Goal: Information Seeking & Learning: Learn about a topic

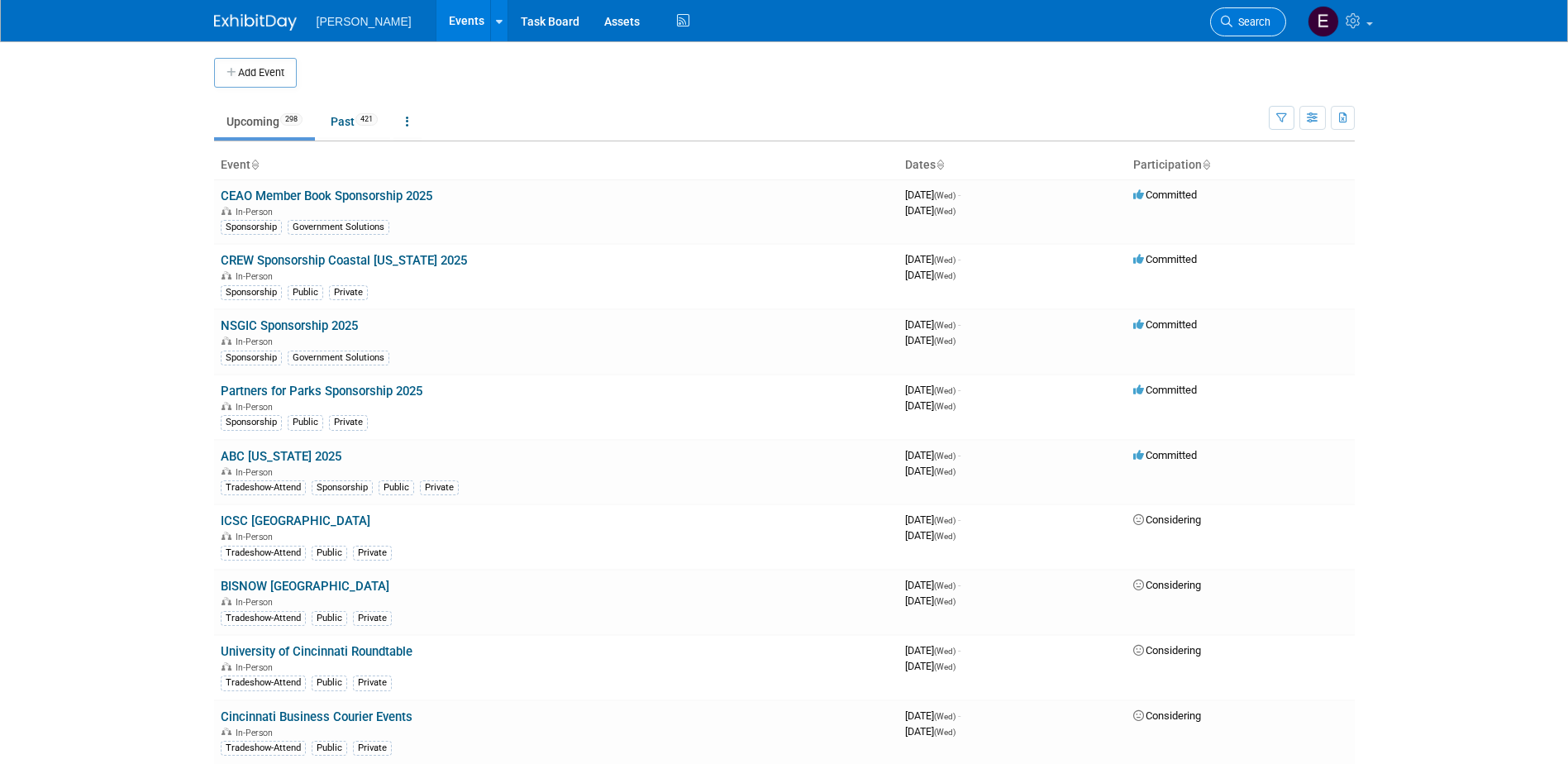
click at [1260, 20] on span "Search" at bounding box center [1251, 22] width 38 height 12
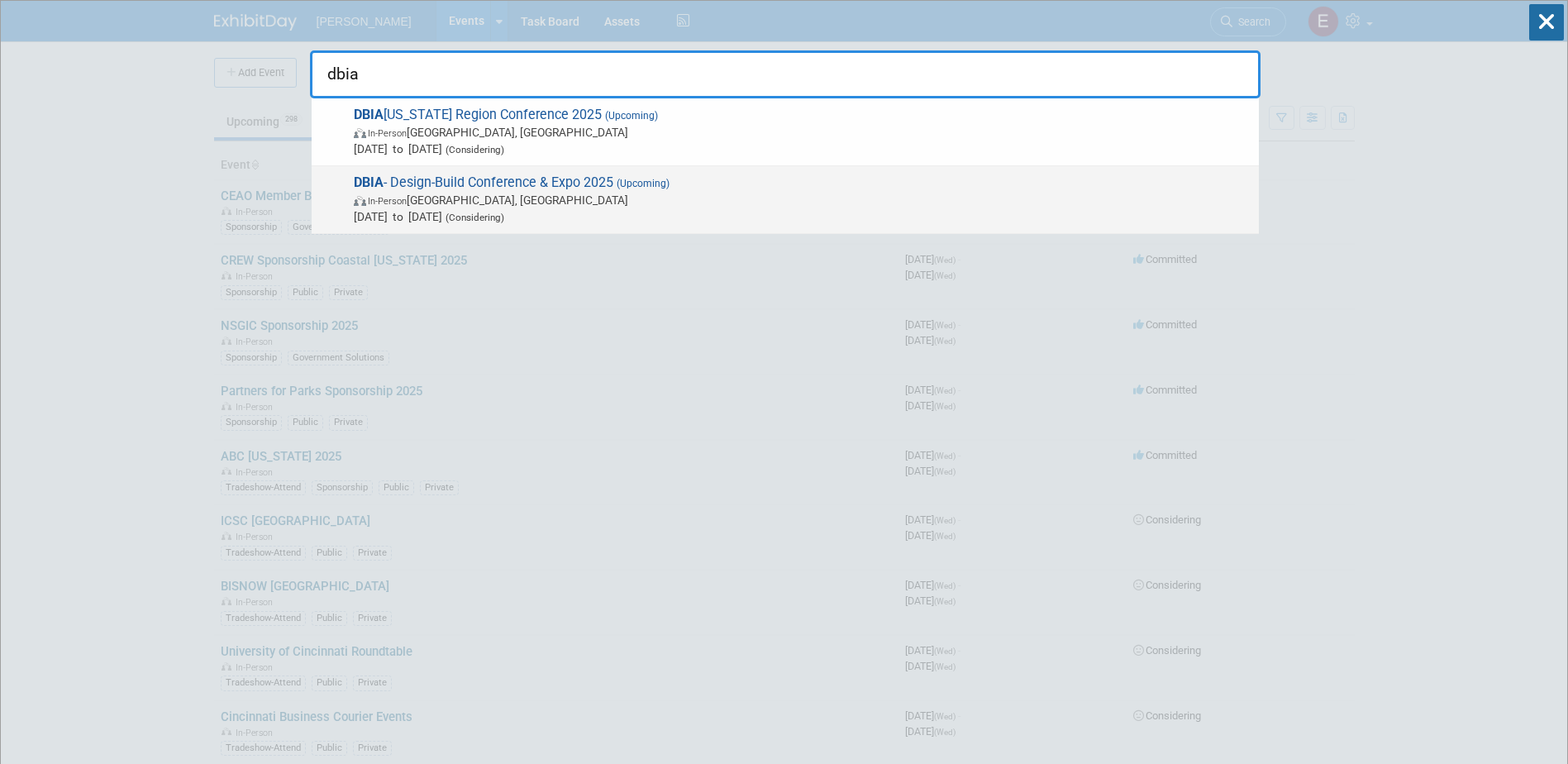
type input "dbia"
click at [579, 181] on span "DBIA - Design-Build Conference & Expo 2025 (Upcoming) In-Person Las Vegas, NV N…" at bounding box center [799, 199] width 902 height 51
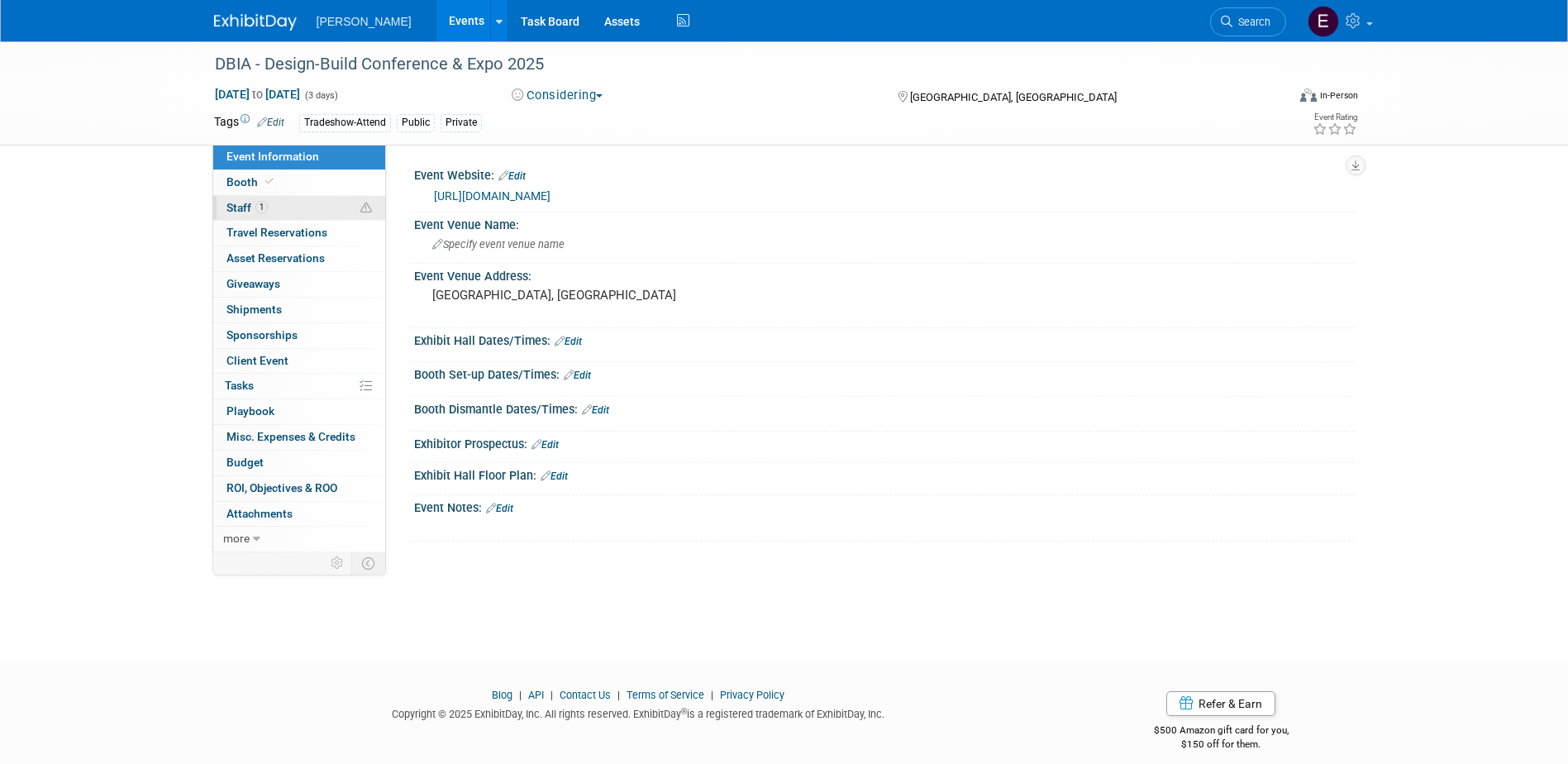
click at [307, 207] on link "1 Staff 1" at bounding box center [299, 208] width 172 height 25
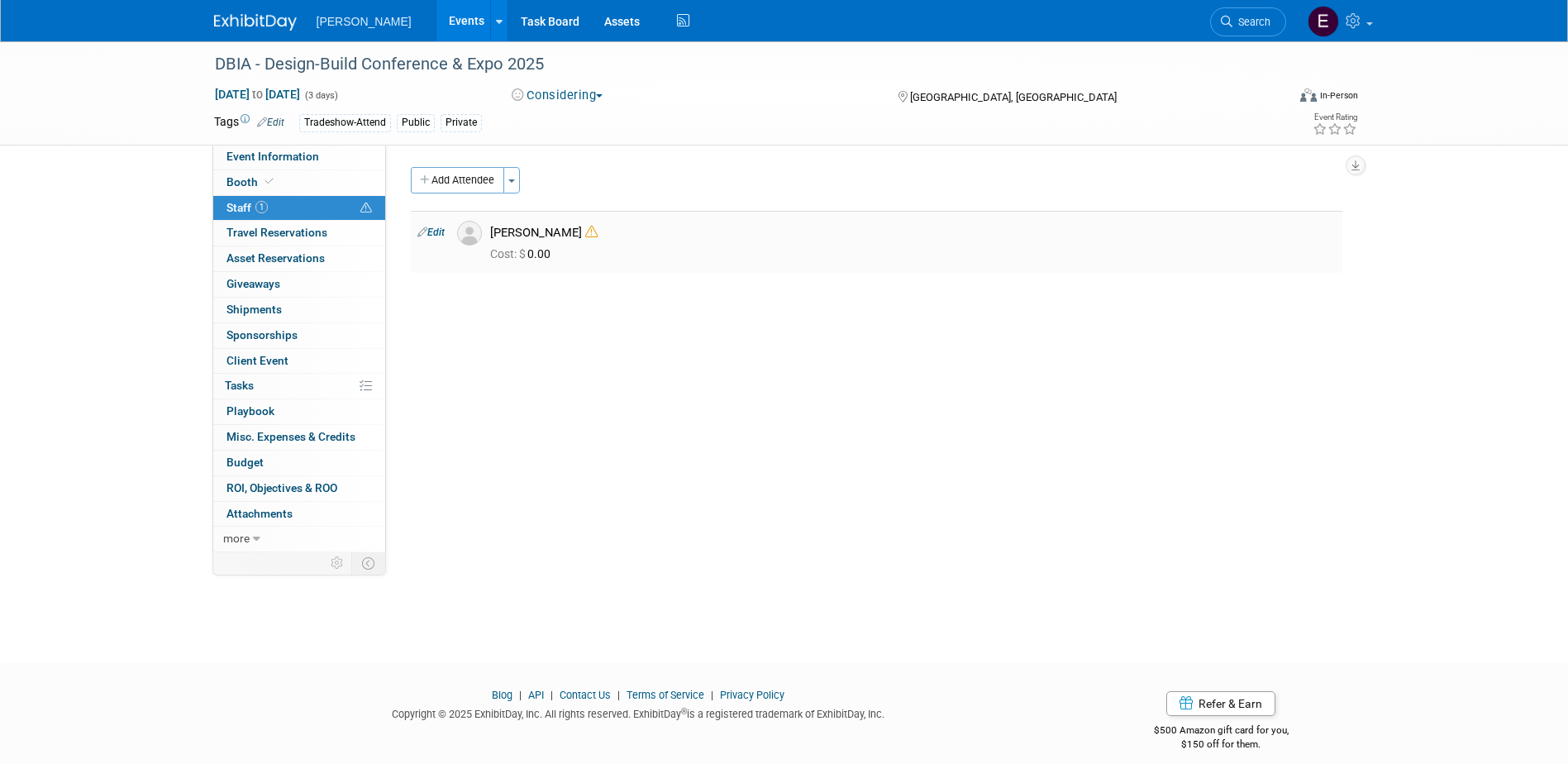
click at [436, 235] on link "Edit" at bounding box center [431, 232] width 27 height 12
select select "98a77fcb-d37a-4f80-a663-9b8156cd1e87"
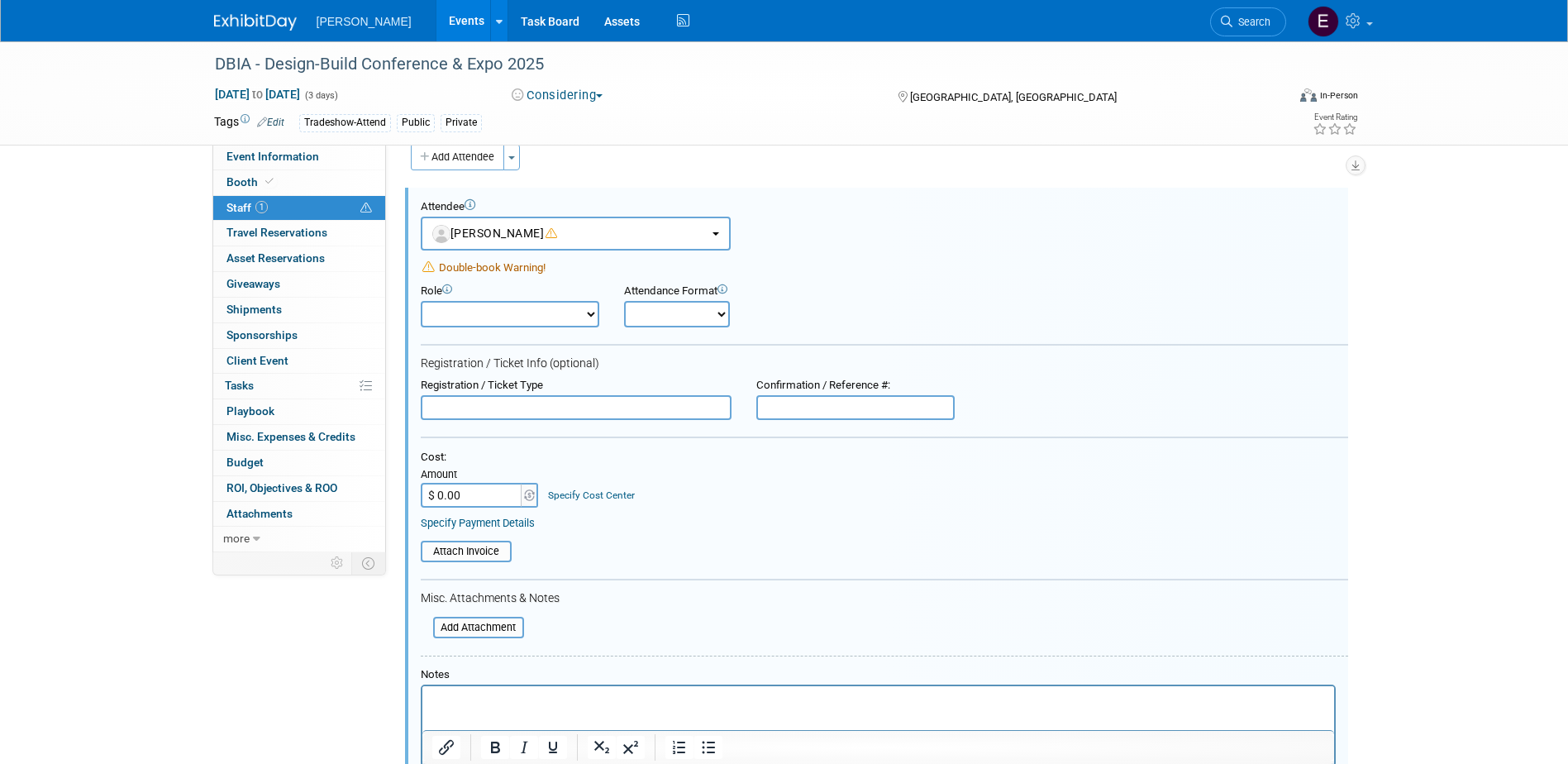
drag, startPoint x: 139, startPoint y: 533, endPoint x: 157, endPoint y: 536, distance: 18.2
click at [139, 533] on div "DBIA - Design-Build Conference & Expo 2025 Nov 5, 2025 to Nov 7, 2025 (3 days) …" at bounding box center [784, 455] width 1568 height 873
click at [508, 492] on input "$ 0.00" at bounding box center [472, 495] width 104 height 25
type input "$ 975.00"
click at [577, 496] on link "Specify Cost Center" at bounding box center [592, 495] width 87 height 12
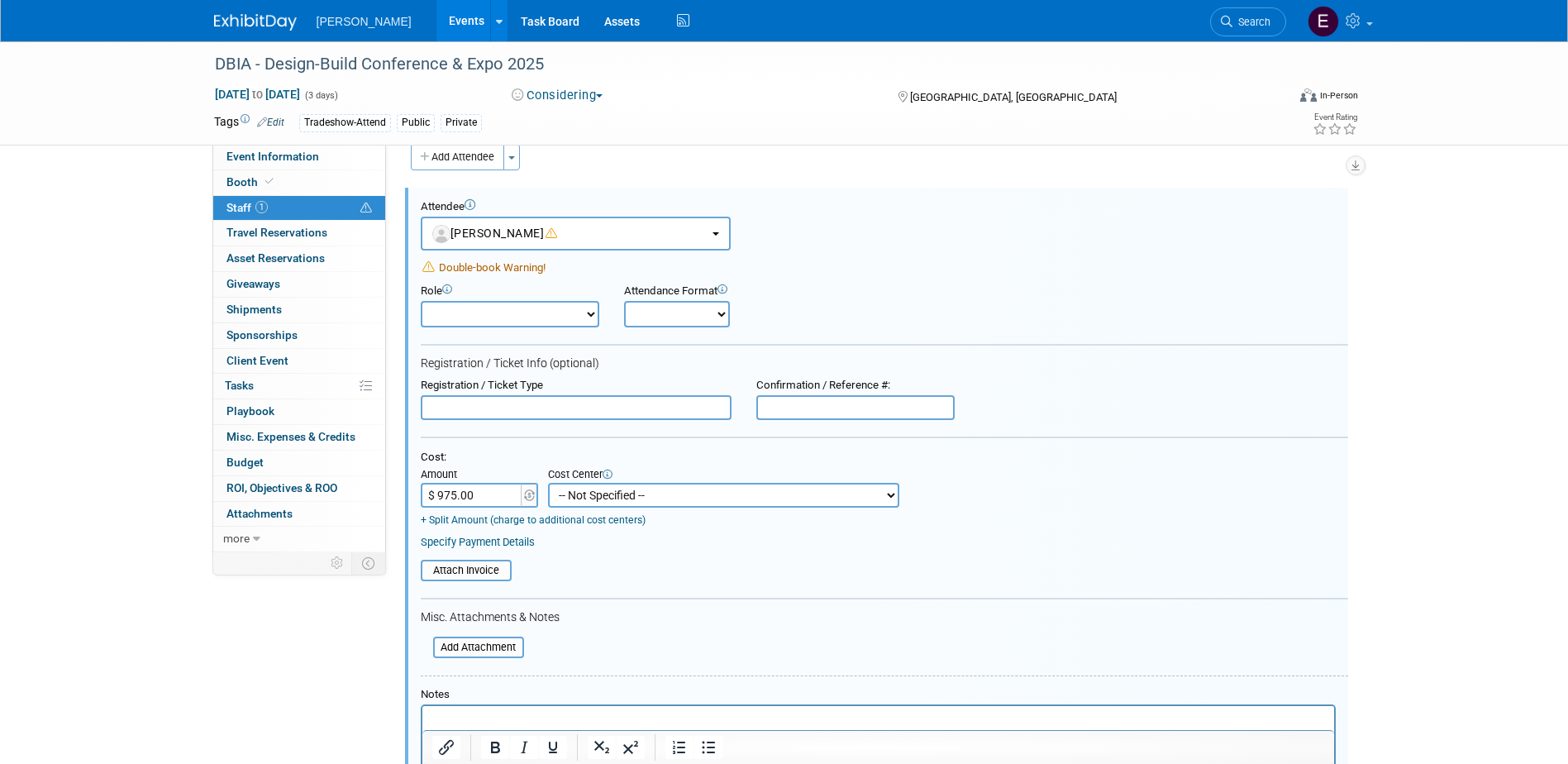
click at [577, 498] on select "-- Not Specified -- Advisory Services - Expenses_1001.502 Aerial Acquisition - …" at bounding box center [723, 495] width 351 height 25
select select "18966234"
click at [548, 483] on select "-- Not Specified -- Advisory Services - Expenses_1001.502 Aerial Acquisition - …" at bounding box center [723, 495] width 351 height 25
click at [525, 539] on link "Specify Payment Details" at bounding box center [477, 542] width 114 height 12
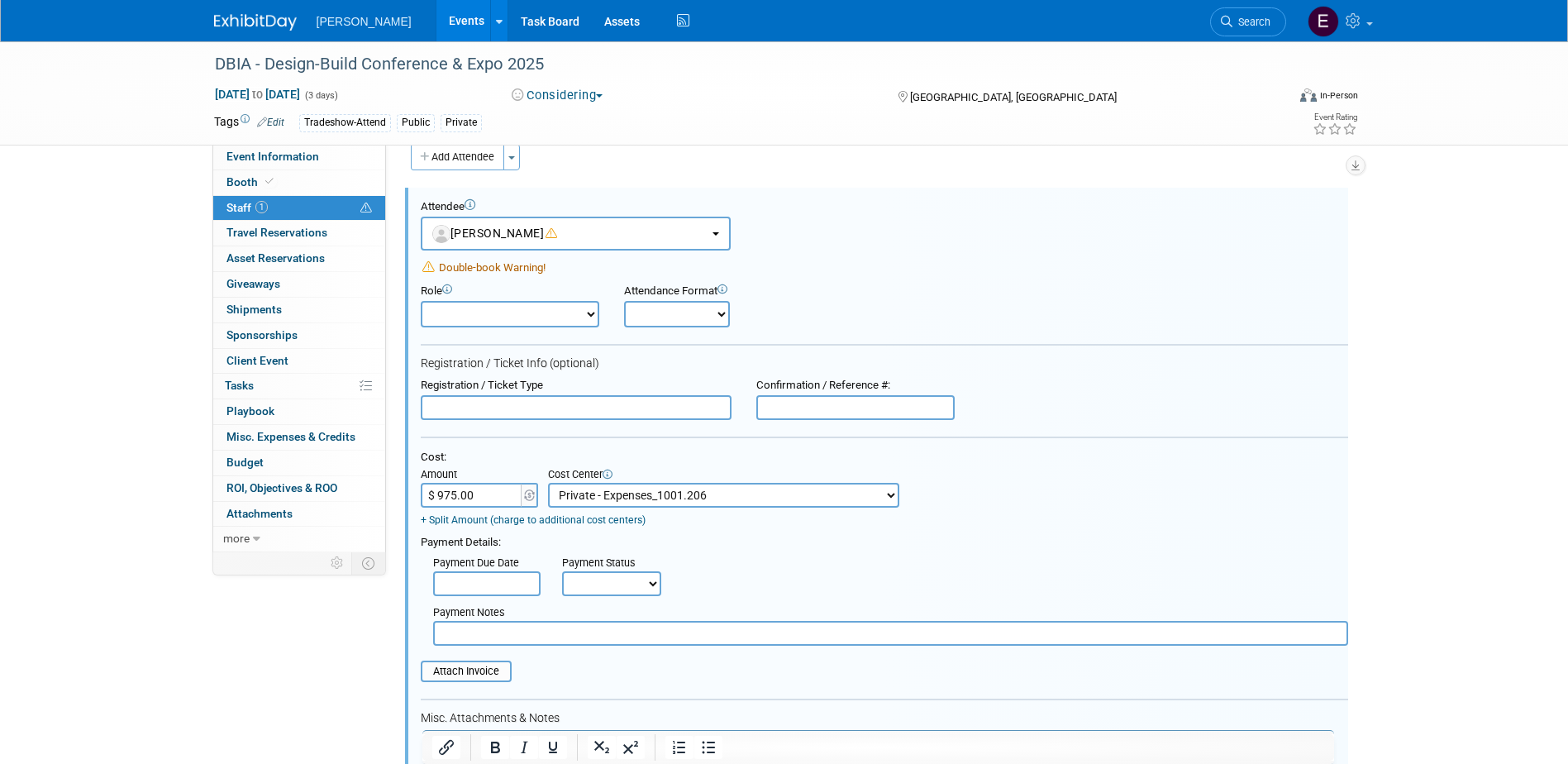
click at [617, 580] on select "Not Paid Yet Partially Paid Paid in Full" at bounding box center [611, 583] width 100 height 25
select select "1"
click at [562, 572] on select "Not Paid Yet Partially Paid Paid in Full" at bounding box center [611, 583] width 100 height 25
click at [615, 640] on input "text" at bounding box center [890, 633] width 915 height 25
type input "T"
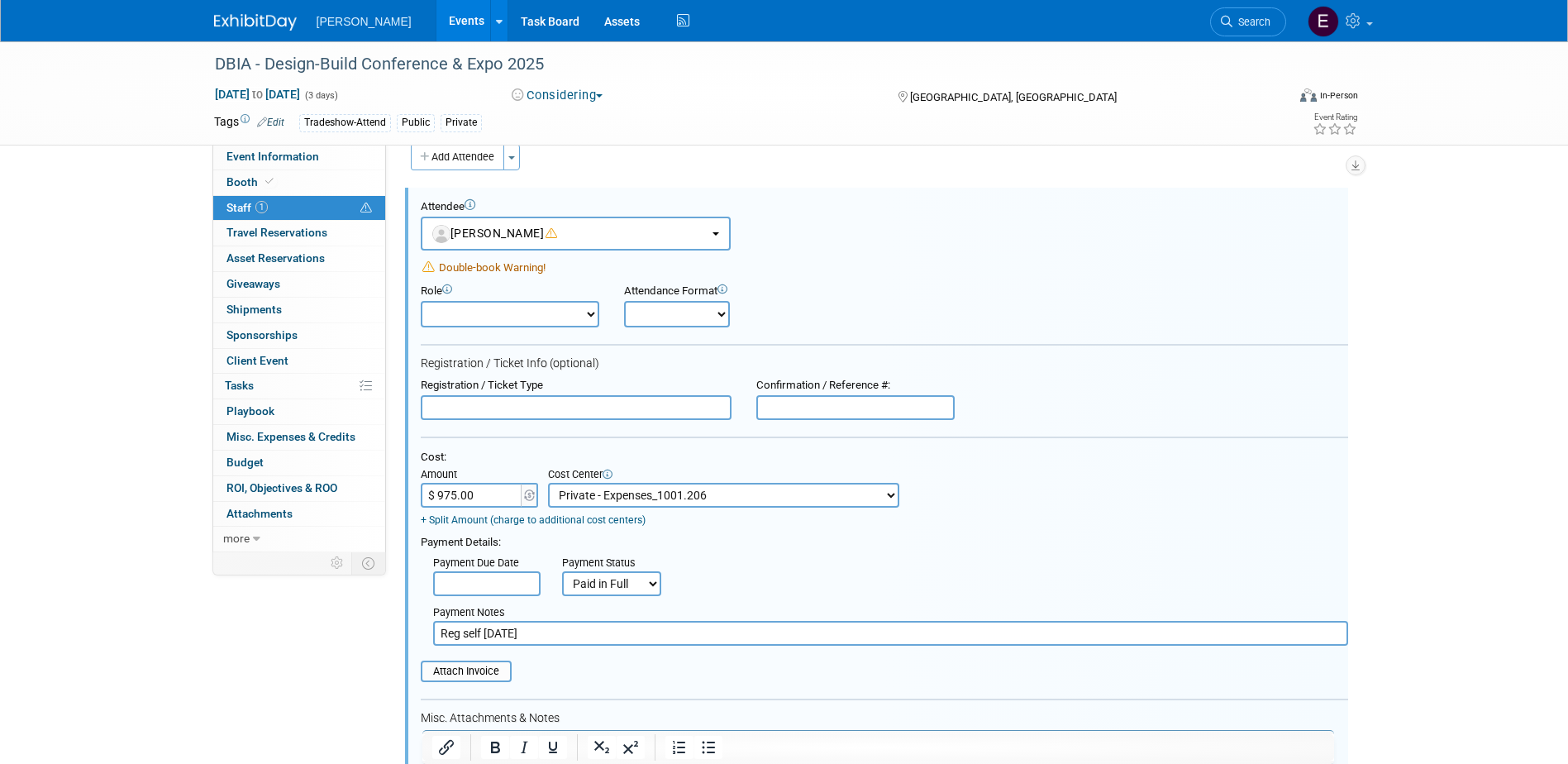
scroll to position [353, 0]
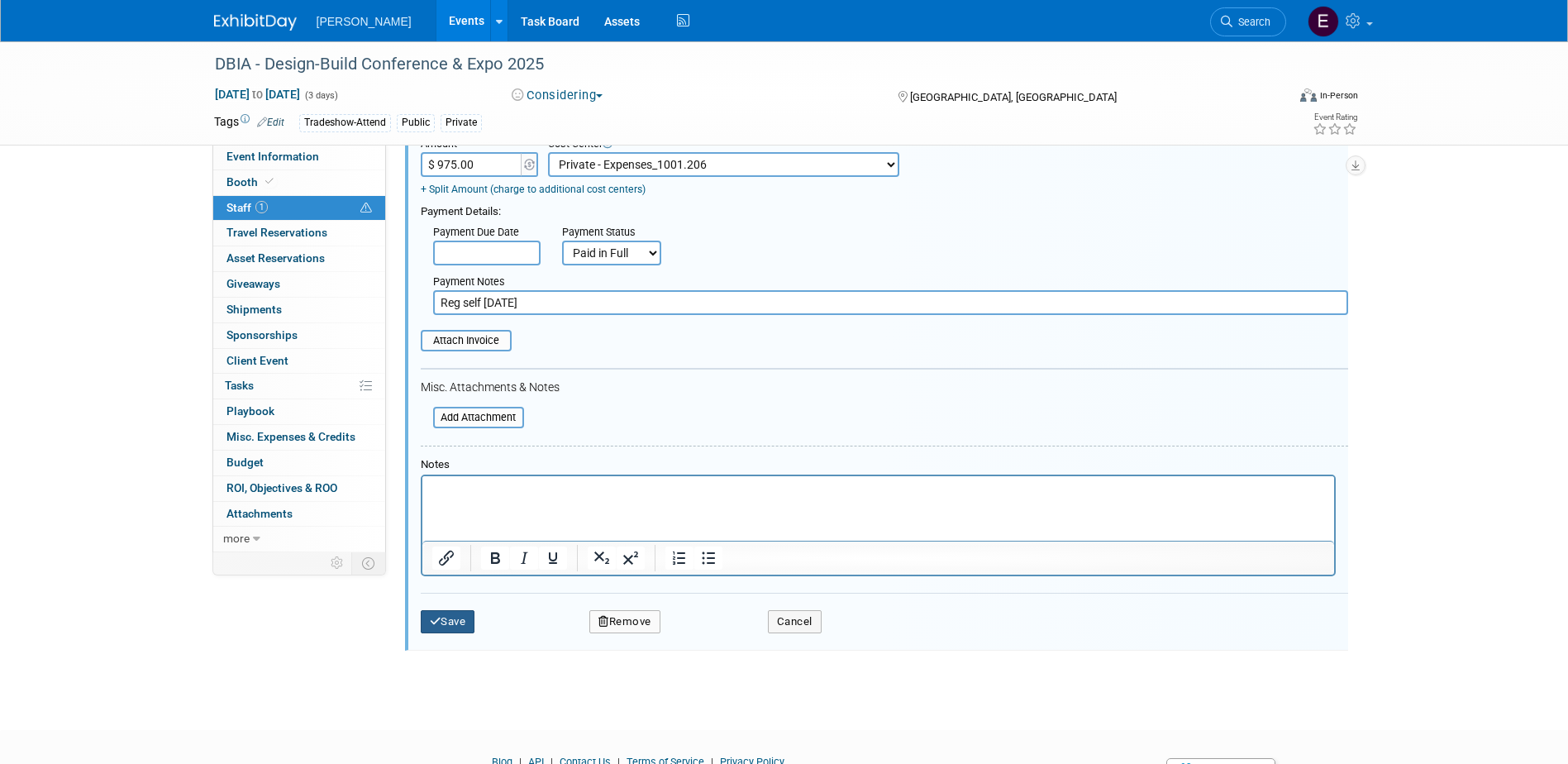
type input "Reg self 8/14/25"
click at [453, 616] on button "Save" at bounding box center [448, 621] width 55 height 23
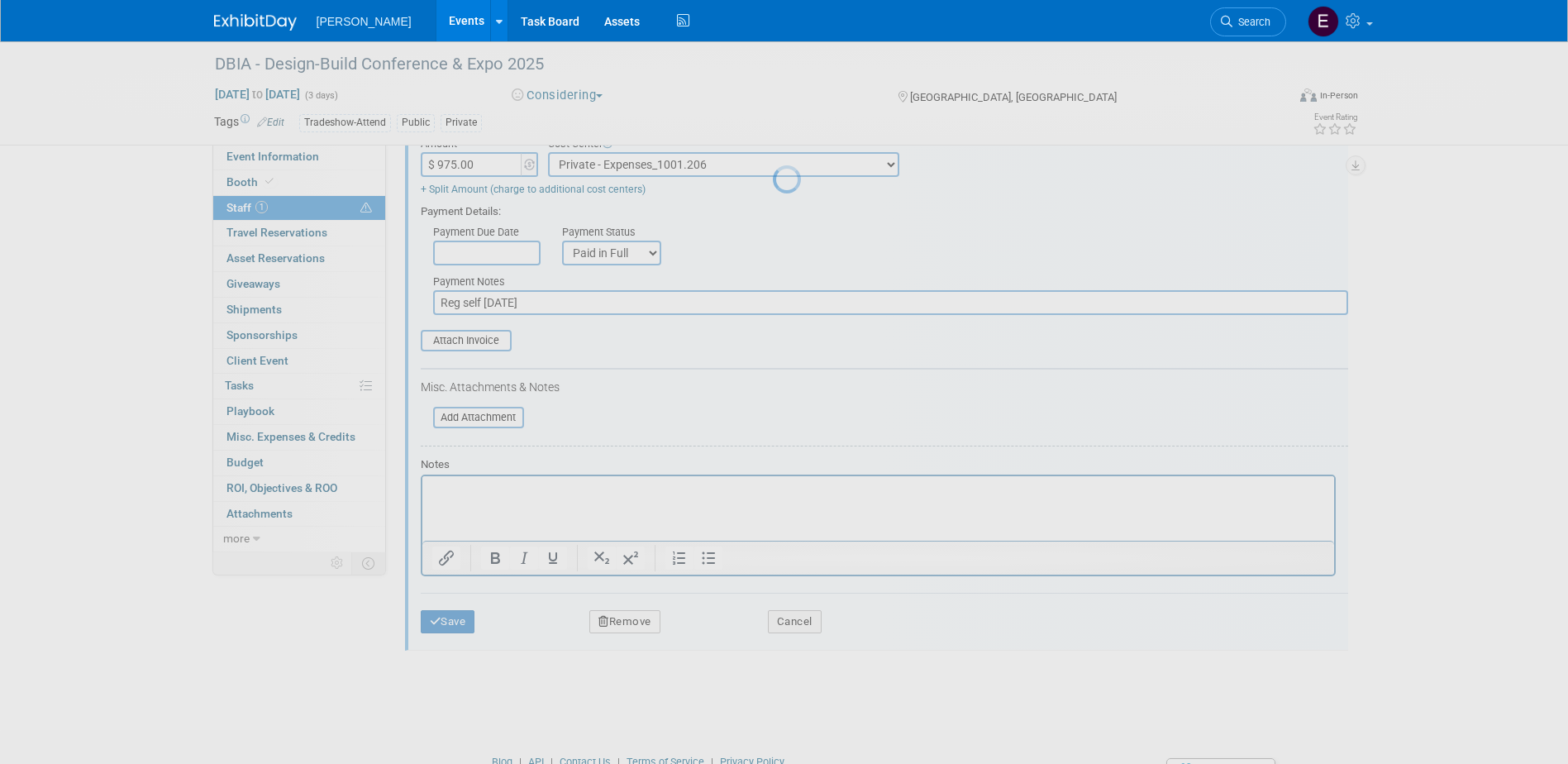
scroll to position [15, 0]
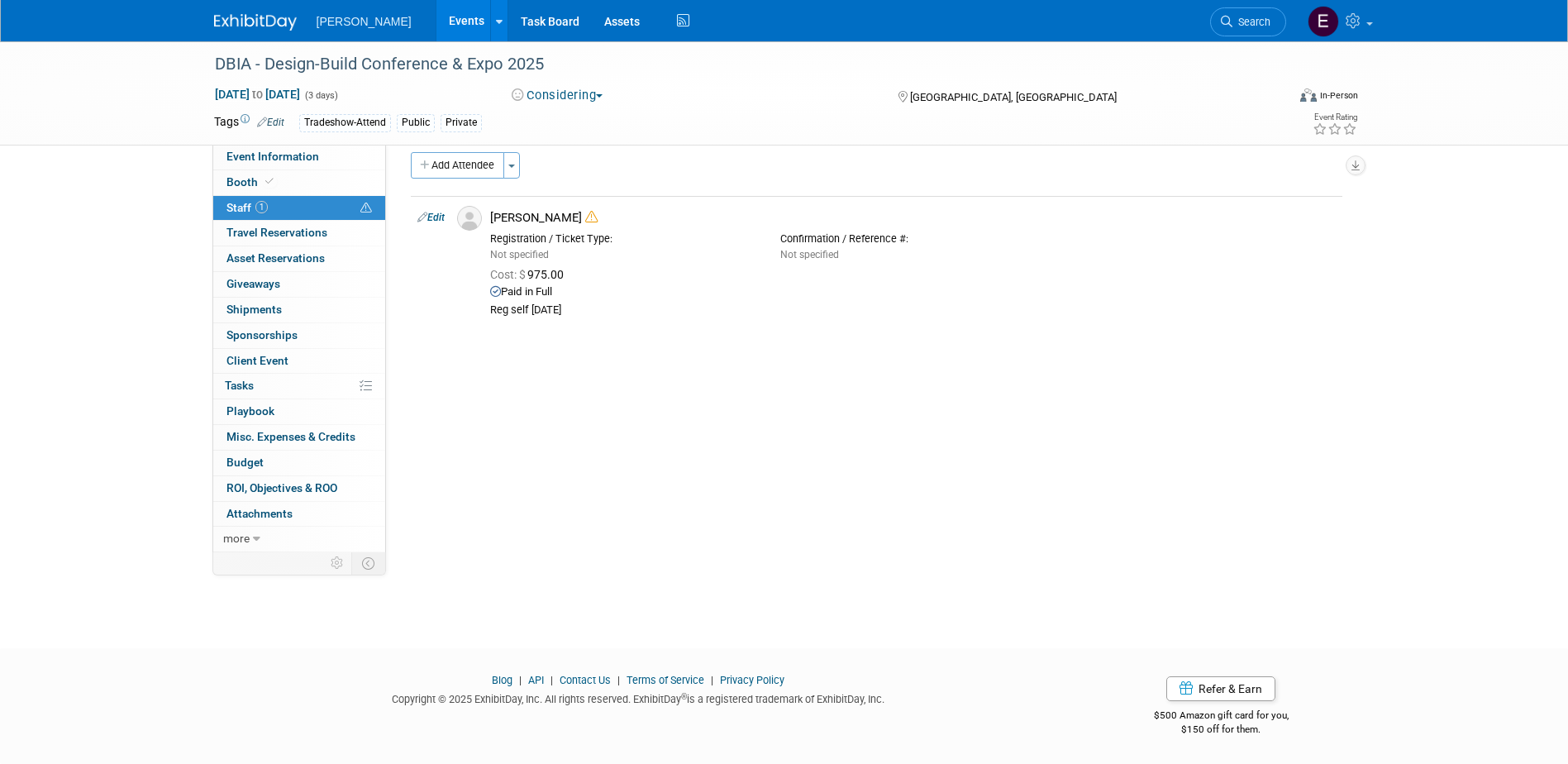
click at [534, 94] on button "Considering" at bounding box center [558, 95] width 104 height 17
click at [549, 122] on link "Committed" at bounding box center [572, 123] width 130 height 23
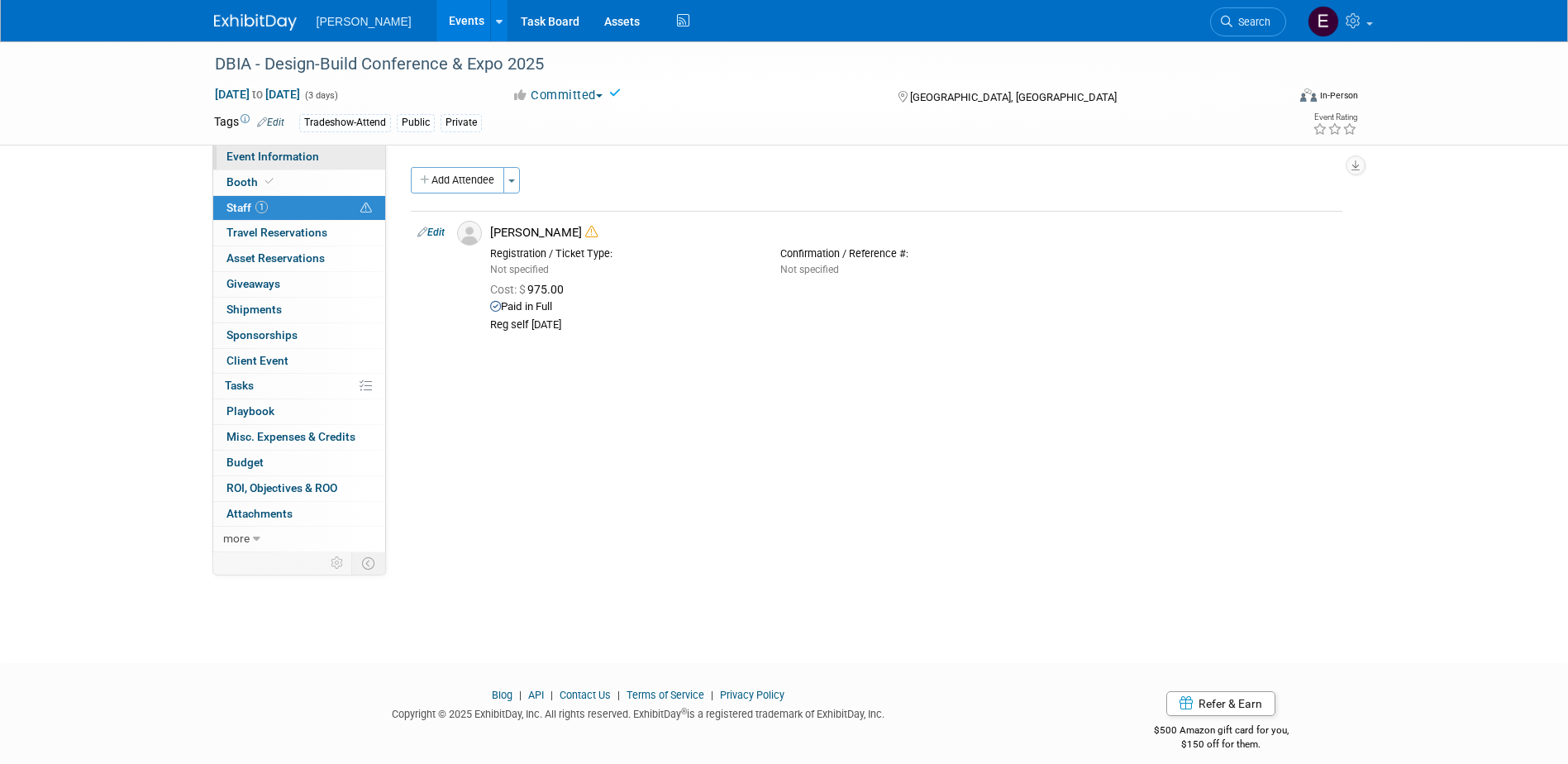
click at [312, 154] on span "Event Information" at bounding box center [273, 156] width 93 height 13
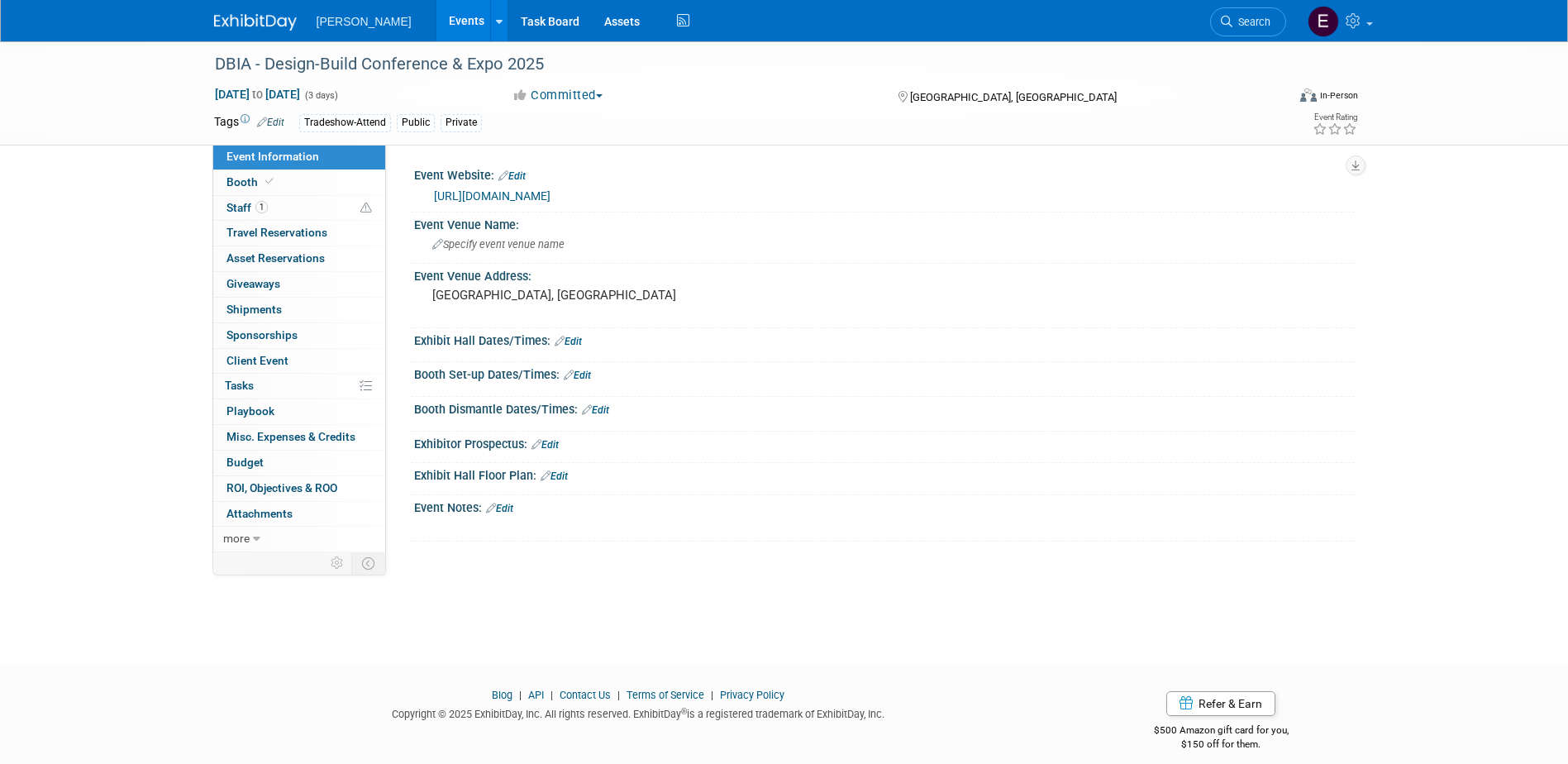
click at [134, 359] on div "DBIA - Design-Build Conference & Expo 2025 Nov 5, 2025 to Nov 7, 2025 (3 days) …" at bounding box center [784, 337] width 1568 height 591
click at [483, 190] on link "https://www.designbuildexpo.com/2025/" at bounding box center [492, 196] width 116 height 13
click at [584, 242] on div "Specify event venue name" at bounding box center [884, 244] width 916 height 26
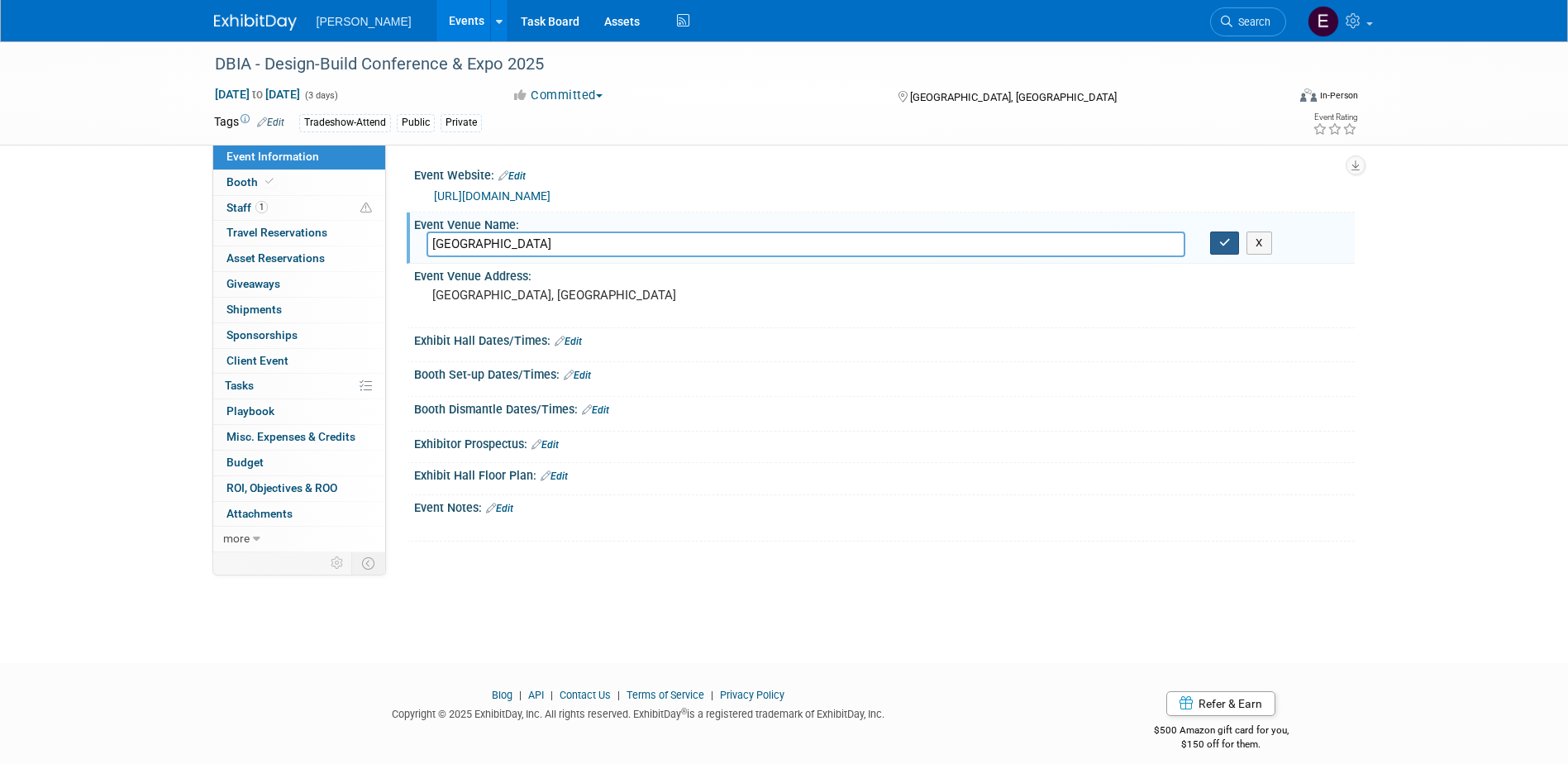
type input "MGM Grand Conference Center"
click at [1215, 243] on button "button" at bounding box center [1225, 243] width 30 height 23
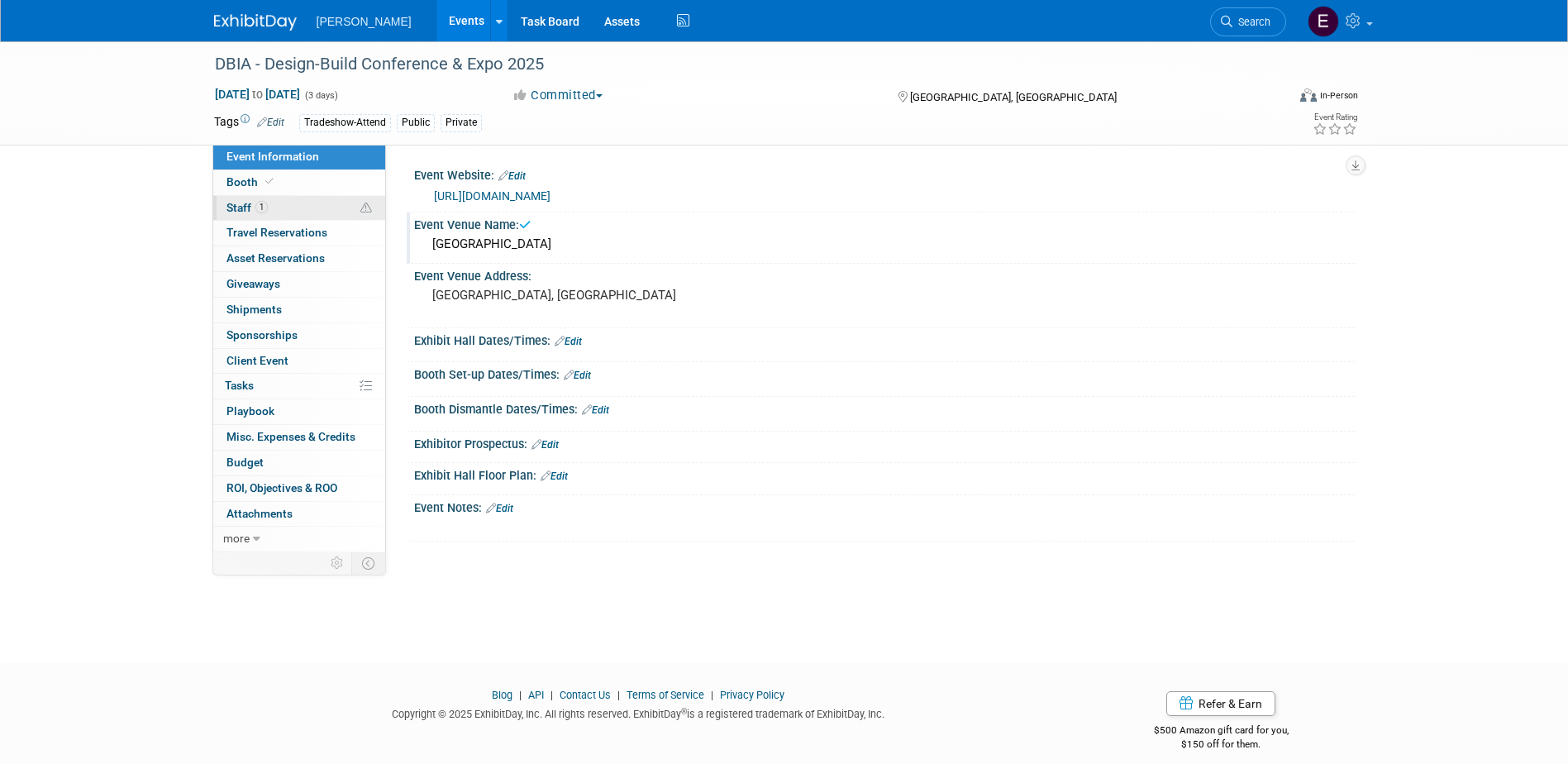
click at [310, 200] on link "1 Staff 1" at bounding box center [299, 208] width 172 height 25
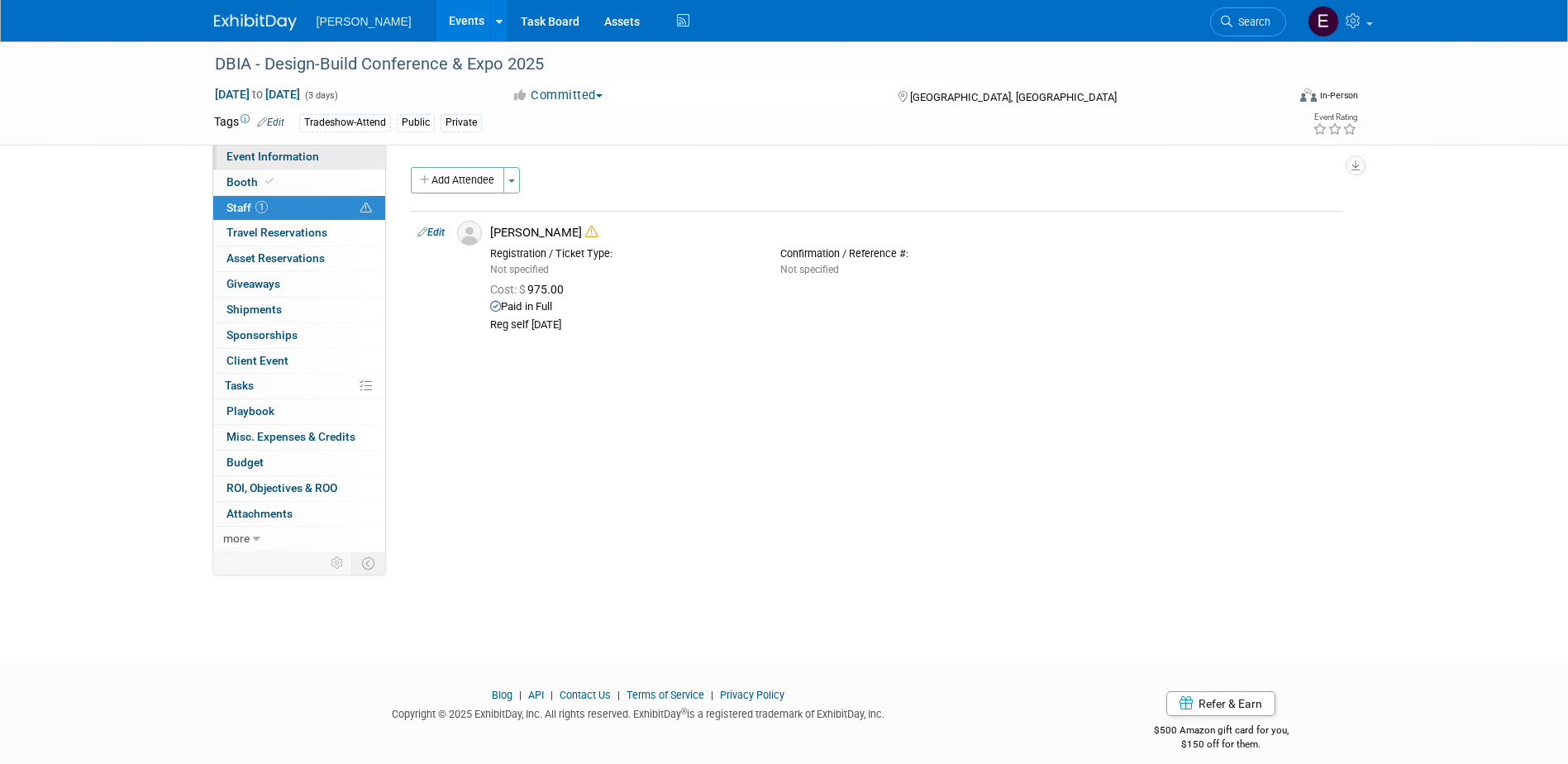
click at [266, 158] on span "Event Information" at bounding box center [273, 156] width 93 height 13
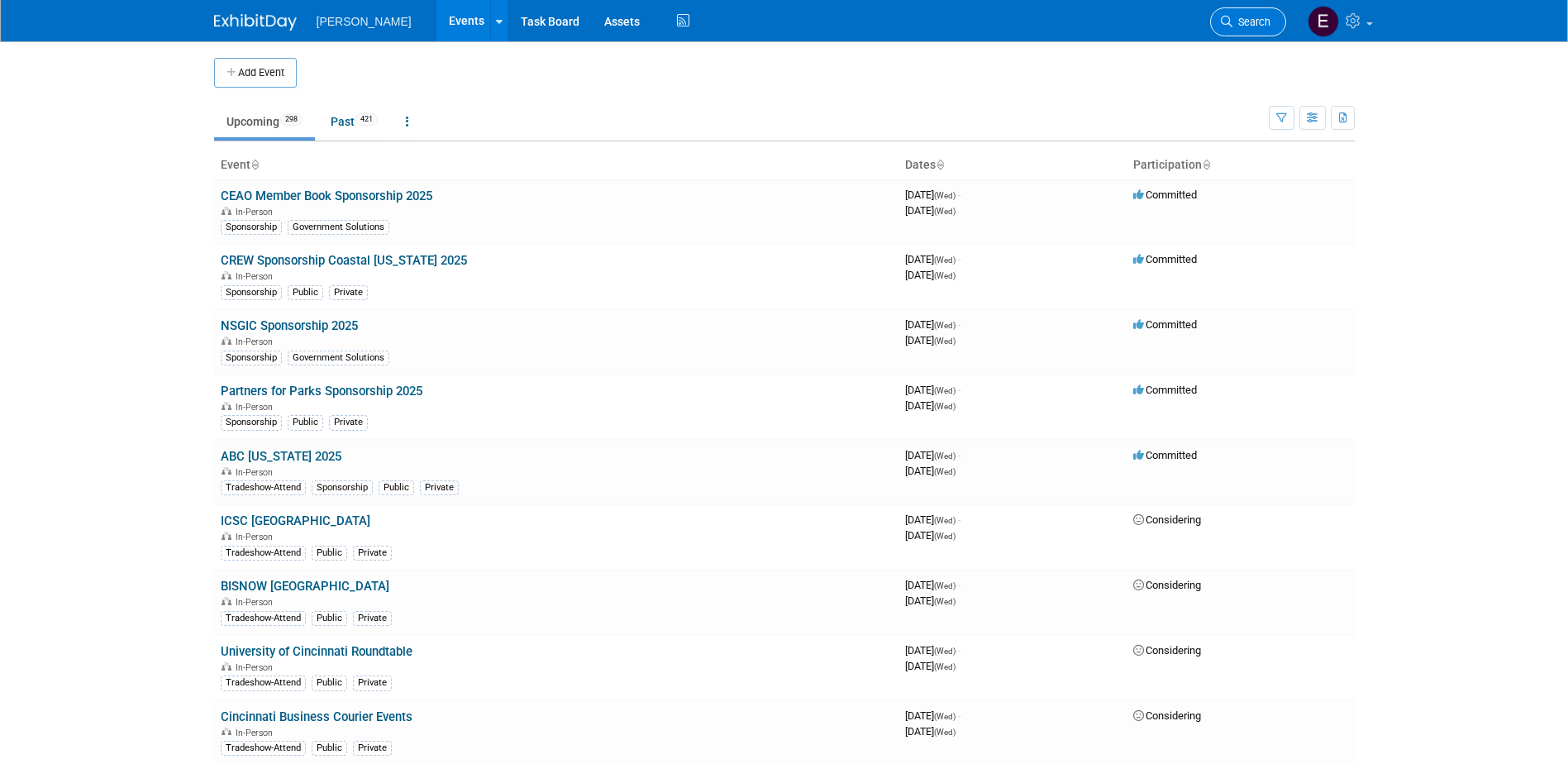
click at [1246, 15] on link "Search" at bounding box center [1249, 22] width 76 height 29
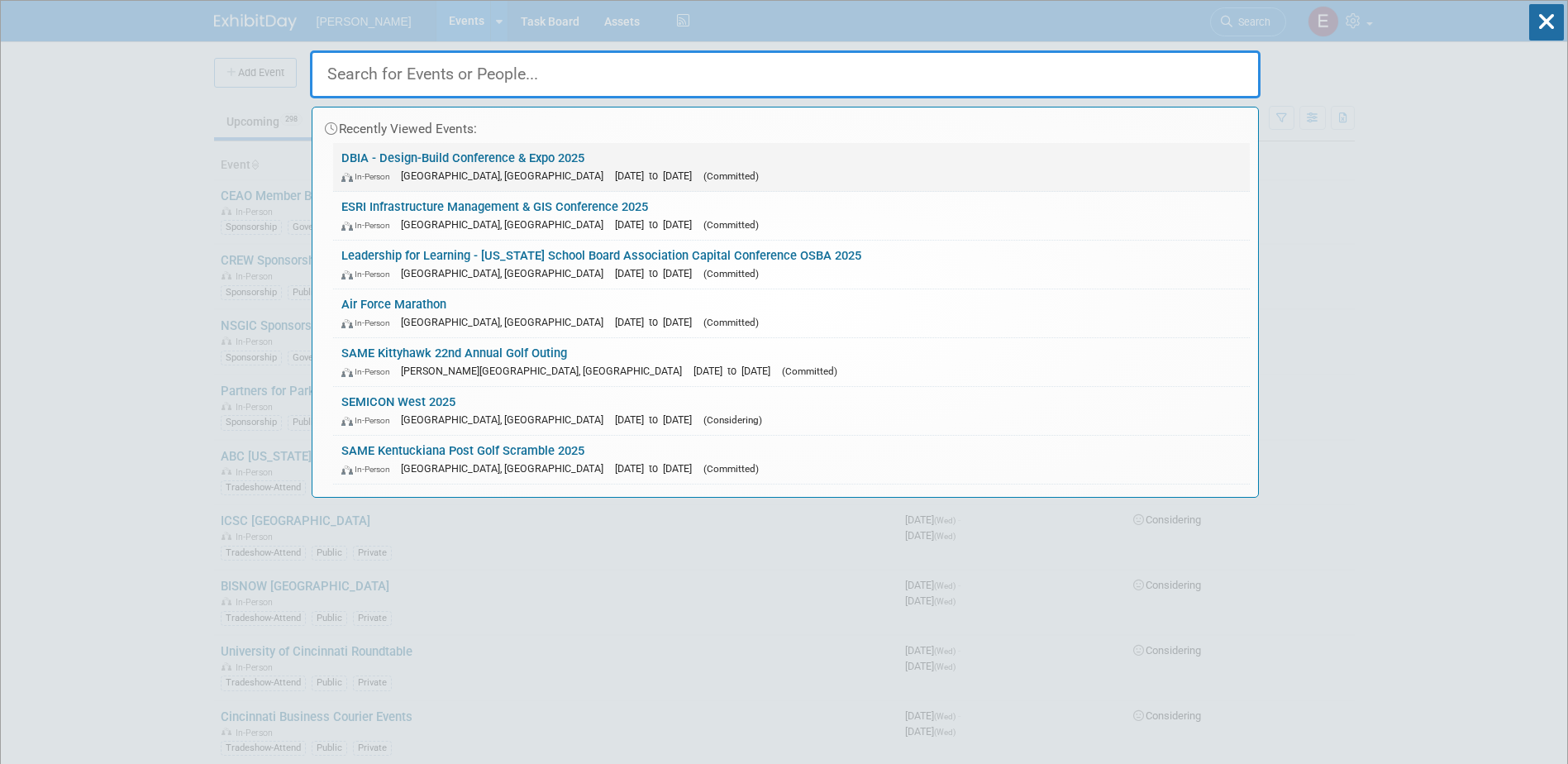
click at [410, 163] on link "DBIA - Design-Build Conference & Expo 2025 In-Person Las Vegas, NV Nov 5, 2025 …" at bounding box center [791, 167] width 917 height 48
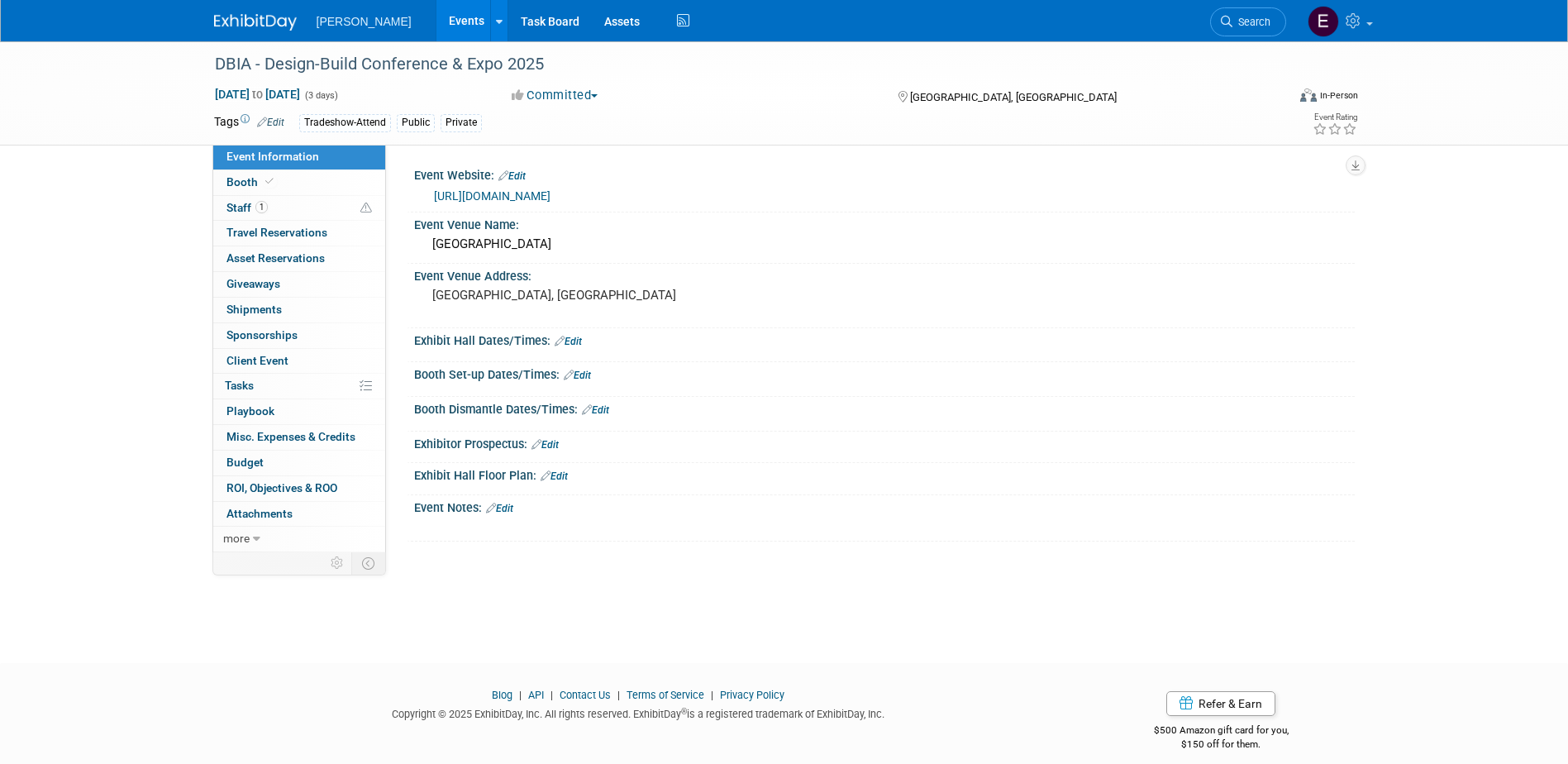
drag, startPoint x: 559, startPoint y: 70, endPoint x: 198, endPoint y: 58, distance: 361.2
click at [198, 58] on div "DBIA - Design-Build Conference & Expo 2025 Nov 5, 2025 to Nov 7, 2025 (3 days) …" at bounding box center [784, 94] width 1568 height 105
copy div "DBIA - Design-Build Conference & Expo 2025"
click at [904, 334] on div "Exhibit Hall Dates/Times: Edit" at bounding box center [884, 339] width 941 height 22
click at [470, 192] on link "https://www.designbuildexpo.com/2025/" at bounding box center [492, 196] width 116 height 13
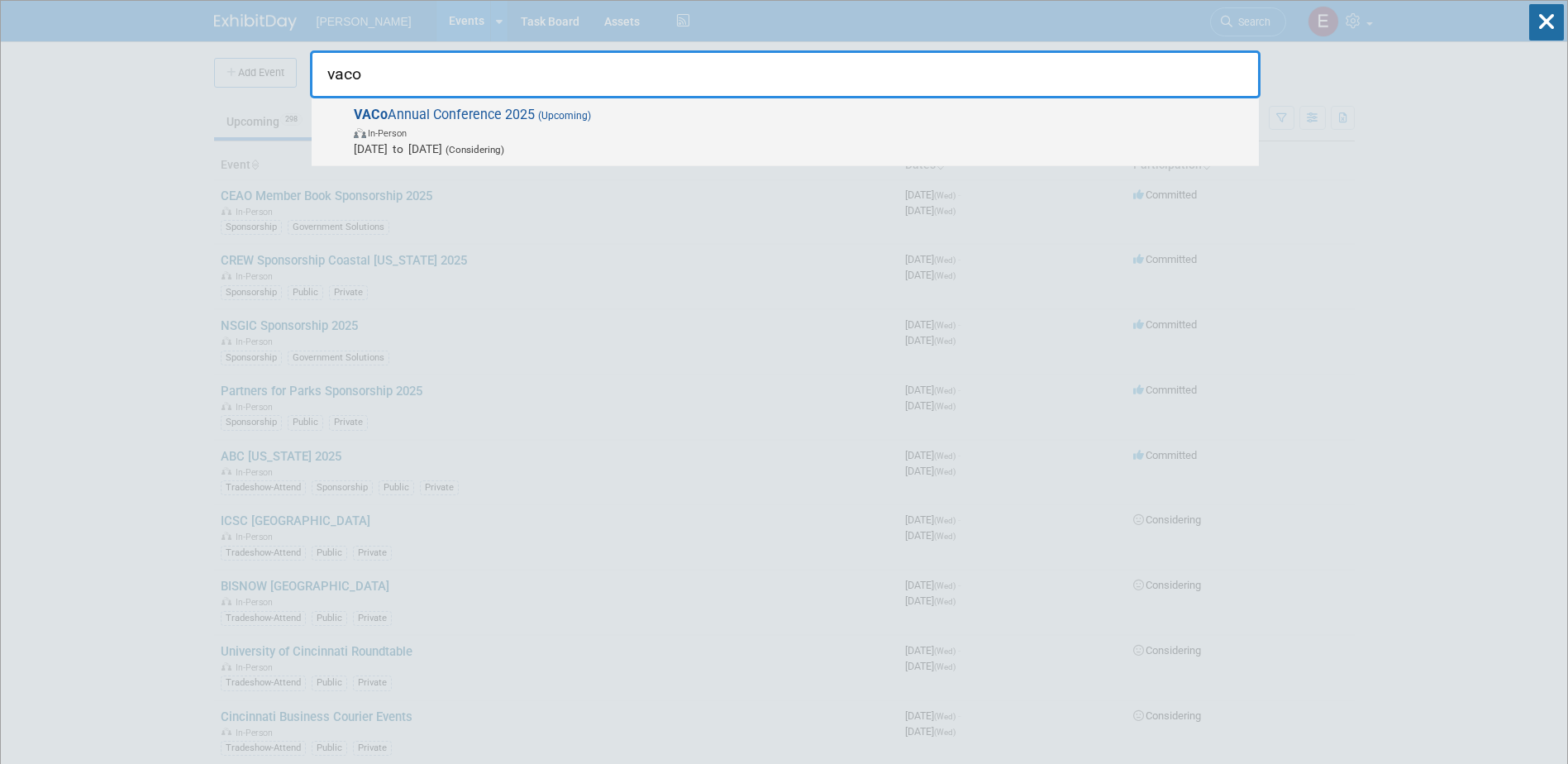
type input "vaco"
click at [468, 126] on span "In-Person" at bounding box center [801, 132] width 897 height 17
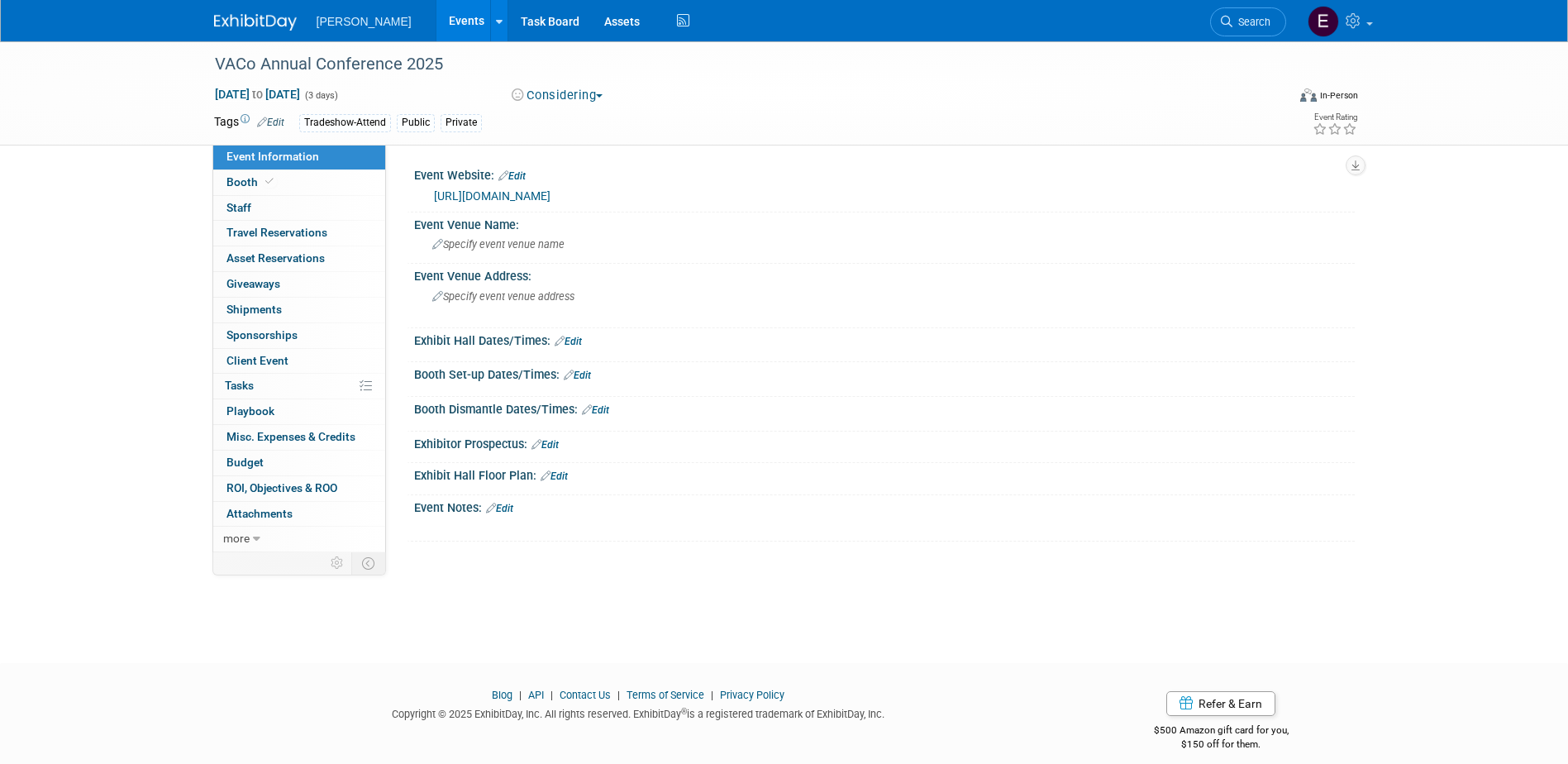
click at [551, 199] on link "https://www.vaco.org/education-and-events/annual-conference/" at bounding box center [492, 196] width 116 height 13
click at [266, 94] on span "Nov 11, 2025 to Nov 13, 2025" at bounding box center [257, 95] width 87 height 15
select select "10"
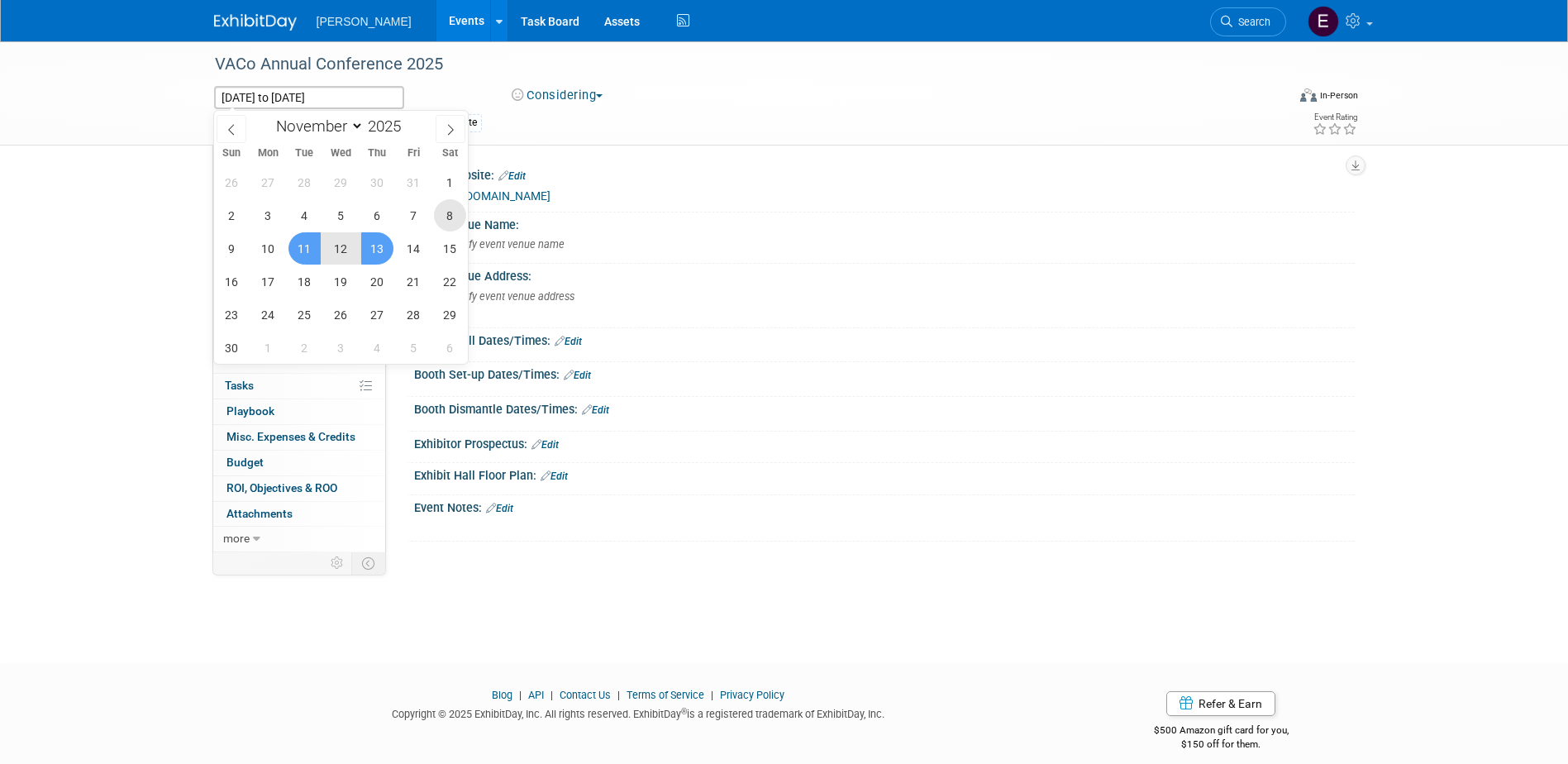
click at [446, 214] on span "8" at bounding box center [450, 215] width 32 height 32
type input "Nov 8, 2025"
click at [305, 252] on span "11" at bounding box center [304, 248] width 32 height 32
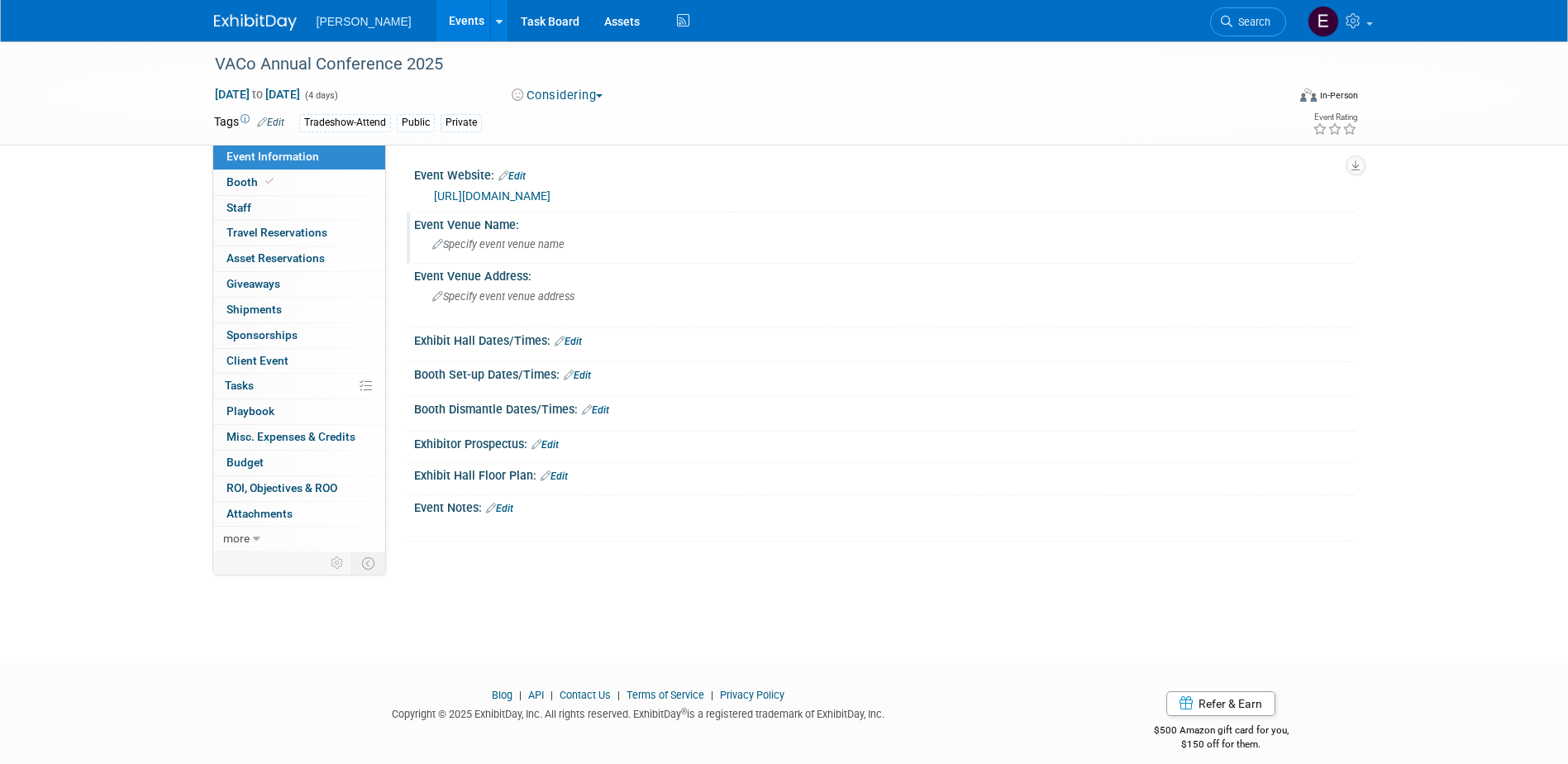
click at [472, 242] on span "Specify event venue name" at bounding box center [498, 244] width 132 height 12
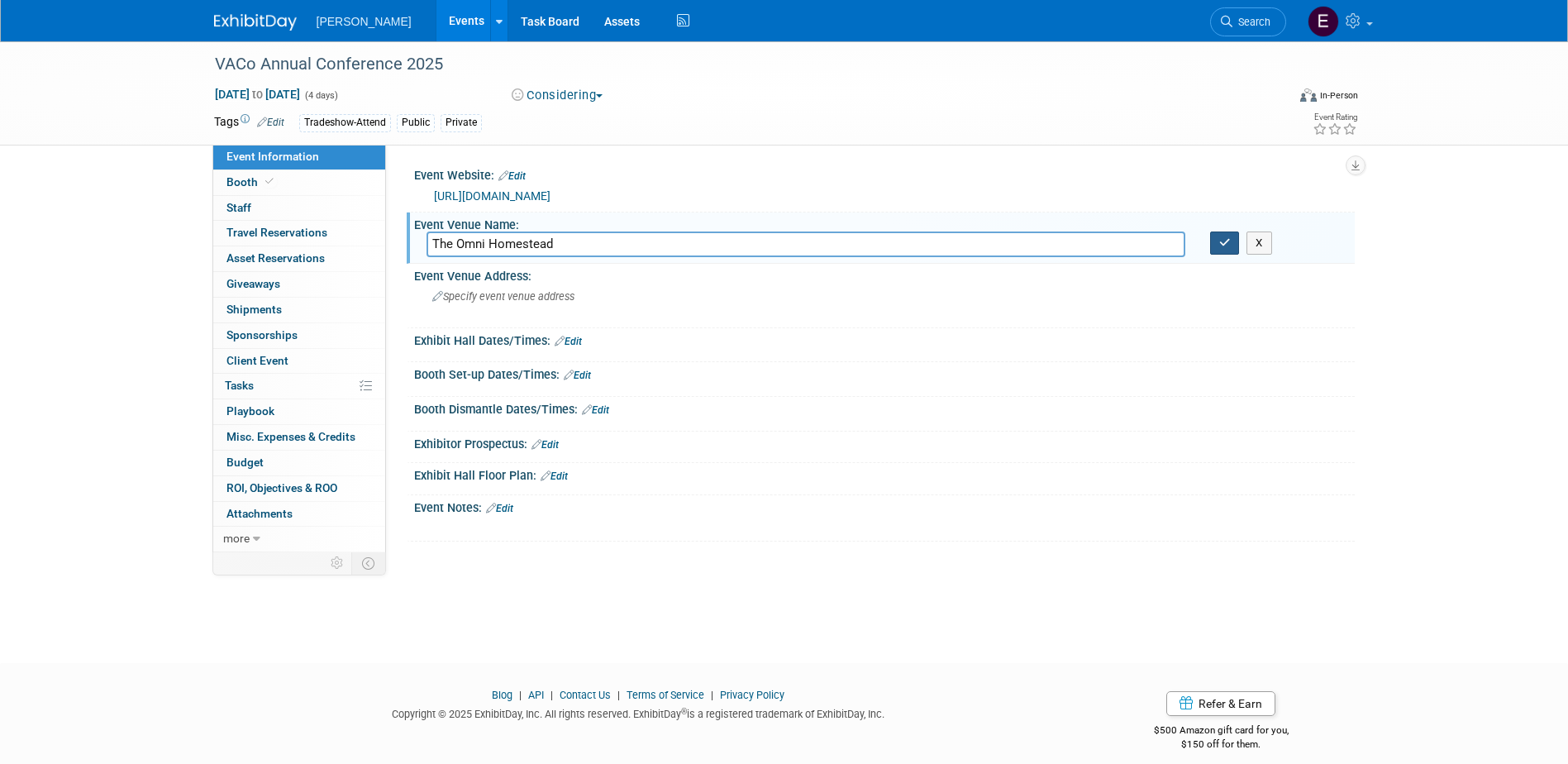
type input "The Omni Homestead"
click at [1212, 242] on button "button" at bounding box center [1225, 243] width 30 height 23
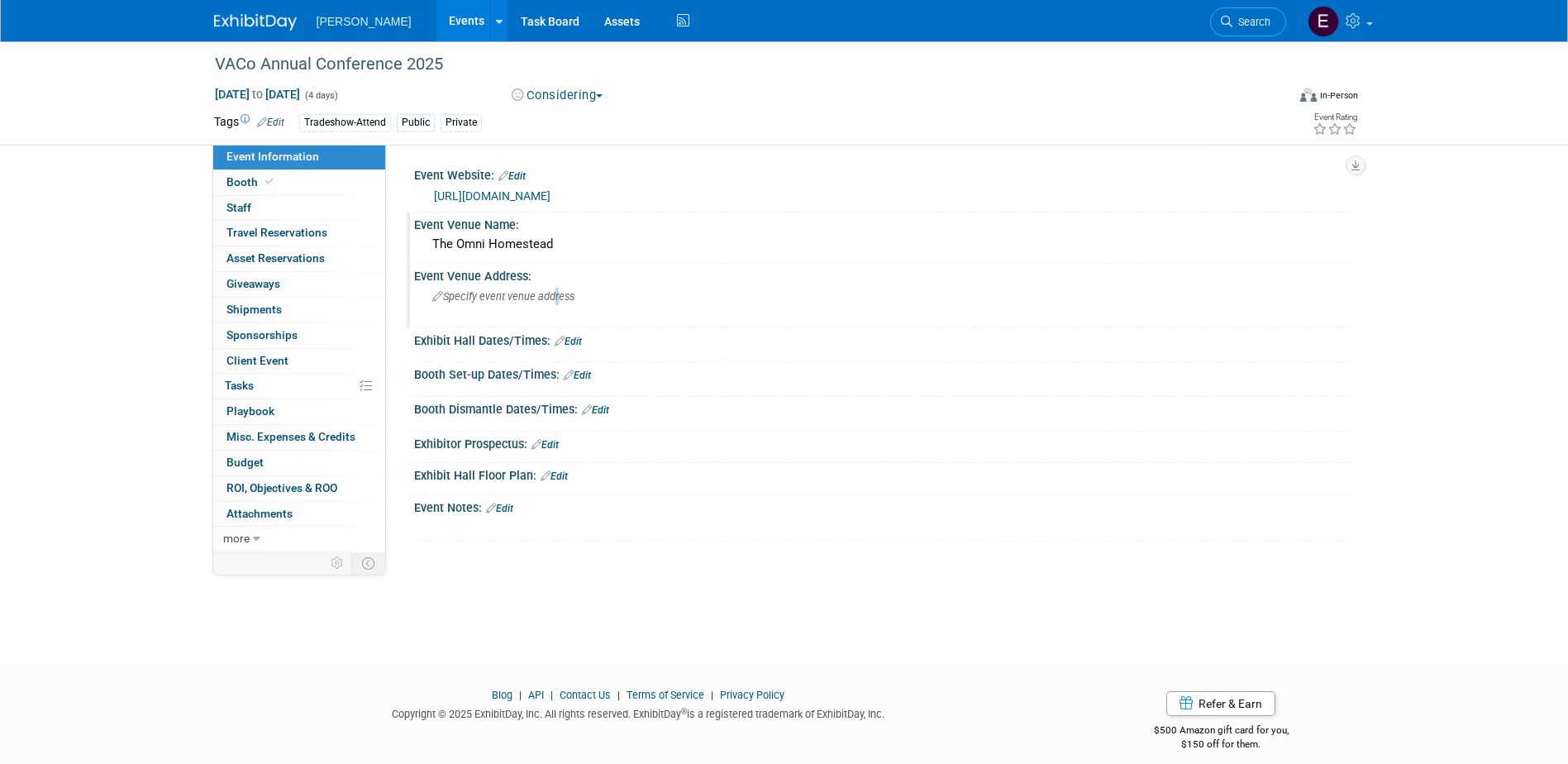
click at [554, 304] on div "Specify event venue address" at bounding box center [610, 303] width 367 height 38
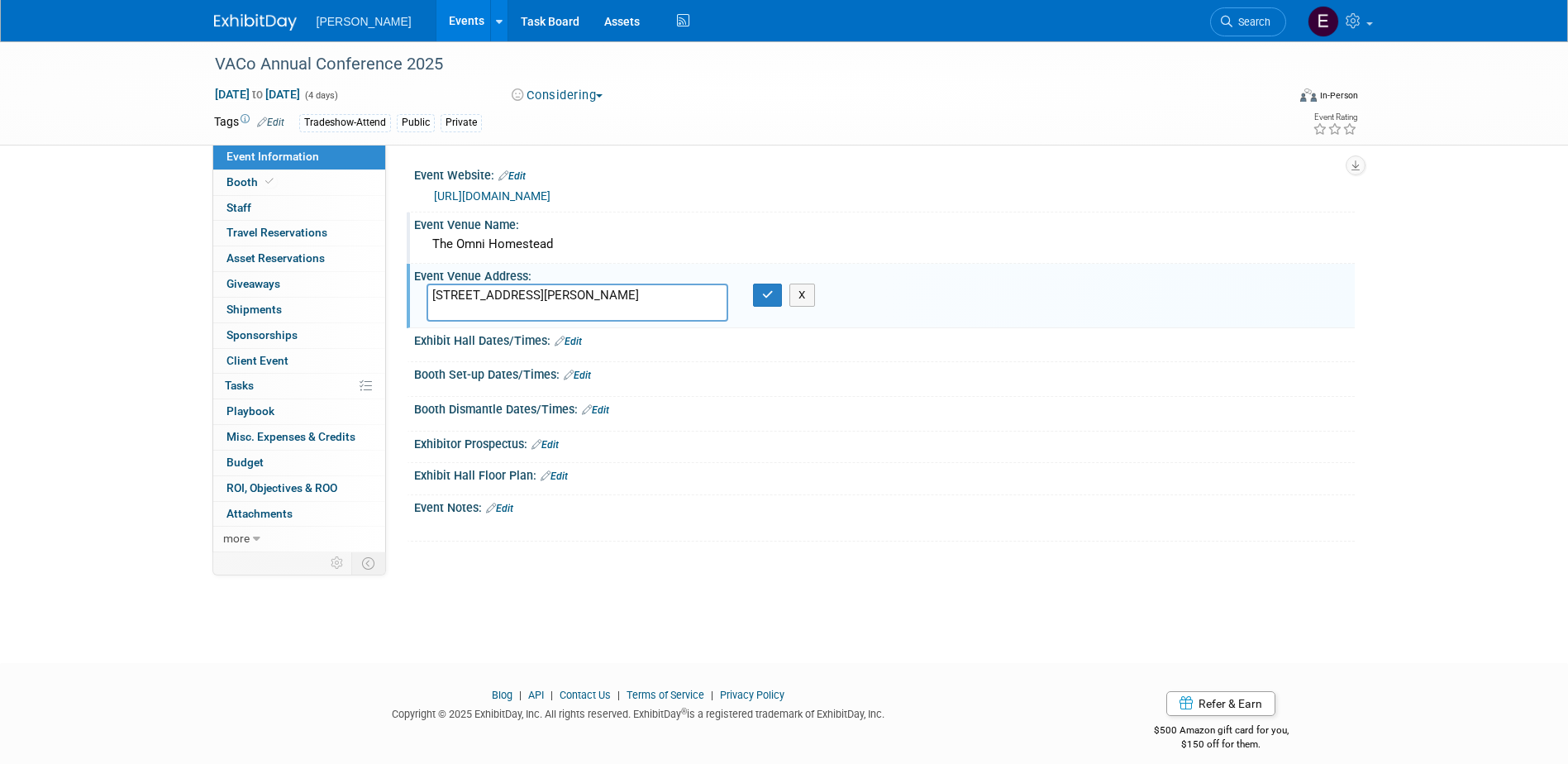
click at [560, 294] on textarea "7696 Sam Snead Hwy, Hot Springs, VA 24445" at bounding box center [577, 303] width 302 height 38
type textarea "7696 Sam Snead Hwy Hot Springs, VA 24445"
click at [772, 291] on icon "button" at bounding box center [768, 294] width 12 height 11
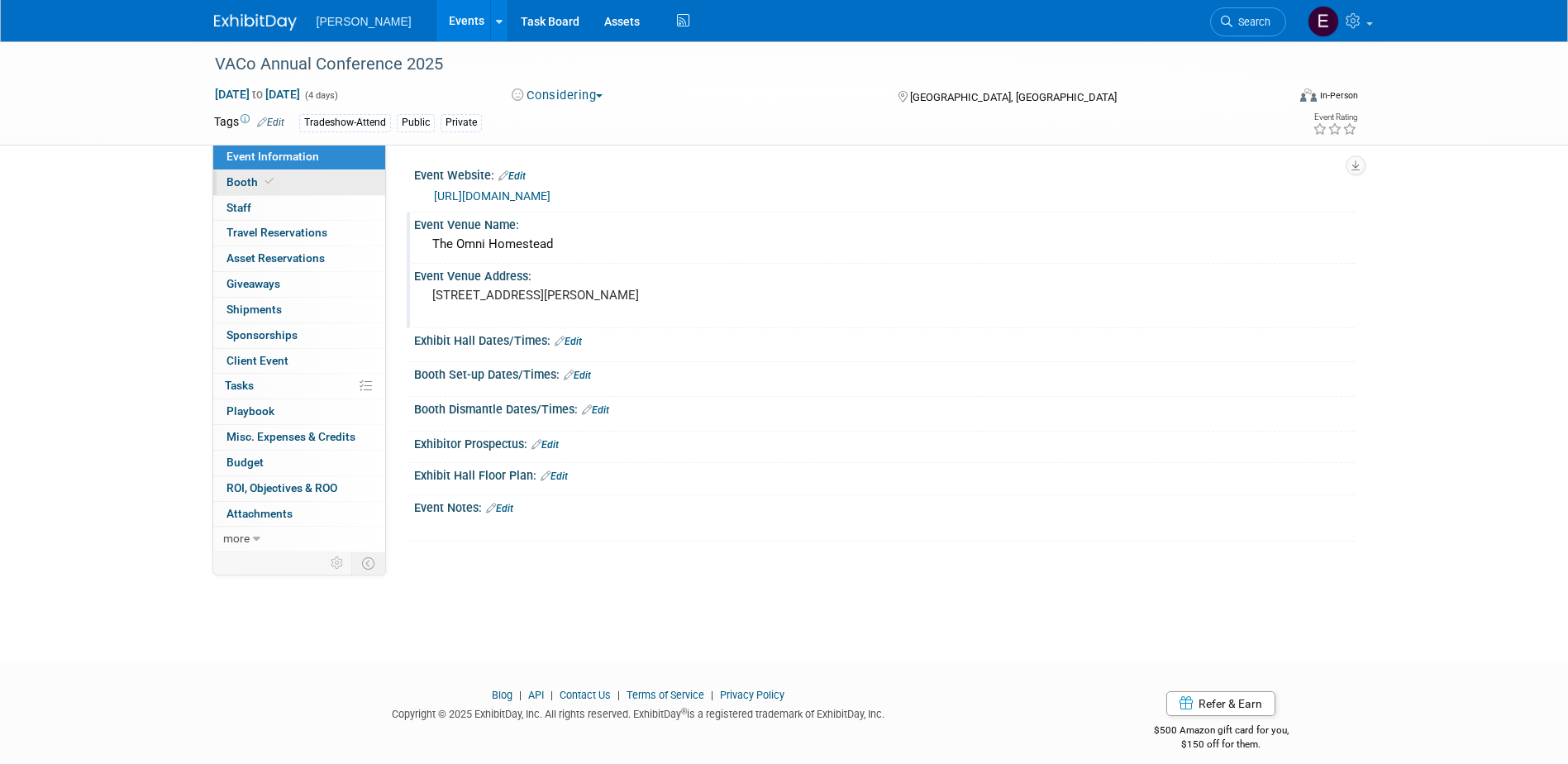
click at [275, 173] on link "Booth" at bounding box center [299, 182] width 172 height 25
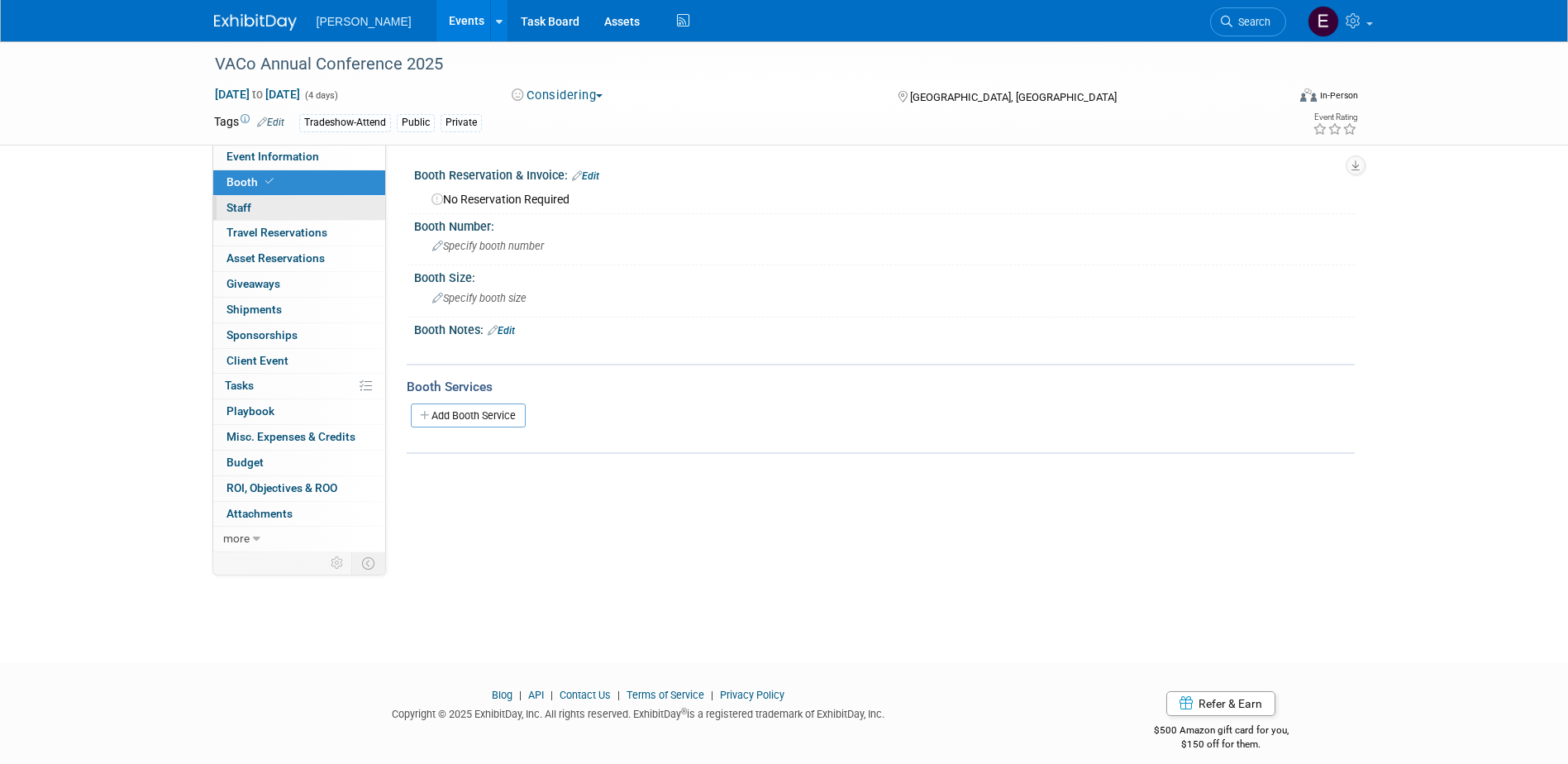
click at [280, 212] on link "0 Staff 0" at bounding box center [299, 208] width 172 height 25
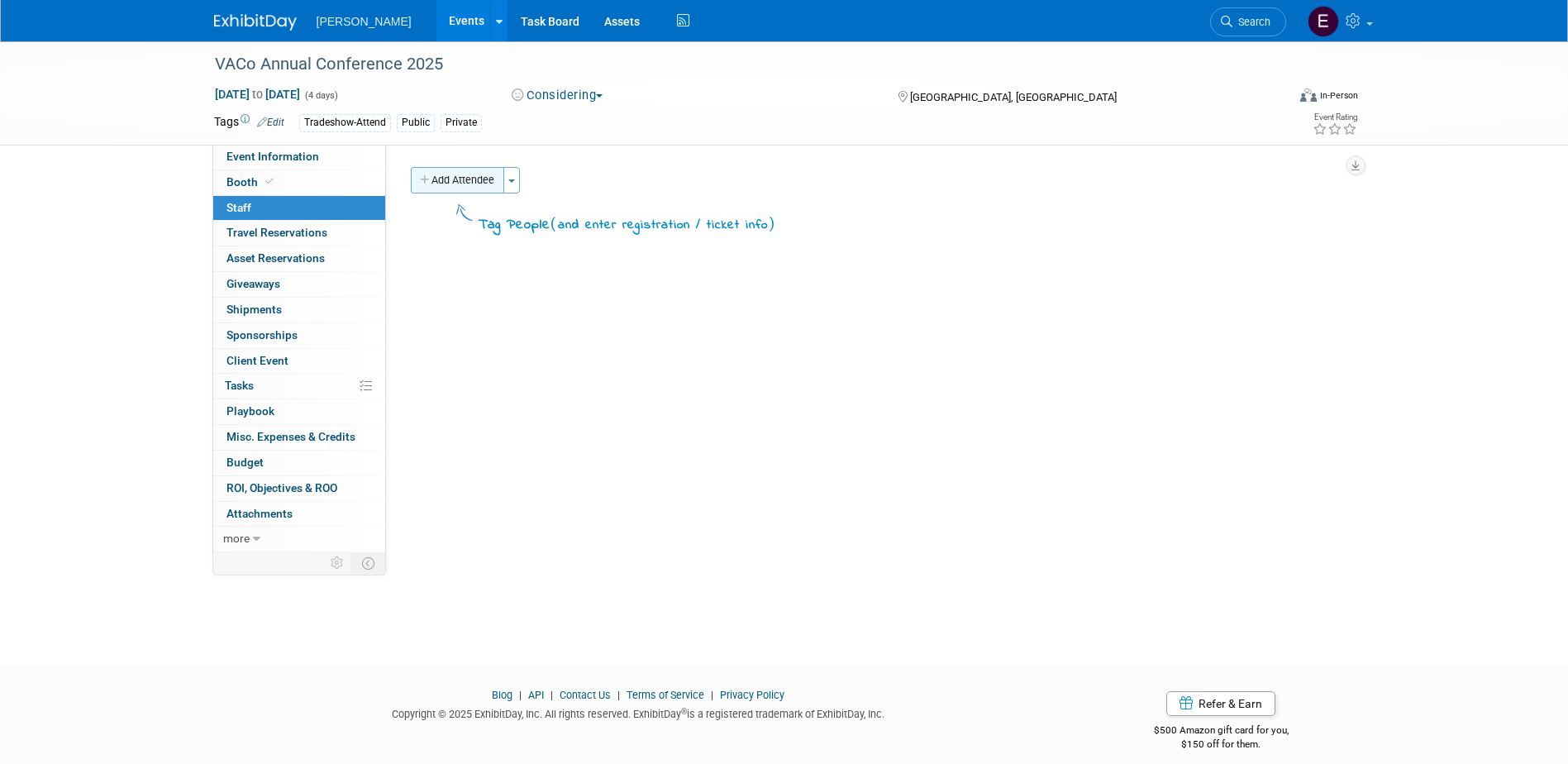
click at [501, 182] on button "Add Attendee" at bounding box center [457, 180] width 94 height 27
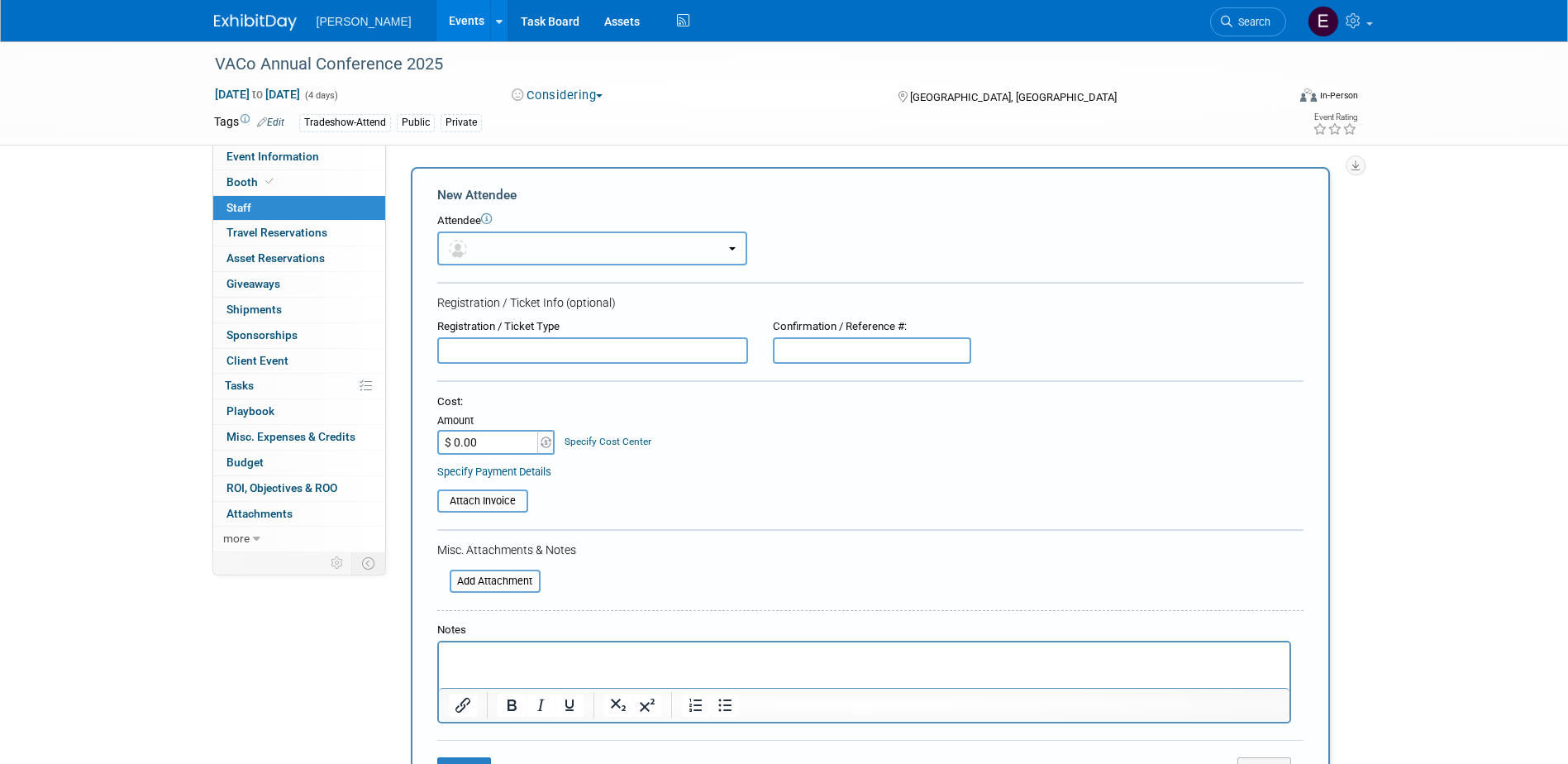
click at [509, 245] on button "button" at bounding box center [592, 248] width 310 height 34
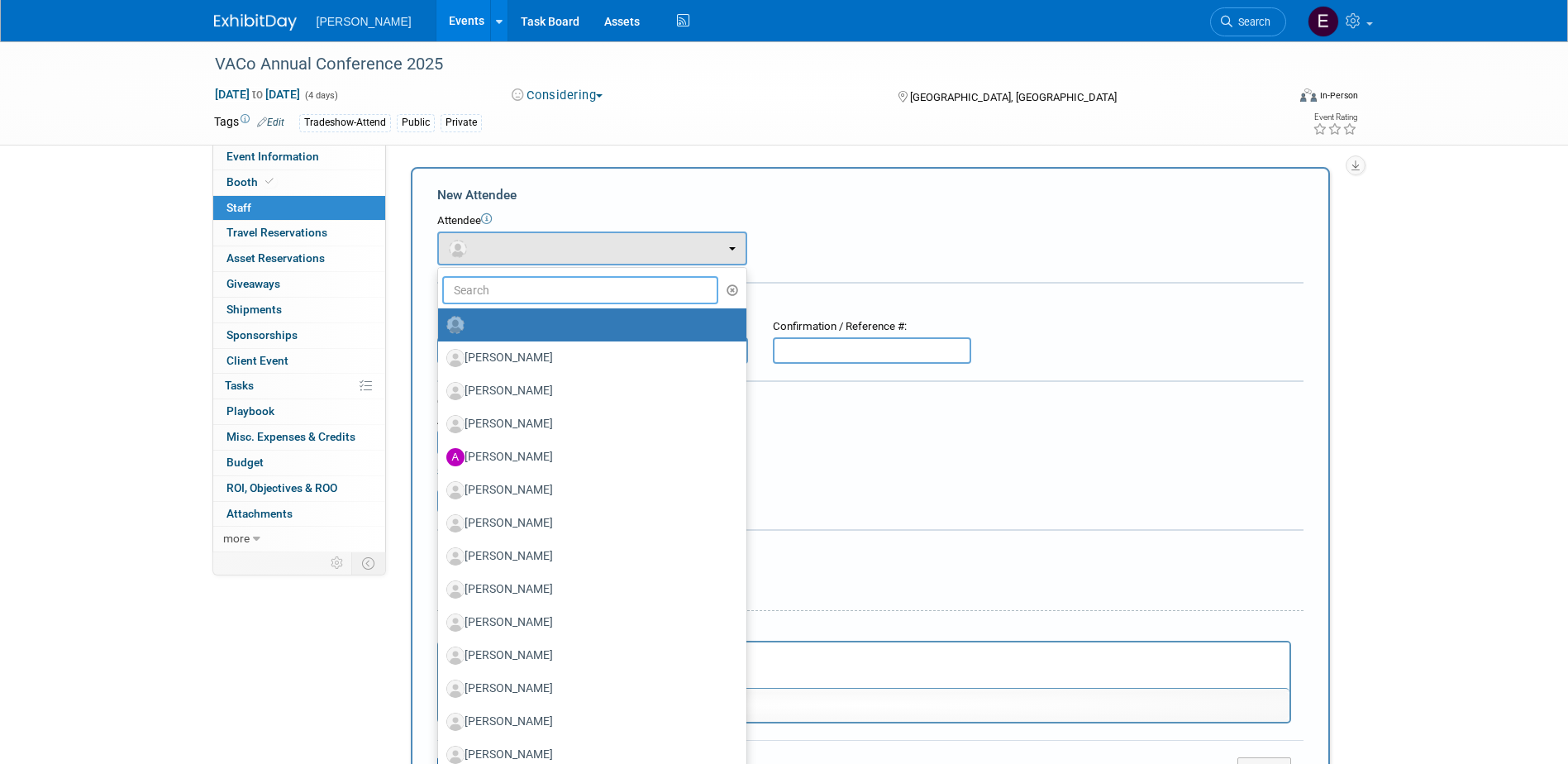
click at [514, 287] on input "text" at bounding box center [581, 290] width 277 height 28
type input "knight"
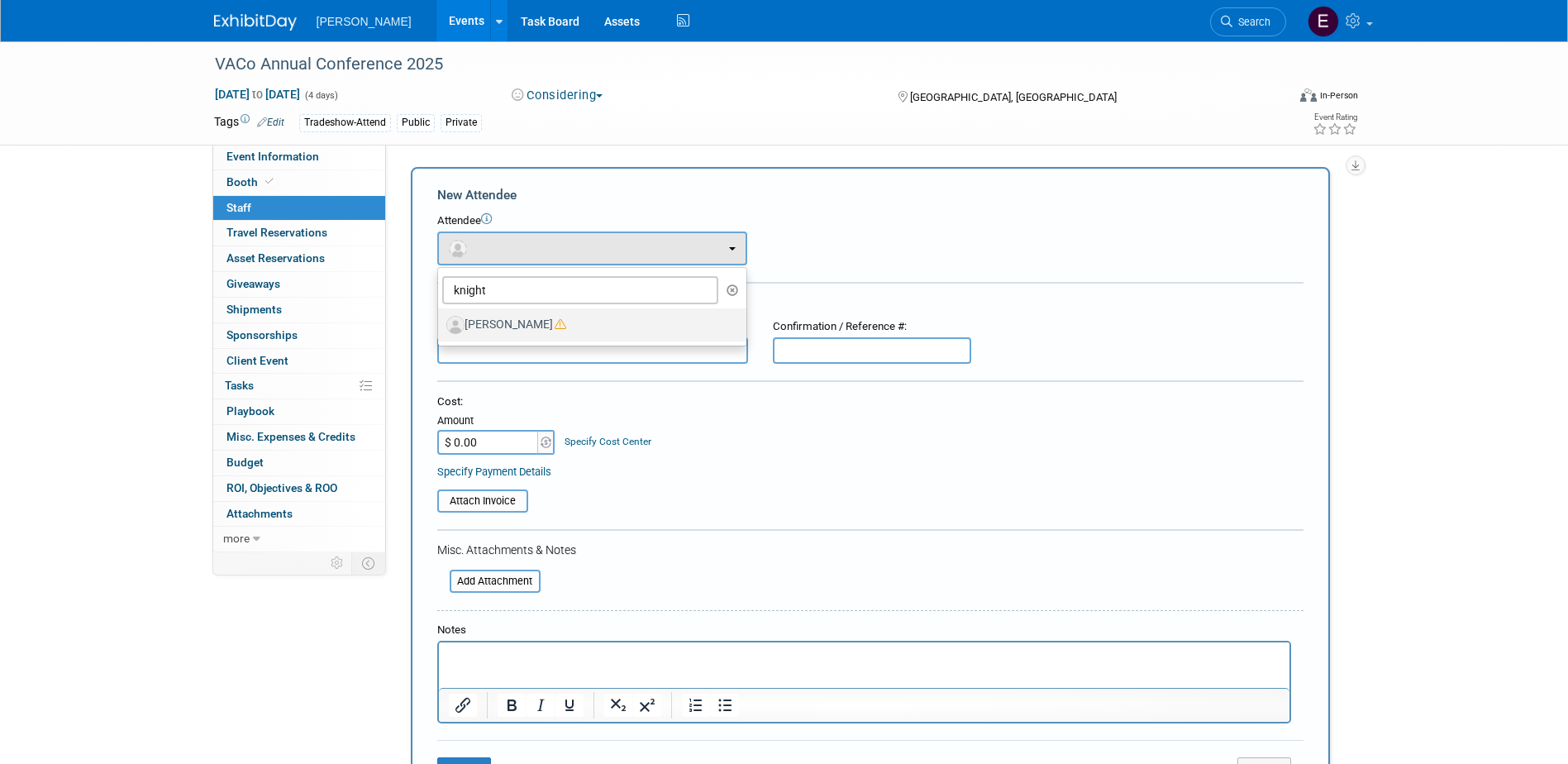
click at [515, 322] on label "[PERSON_NAME]" at bounding box center [588, 325] width 284 height 27
click at [441, 322] on input "[PERSON_NAME]" at bounding box center [435, 323] width 11 height 11
select select "98a77fcb-d37a-4f80-a663-9b8156cd1e87"
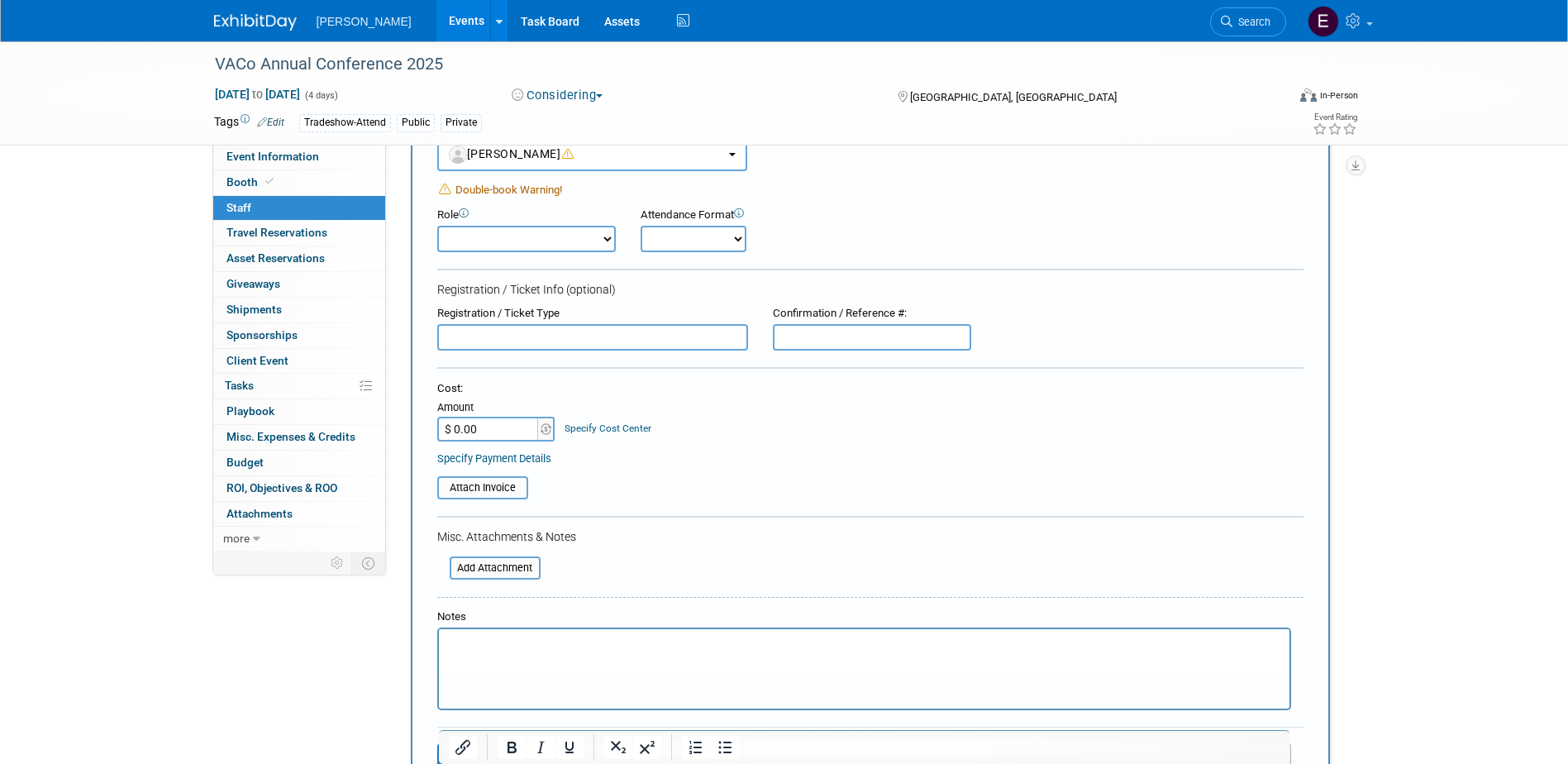
scroll to position [325, 0]
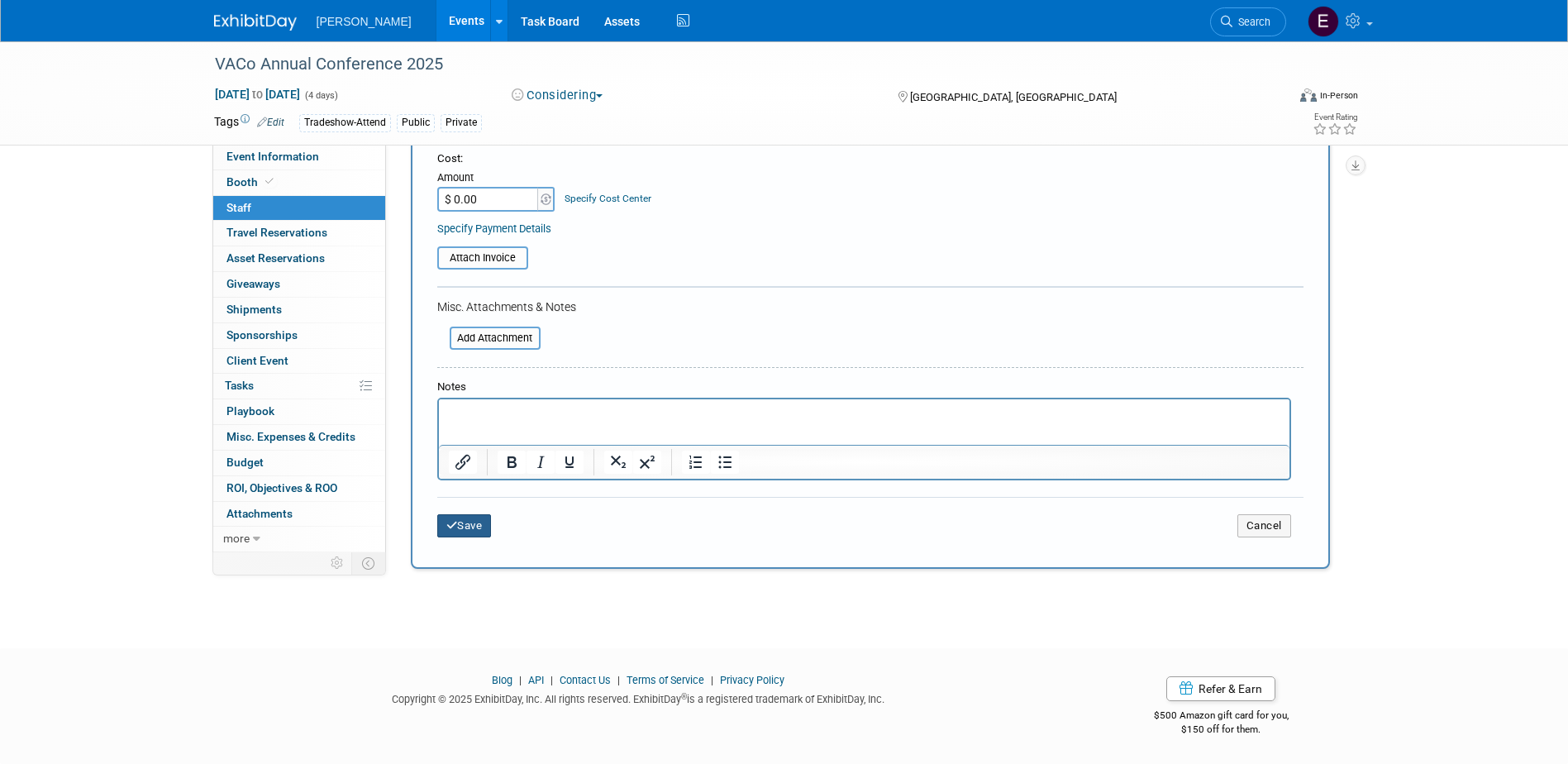
click at [470, 515] on button "Save" at bounding box center [465, 526] width 55 height 23
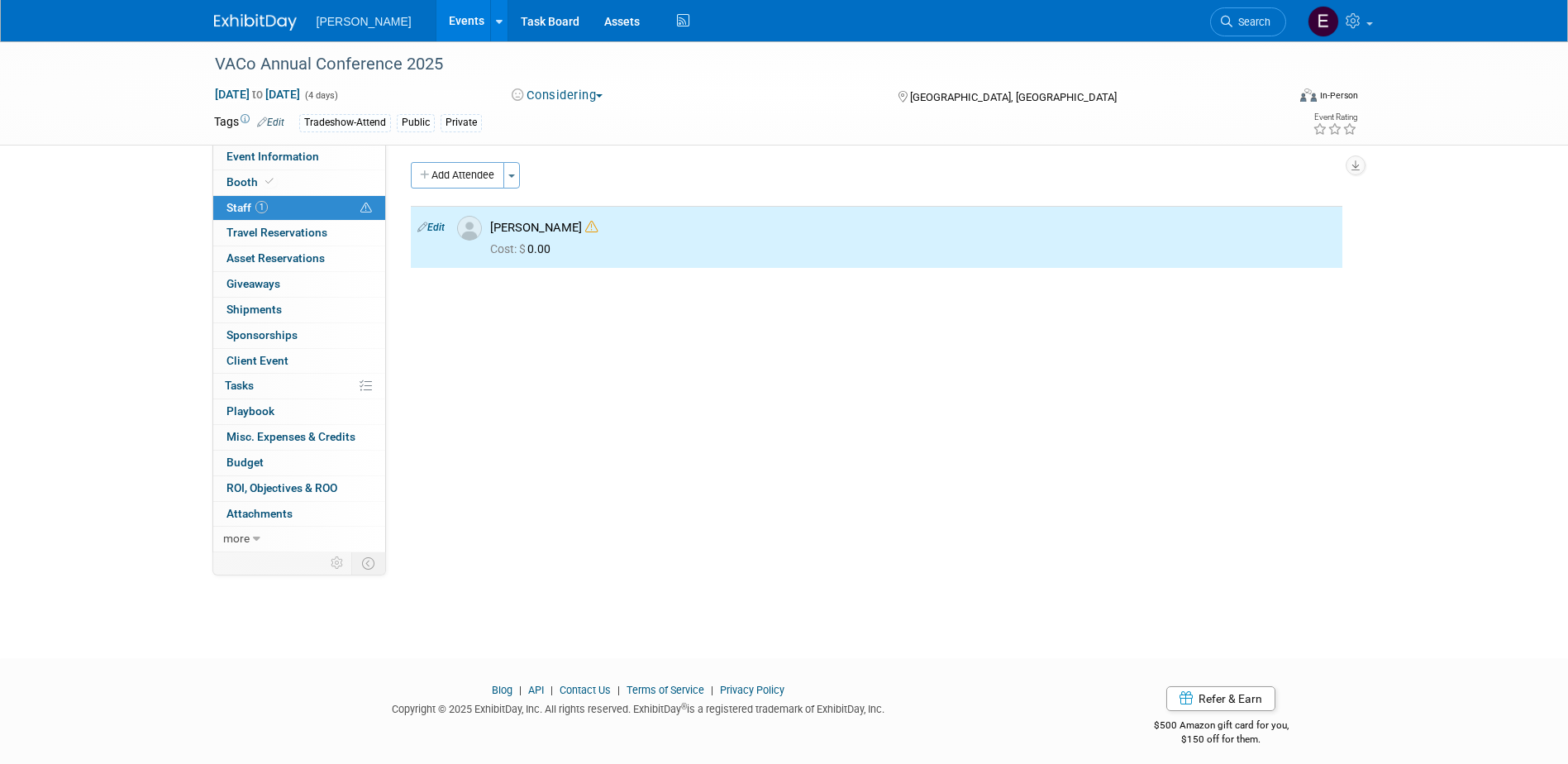
scroll to position [0, 0]
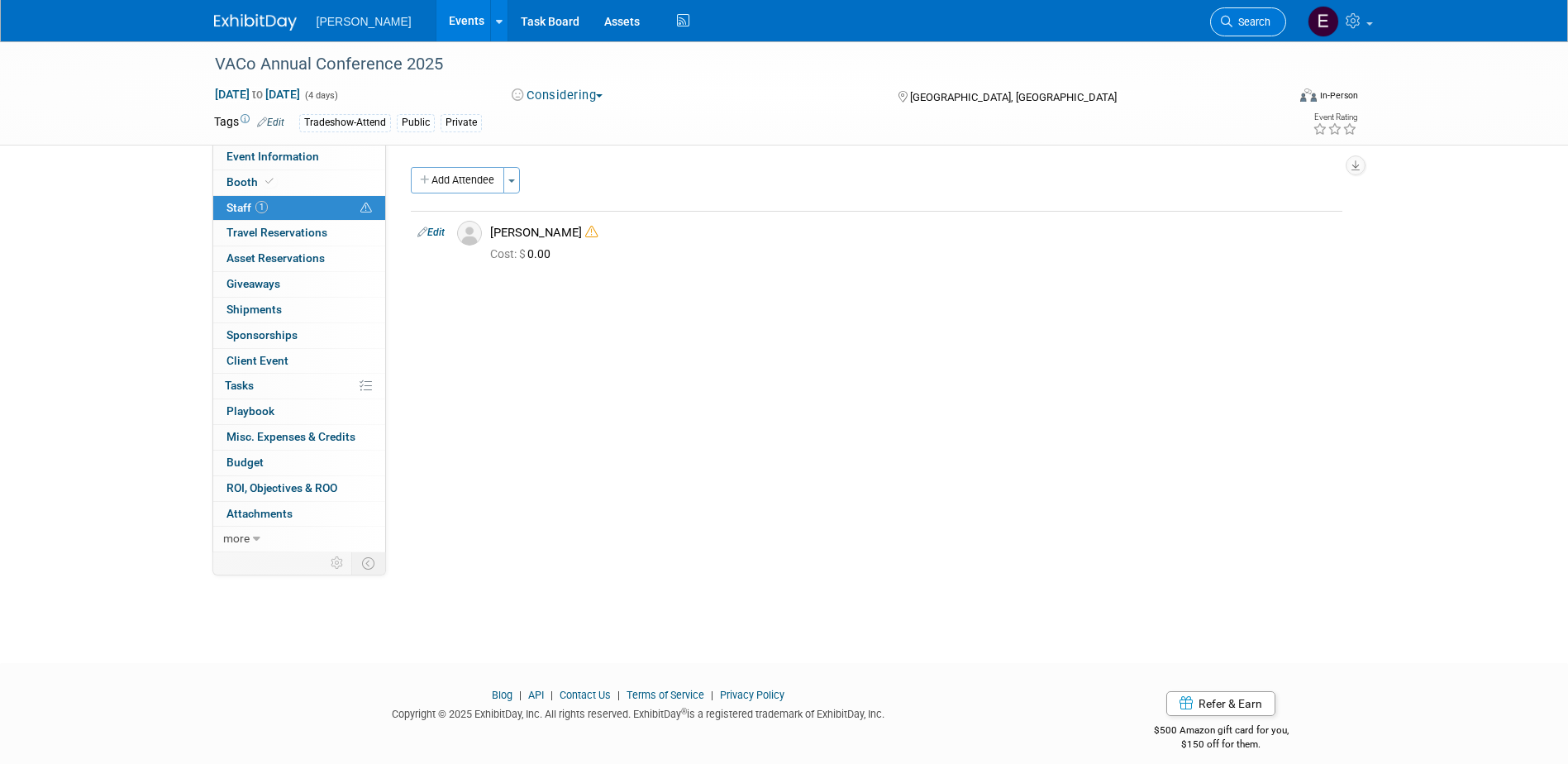
click at [1257, 23] on span "Search" at bounding box center [1251, 22] width 38 height 12
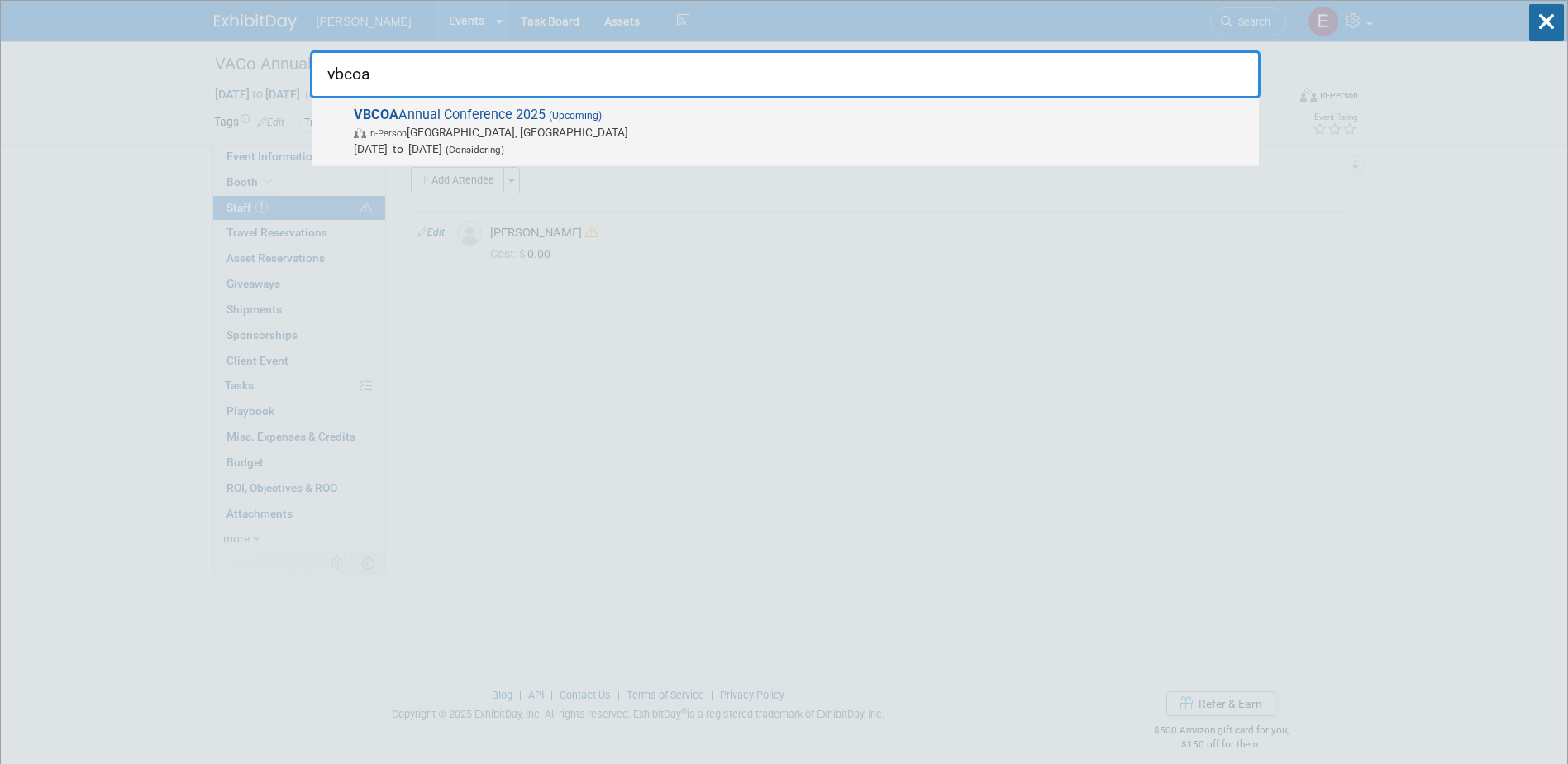
type input "vbcoa"
click at [567, 145] on span "Sep 7, 2025 to Sep 9, 2025 (Considering)" at bounding box center [801, 148] width 897 height 17
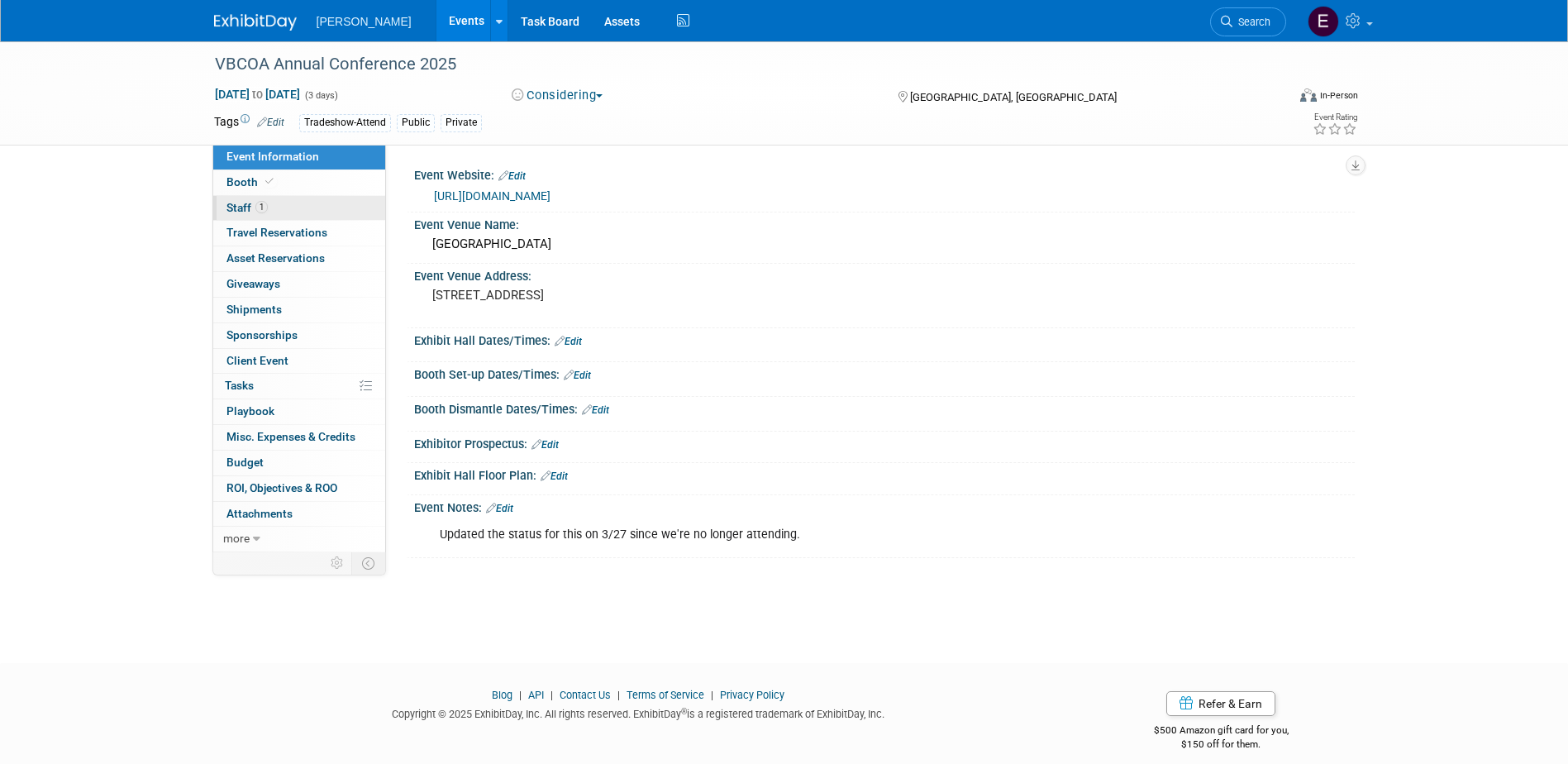
click at [314, 211] on link "1 Staff 1" at bounding box center [299, 208] width 172 height 25
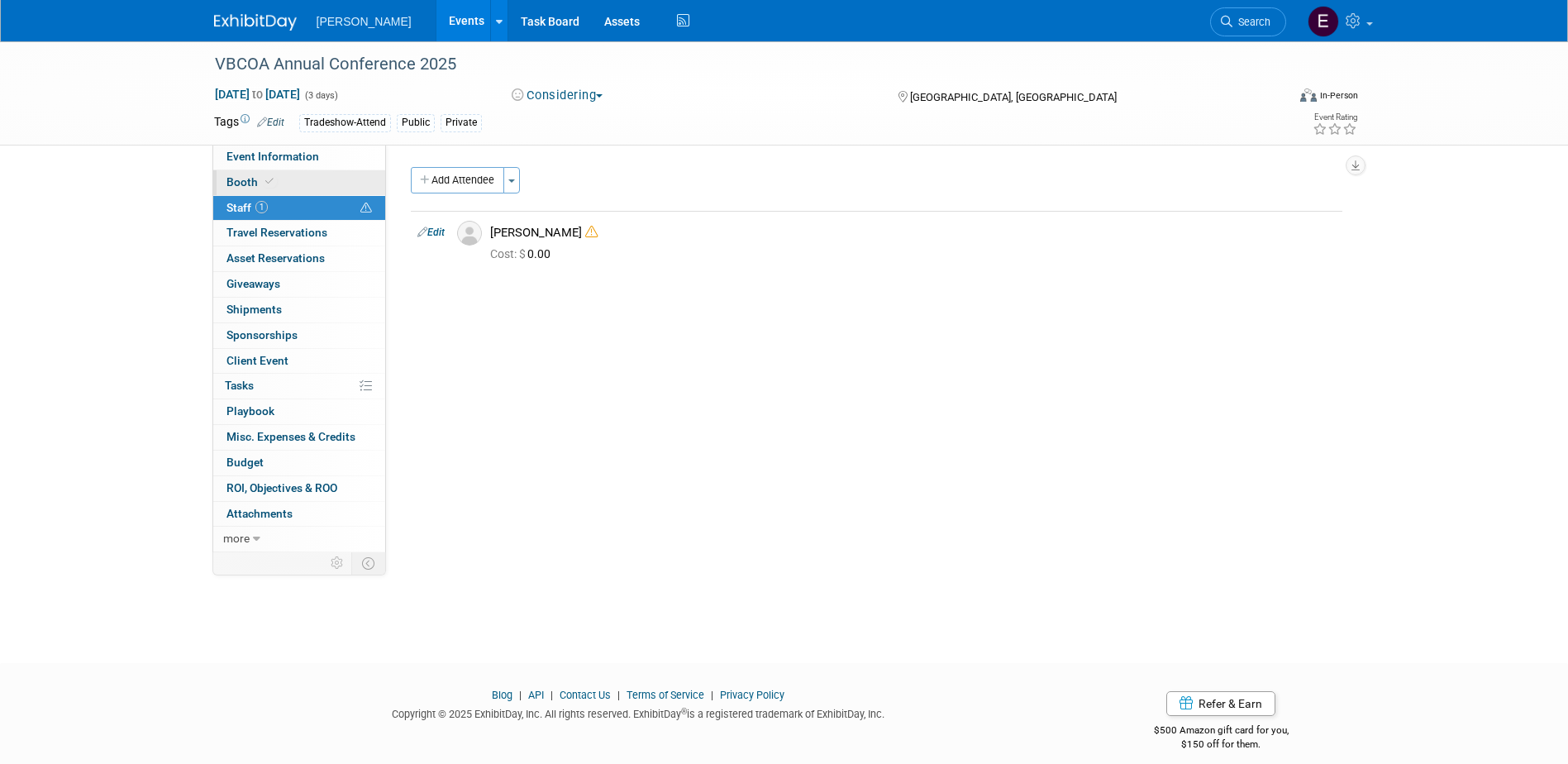
click at [304, 180] on link "Booth" at bounding box center [299, 182] width 172 height 25
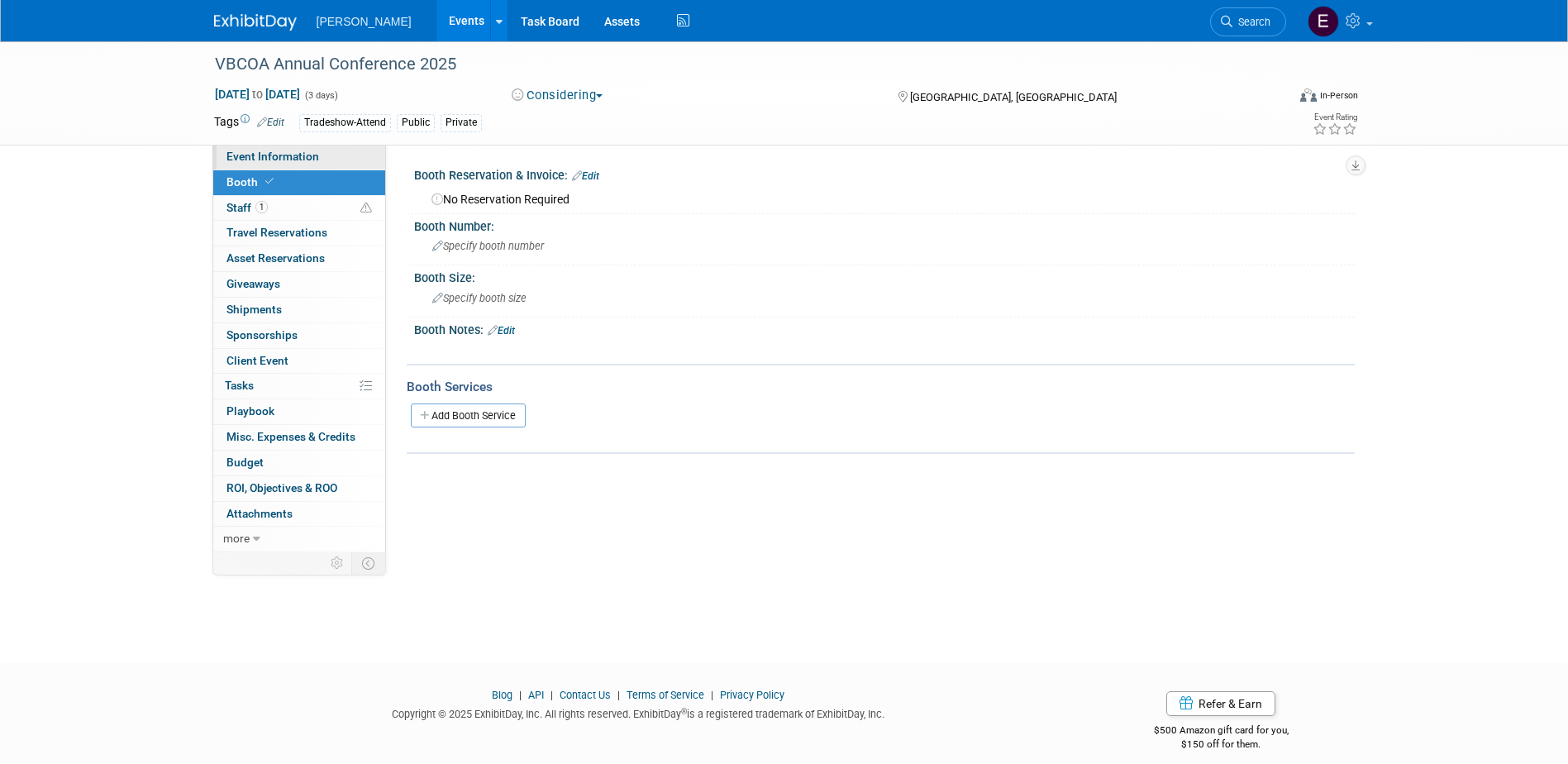
click at [307, 155] on span "Event Information" at bounding box center [273, 156] width 93 height 13
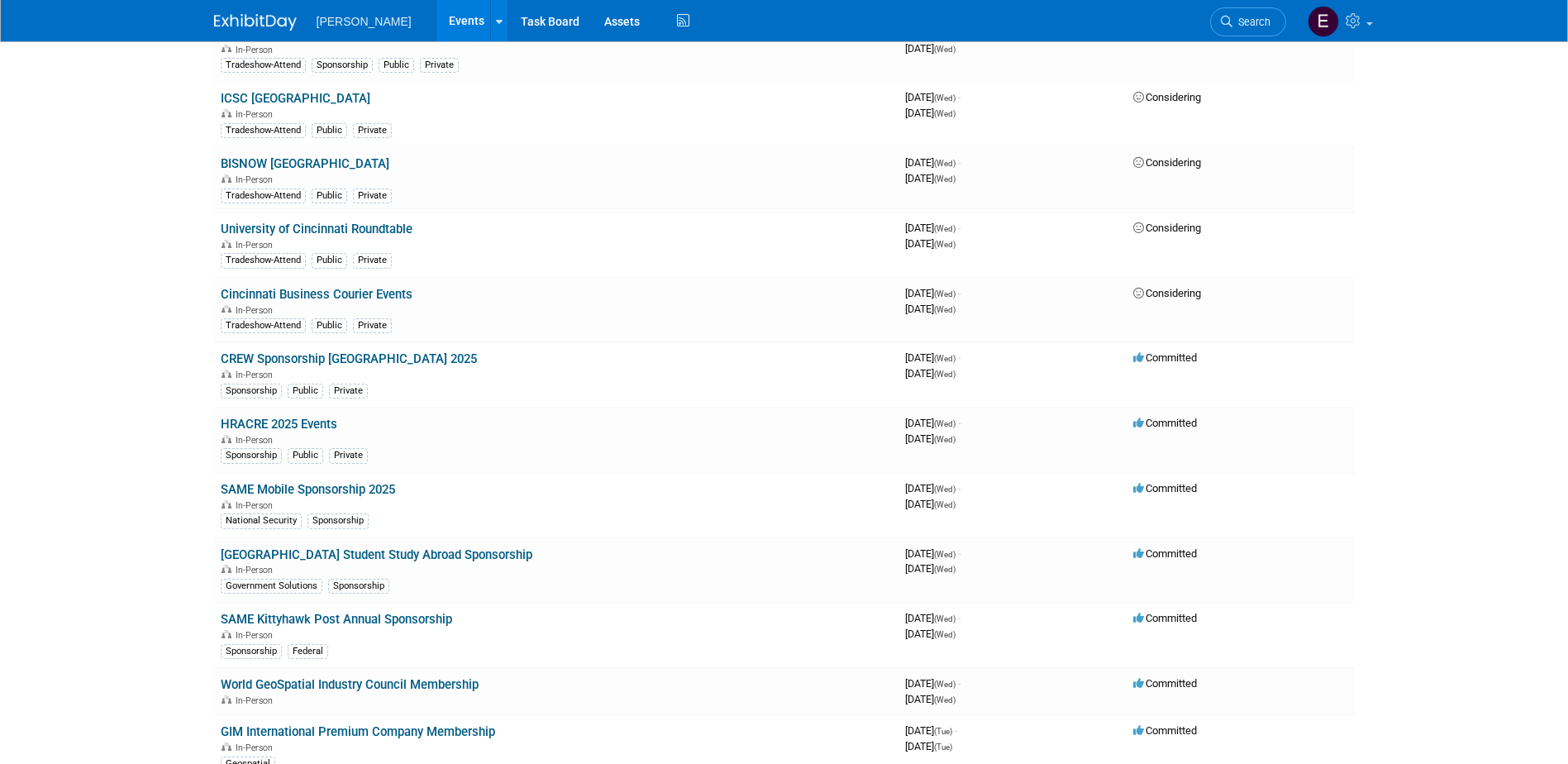
scroll to position [83, 0]
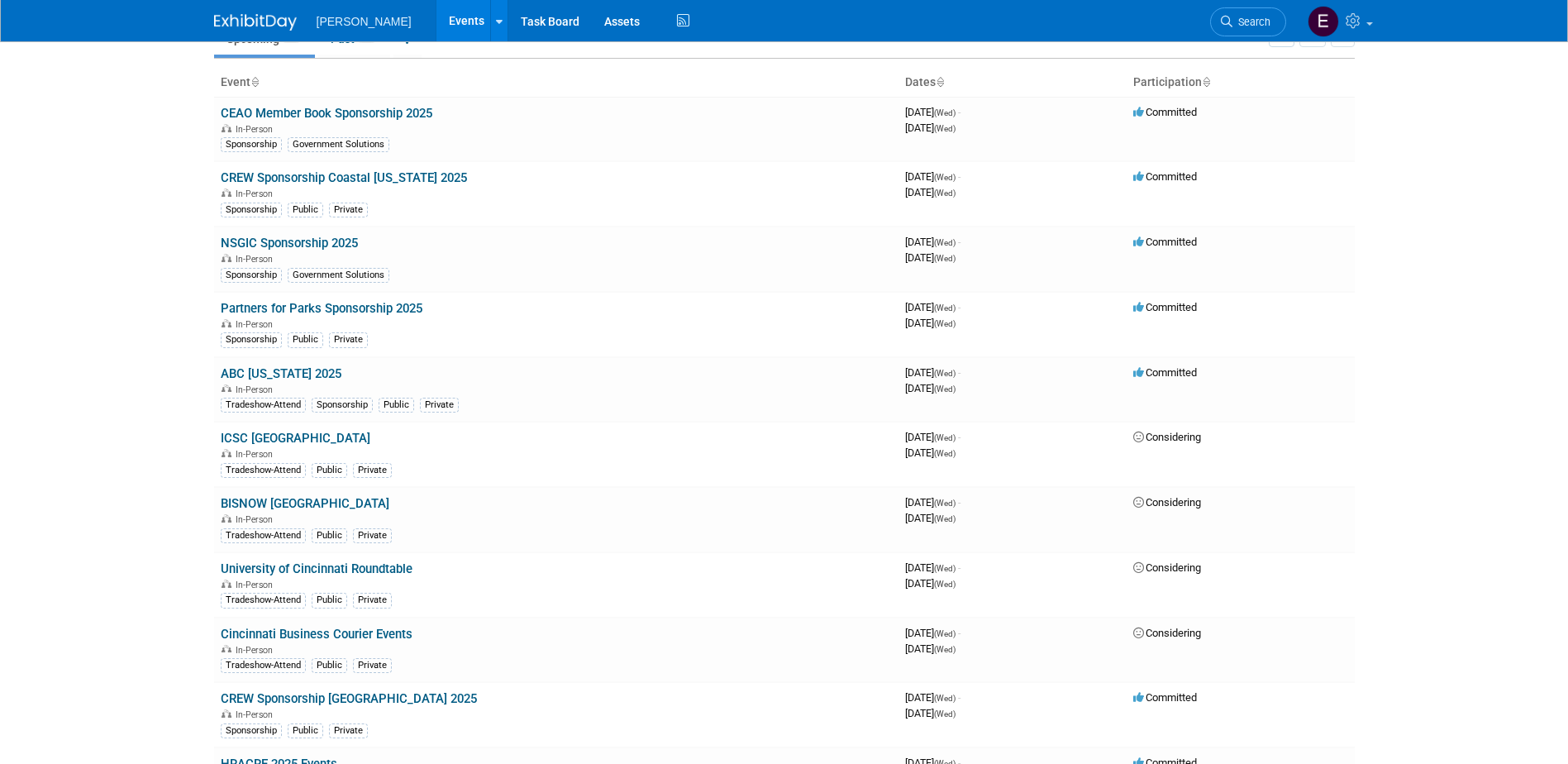
click at [1264, 20] on span "Search" at bounding box center [1251, 22] width 38 height 12
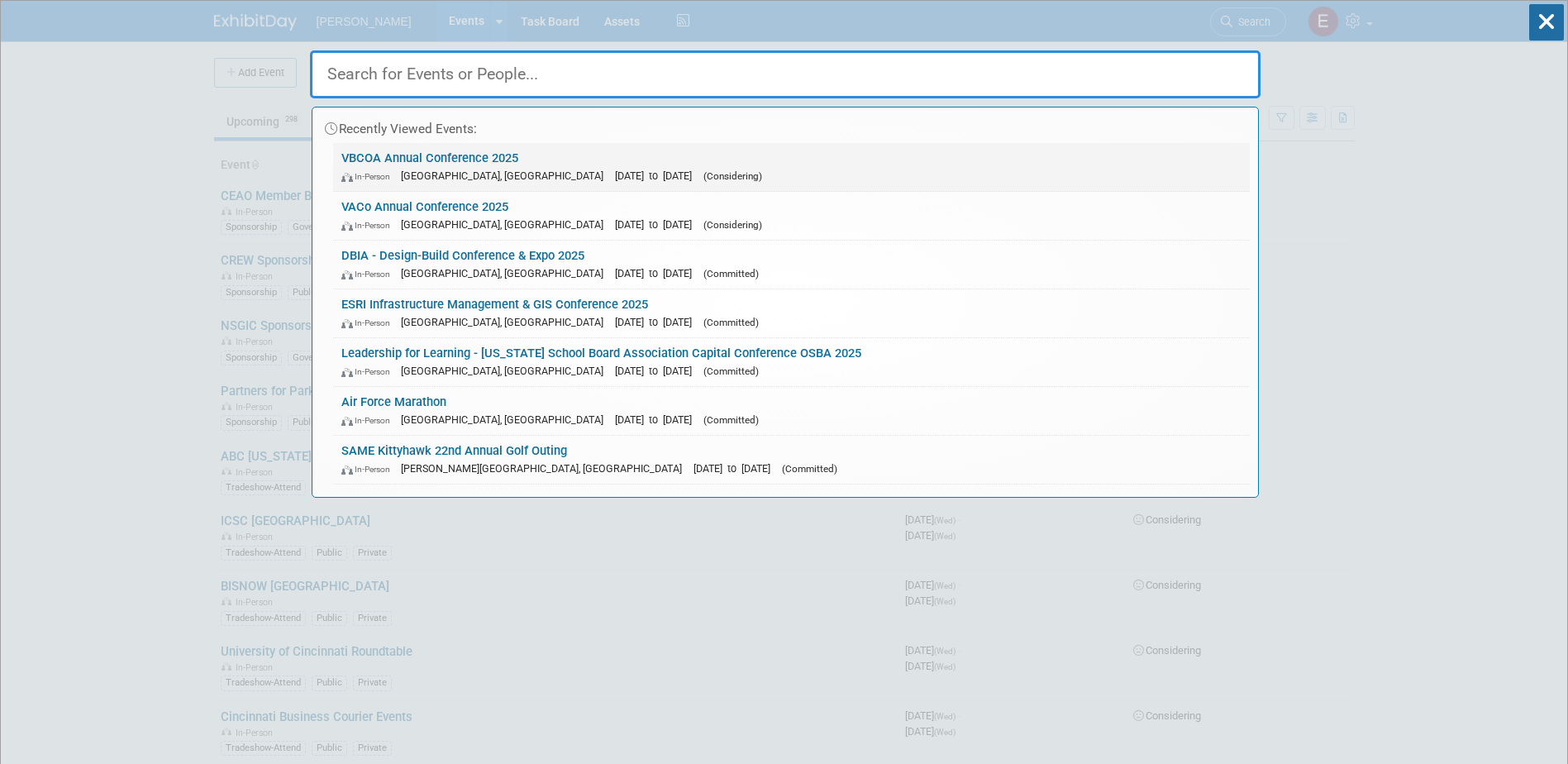
click at [409, 168] on div "In-Person [GEOGRAPHIC_DATA], [GEOGRAPHIC_DATA] [DATE] to [DATE] (Considering)" at bounding box center [791, 175] width 900 height 17
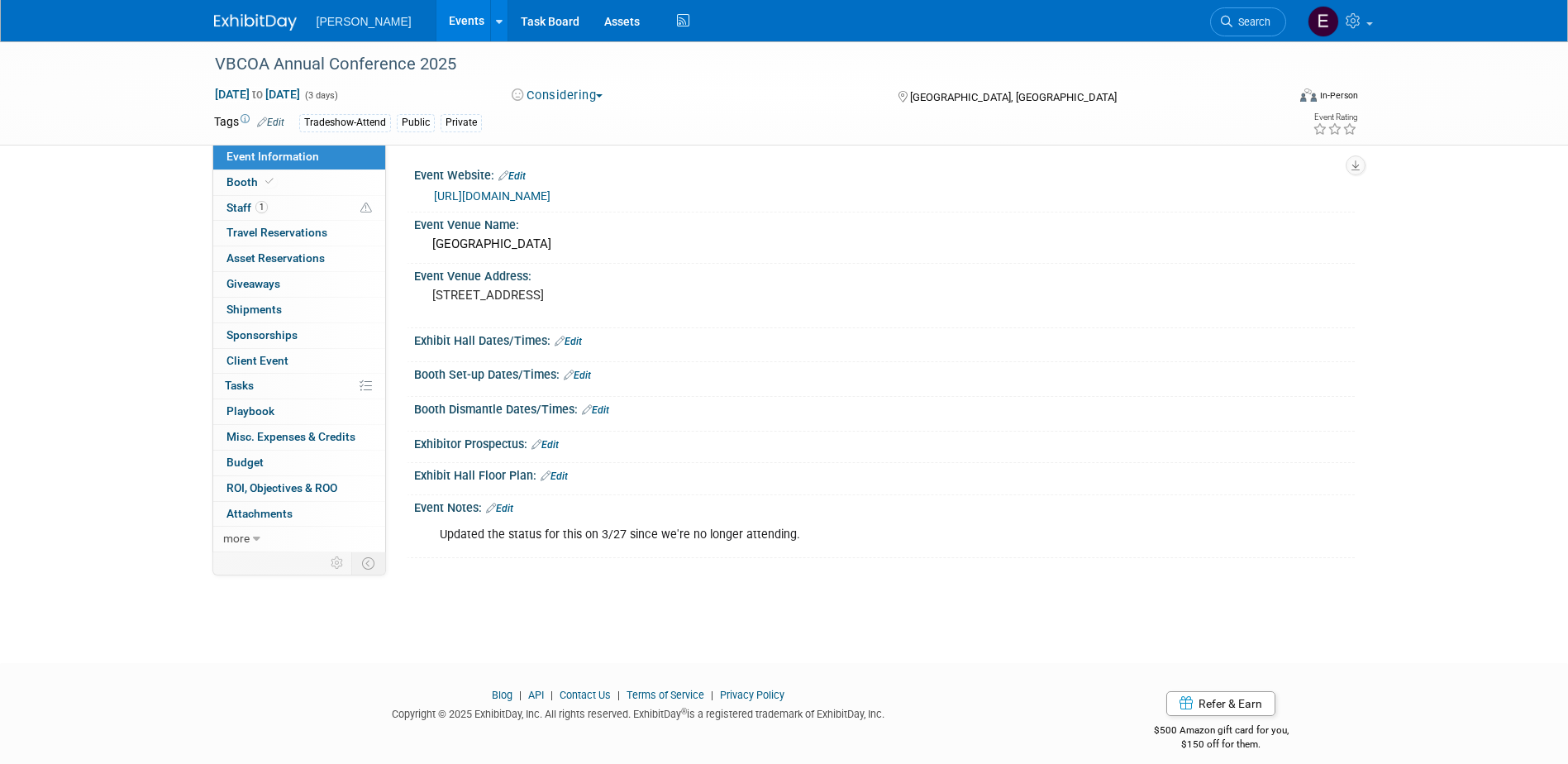
click at [551, 196] on link "https://vbcoa.org/event/annual-conference-williamsburg-lodge/" at bounding box center [492, 196] width 116 height 13
click at [485, 195] on link "https://vbcoa.org/event/annual-conference-williamsburg-lodge/" at bounding box center [492, 196] width 116 height 13
click at [112, 235] on div "VBCOA Annual Conference 2025 Sep 7, 2025 to Sep 9, 2025 (3 days) Sep 7, 2025 to…" at bounding box center [784, 337] width 1568 height 591
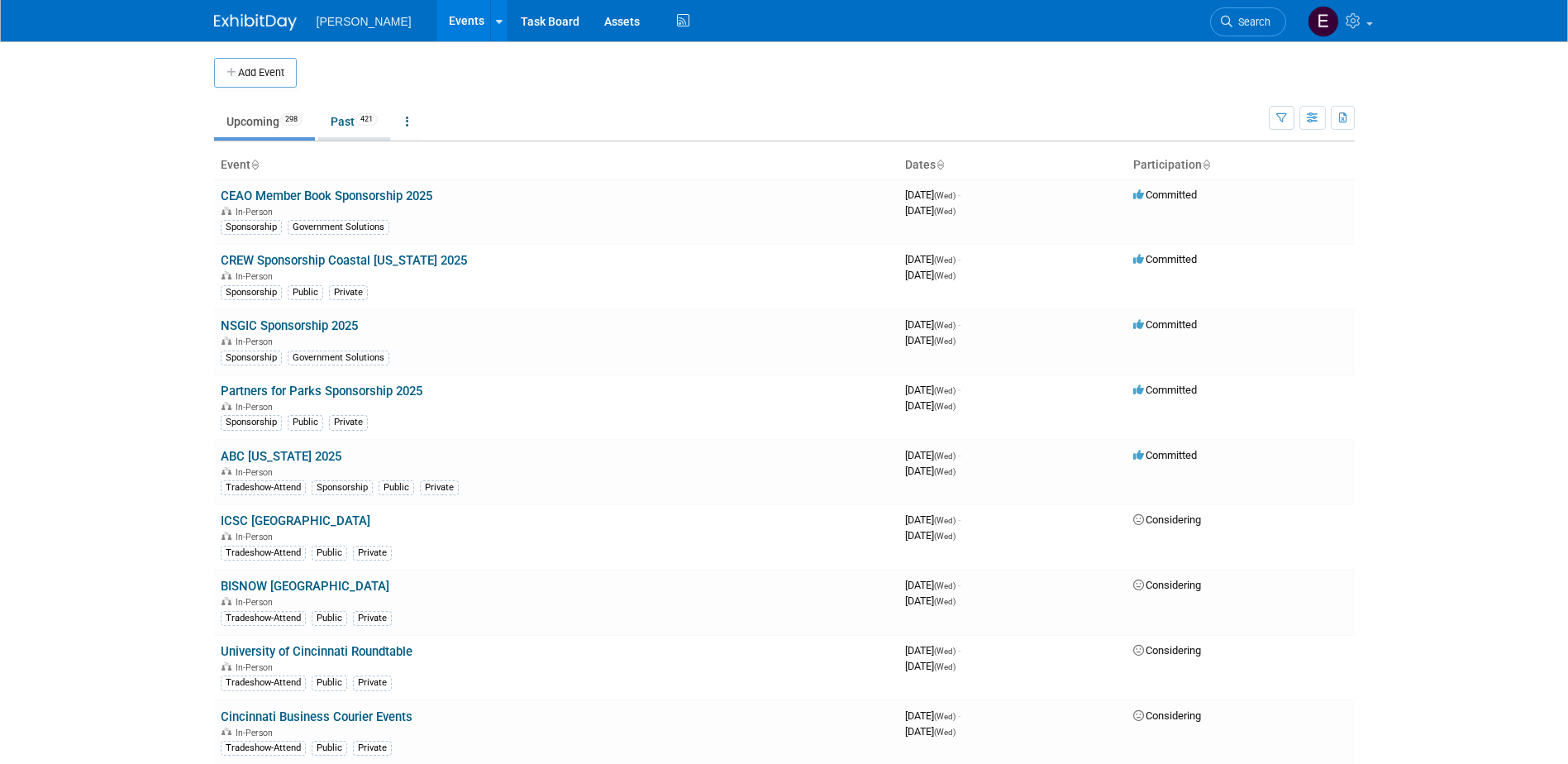
click at [338, 122] on link "Past 421" at bounding box center [354, 122] width 72 height 32
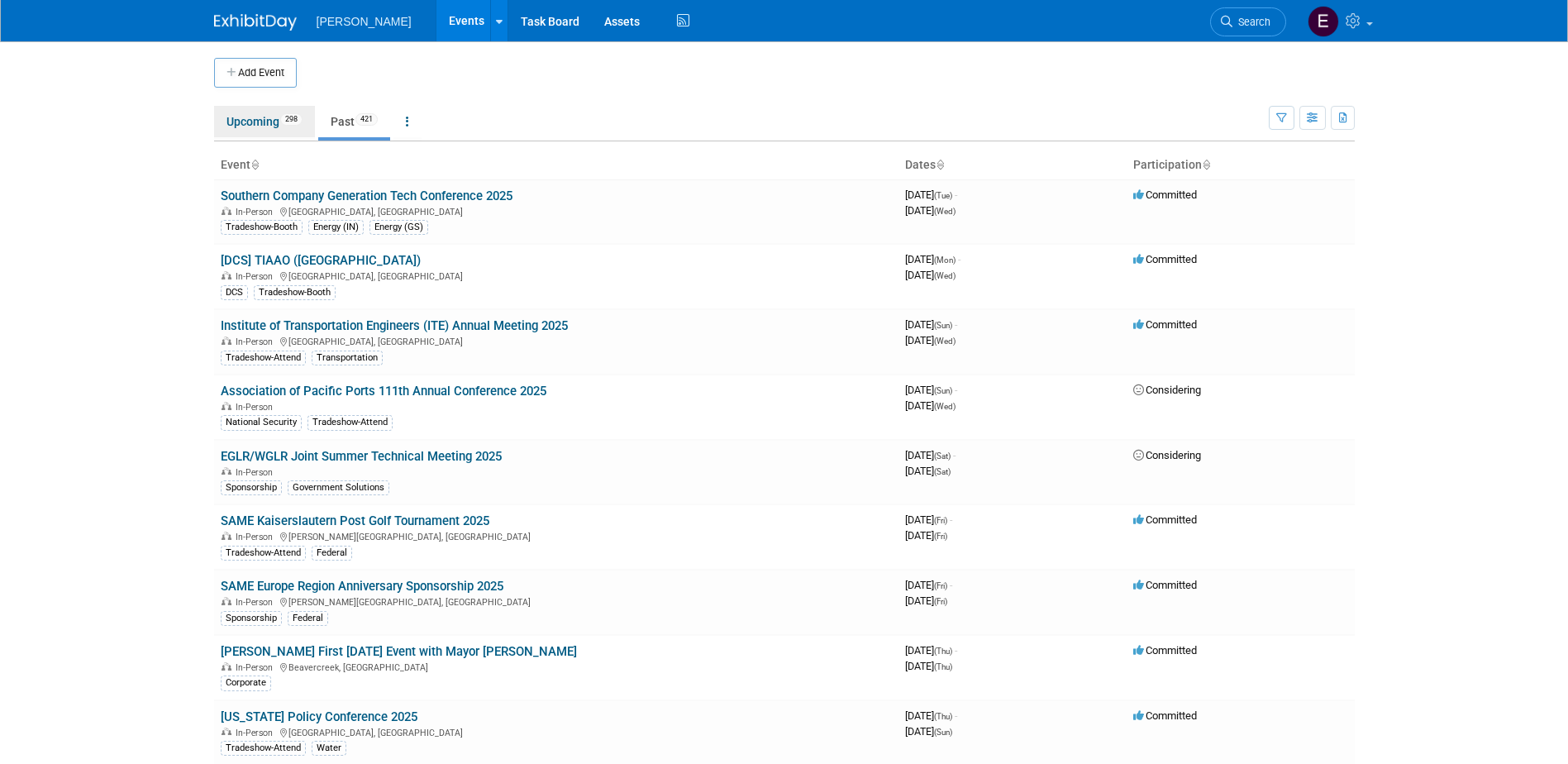
click at [283, 125] on link "Upcoming 298" at bounding box center [265, 122] width 101 height 32
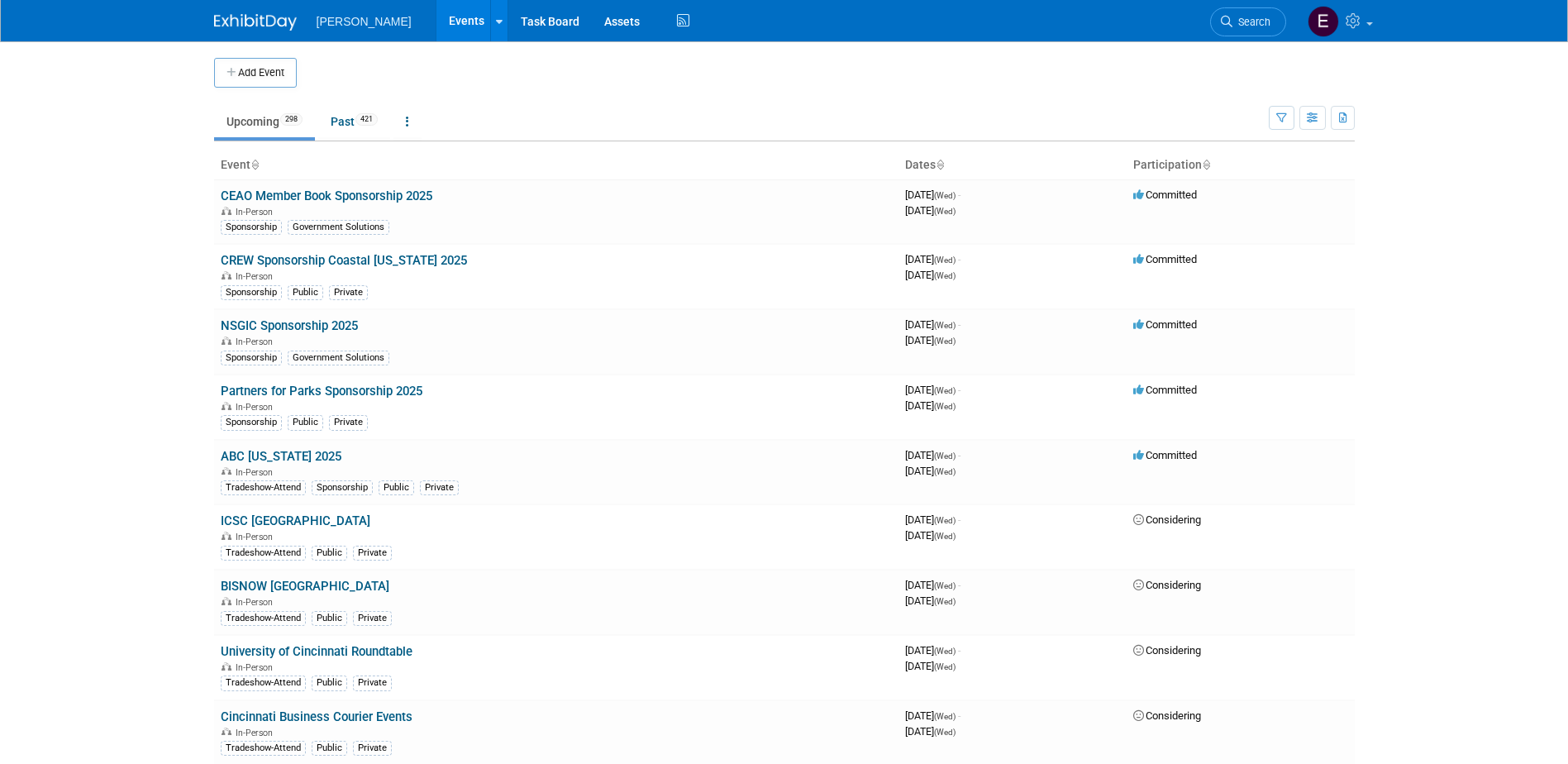
click at [1473, 245] on body "Woolpert Events Add Event Bulk Upload Events Shareable Event Boards Recently Vi…" at bounding box center [784, 382] width 1568 height 764
click at [1234, 15] on link "Search" at bounding box center [1249, 22] width 76 height 29
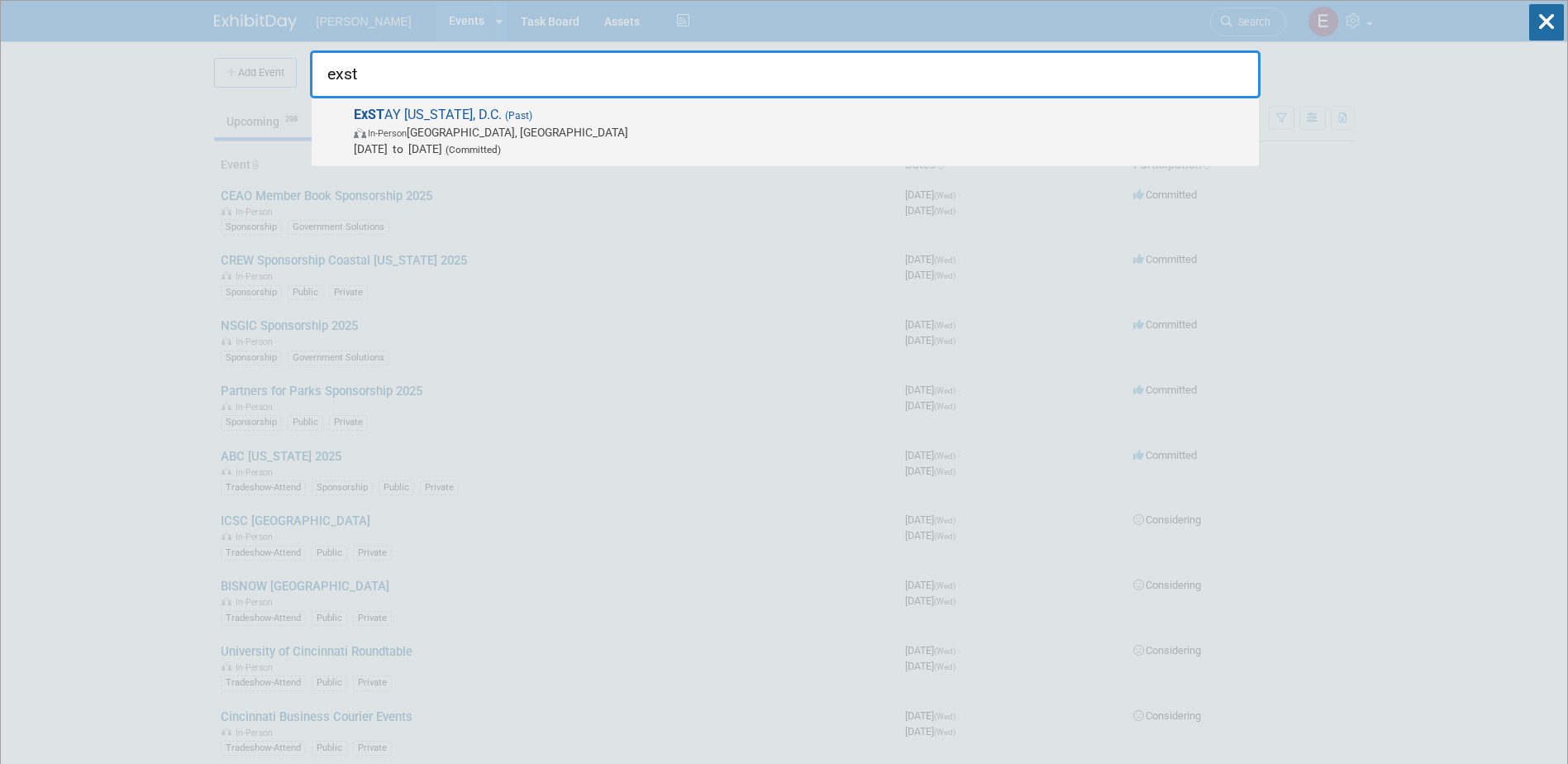
type input "exst"
click at [452, 118] on span "ExST AY Washington, D.C. (Past) In-Person Alexandria, VA Jul 30, 2025 to Jul 30…" at bounding box center [799, 132] width 902 height 51
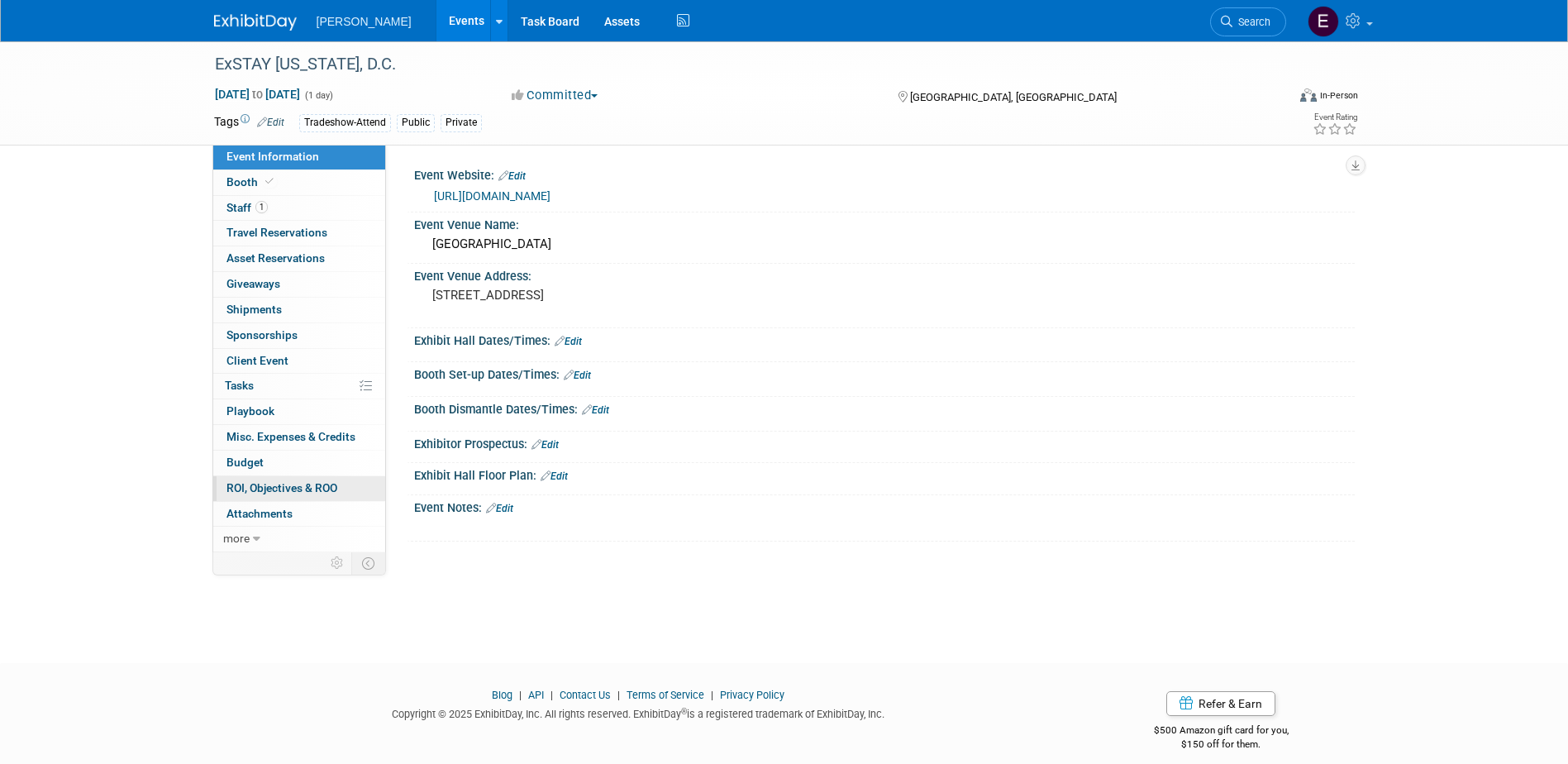
click at [284, 489] on span "ROI, Objectives & ROO 0" at bounding box center [282, 488] width 111 height 13
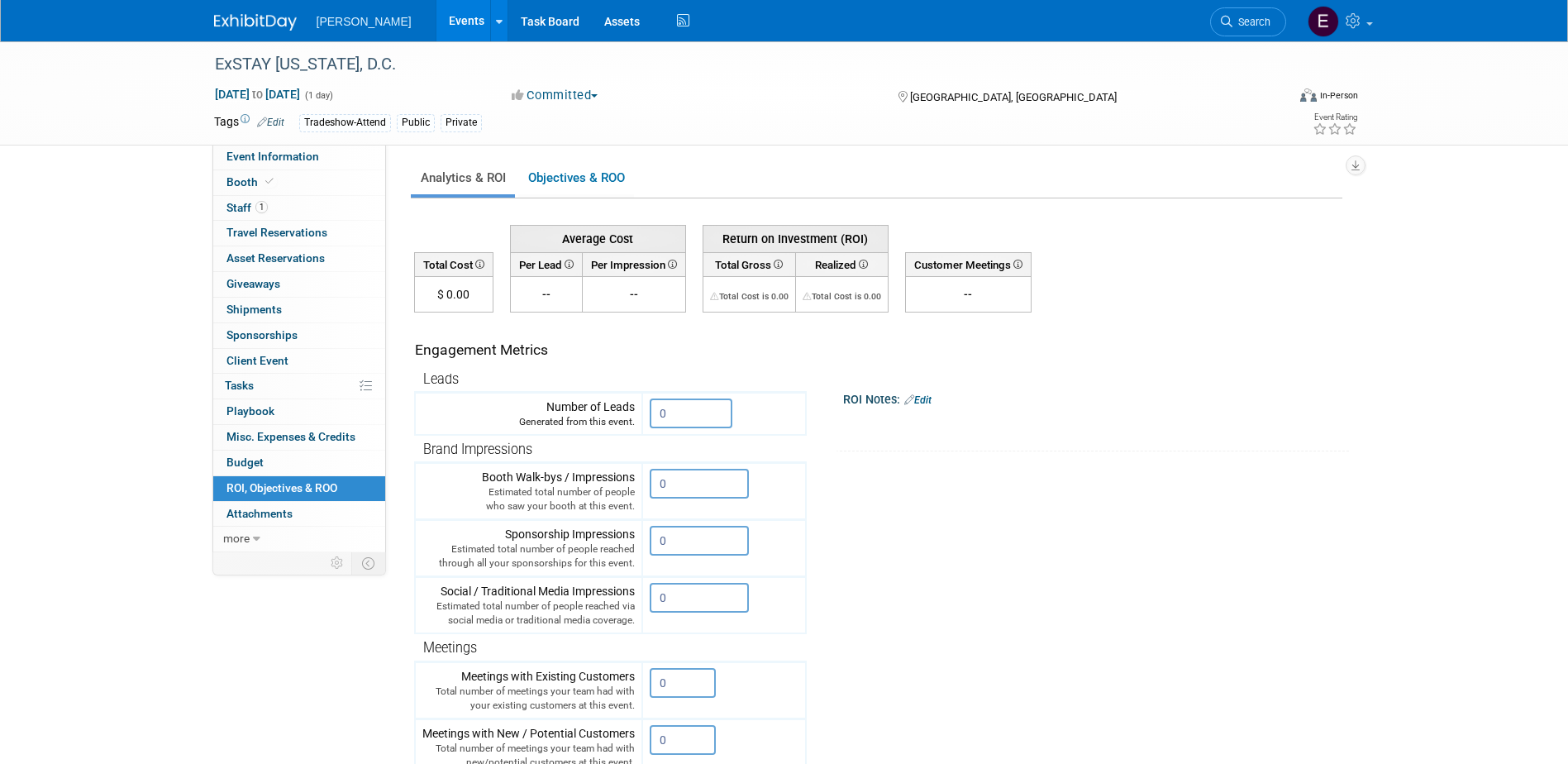
click at [928, 401] on link "Edit" at bounding box center [918, 400] width 27 height 12
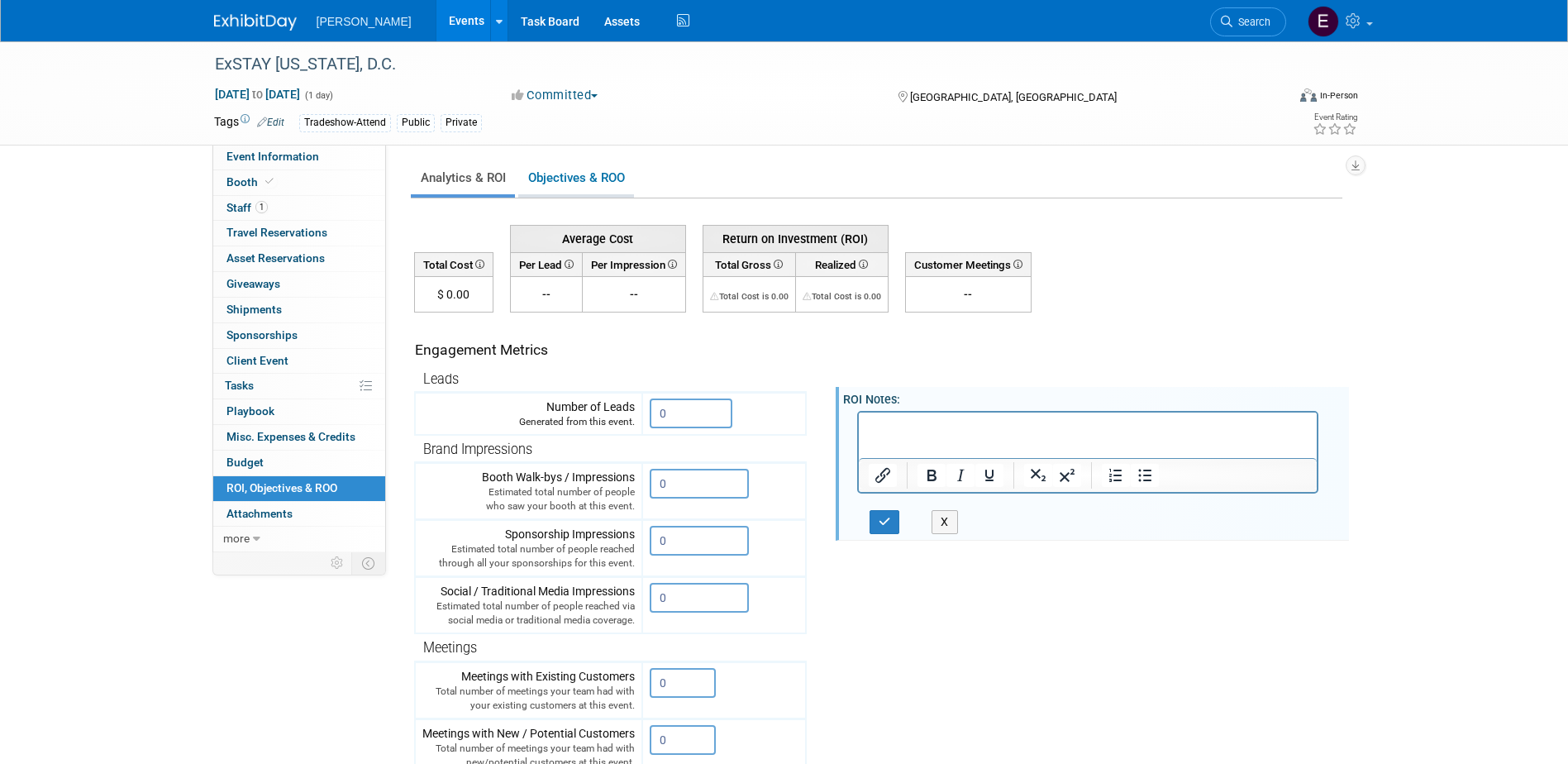
click at [603, 168] on link "Objectives & ROO 0" at bounding box center [576, 178] width 115 height 32
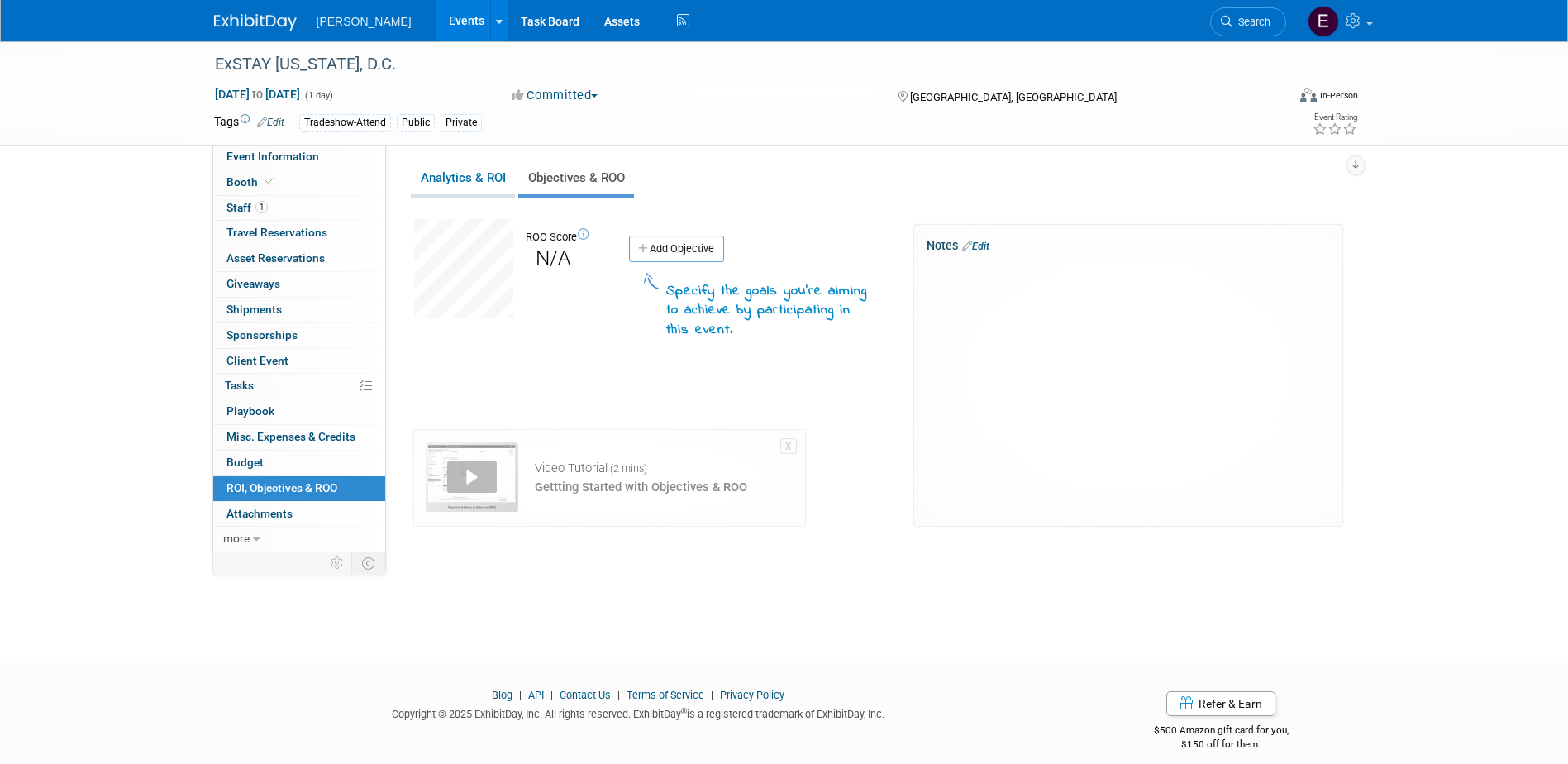
click at [477, 187] on link "Analytics & ROI" at bounding box center [463, 178] width 105 height 32
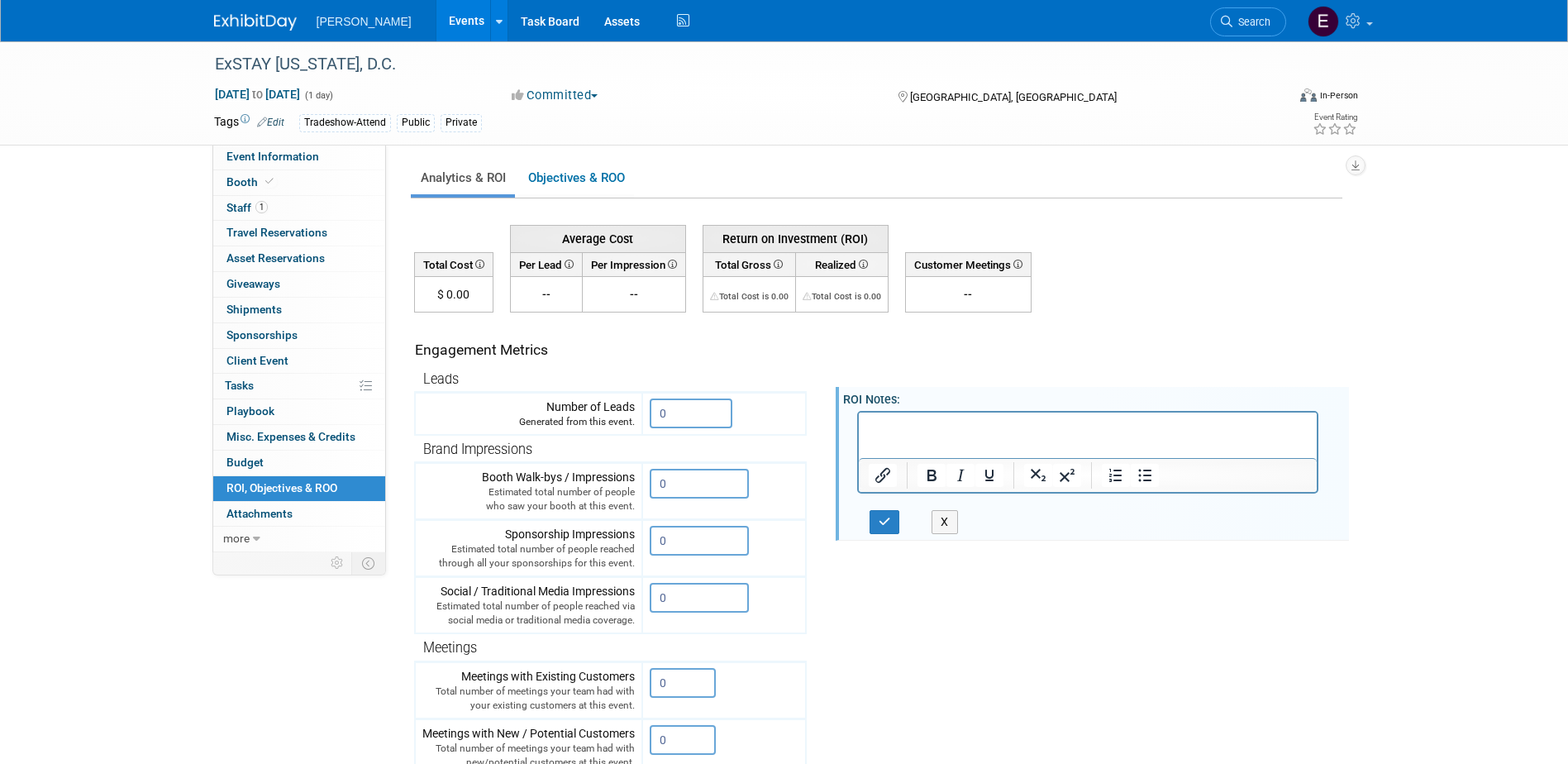
click at [1005, 431] on p "Rich Text Area. Press ALT-0 for help." at bounding box center [1088, 426] width 440 height 17
click at [914, 426] on p "Rich Text Area. Press ALT-0 for help." at bounding box center [1088, 426] width 440 height 17
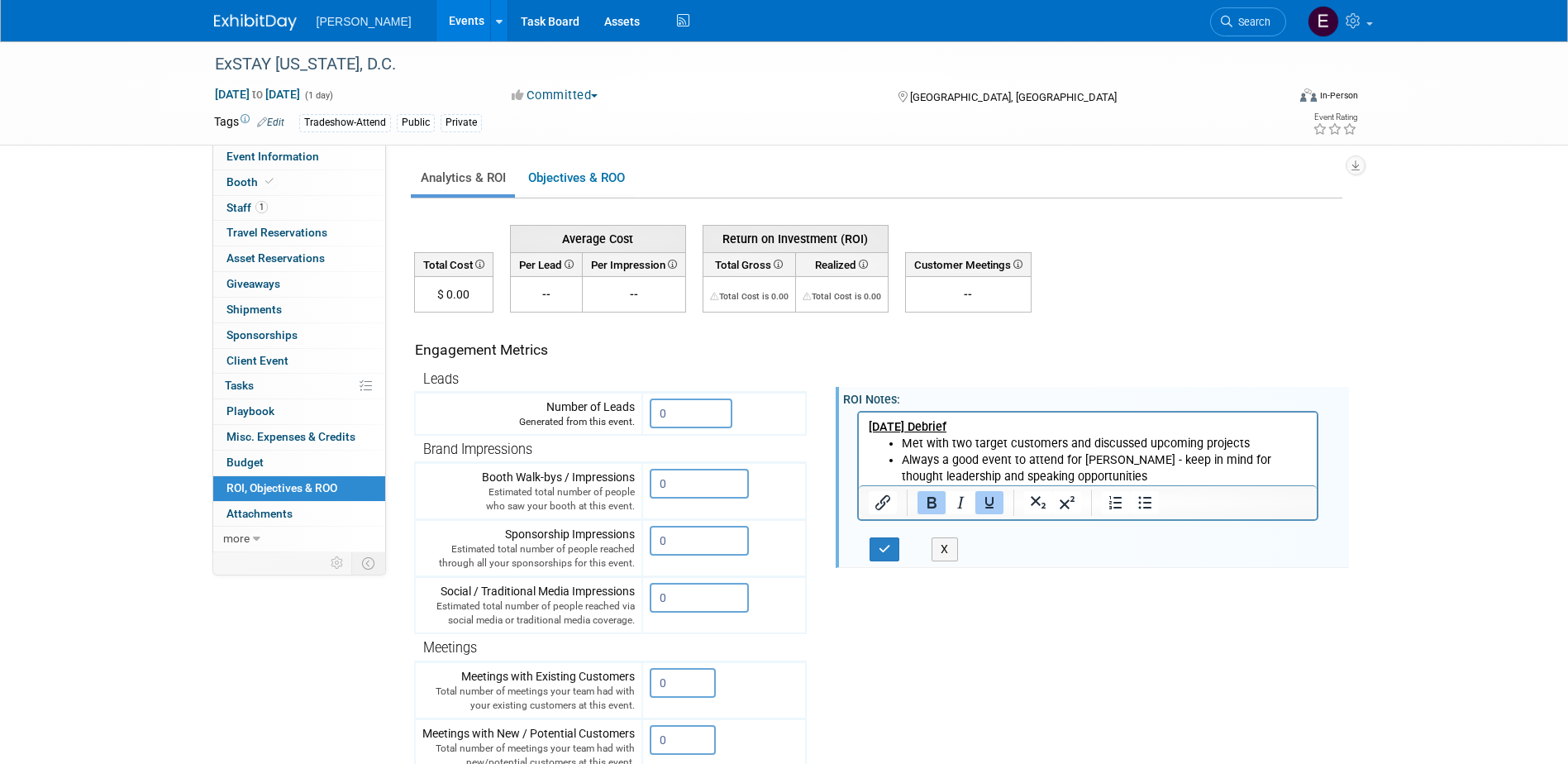
click at [902, 425] on b "[DATE] Debrief" at bounding box center [907, 426] width 78 height 14
drag, startPoint x: 904, startPoint y: 426, endPoint x: 849, endPoint y: 424, distance: 55.0
click at [858, 424] on html "May 21, 2025 Debrief Met with two target customers and discussed upcoming proje…" at bounding box center [1087, 448] width 459 height 73
click at [1020, 428] on p "August 14, 2025 Debrief" at bounding box center [1088, 426] width 440 height 17
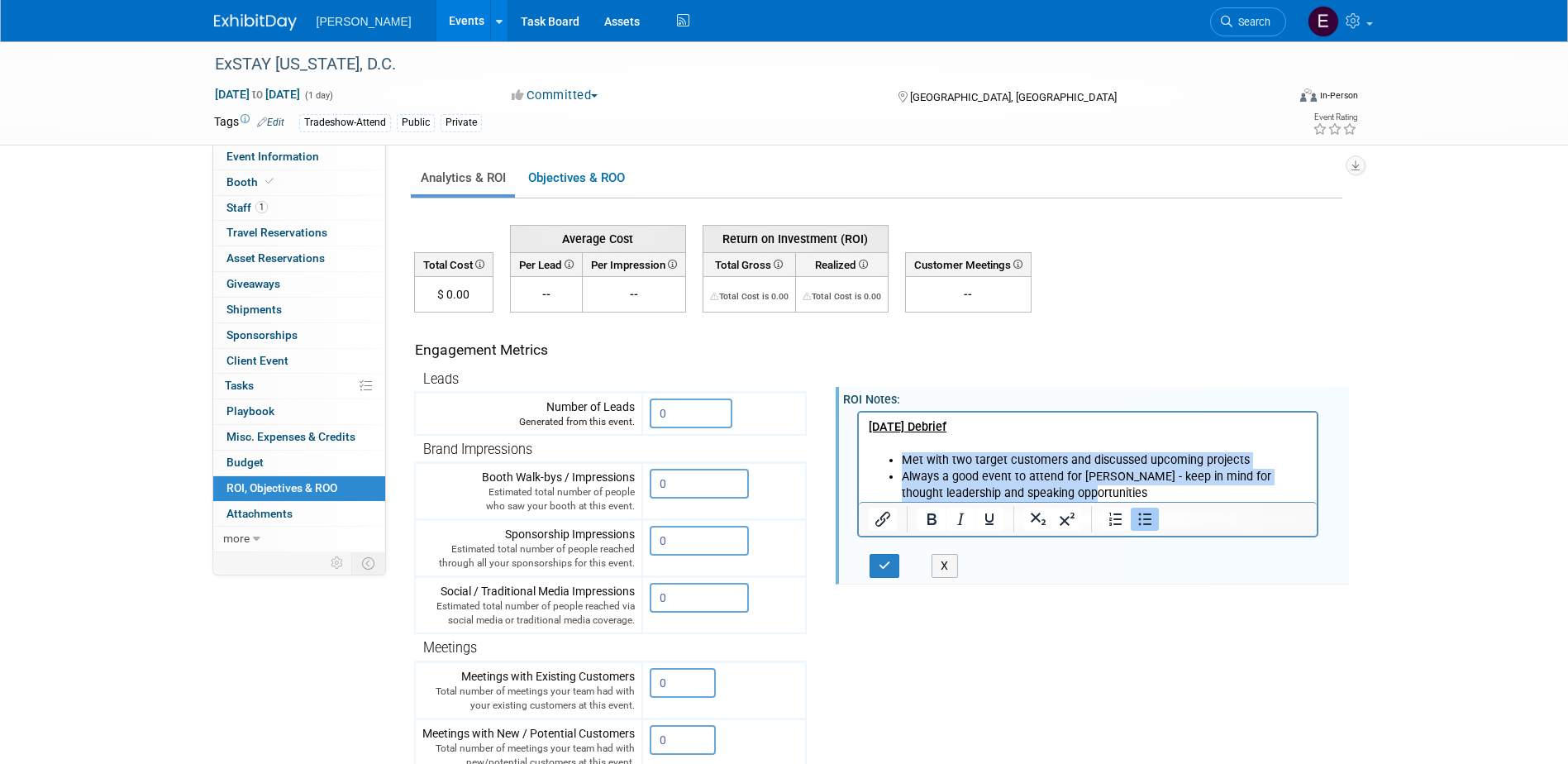
drag, startPoint x: 1049, startPoint y: 493, endPoint x: 896, endPoint y: 455, distance: 157.6
click at [896, 455] on ul "Met with two target customers and discussed upcoming projects Always a good eve…" at bounding box center [1088, 476] width 440 height 50
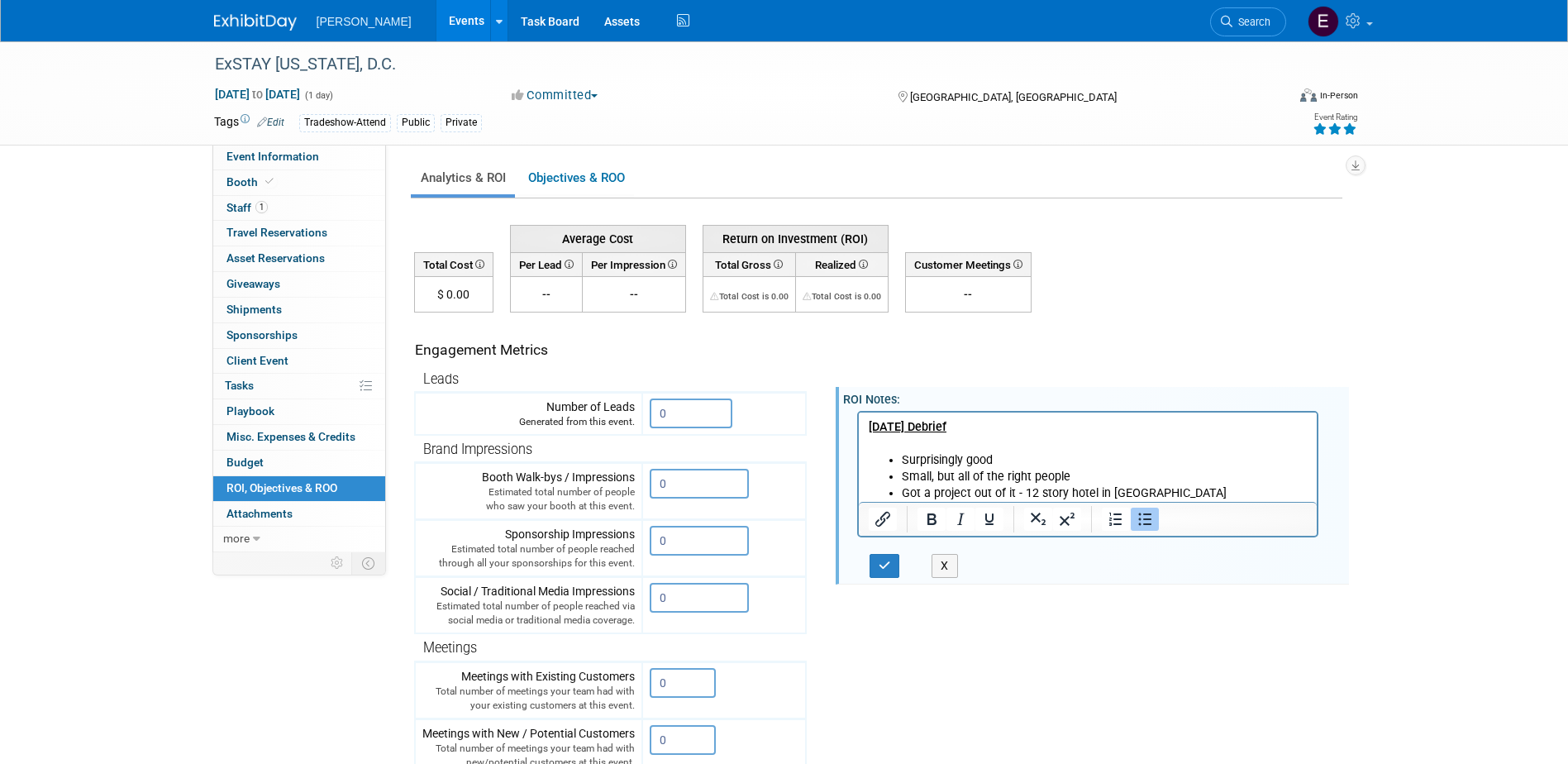
click at [1353, 133] on icon at bounding box center [1350, 129] width 15 height 12
click at [1170, 491] on li "Got a project out of it - 12 story hotel in Chicago" at bounding box center [1104, 493] width 407 height 17
drag, startPoint x: 1409, startPoint y: 408, endPoint x: 1208, endPoint y: 406, distance: 201.0
click at [1409, 407] on div "ExSTAY Washington, D.C. Jul 30, 2025 to Jul 30, 2025 (1 day) Jul 30, 2025 to Ju…" at bounding box center [784, 525] width 1568 height 968
click at [1025, 506] on li "In and out in one day" at bounding box center [1104, 509] width 407 height 17
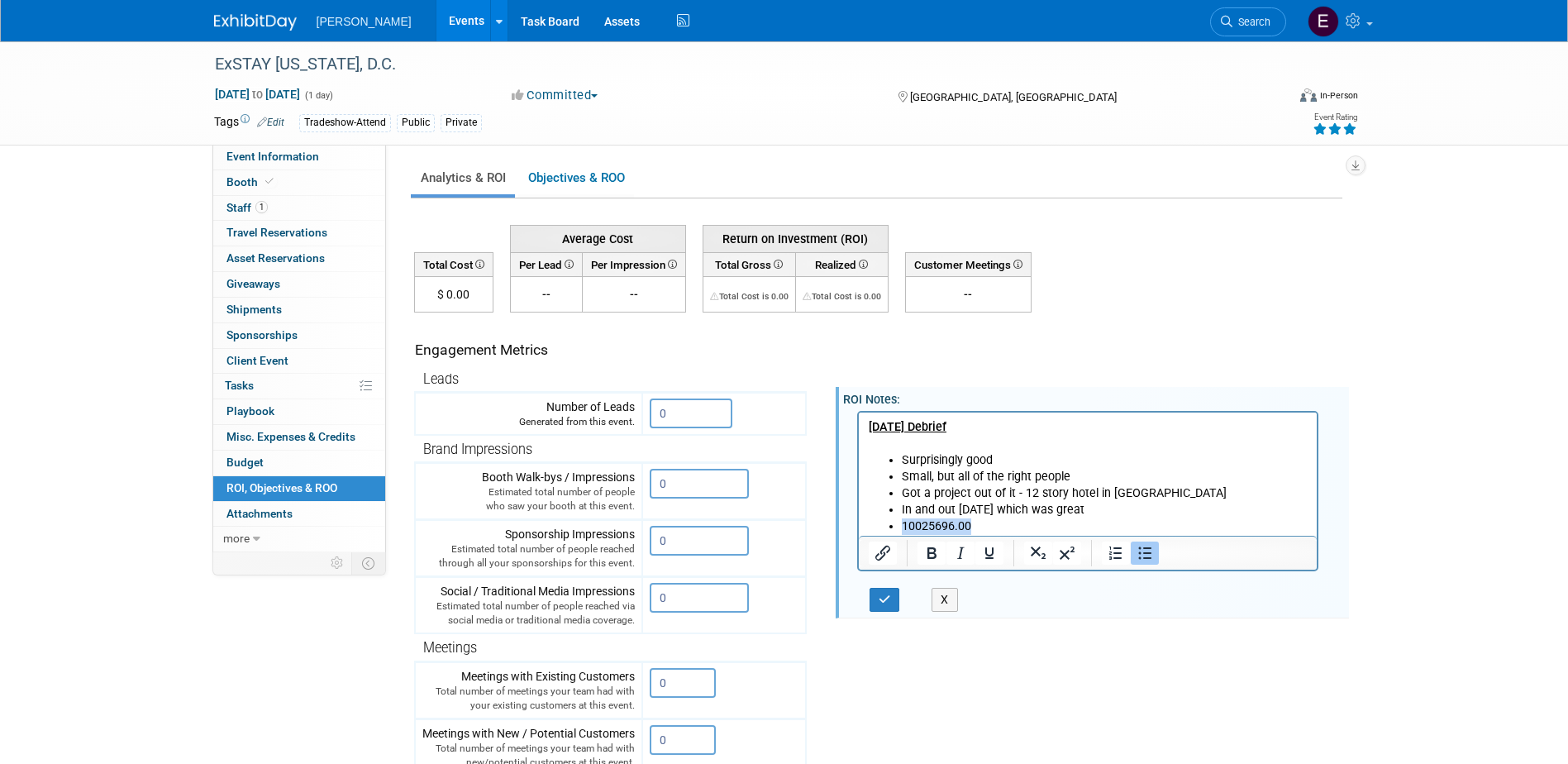
drag, startPoint x: 985, startPoint y: 521, endPoint x: 902, endPoint y: 525, distance: 83.1
click at [902, 525] on li "10025696.00" at bounding box center [1104, 526] width 407 height 17
click at [988, 532] on li "10025696.00" at bounding box center [1104, 526] width 407 height 17
click at [973, 522] on li "10025696.00" at bounding box center [1104, 526] width 407 height 17
click at [1161, 494] on li "Got a project out of it - 12 story hotel in Chicago" at bounding box center [1104, 493] width 407 height 17
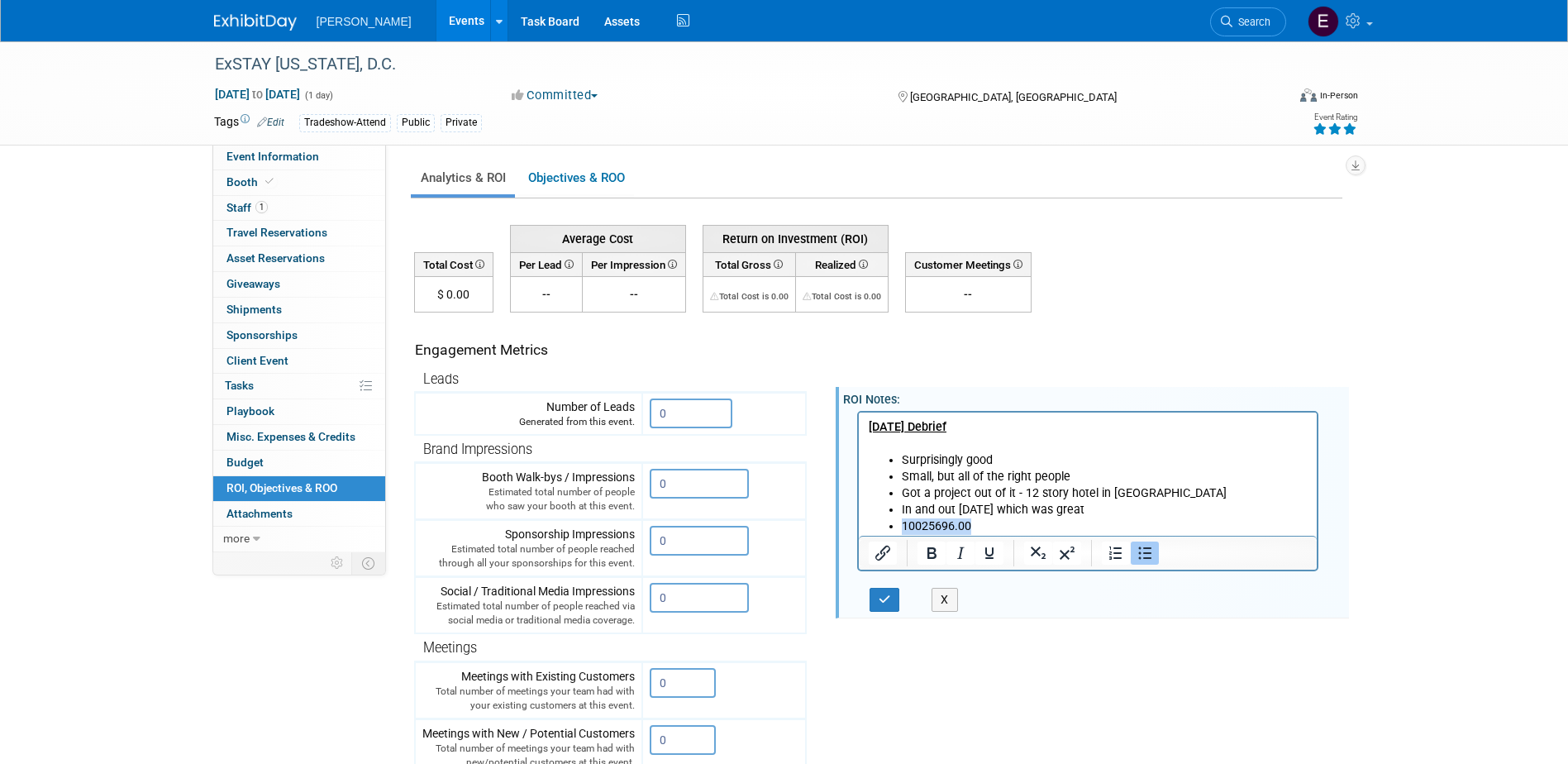
drag, startPoint x: 975, startPoint y: 525, endPoint x: 898, endPoint y: 526, distance: 77.0
click at [898, 526] on ul "Surprisingly good Small, but all of the right people Got a project out of it - …" at bounding box center [1088, 493] width 440 height 83
click at [899, 527] on ul "Surprisingly good Small, but all of the right people Got a project out of it - …" at bounding box center [1088, 493] width 440 height 83
drag, startPoint x: 998, startPoint y: 525, endPoint x: 898, endPoint y: 527, distance: 100.0
click at [898, 527] on ul "Surprisingly good Small, but all of the right people Got a project out of it - …" at bounding box center [1088, 493] width 440 height 83
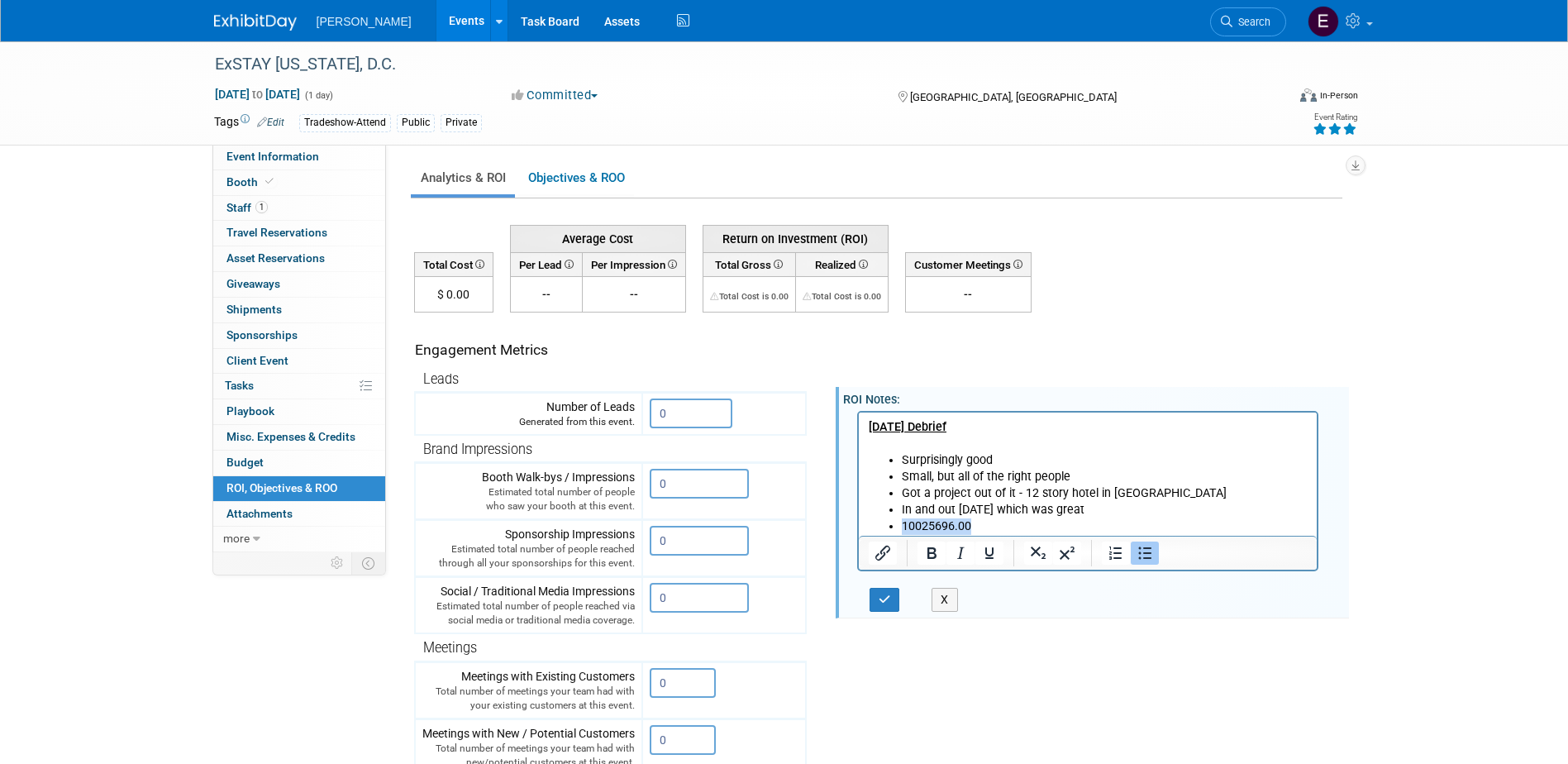
click at [991, 522] on li "10025696.00" at bounding box center [1104, 526] width 407 height 17
click at [1013, 523] on li "10025696.00" at bounding box center [1104, 526] width 407 height 17
drag, startPoint x: 1034, startPoint y: 522, endPoint x: 1044, endPoint y: 518, distance: 10.8
click at [1037, 521] on li "10025696.00 $ million" at bounding box center [1104, 526] width 407 height 17
click at [1102, 501] on li "In and out in one day which was great" at bounding box center [1104, 509] width 407 height 17
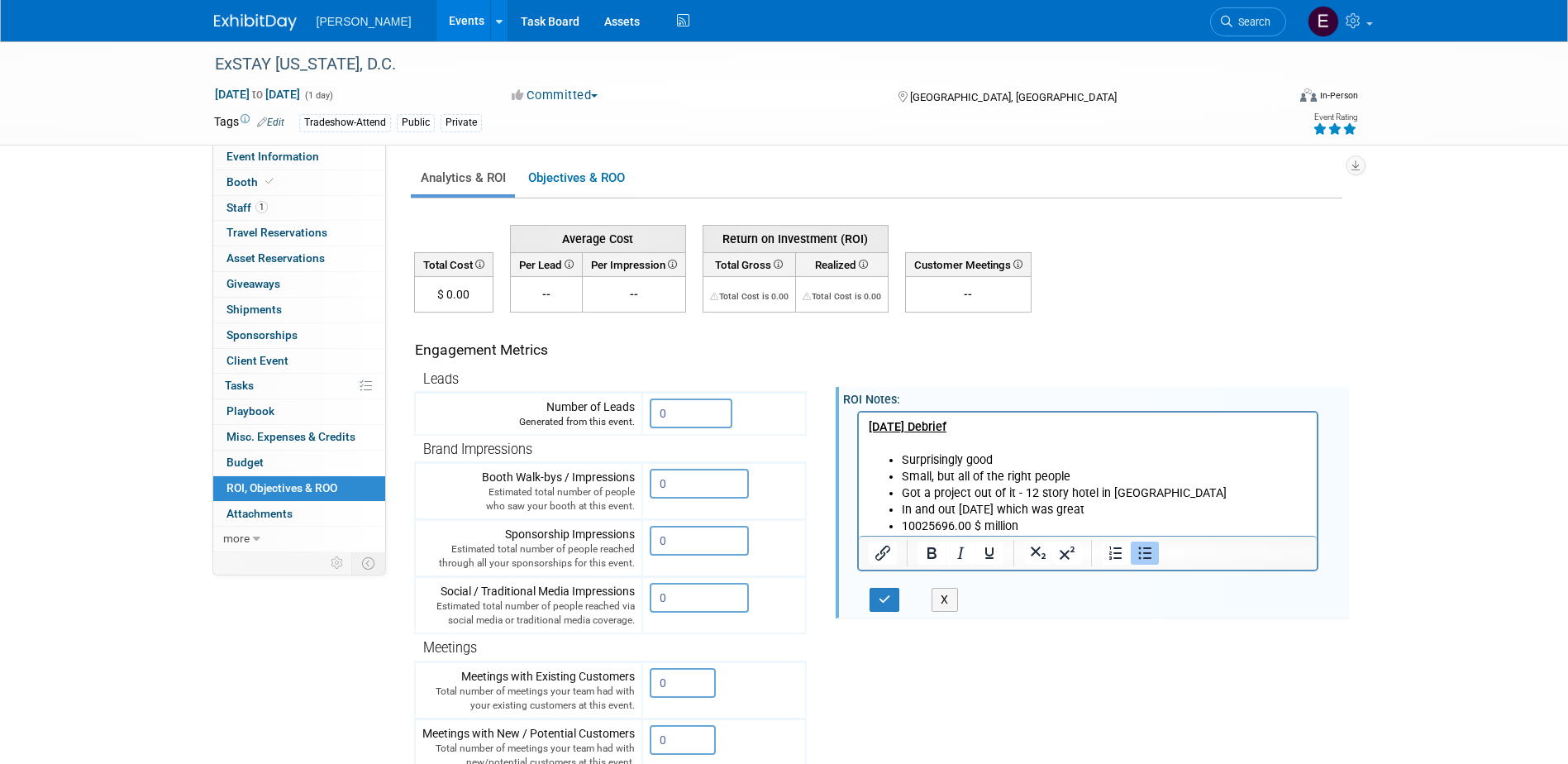
click at [1166, 494] on li "Got a project out of it - 12 story hotel in Chicago" at bounding box center [1104, 493] width 407 height 17
click at [1161, 493] on li "Got a project out of it - 12 story hotel in Chicago (million" at bounding box center [1104, 493] width 407 height 17
click at [1211, 494] on li "Got a project out of it - 12 story hotel in Chicago (S1 million" at bounding box center [1104, 493] width 407 height 17
drag, startPoint x: 1036, startPoint y: 526, endPoint x: 928, endPoint y: 525, distance: 108.0
click at [928, 525] on li "10025696.00 $ million" at bounding box center [1104, 526] width 407 height 17
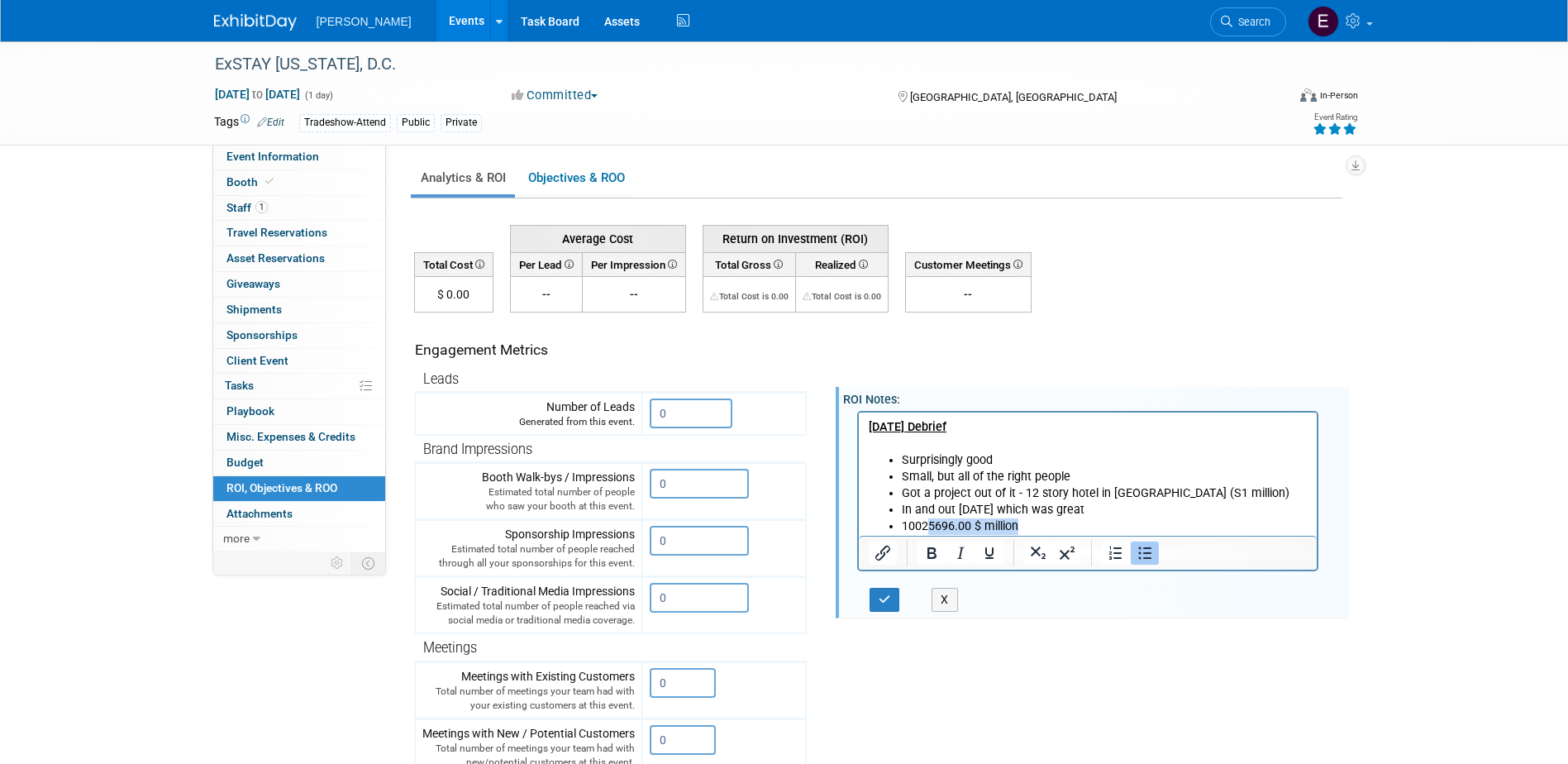
click at [931, 525] on li "10025696.00 $ million" at bounding box center [1104, 526] width 407 height 17
drag, startPoint x: 969, startPoint y: 528, endPoint x: 903, endPoint y: 527, distance: 66.0
click at [903, 527] on li "10025696.00 $ million" at bounding box center [1104, 526] width 407 height 17
drag, startPoint x: 936, startPoint y: 526, endPoint x: 911, endPoint y: 525, distance: 25.0
click at [911, 525] on li "$ million" at bounding box center [1104, 526] width 407 height 17
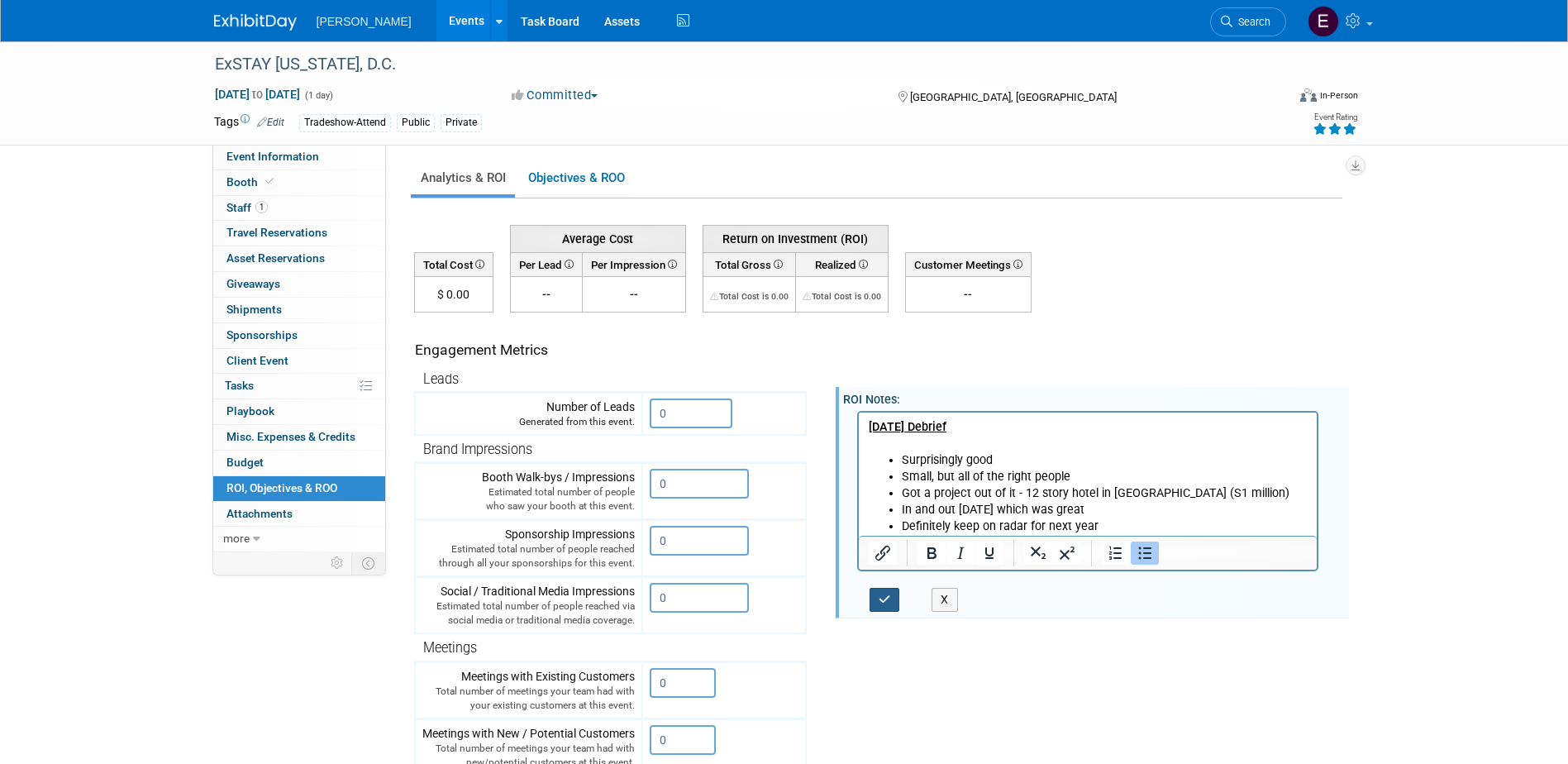
click at [884, 600] on icon "button" at bounding box center [884, 599] width 12 height 12
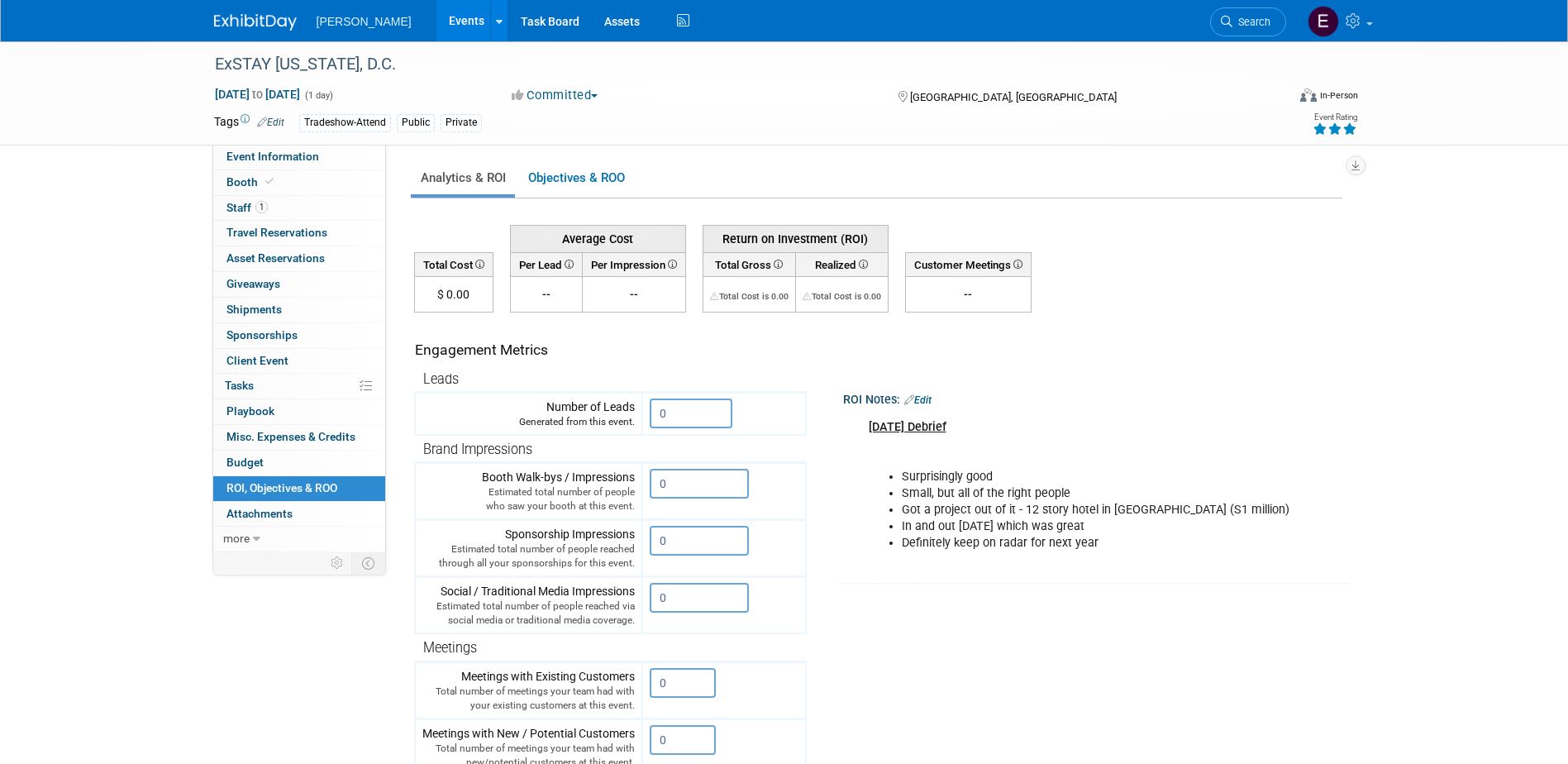
click at [927, 400] on link "Edit" at bounding box center [918, 400] width 27 height 12
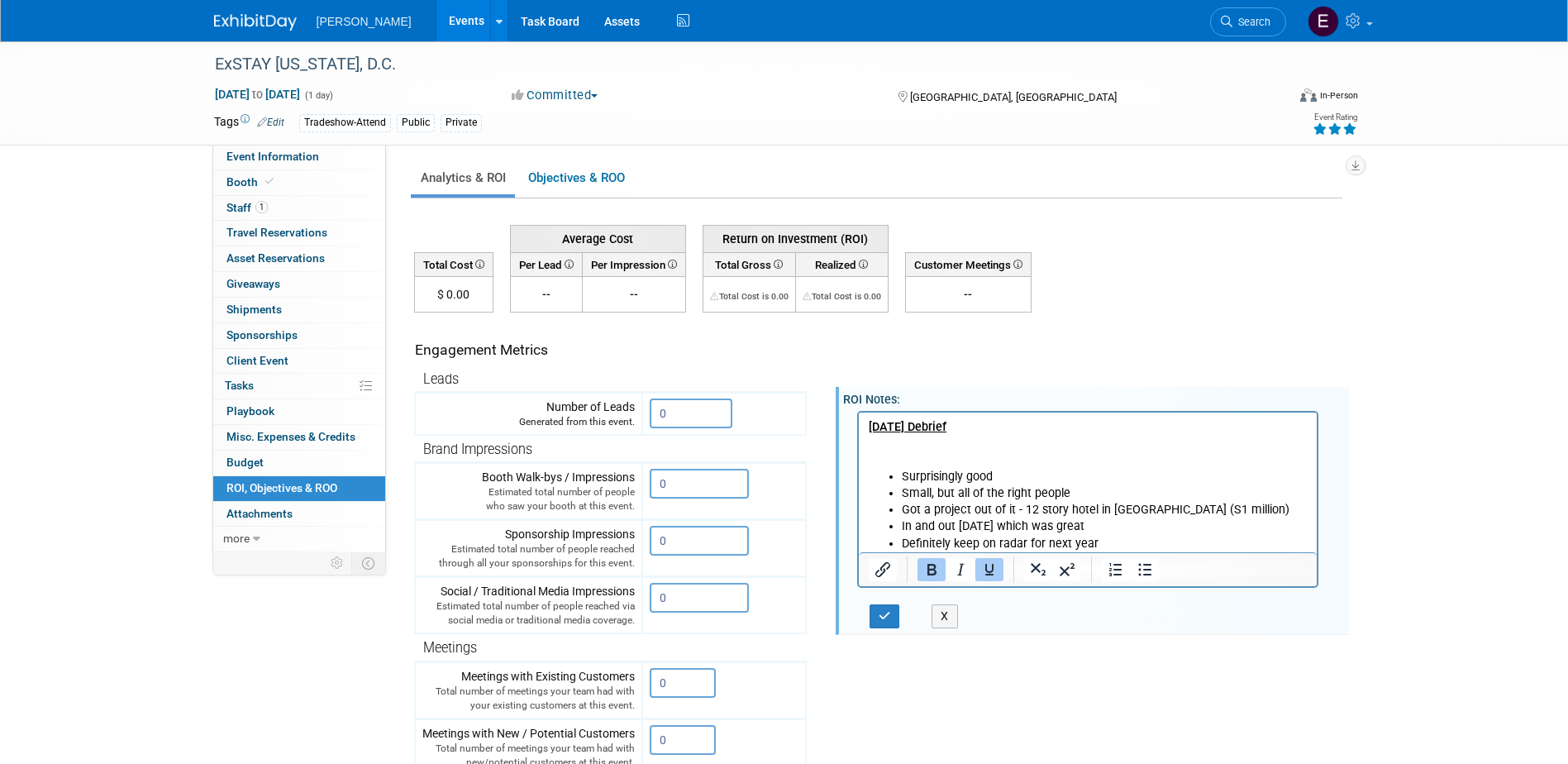
click at [930, 456] on p "August 14, 2025 Debrief" at bounding box center [1088, 443] width 440 height 50
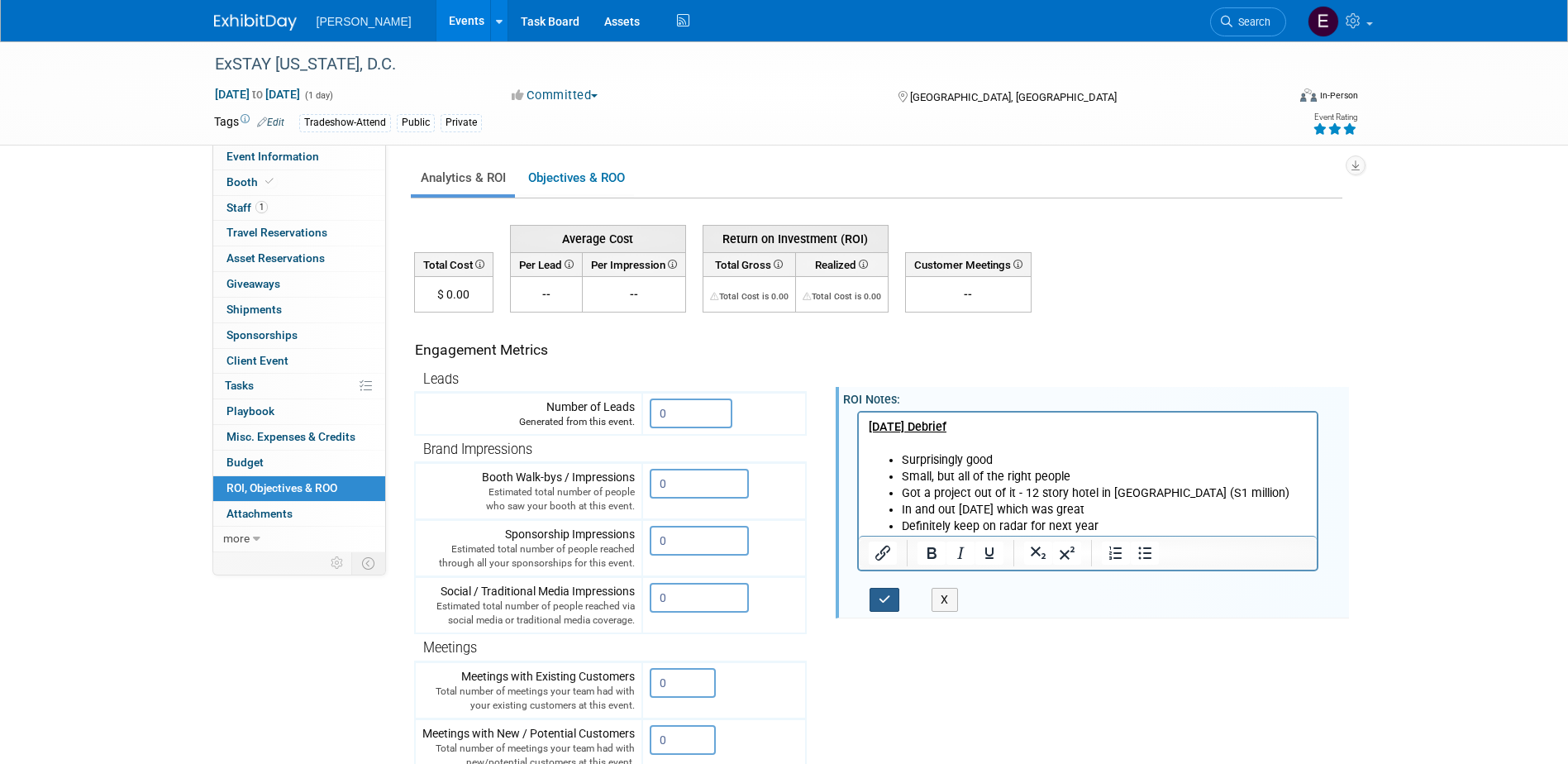
click at [894, 593] on button "button" at bounding box center [884, 599] width 31 height 24
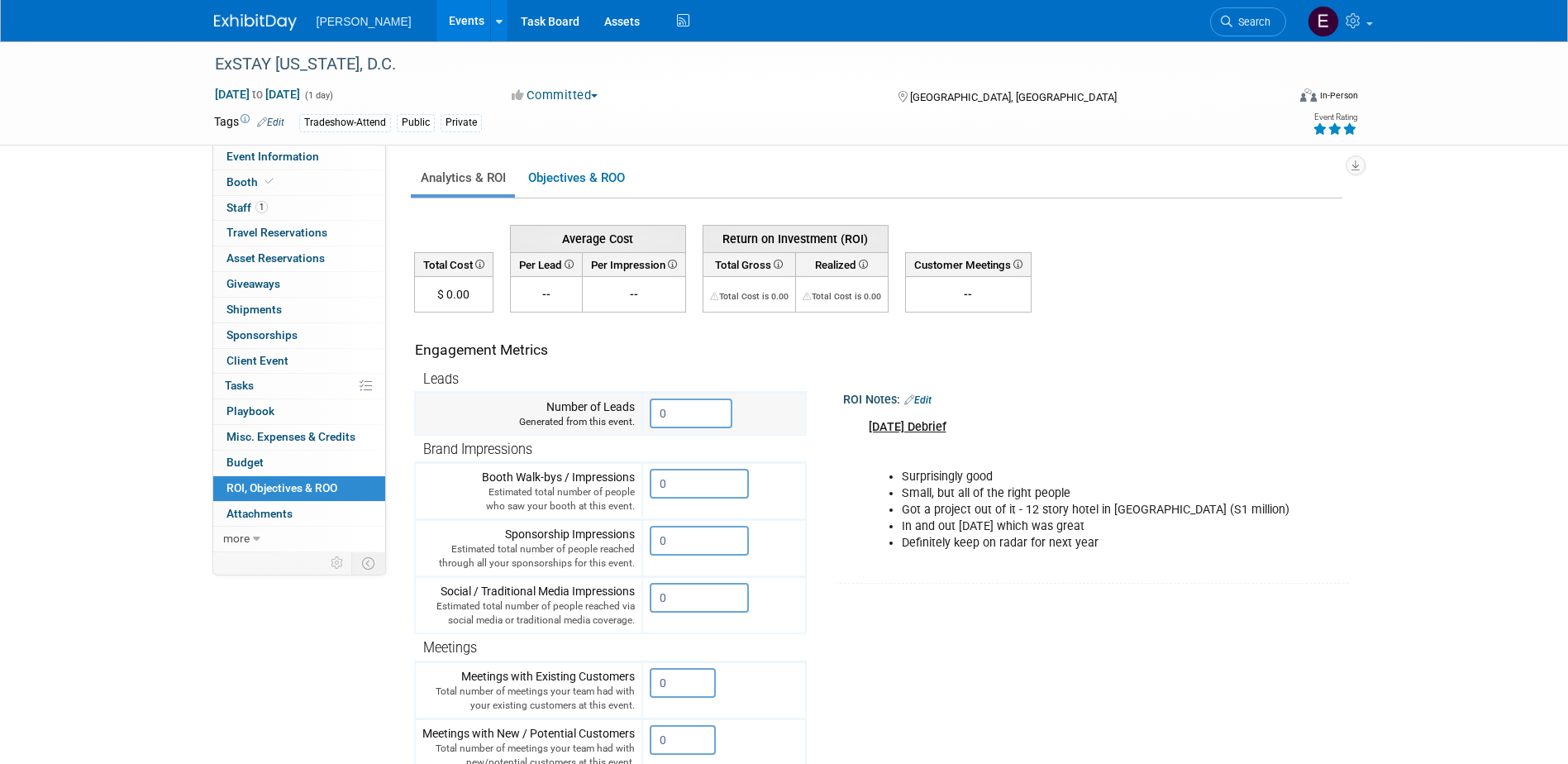
click at [693, 416] on input "0" at bounding box center [691, 413] width 83 height 30
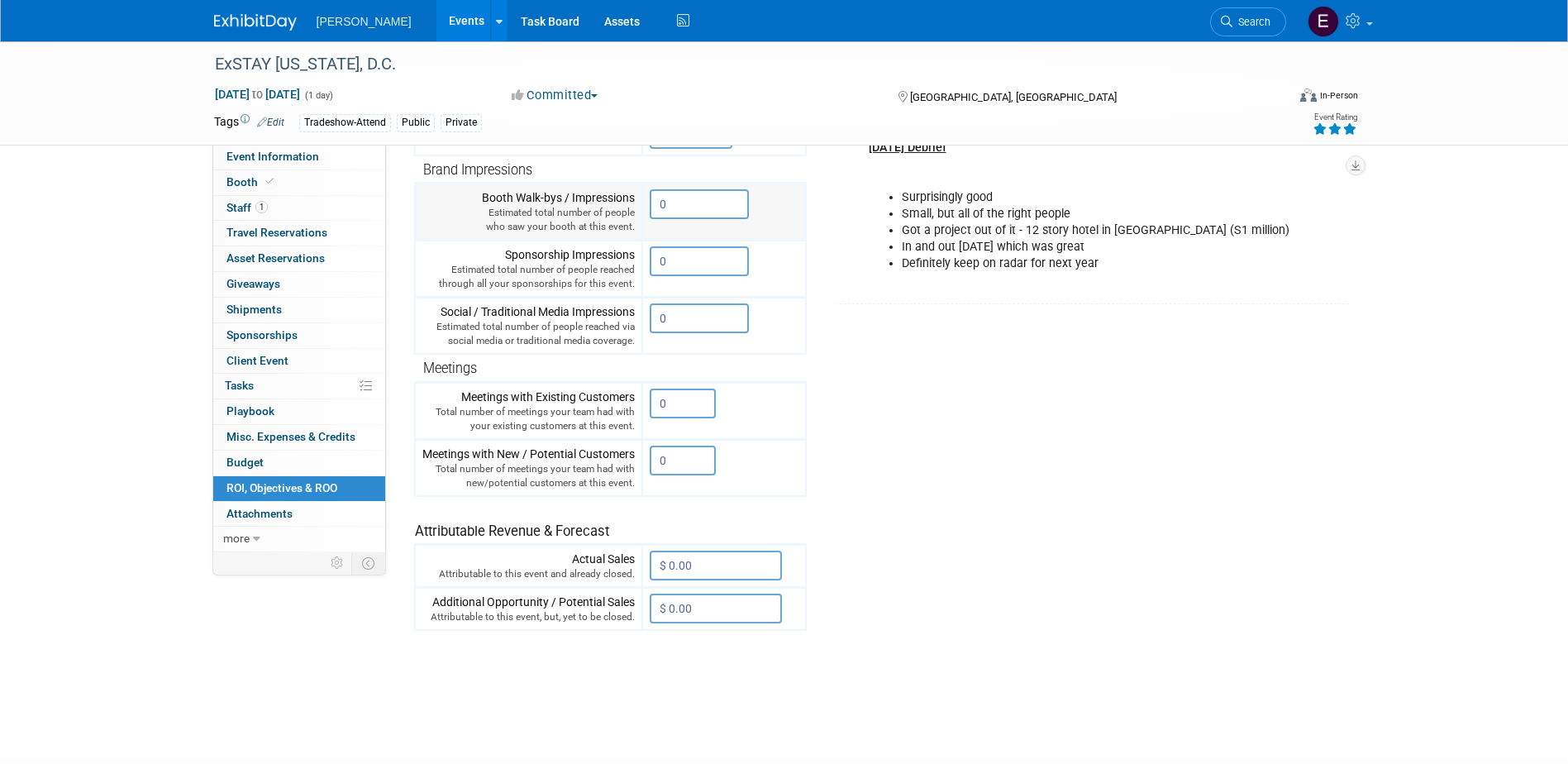
scroll to position [331, 0]
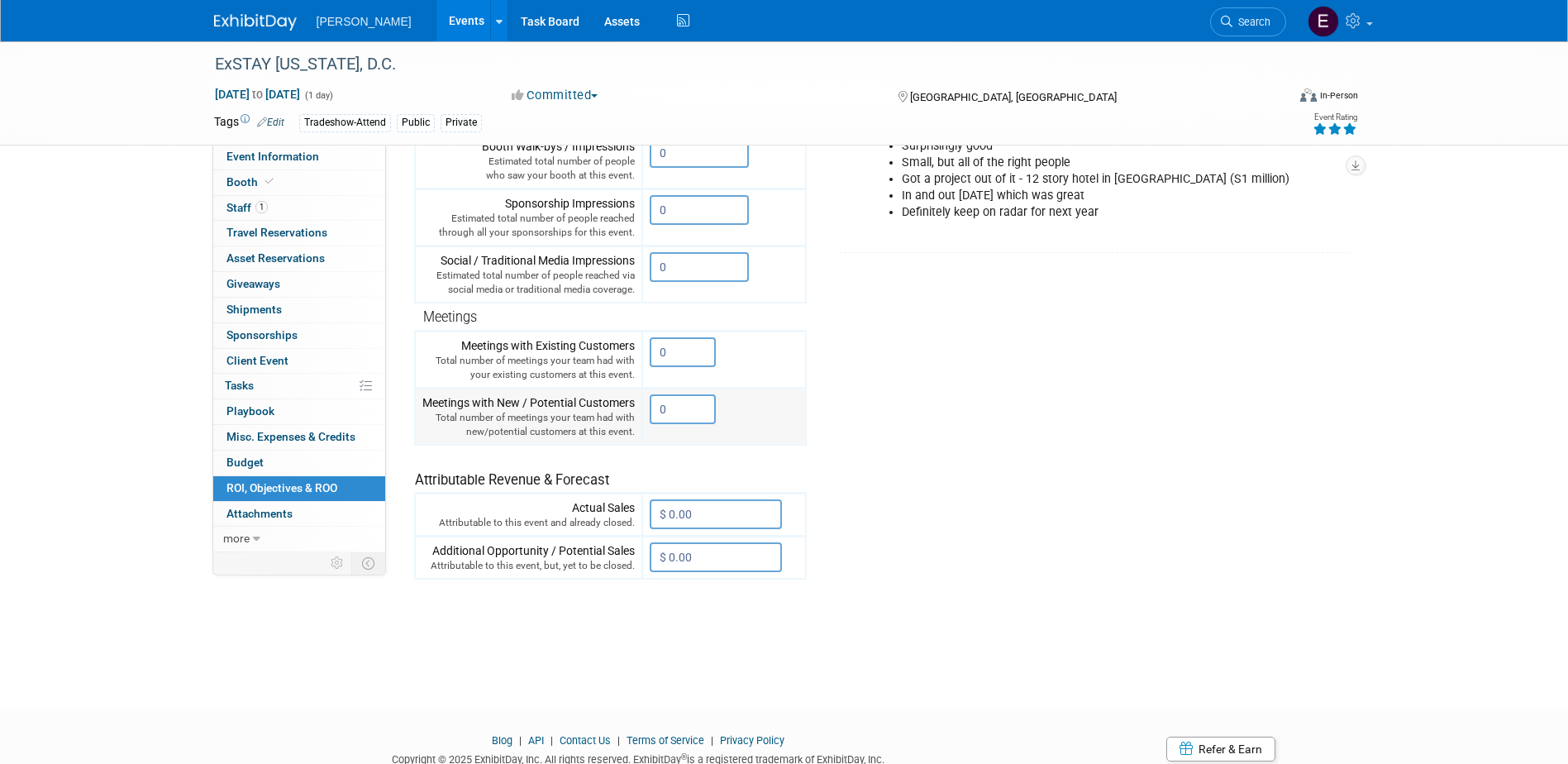
click at [677, 407] on input "0" at bounding box center [683, 409] width 66 height 30
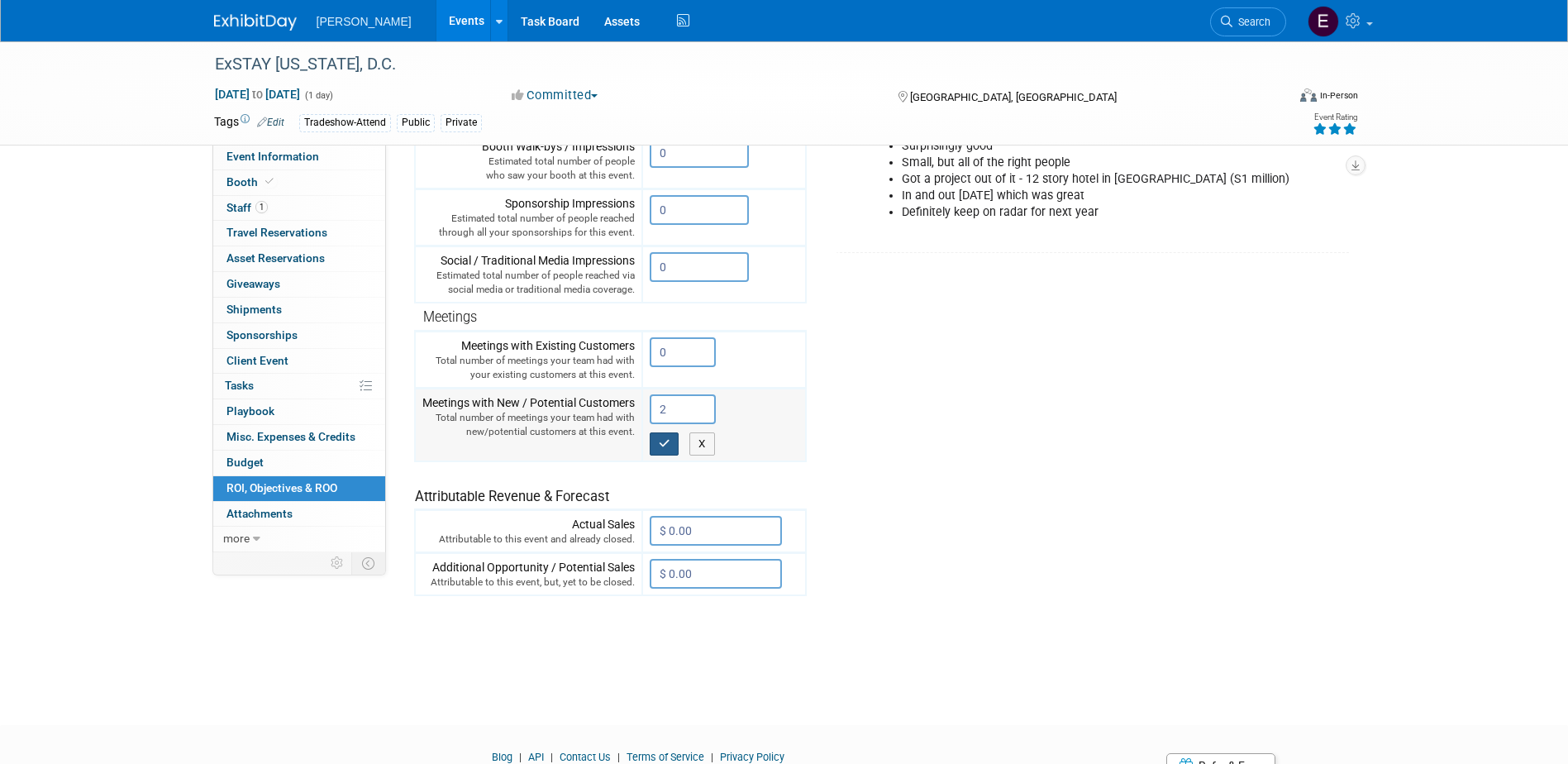
type input "2"
click at [674, 450] on button "button" at bounding box center [665, 444] width 30 height 23
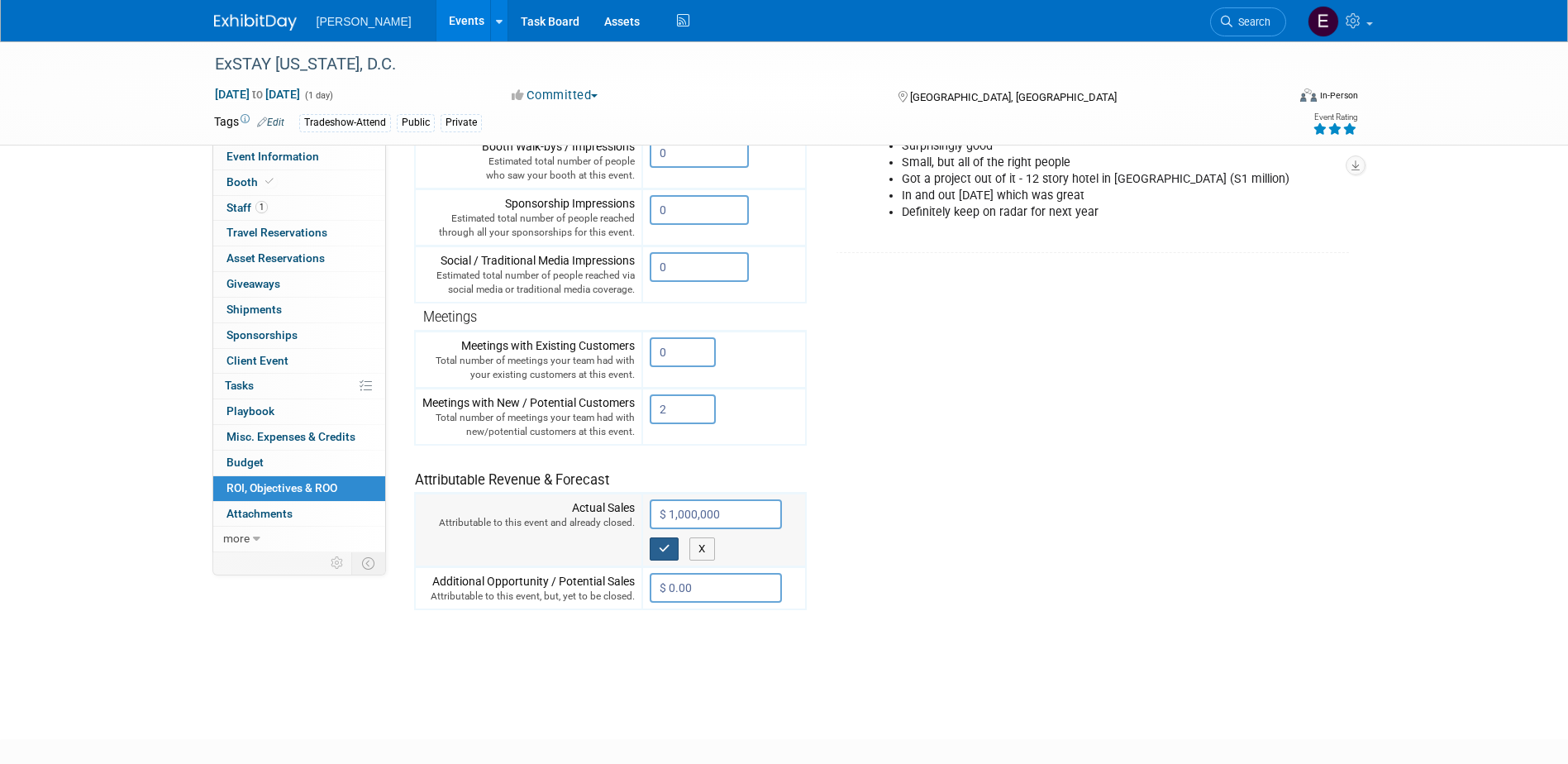
type input "$ 1,000,000.00"
click at [660, 555] on button "button" at bounding box center [665, 549] width 30 height 23
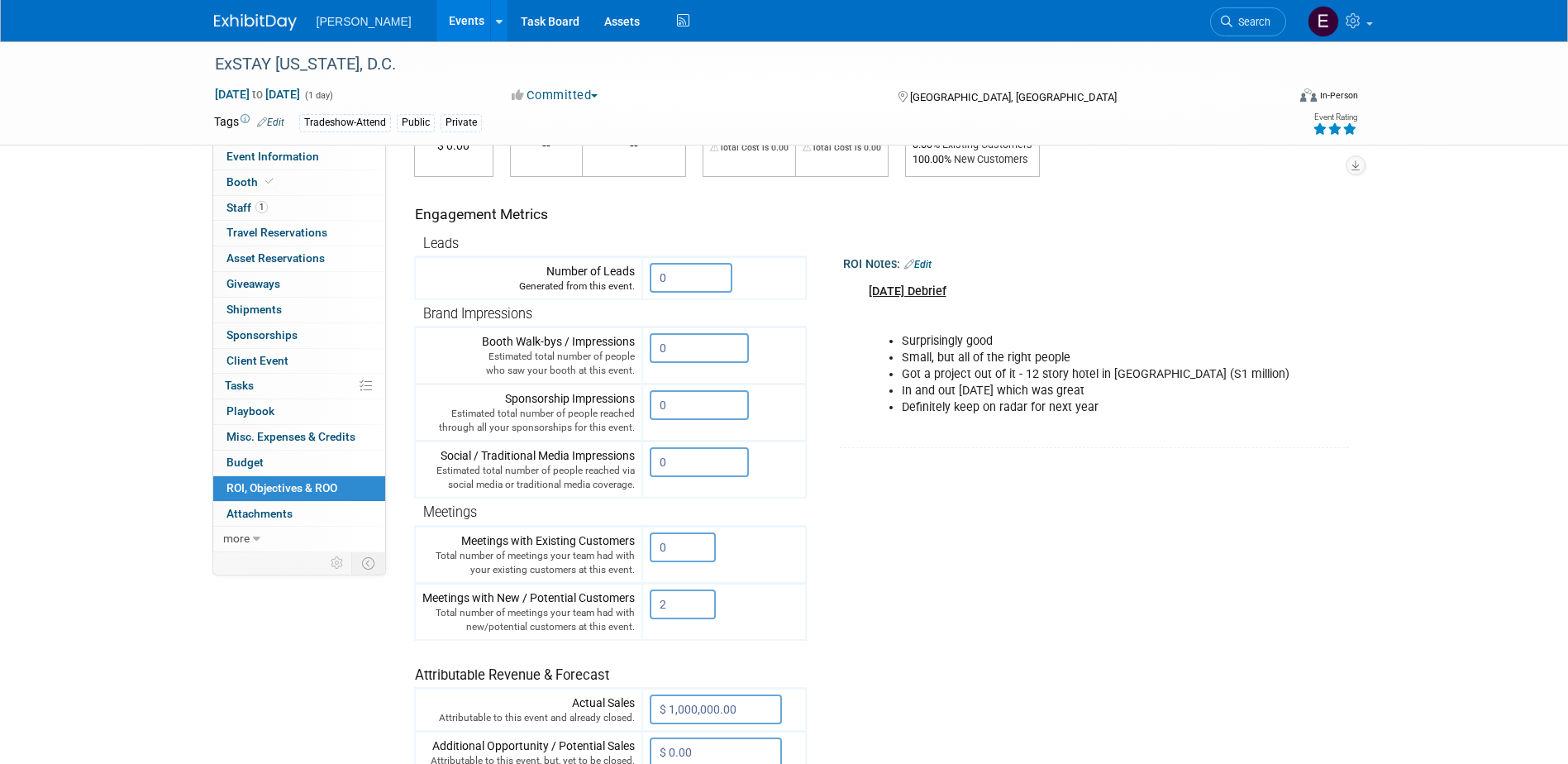
scroll to position [13, 0]
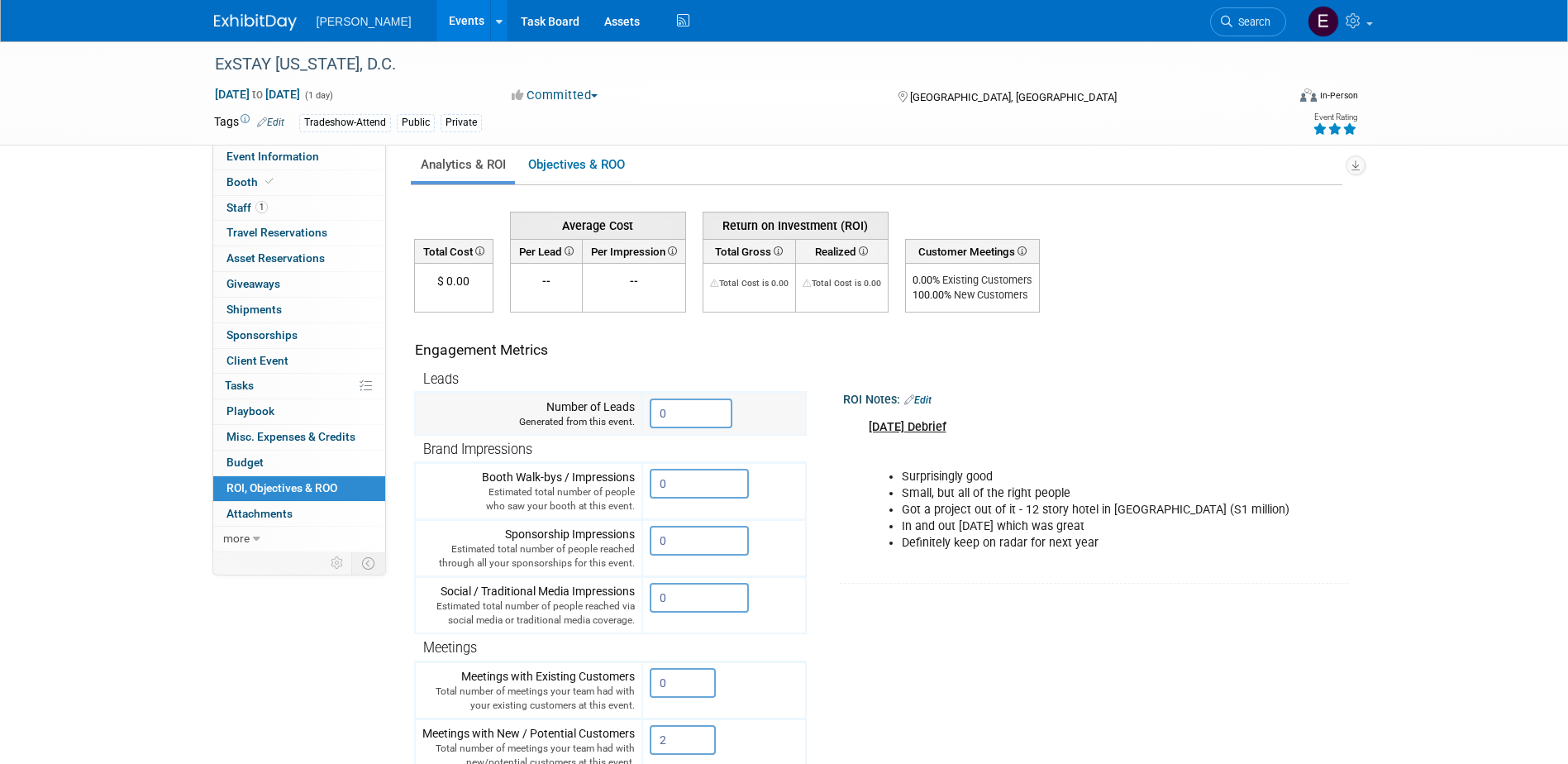
drag, startPoint x: 699, startPoint y: 405, endPoint x: 625, endPoint y: 411, distance: 74.2
click at [625, 411] on tr "Number of Leads Generated from this event. 0" at bounding box center [610, 414] width 391 height 43
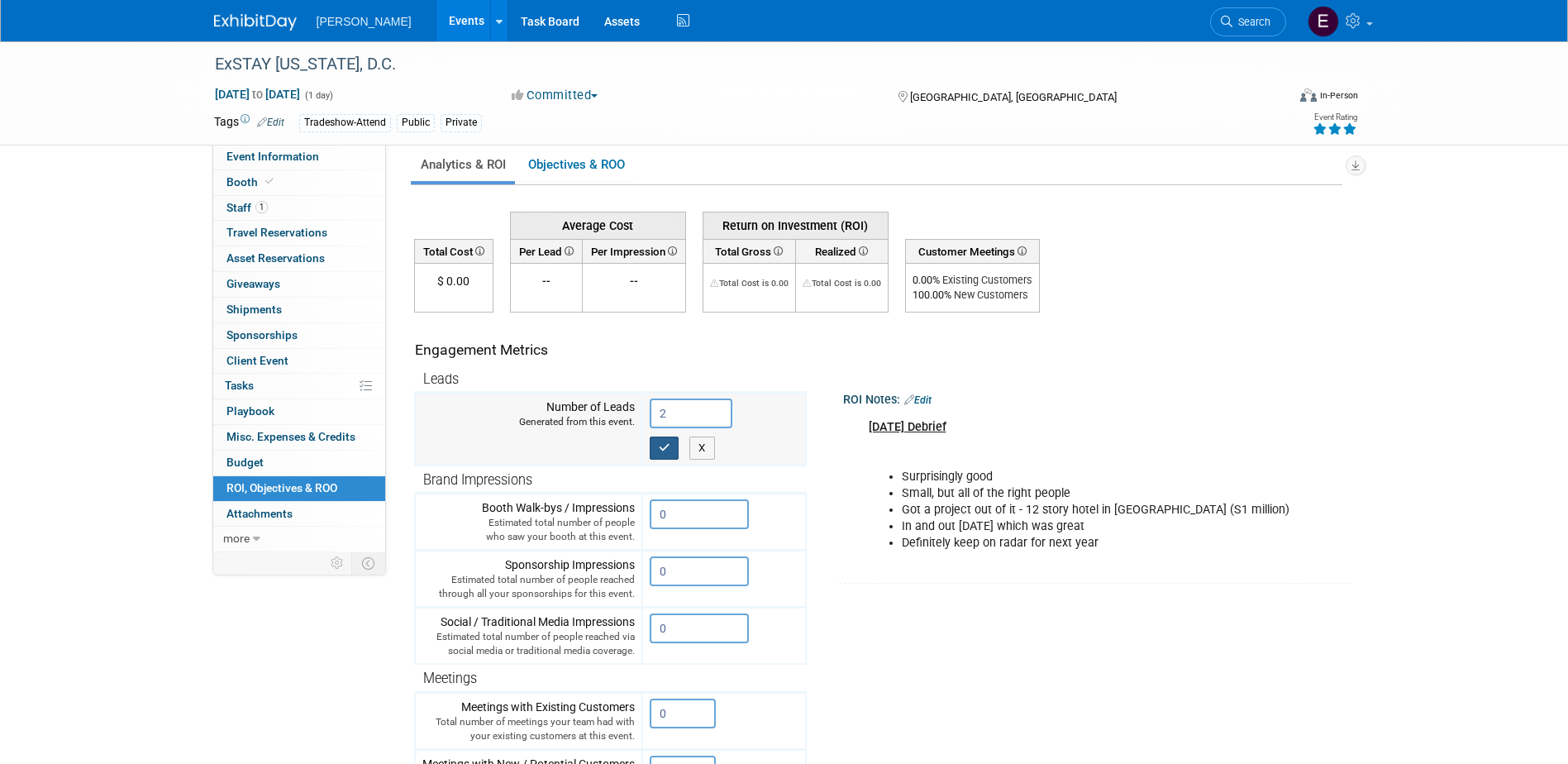
type input "2"
click at [669, 446] on icon "button" at bounding box center [665, 447] width 12 height 11
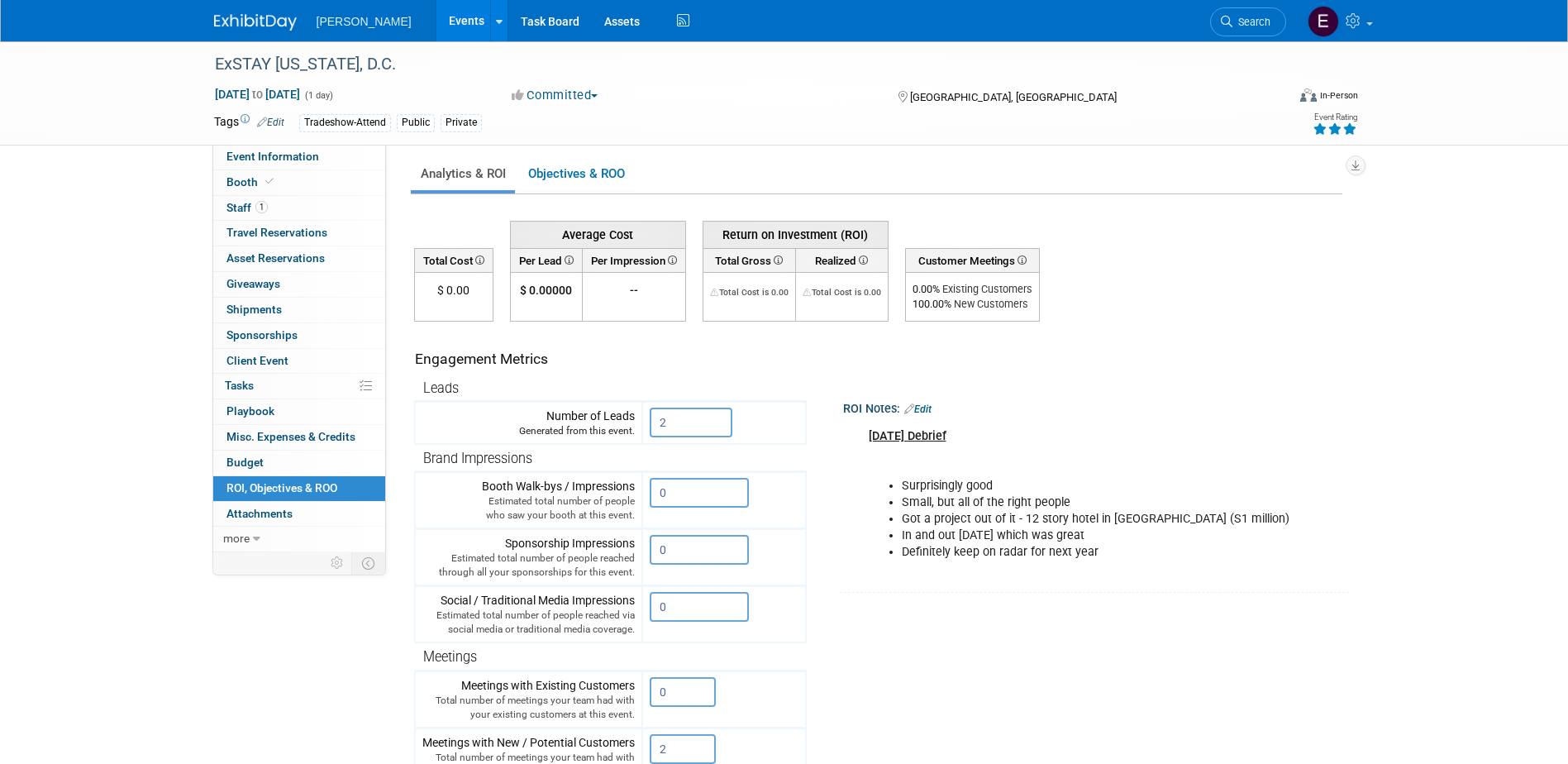
scroll to position [0, 0]
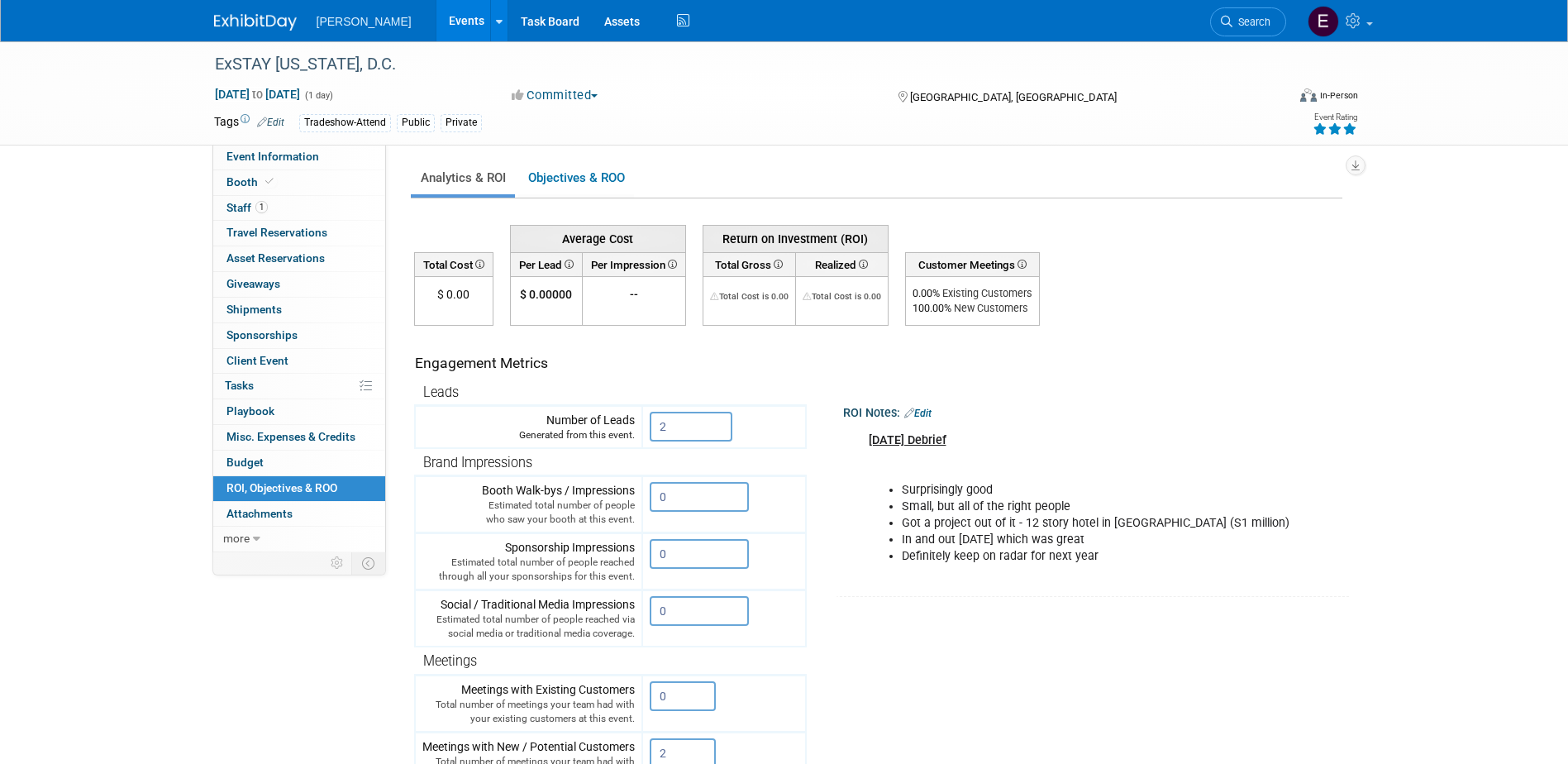
drag, startPoint x: 922, startPoint y: 406, endPoint x: 923, endPoint y: 414, distance: 8.1
click at [923, 406] on div "ROI Notes: Edit" at bounding box center [1096, 411] width 507 height 22
click at [923, 408] on link "Edit" at bounding box center [918, 413] width 27 height 12
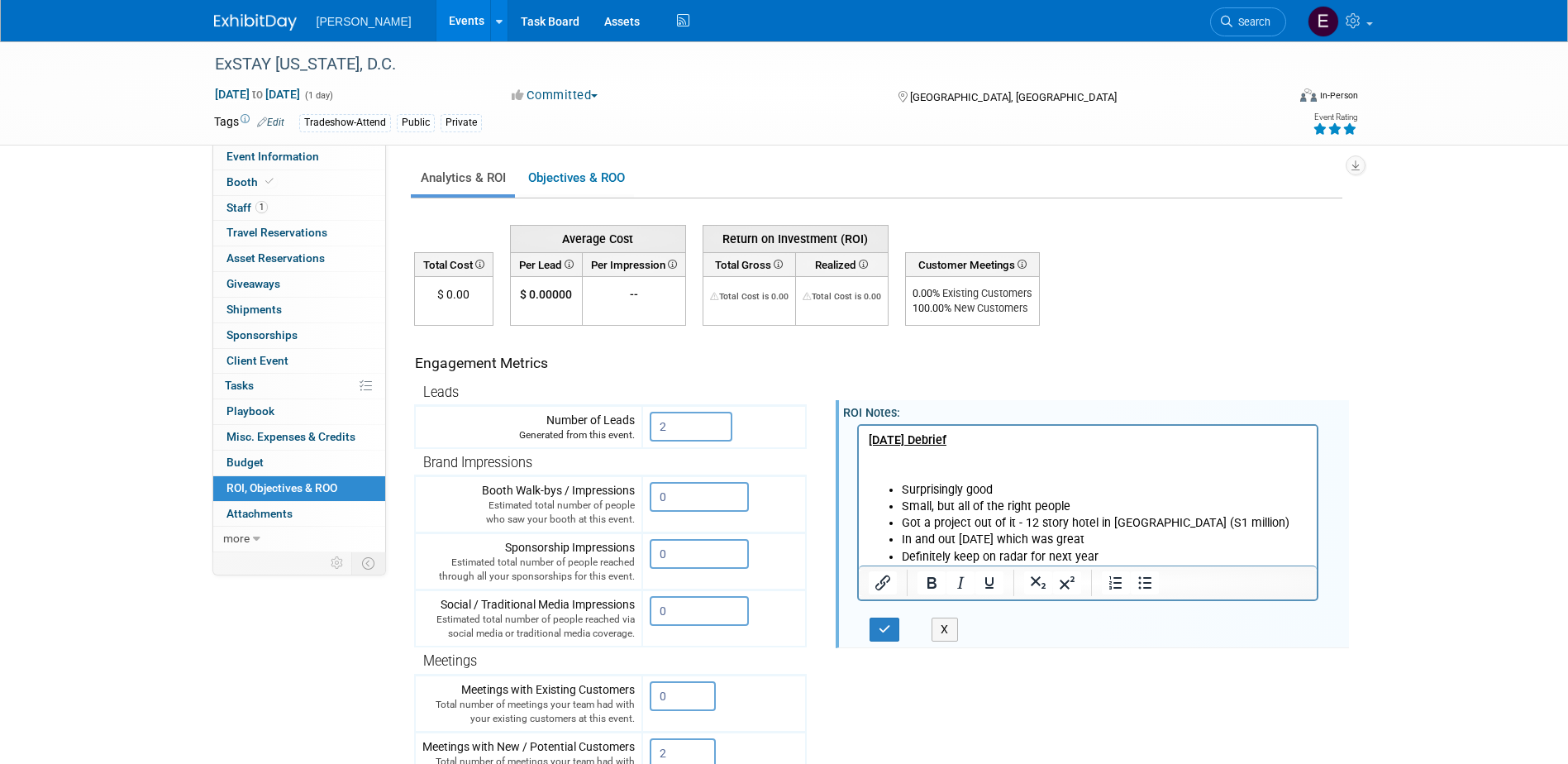
click at [912, 469] on p "August 14, 2025 Debrief" at bounding box center [1088, 456] width 440 height 50
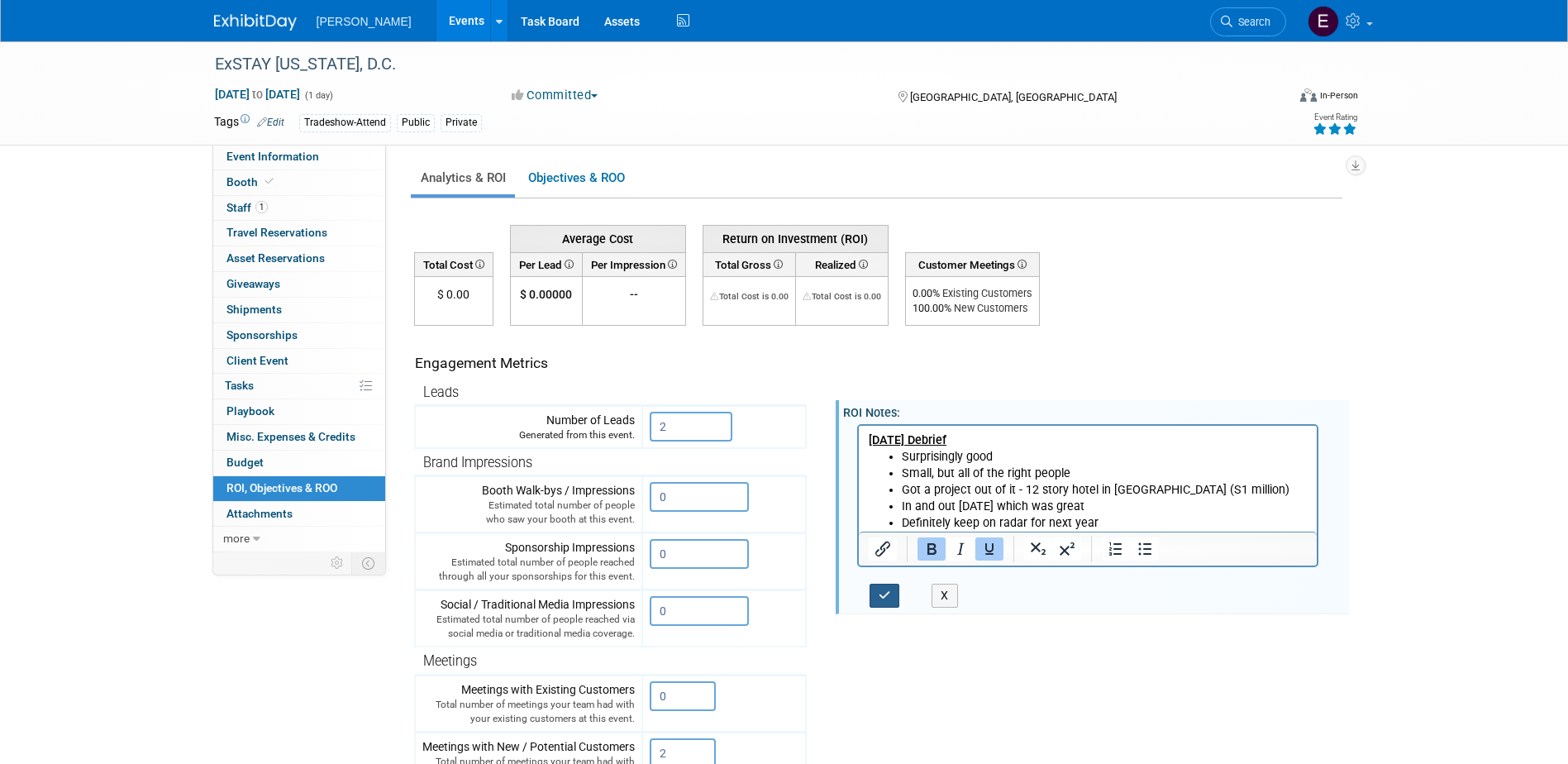
click at [889, 600] on icon "button" at bounding box center [884, 595] width 12 height 12
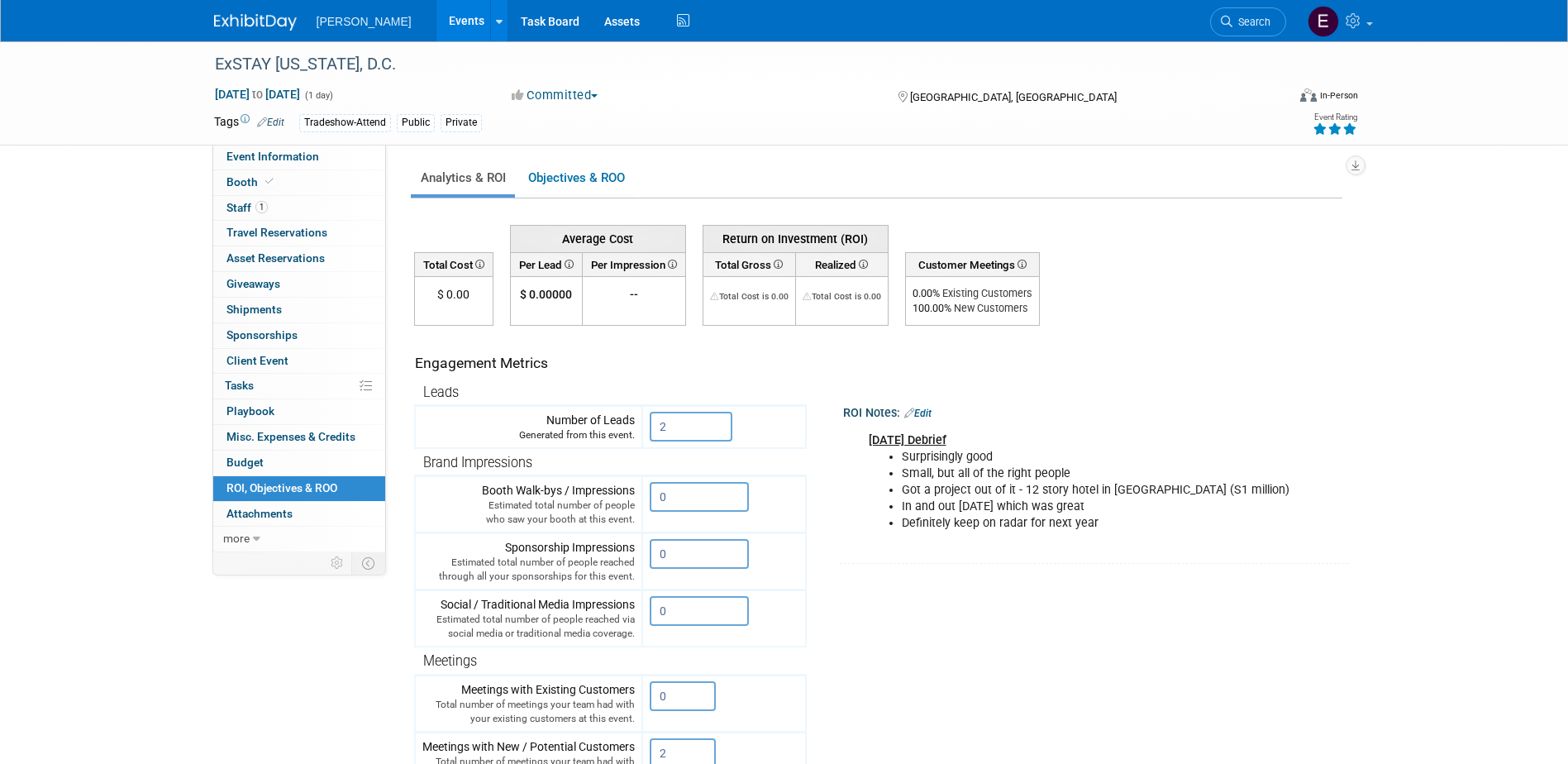
click at [914, 413] on icon at bounding box center [909, 412] width 10 height 11
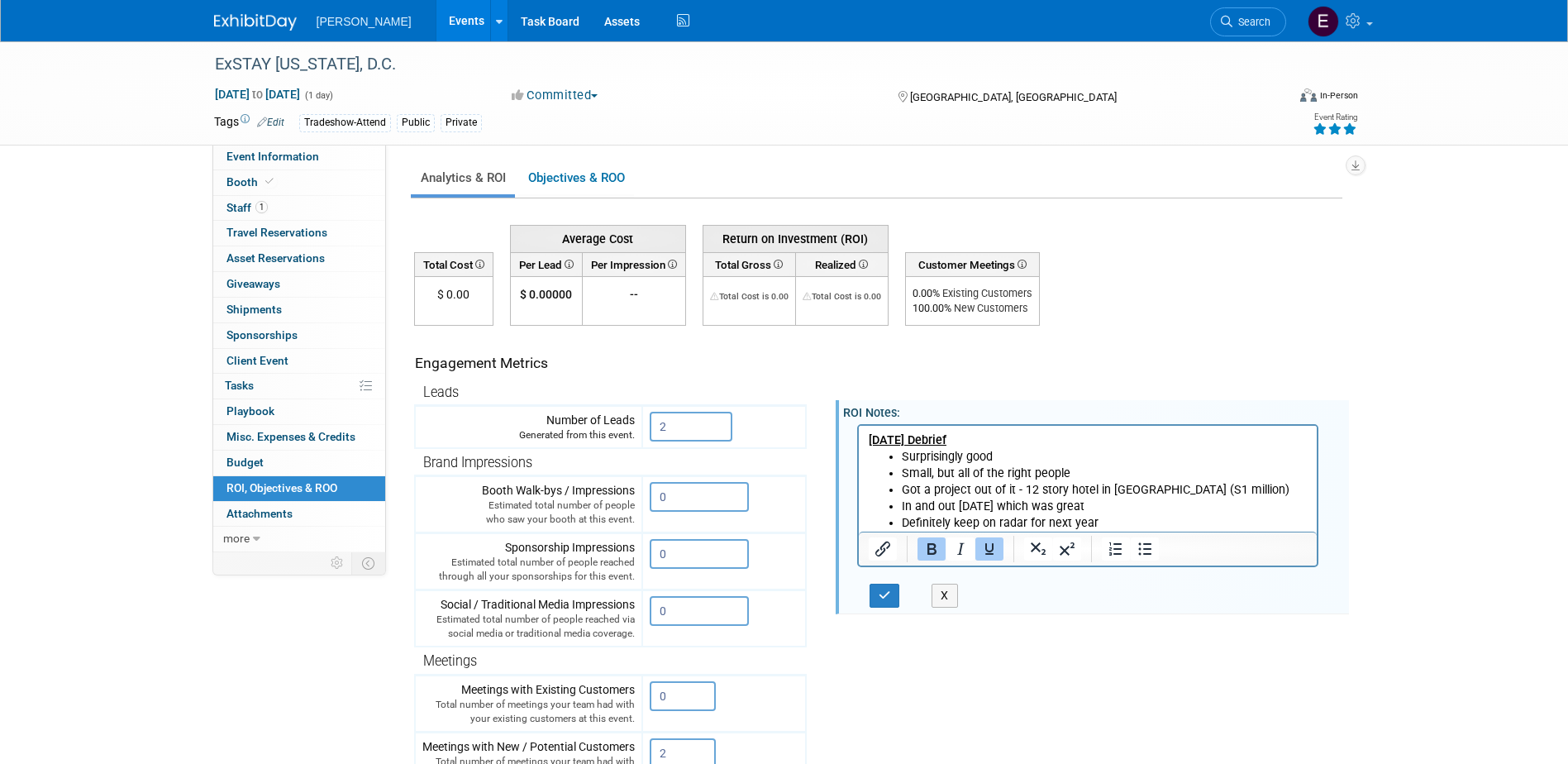
click at [1003, 444] on p "August 14, 2025 Debrief" at bounding box center [1088, 440] width 440 height 17
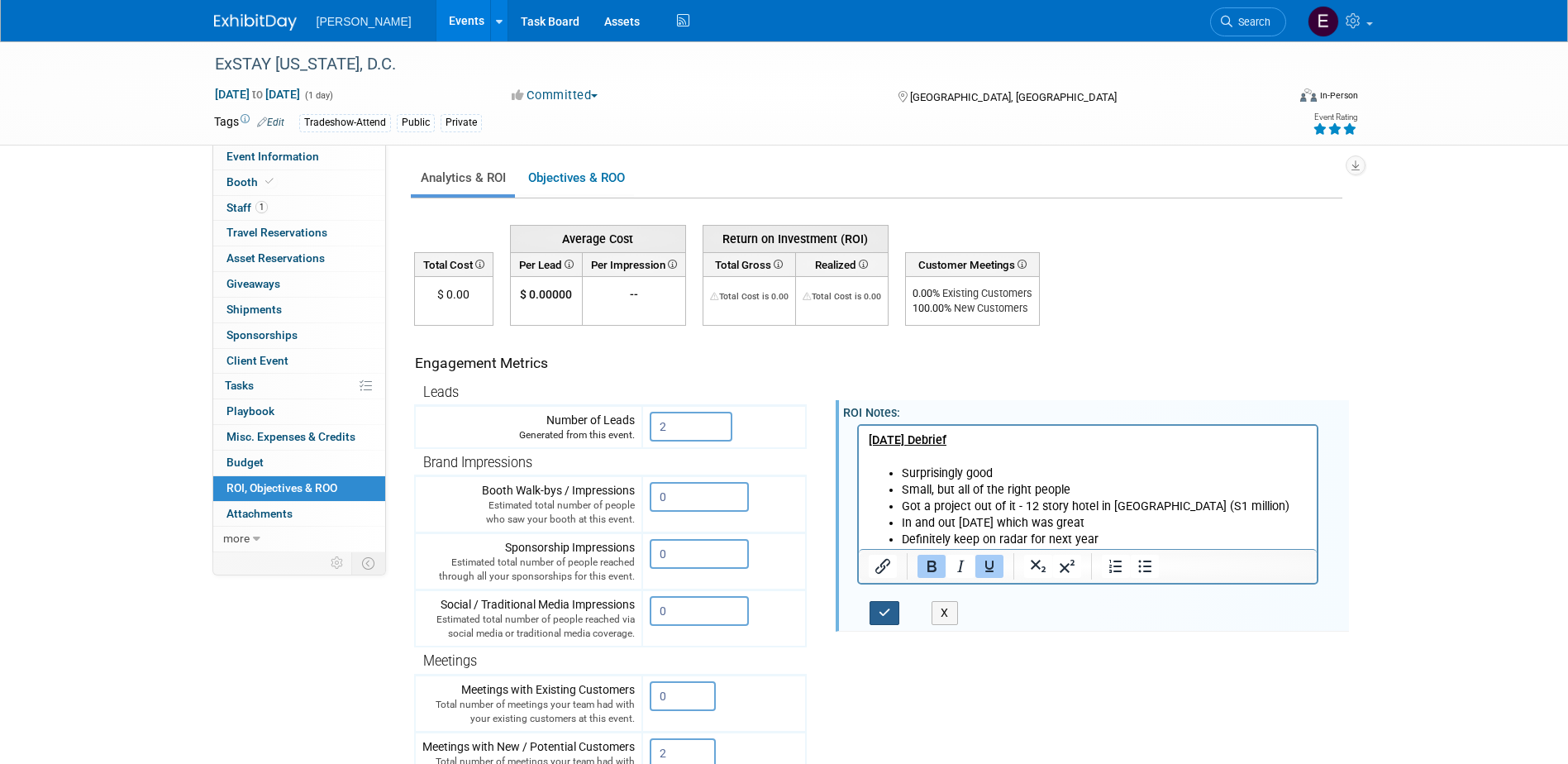
click at [876, 612] on button "button" at bounding box center [884, 612] width 31 height 24
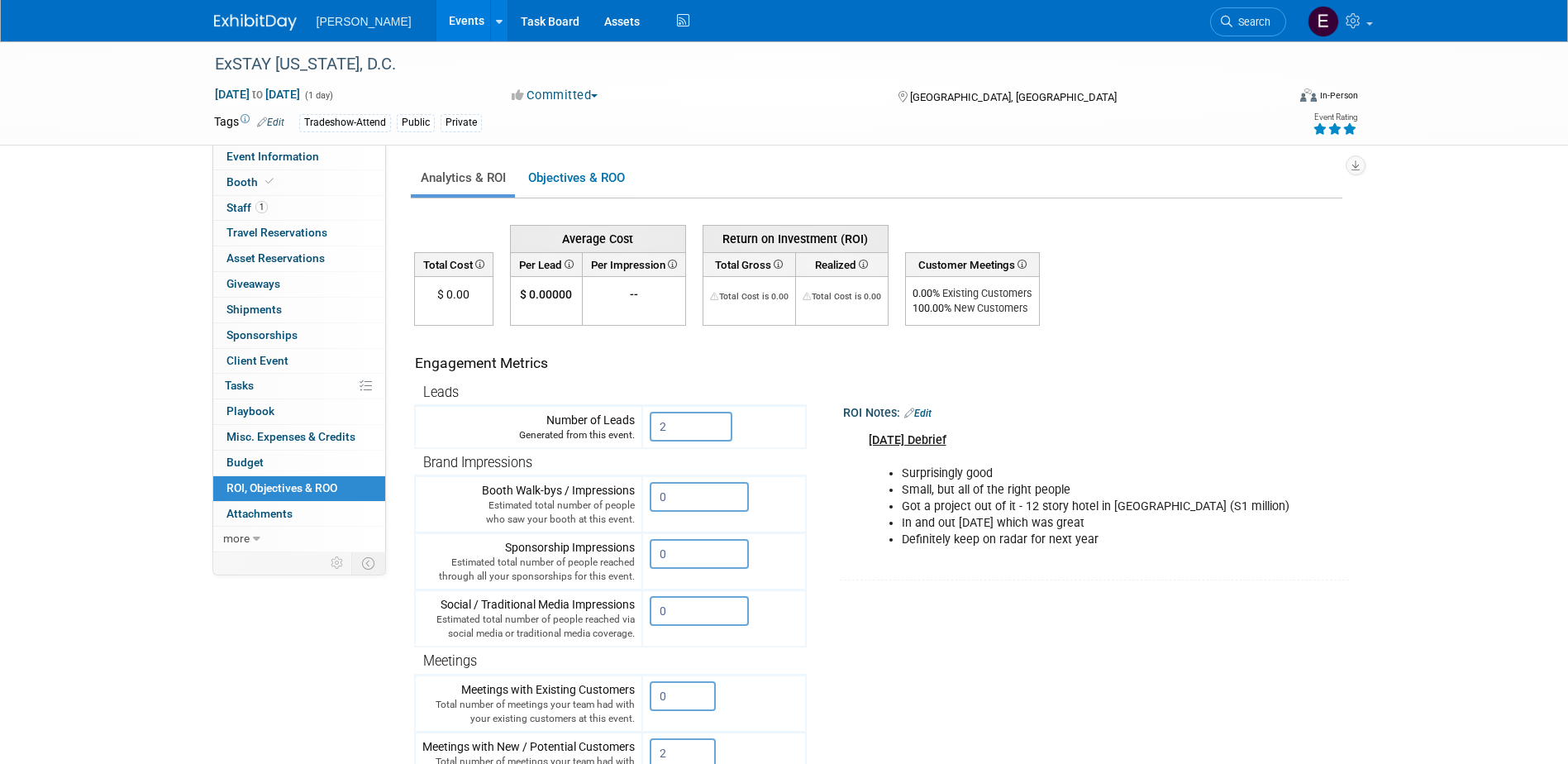
click at [436, 17] on link "Events" at bounding box center [466, 21] width 61 height 41
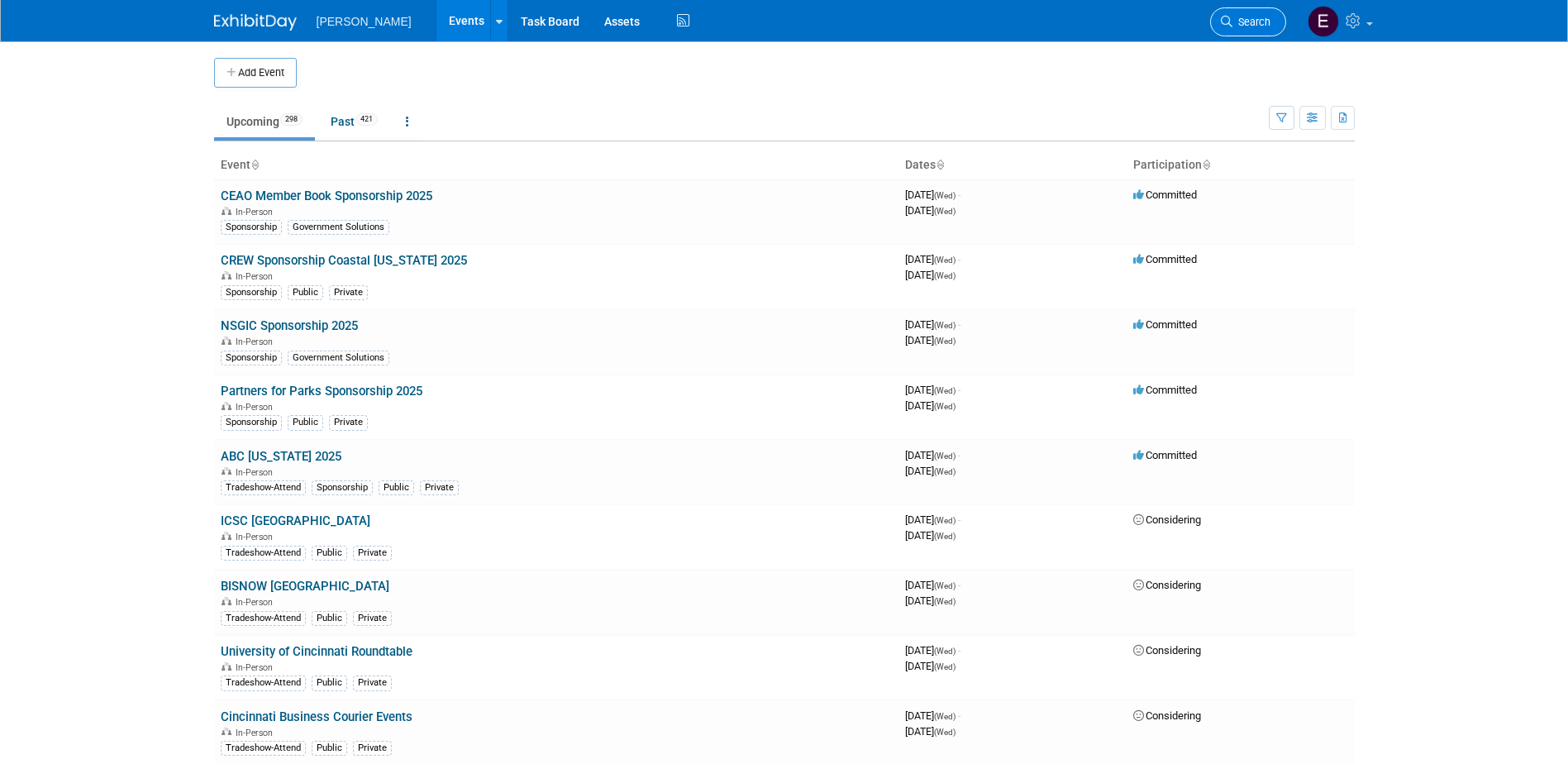
click at [1254, 22] on span "Search" at bounding box center [1251, 22] width 38 height 12
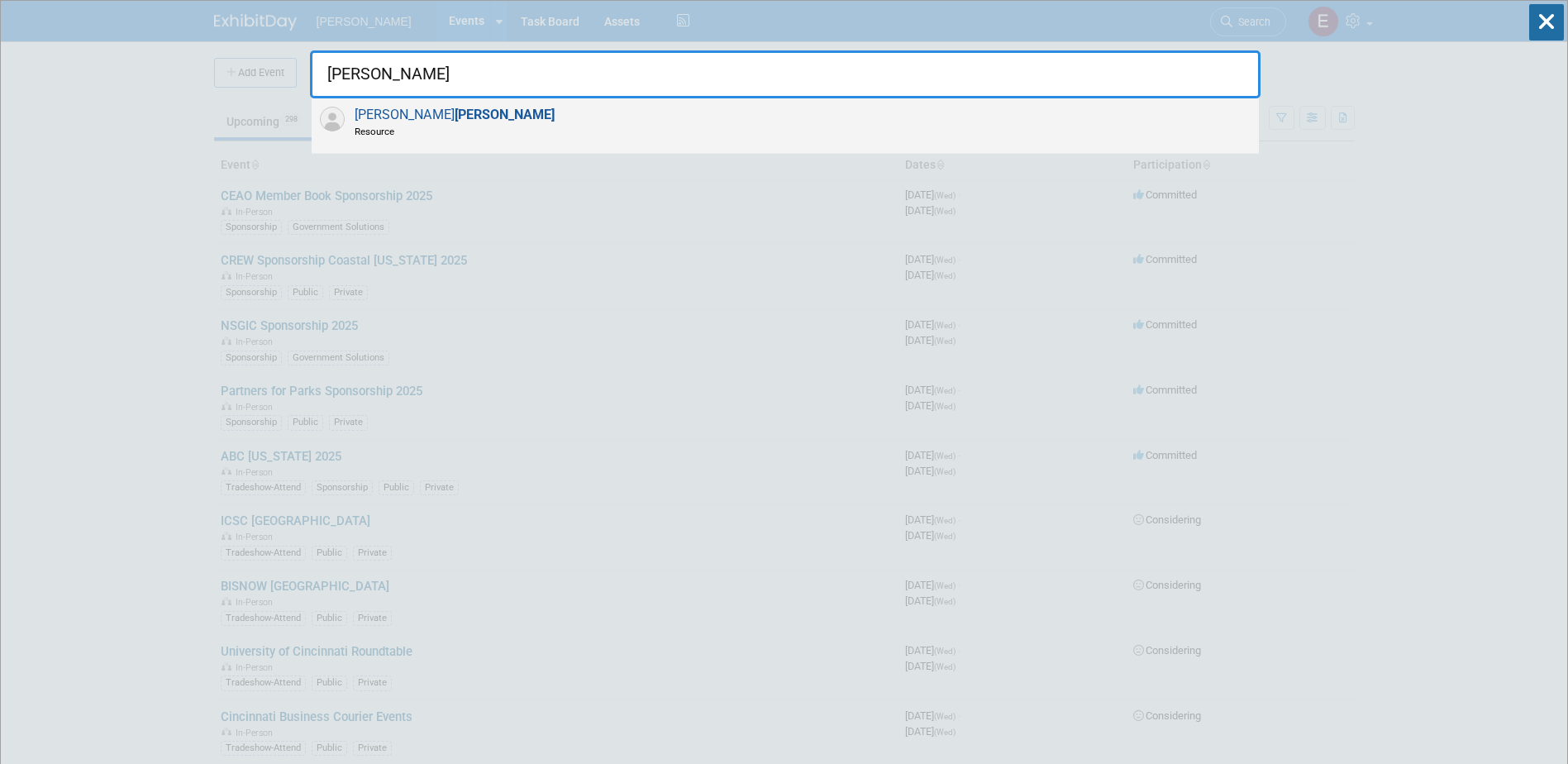
type input "reber"
click at [421, 109] on div "Tim Reber Resource" at bounding box center [786, 126] width 947 height 56
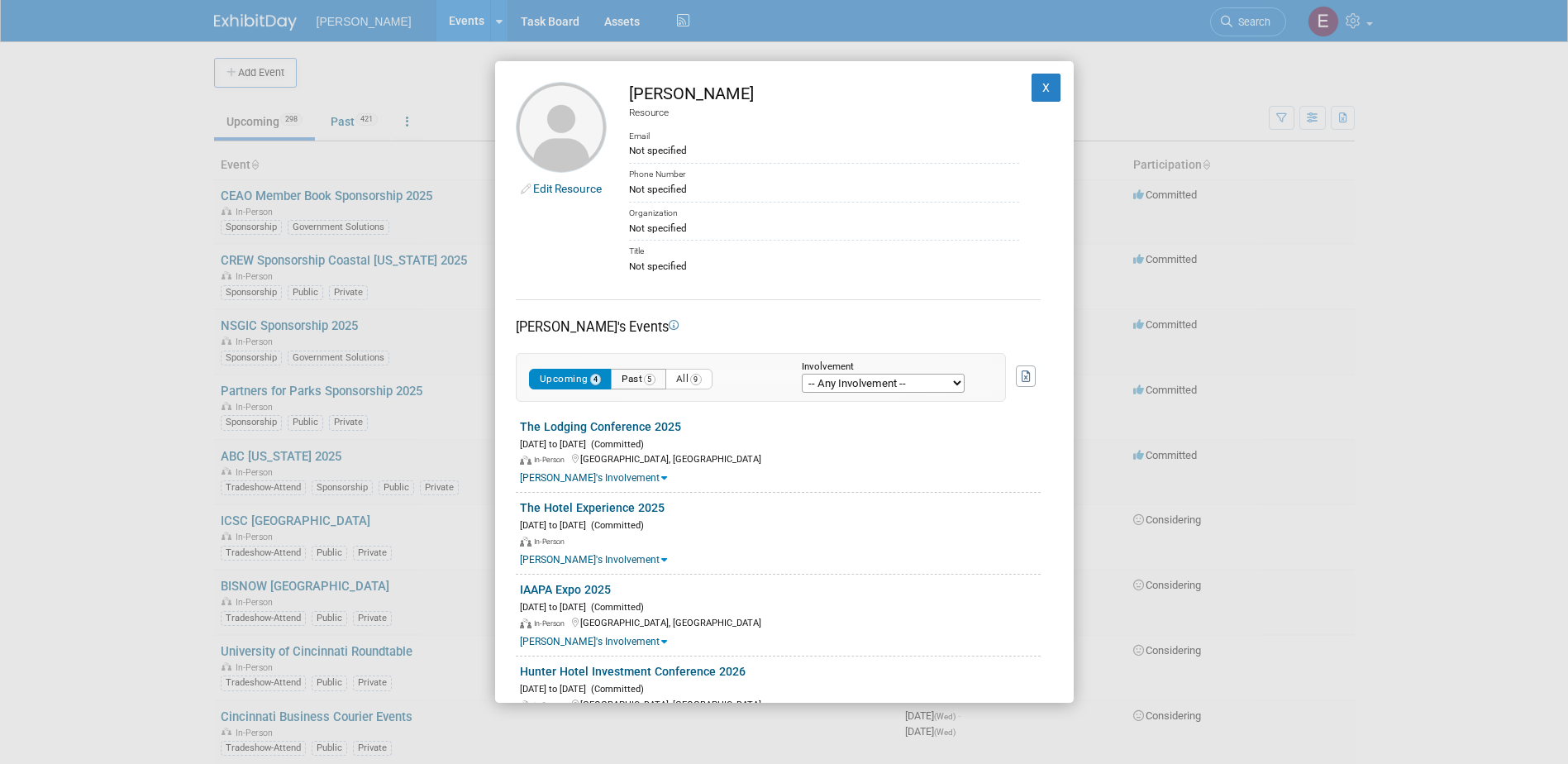
click at [648, 387] on button "Past 5" at bounding box center [638, 378] width 56 height 21
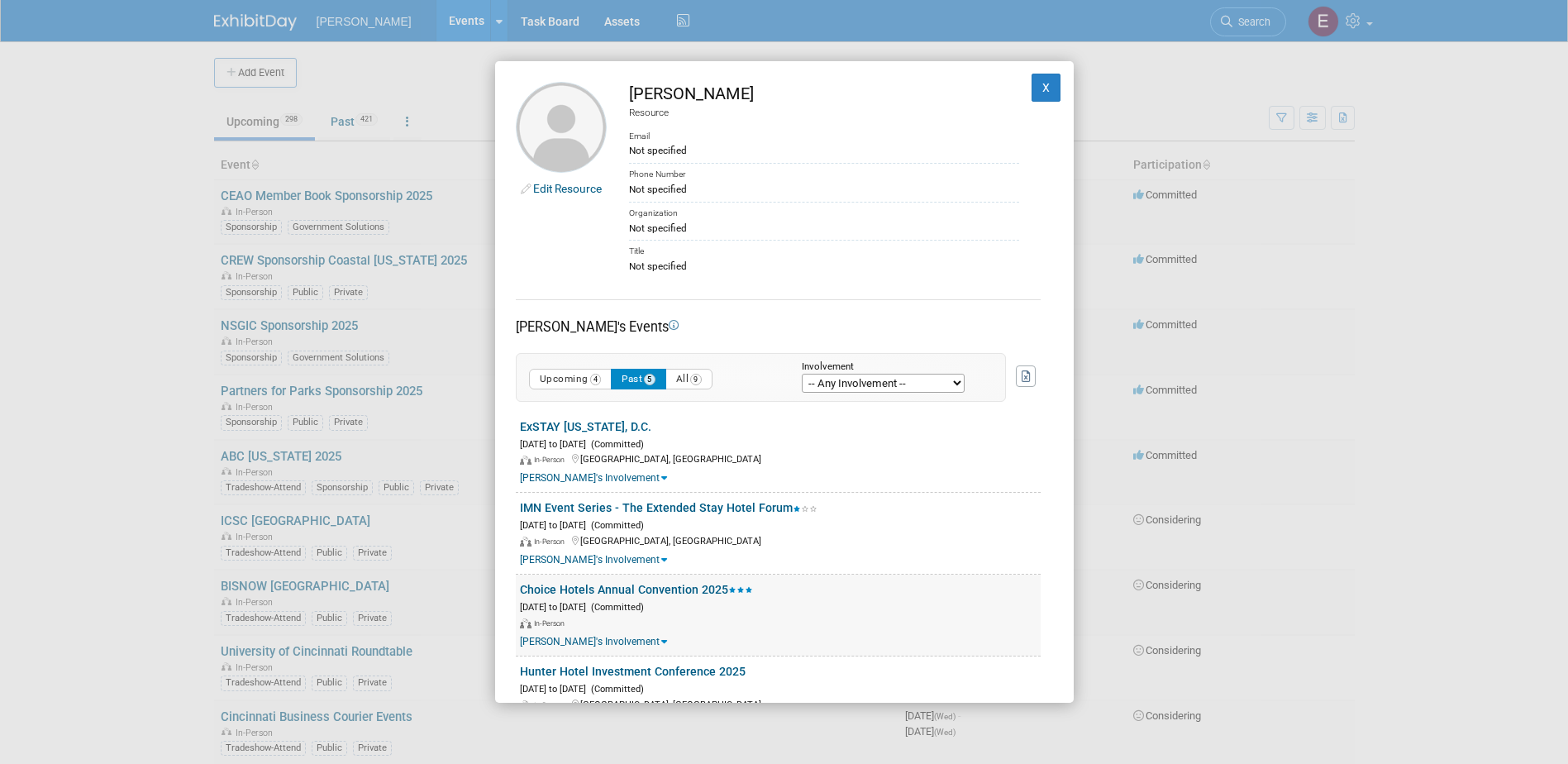
click at [664, 587] on link "Choice Hotels Annual Convention 2025" at bounding box center [636, 589] width 233 height 13
click at [612, 509] on link "IMN Event Series - The Extended Stay Hotel Forum" at bounding box center [669, 508] width 298 height 13
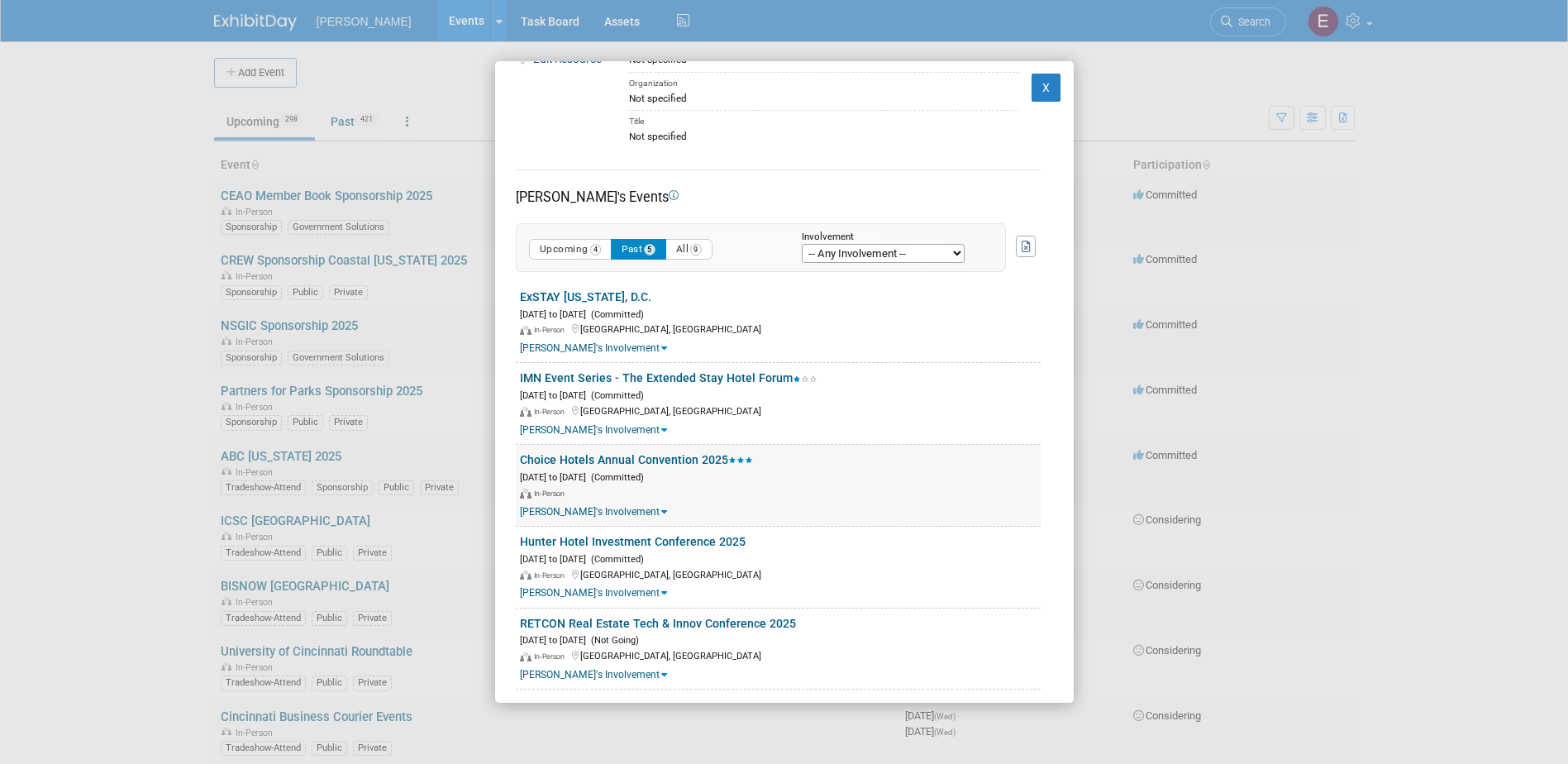
scroll to position [141, 0]
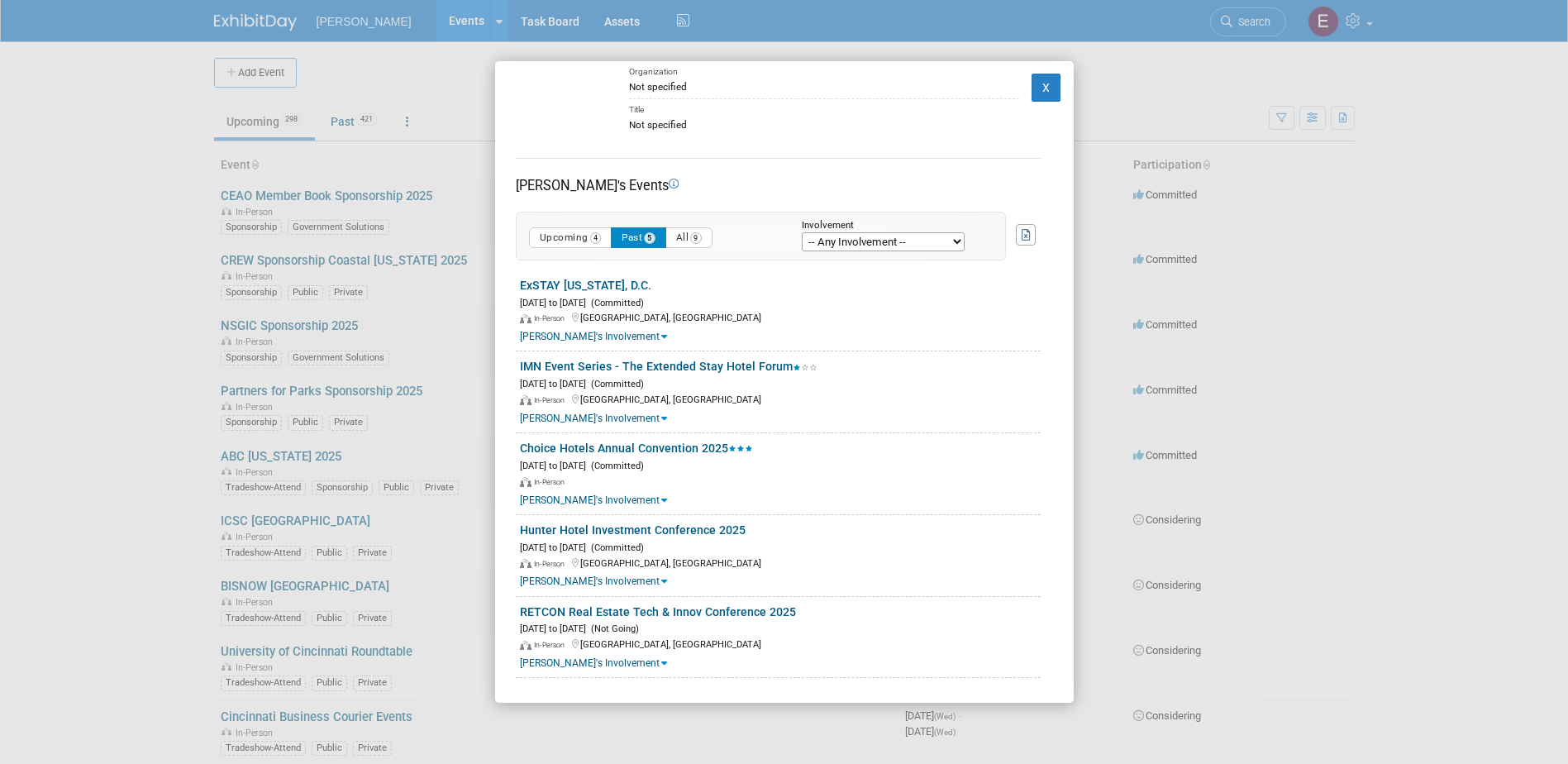
click at [707, 525] on link "Hunter Hotel Investment Conference 2025" at bounding box center [633, 530] width 226 height 13
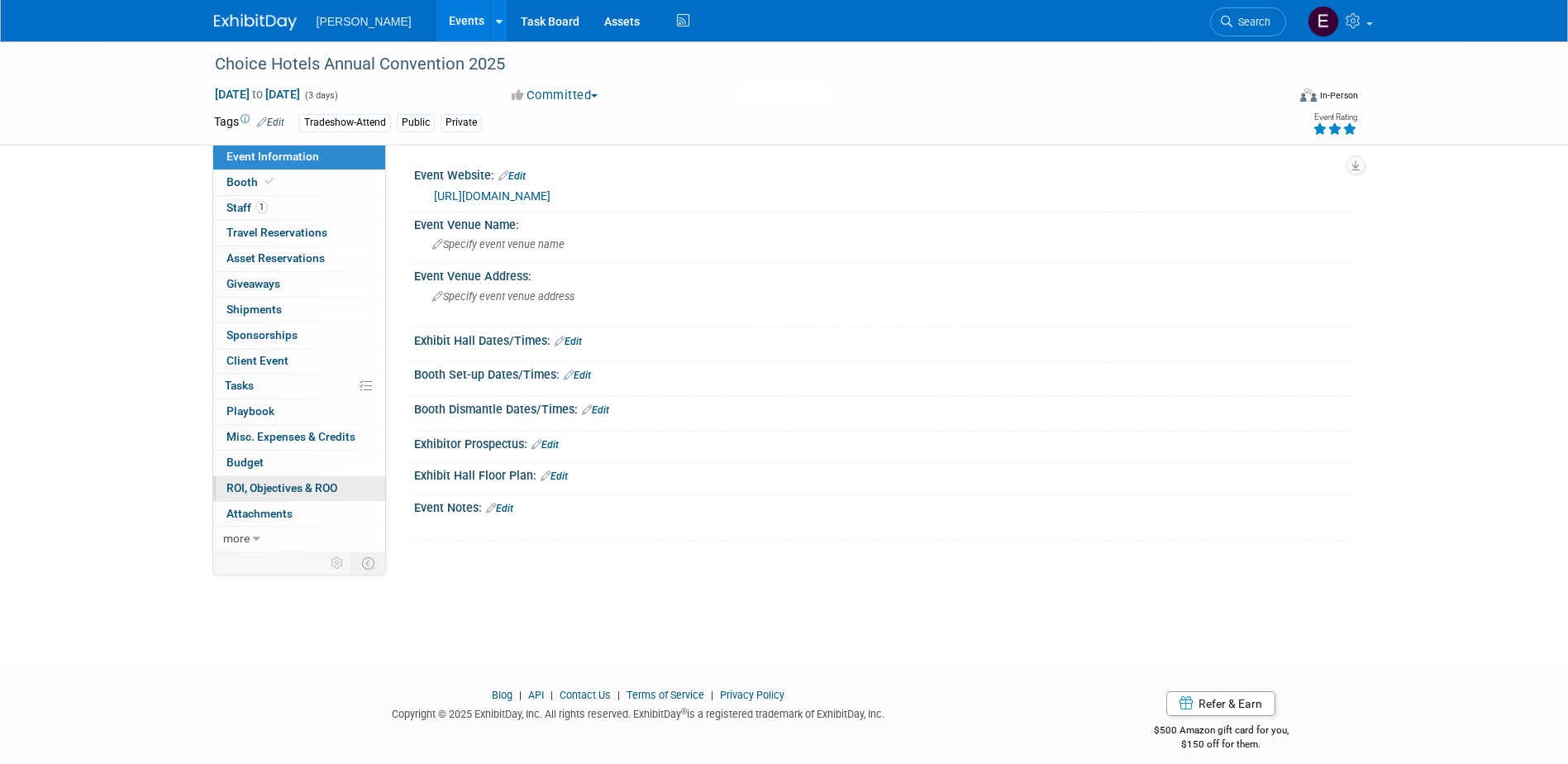
drag, startPoint x: 277, startPoint y: 487, endPoint x: 285, endPoint y: 494, distance: 10.6
click at [277, 488] on span "ROI, Objectives & ROO 0" at bounding box center [282, 488] width 111 height 13
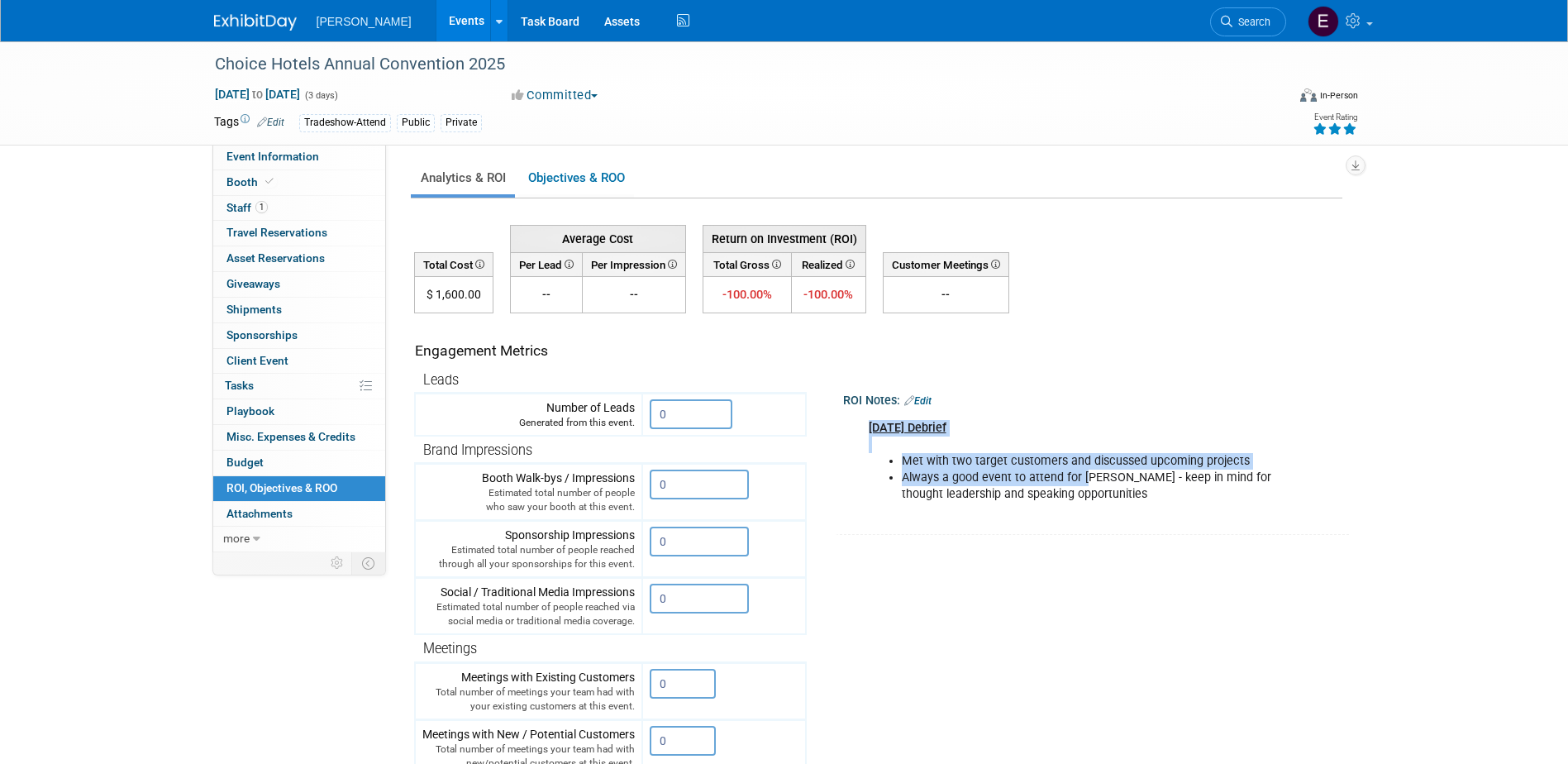
drag, startPoint x: 1081, startPoint y: 485, endPoint x: 851, endPoint y: 413, distance: 241.0
click at [851, 413] on div "May 21, 2025 Debrief Met with two target customers and discussed upcoming proje…" at bounding box center [1096, 468] width 507 height 122
drag, startPoint x: 851, startPoint y: 413, endPoint x: 861, endPoint y: 432, distance: 21.5
click at [861, 432] on div "May 21, 2025 Debrief Met with two target customers and discussed upcoming proje…" at bounding box center [1088, 461] width 462 height 100
drag, startPoint x: 863, startPoint y: 425, endPoint x: 1051, endPoint y: 490, distance: 198.9
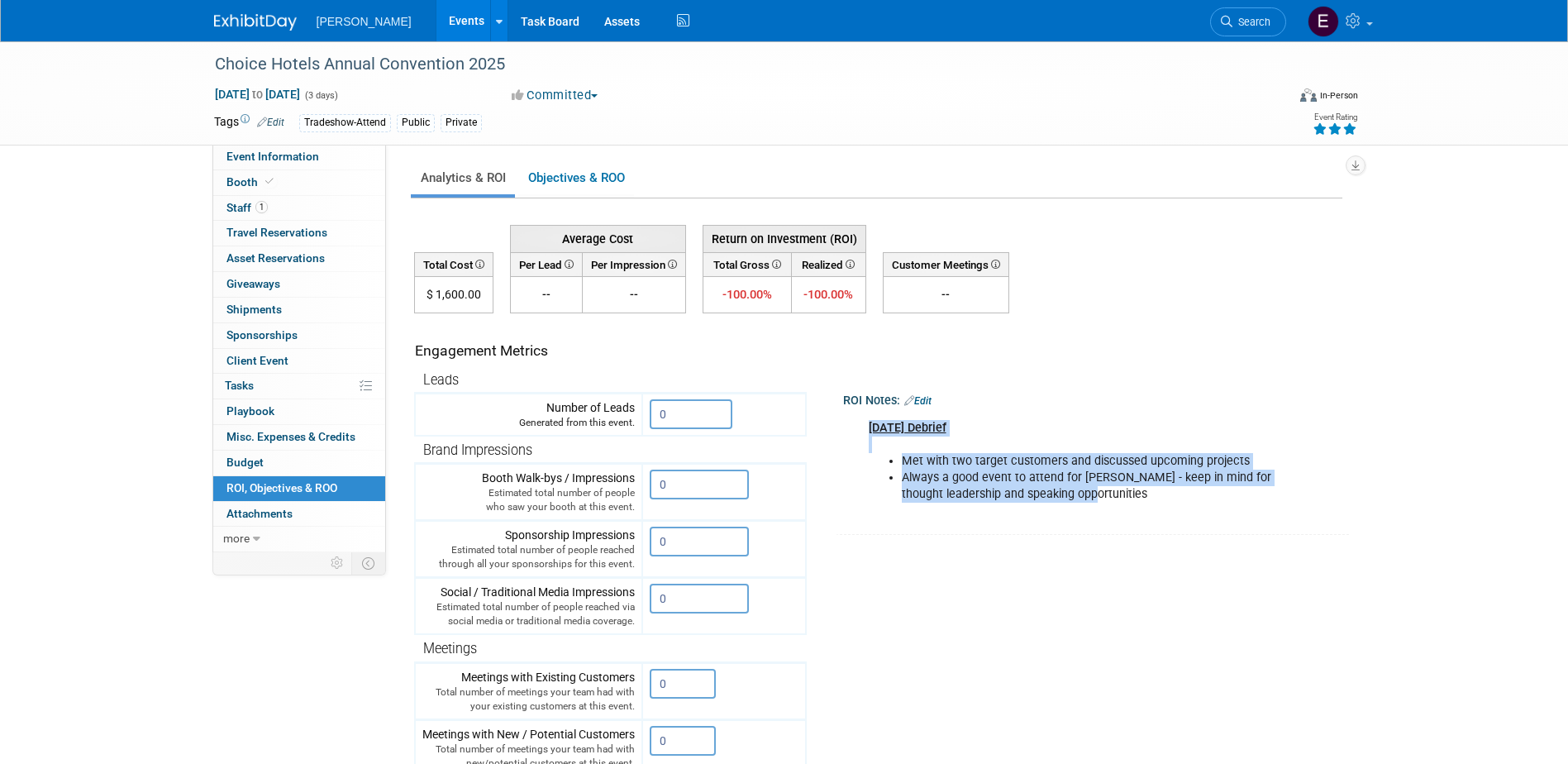
click at [1051, 490] on div "May 21, 2025 Debrief Met with two target customers and discussed upcoming proje…" at bounding box center [1088, 461] width 462 height 100
drag, startPoint x: 1051, startPoint y: 490, endPoint x: 991, endPoint y: 470, distance: 63.2
copy div "May 21, 2025 Debrief Met with two target customers and discussed upcoming proje…"
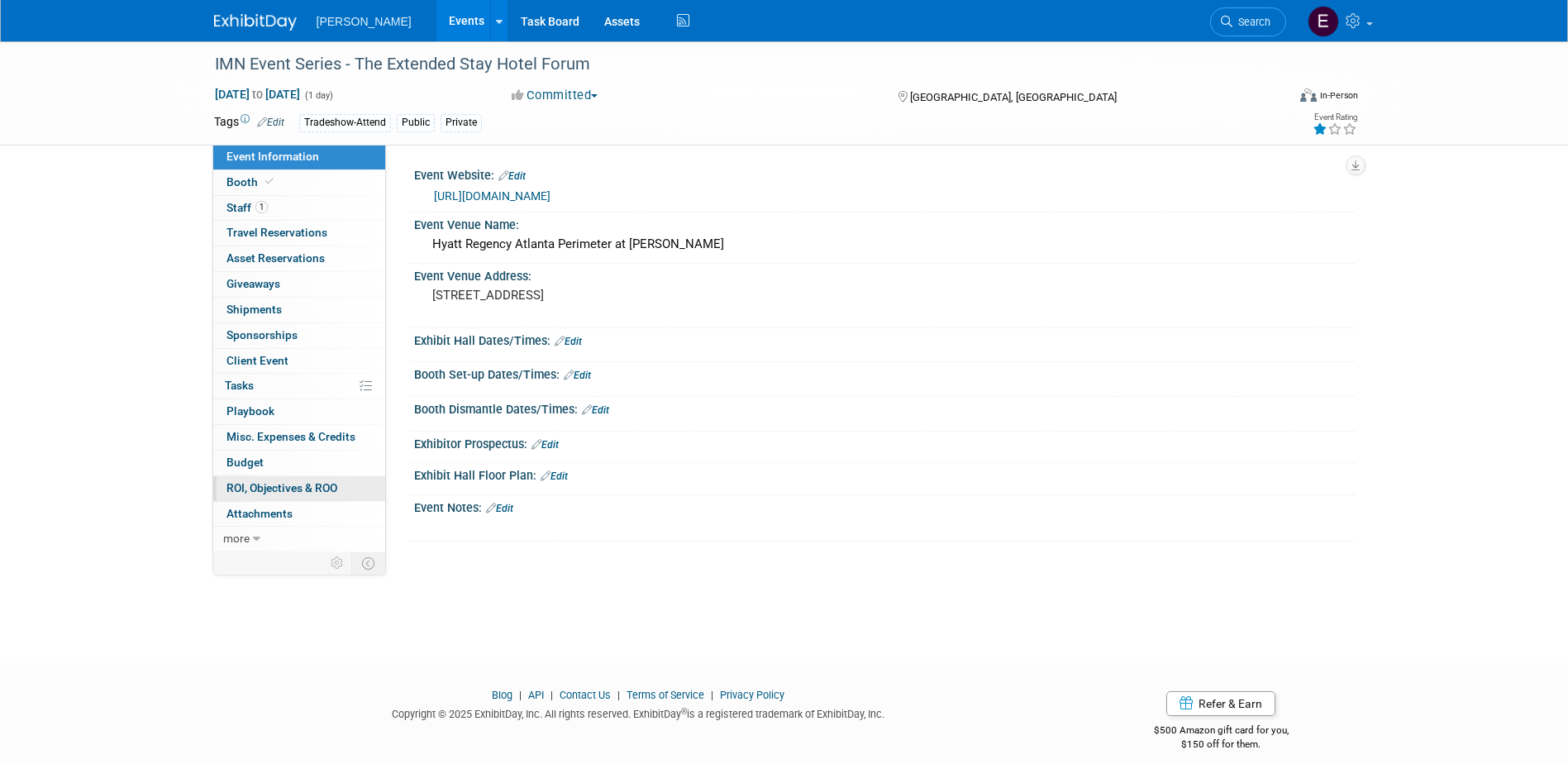
click at [290, 485] on span "ROI, Objectives & ROO 0" at bounding box center [282, 488] width 111 height 13
click at [309, 491] on span "ROI, Objectives & ROO 0" at bounding box center [282, 488] width 111 height 13
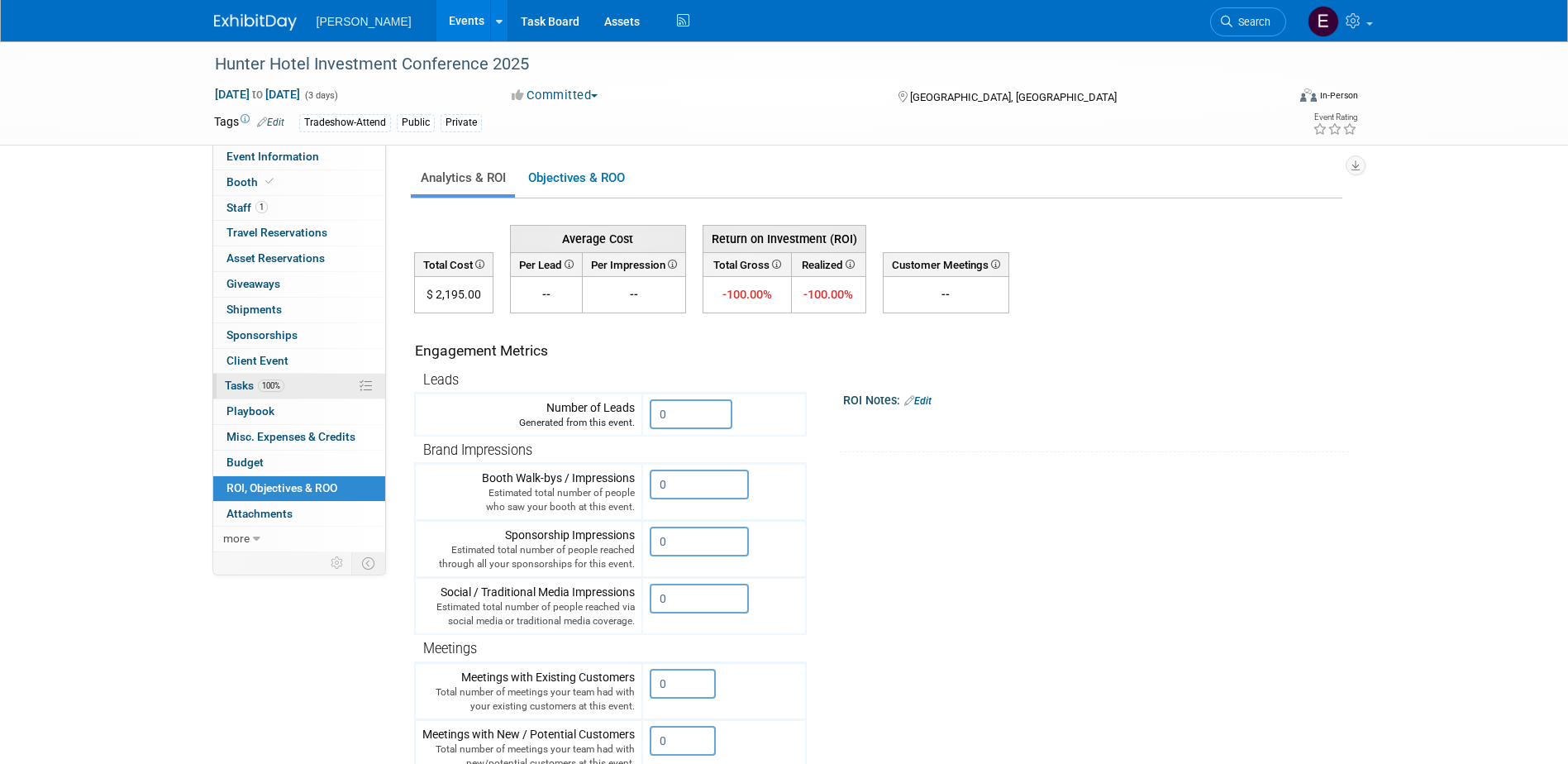
click at [261, 375] on link "100% Tasks 100%" at bounding box center [299, 386] width 172 height 25
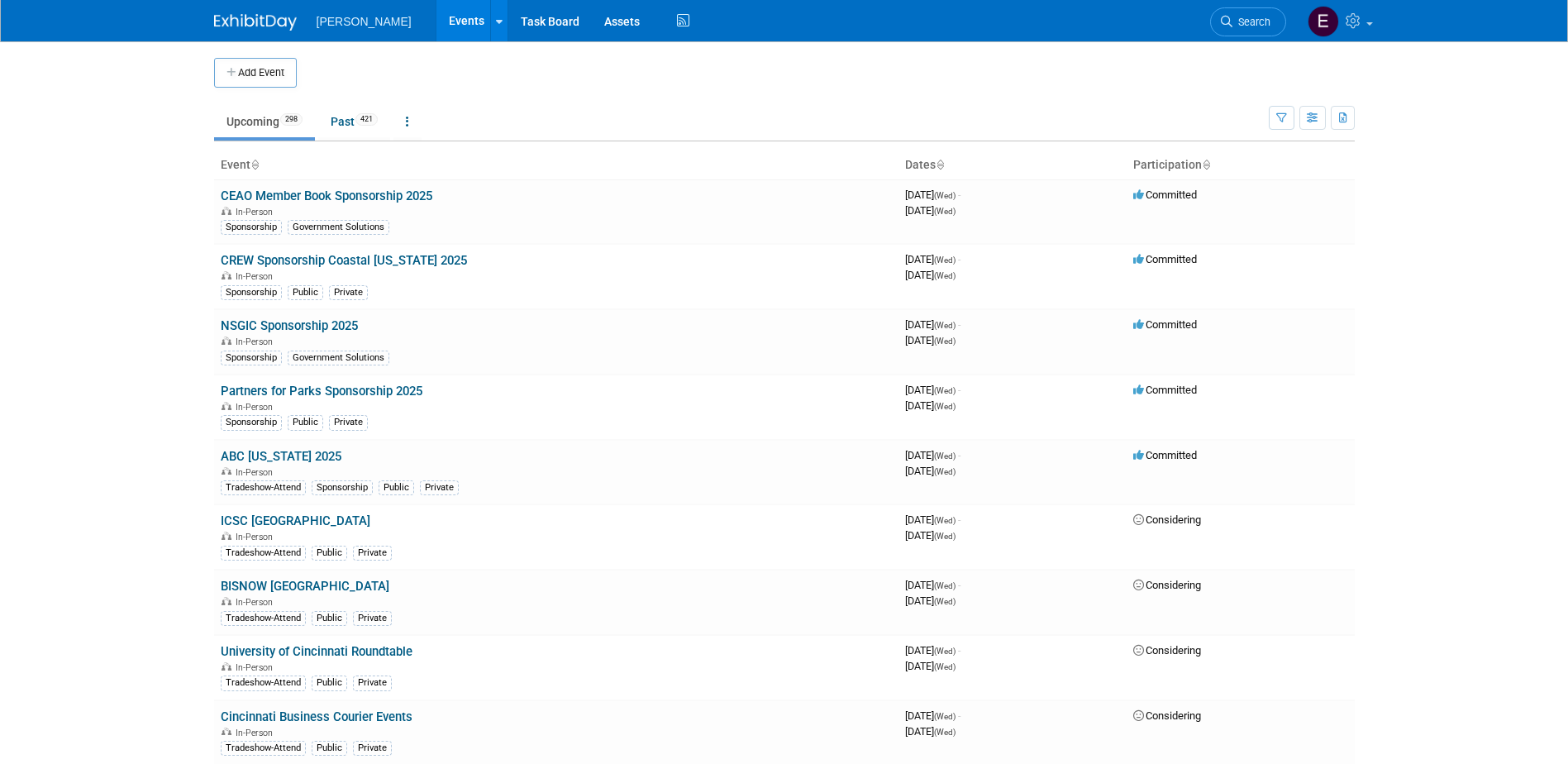
click at [1269, 15] on link "Search" at bounding box center [1249, 22] width 76 height 29
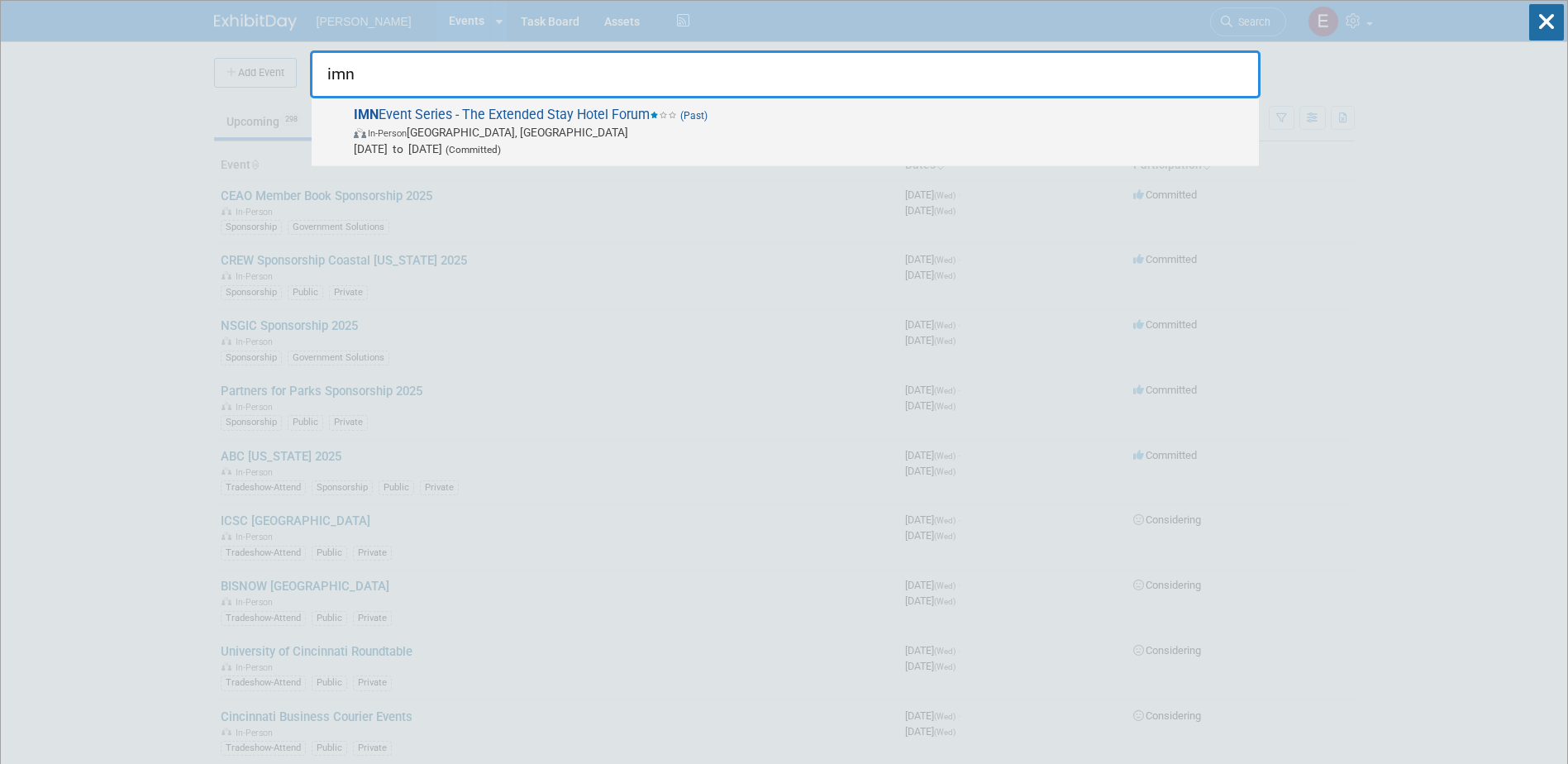
type input "imn"
click at [652, 109] on span "IMN Event Series - The Extended Stay Hotel Forum (Past) In-Person [GEOGRAPHIC_D…" at bounding box center [799, 132] width 902 height 51
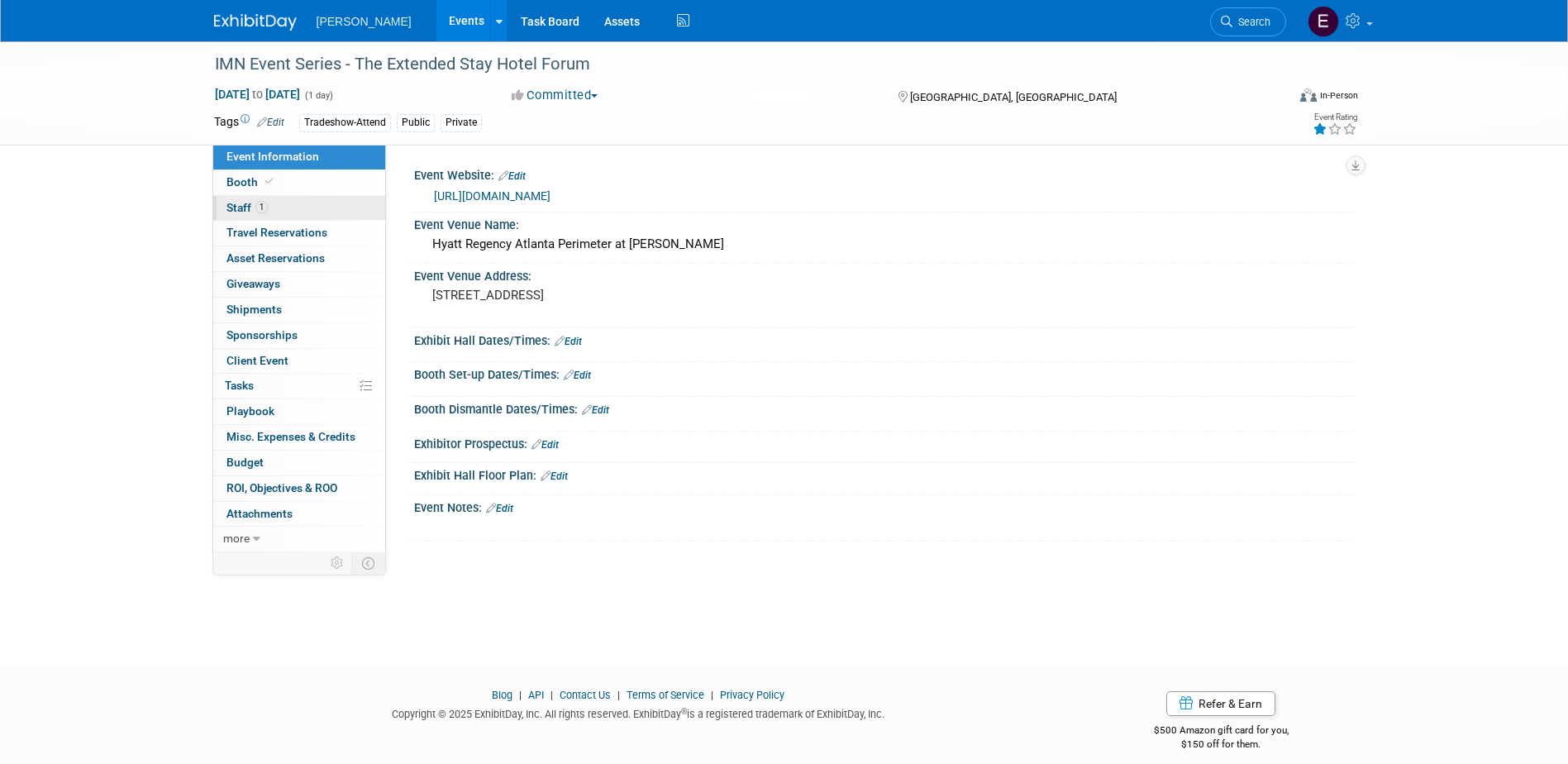
click at [260, 207] on span "1" at bounding box center [261, 207] width 12 height 12
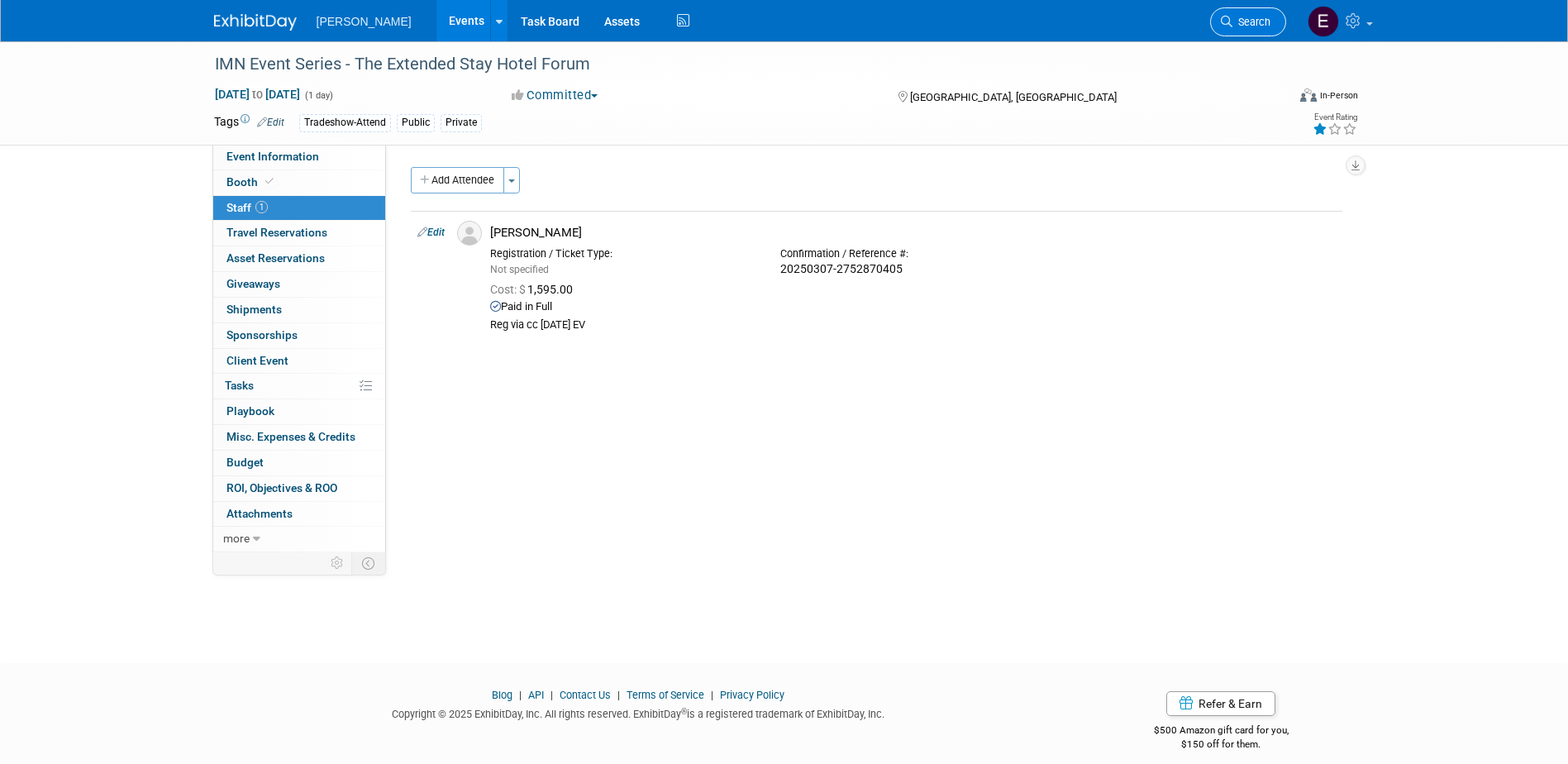
click at [1239, 17] on span "Search" at bounding box center [1251, 22] width 38 height 12
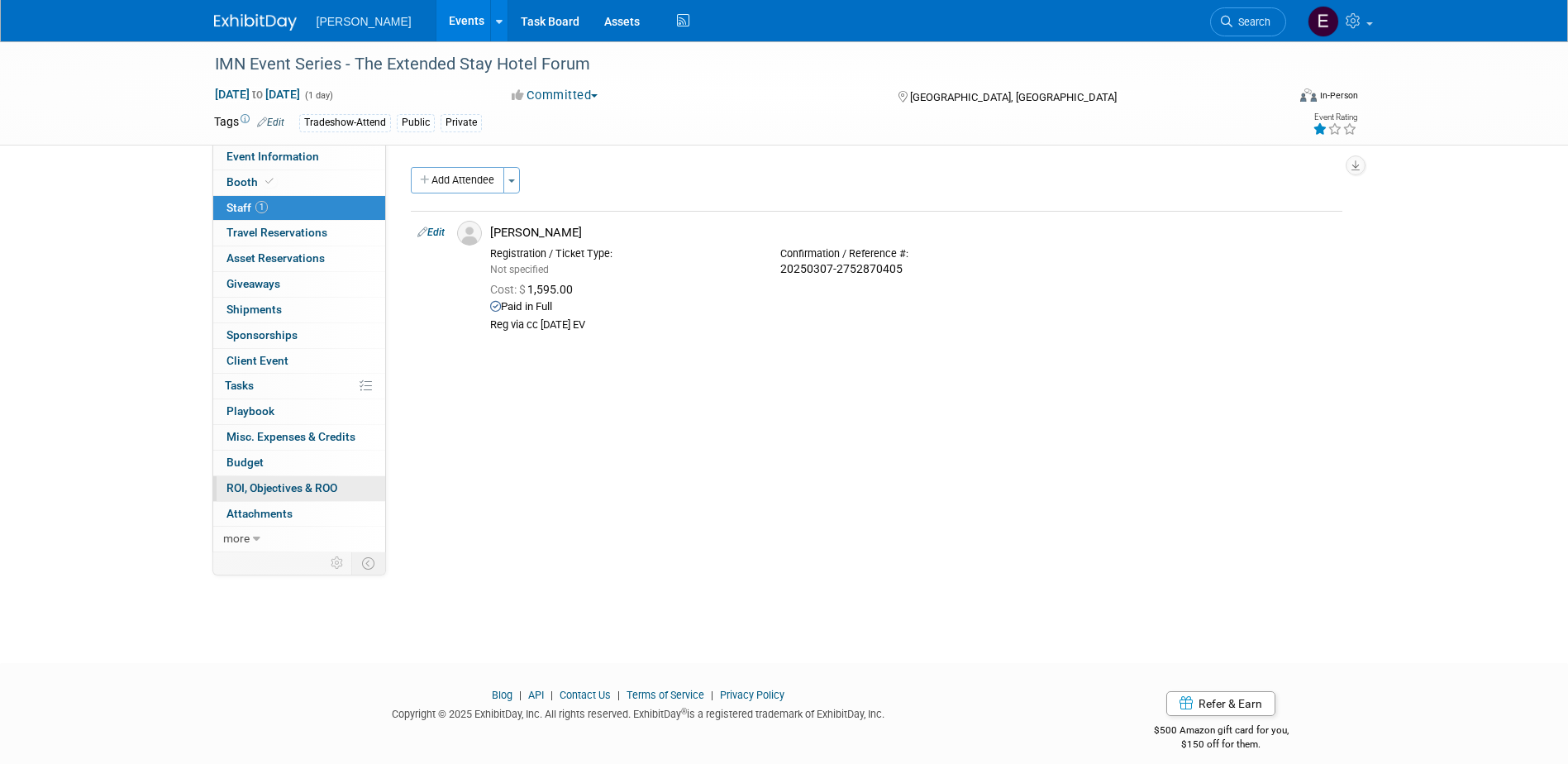
click at [282, 488] on span "ROI, Objectives & ROO 0" at bounding box center [282, 488] width 111 height 13
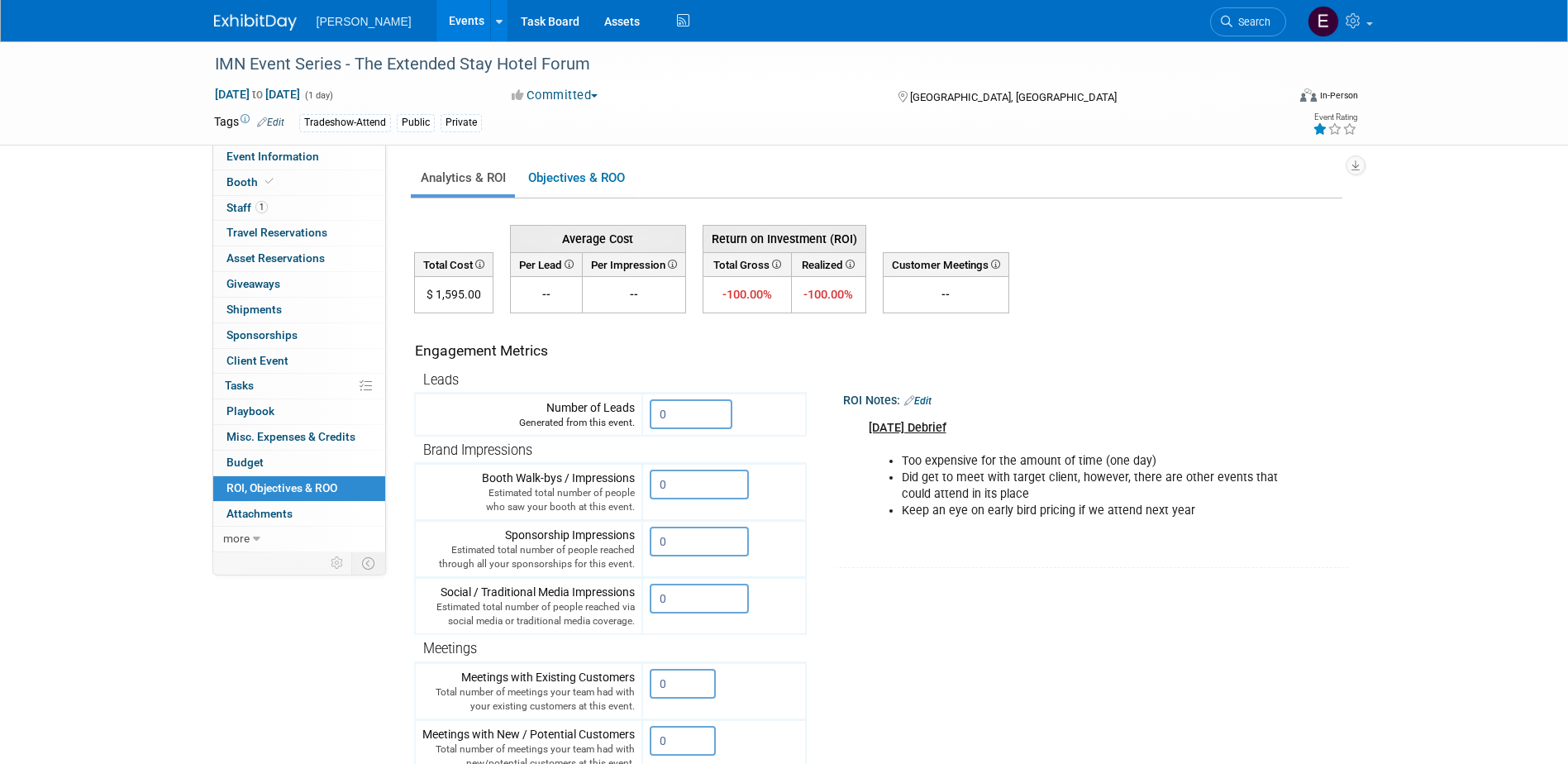
click at [1200, 525] on div "May 21, 2025 Debrief Too expensive for the amount of time (one day) Did get to …" at bounding box center [1088, 478] width 462 height 133
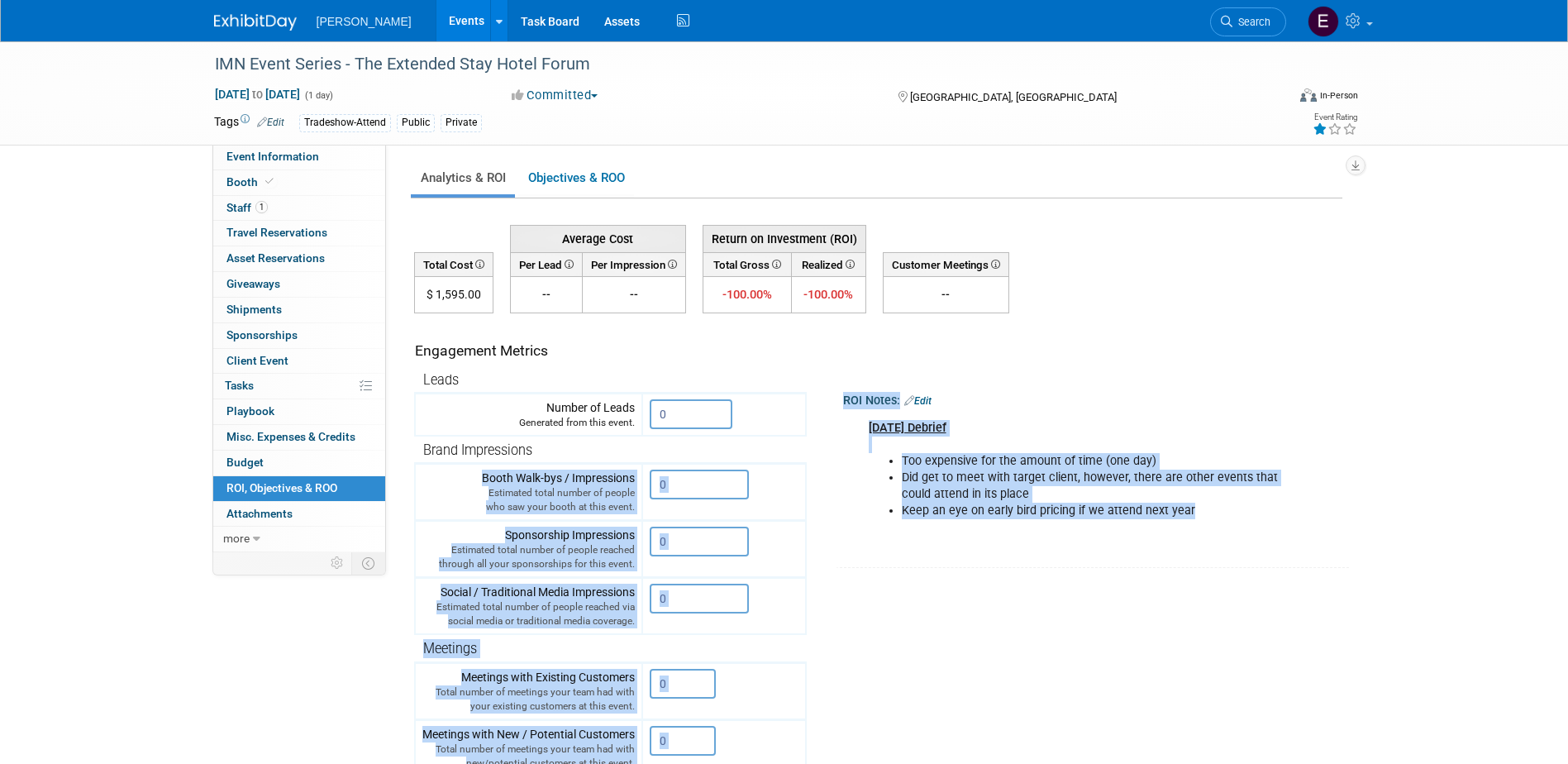
drag, startPoint x: 1215, startPoint y: 518, endPoint x: 711, endPoint y: 451, distance: 508.4
click at [711, 451] on tr "Engagement Metrics Leads Generated from this event. 0 X Brand Impressions 0" at bounding box center [878, 612] width 928 height 597
drag, startPoint x: 711, startPoint y: 451, endPoint x: 1071, endPoint y: 506, distance: 364.2
click at [1072, 506] on li "Keep an eye on early bird pricing if we attend next year" at bounding box center [1105, 511] width 407 height 17
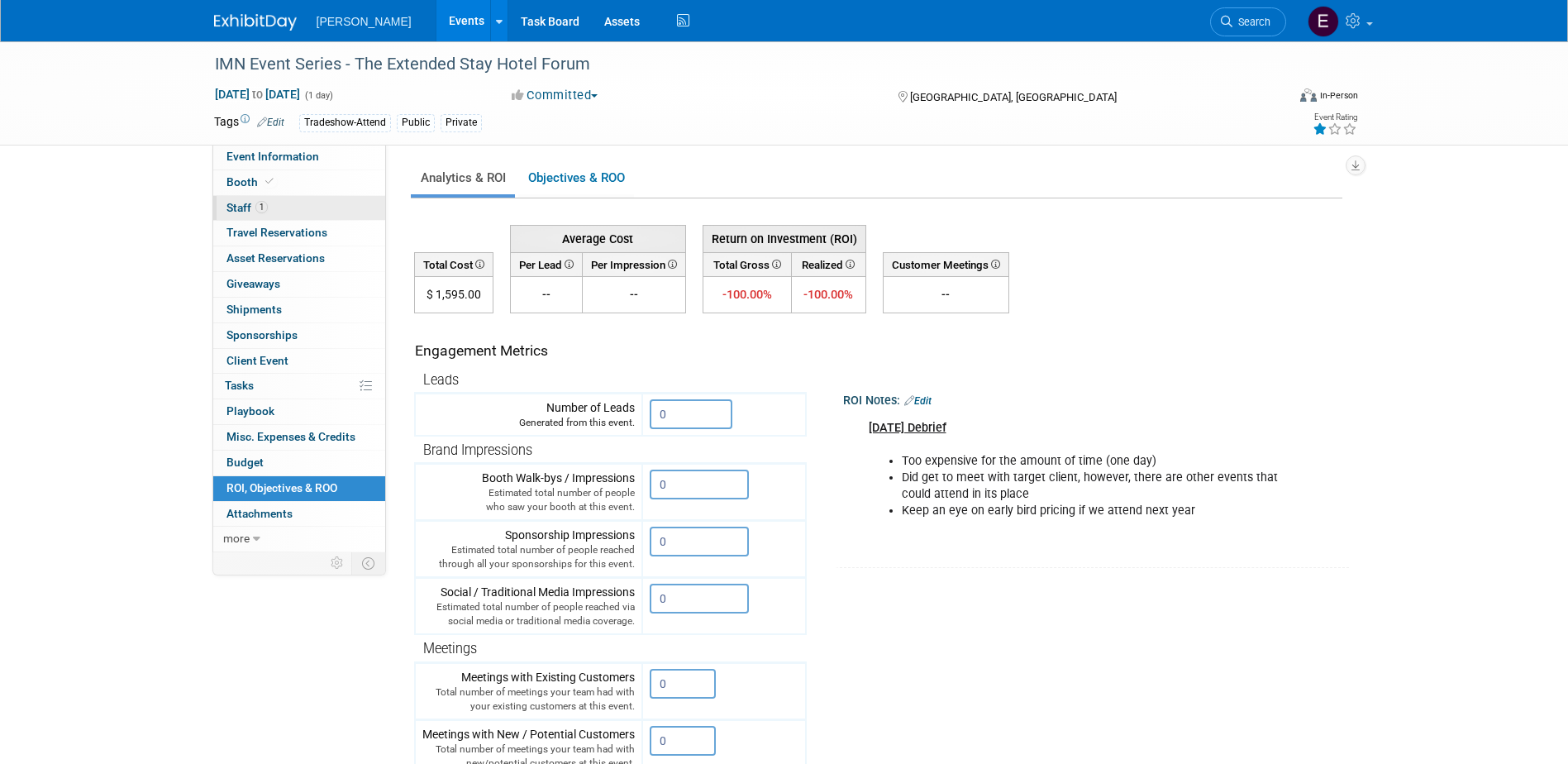
click at [262, 207] on span "1" at bounding box center [261, 207] width 12 height 12
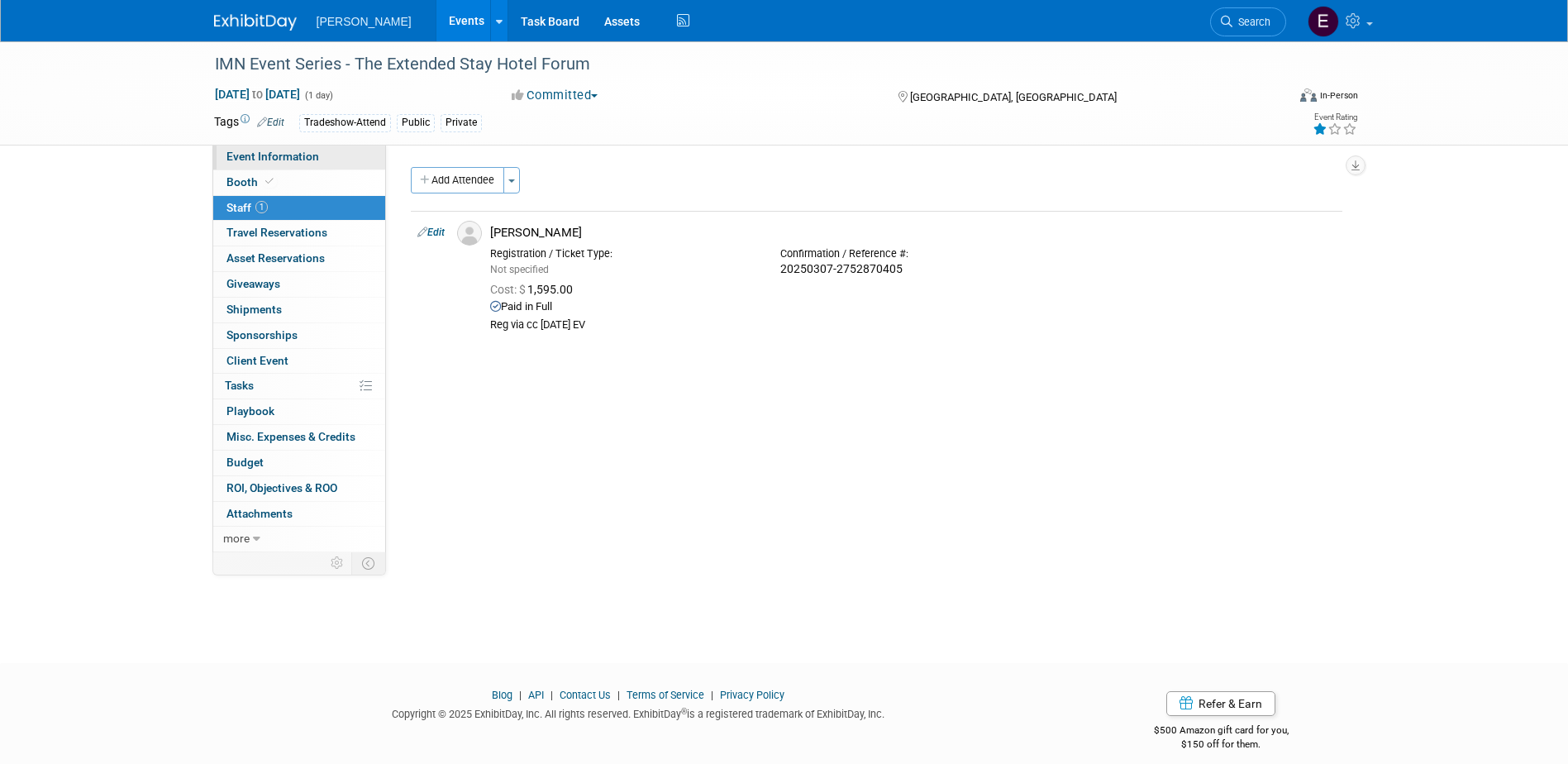
click at [309, 154] on span "Event Information" at bounding box center [273, 156] width 93 height 13
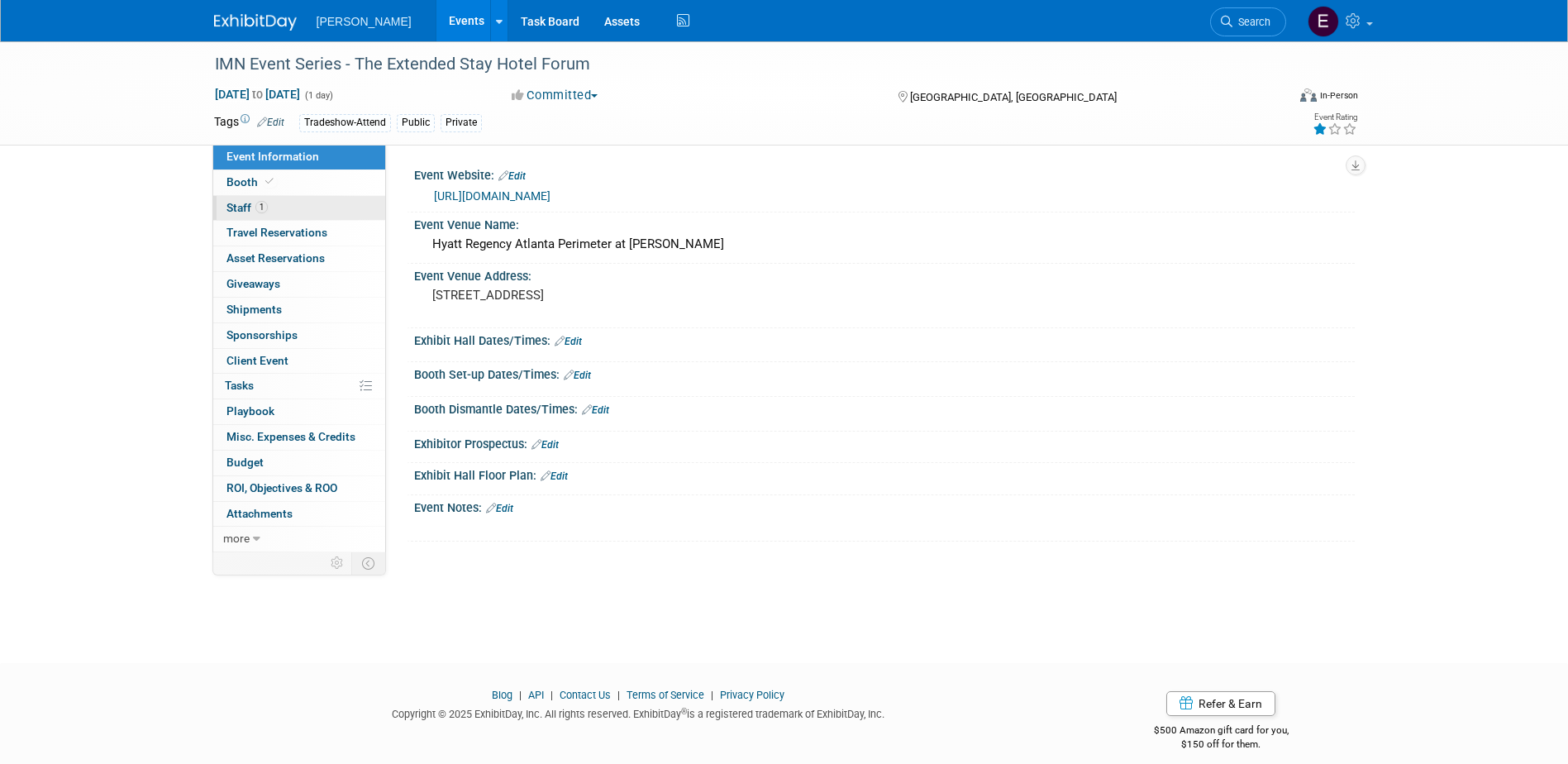
click at [257, 209] on span "1" at bounding box center [261, 207] width 12 height 12
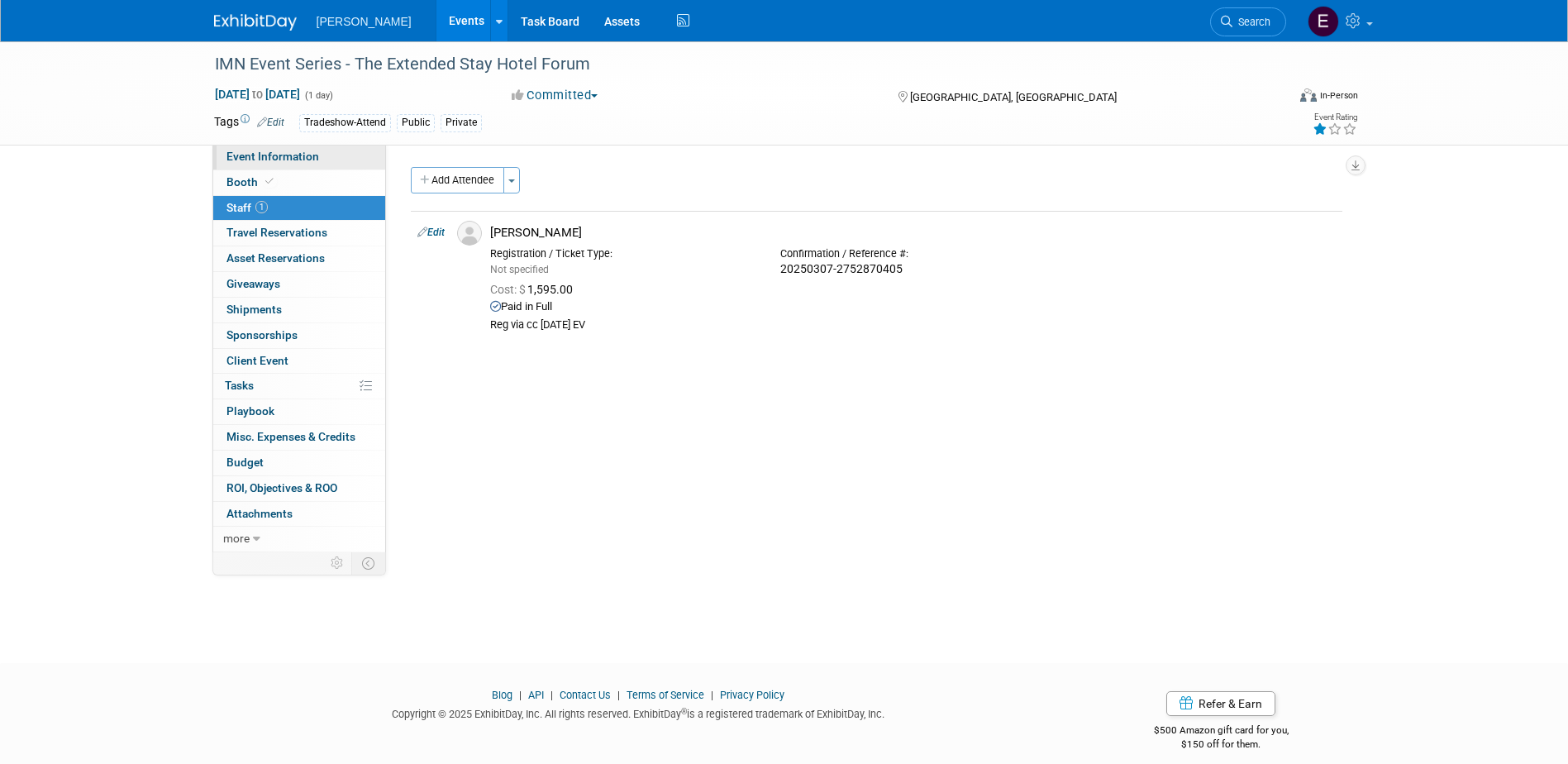
click at [310, 158] on span "Event Information" at bounding box center [273, 156] width 93 height 13
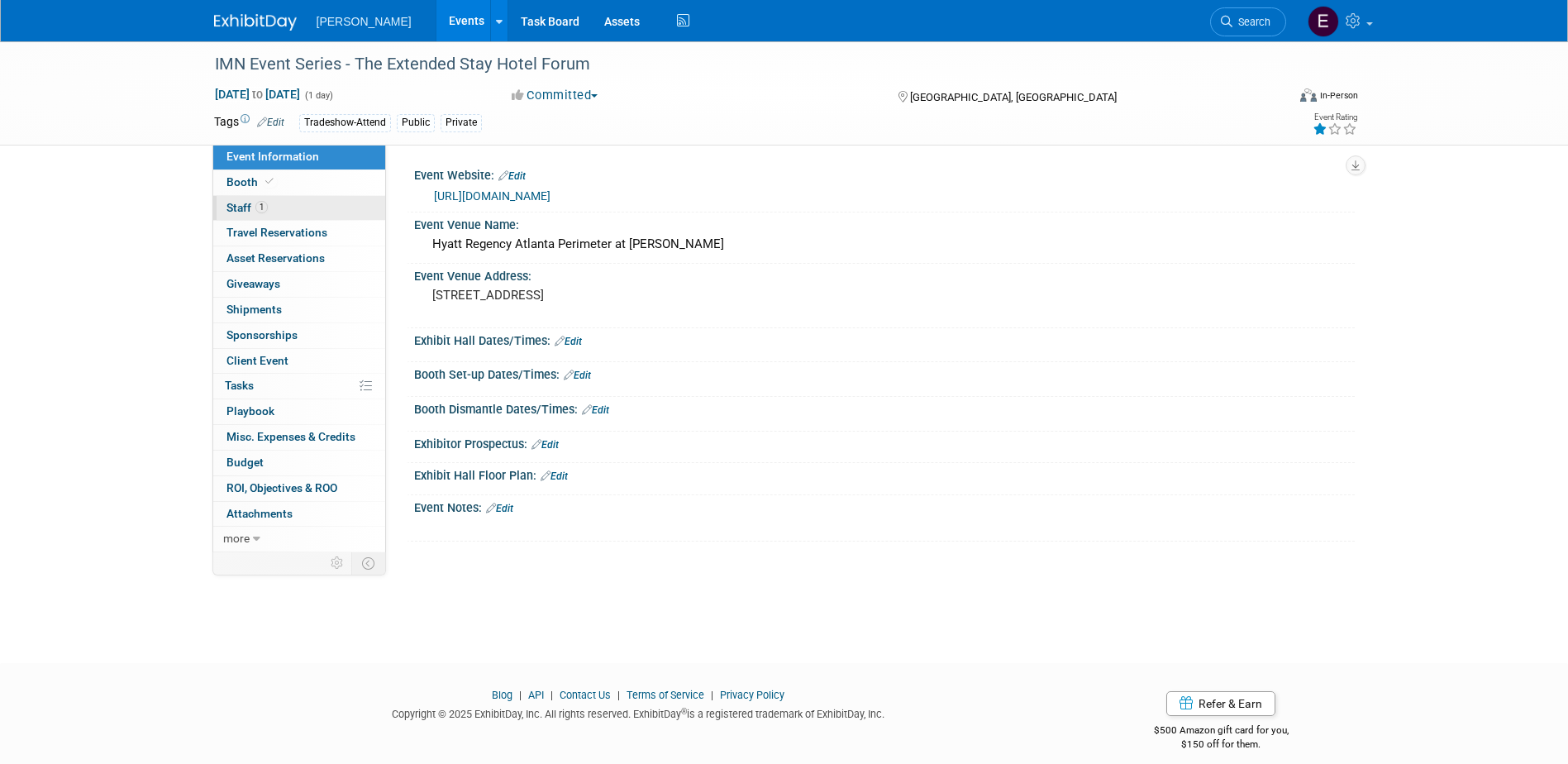
click at [292, 204] on link "1 Staff 1" at bounding box center [299, 208] width 172 height 25
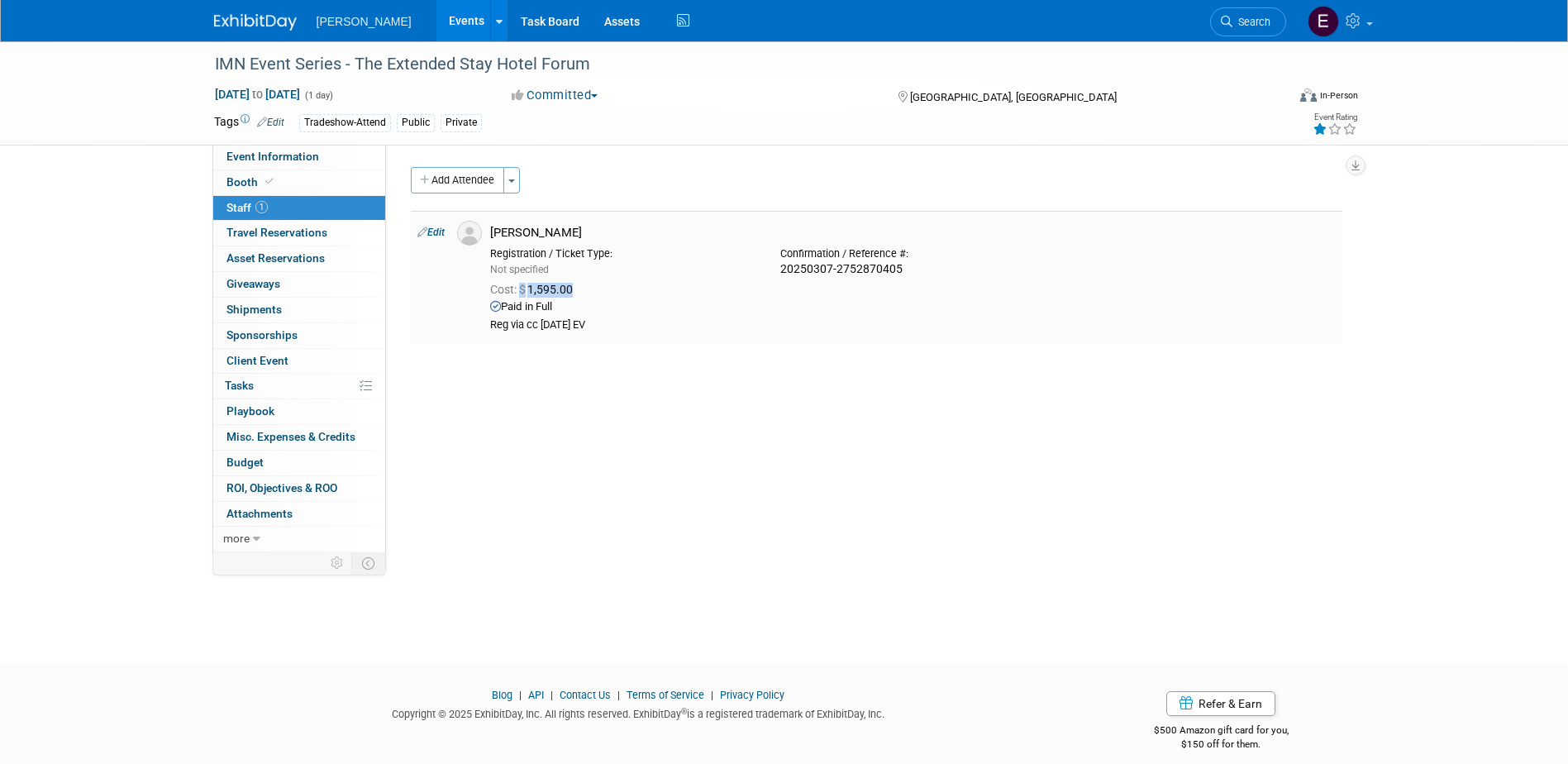
drag, startPoint x: 586, startPoint y: 291, endPoint x: 521, endPoint y: 294, distance: 65.1
click at [521, 294] on div "Cost: $ 1,595.00" at bounding box center [913, 290] width 845 height 15
drag, startPoint x: 521, startPoint y: 294, endPoint x: 533, endPoint y: 295, distance: 12.0
click at [533, 295] on span "Cost: $ 1,595.00" at bounding box center [535, 290] width 90 height 13
click at [310, 182] on link "Booth" at bounding box center [299, 182] width 172 height 25
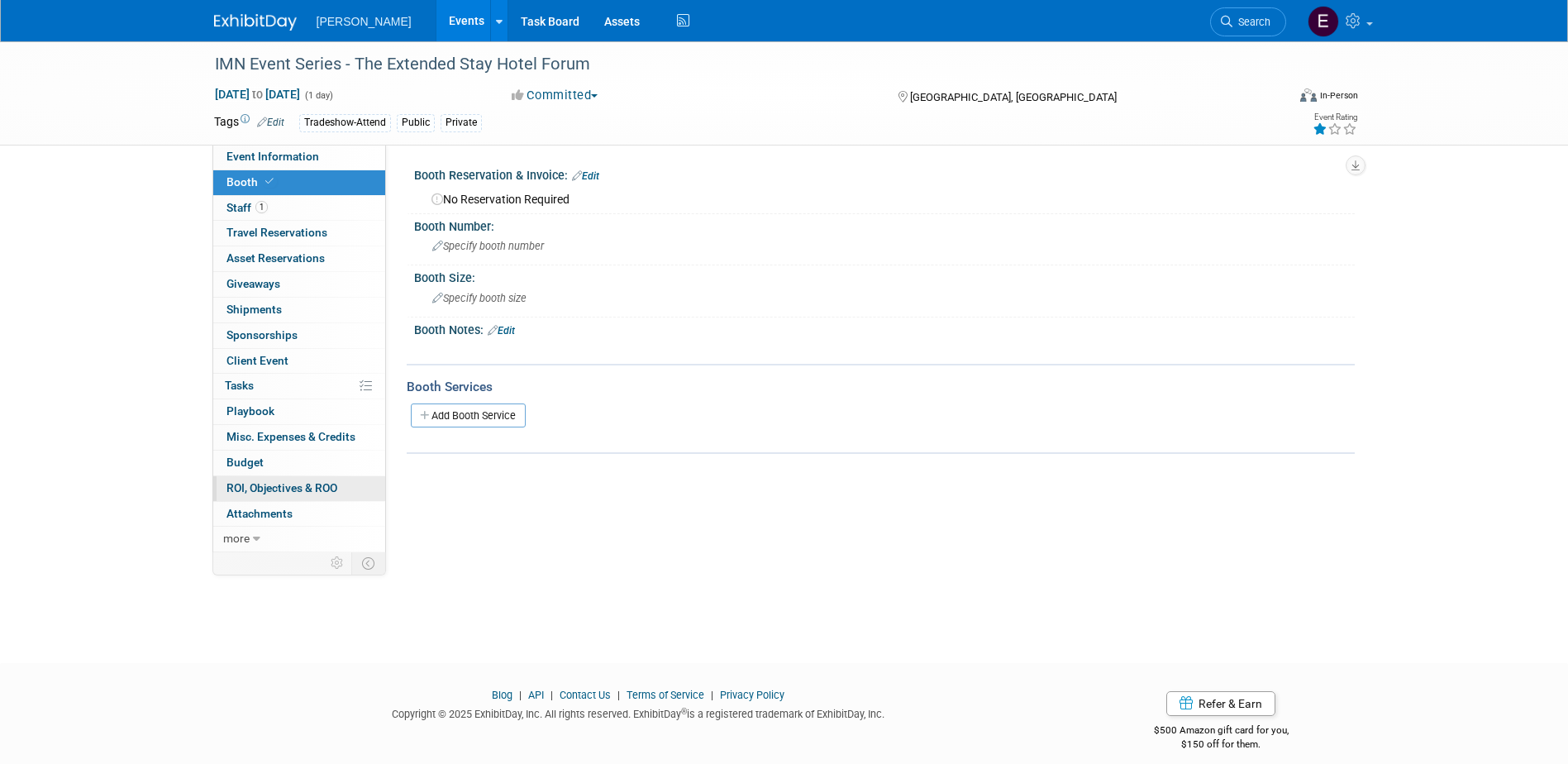
click at [316, 489] on span "ROI, Objectives & ROO 0" at bounding box center [282, 488] width 111 height 13
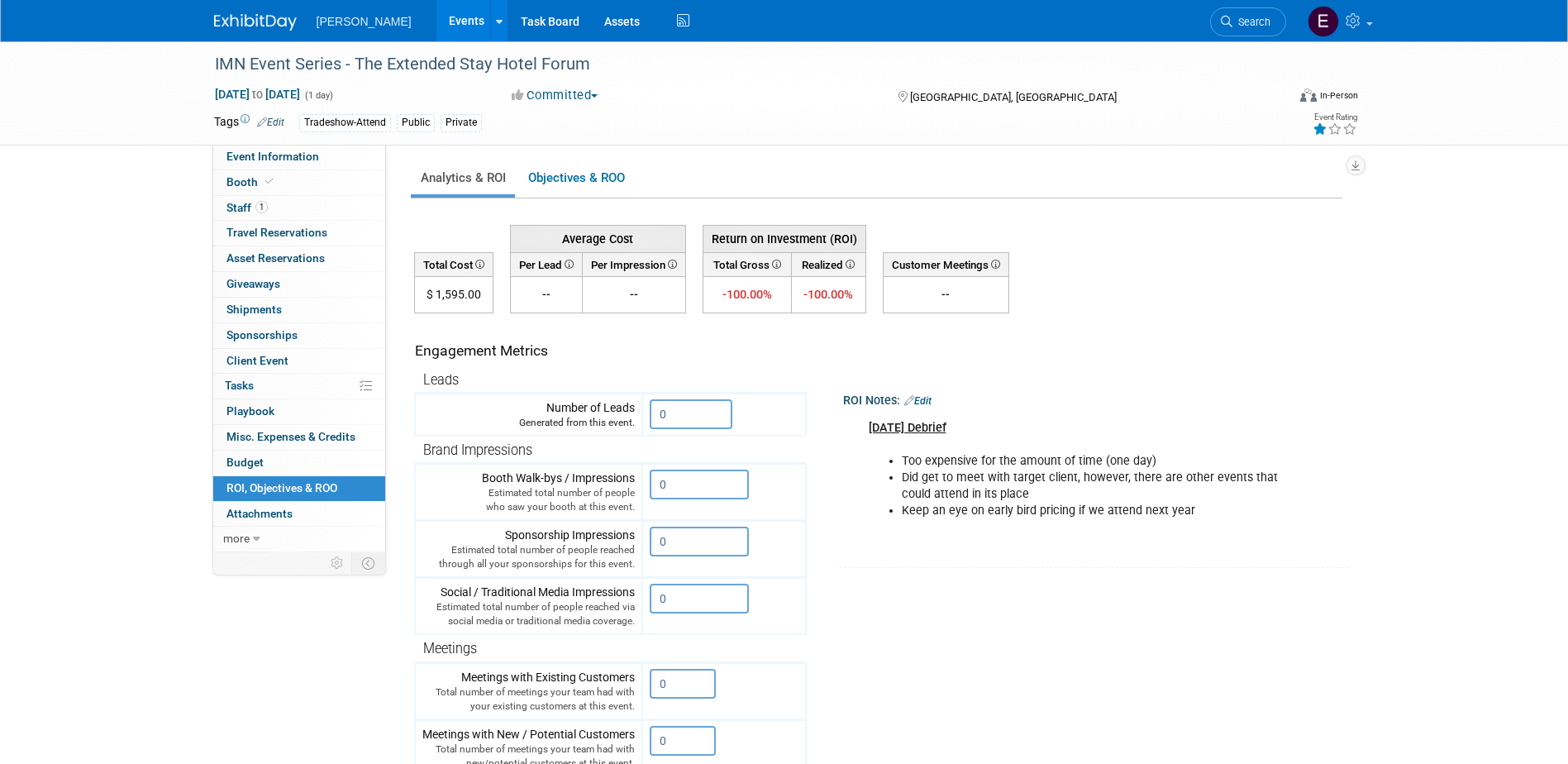
click at [1085, 522] on div "May 21, 2025 Debrief Too expensive for the amount of time (one day) Did get to …" at bounding box center [1088, 478] width 462 height 133
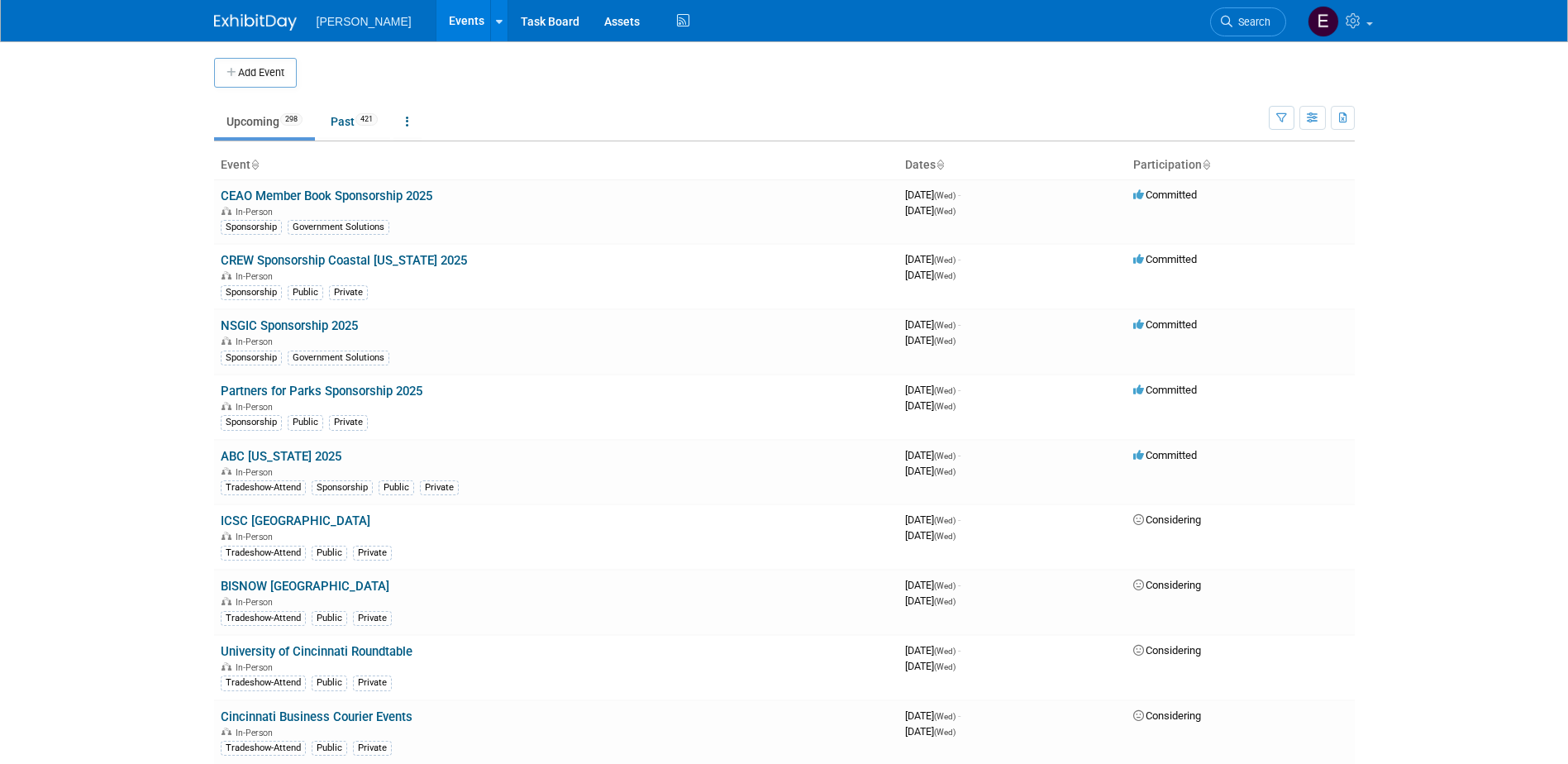
click at [1255, 15] on link "Search" at bounding box center [1249, 22] width 76 height 29
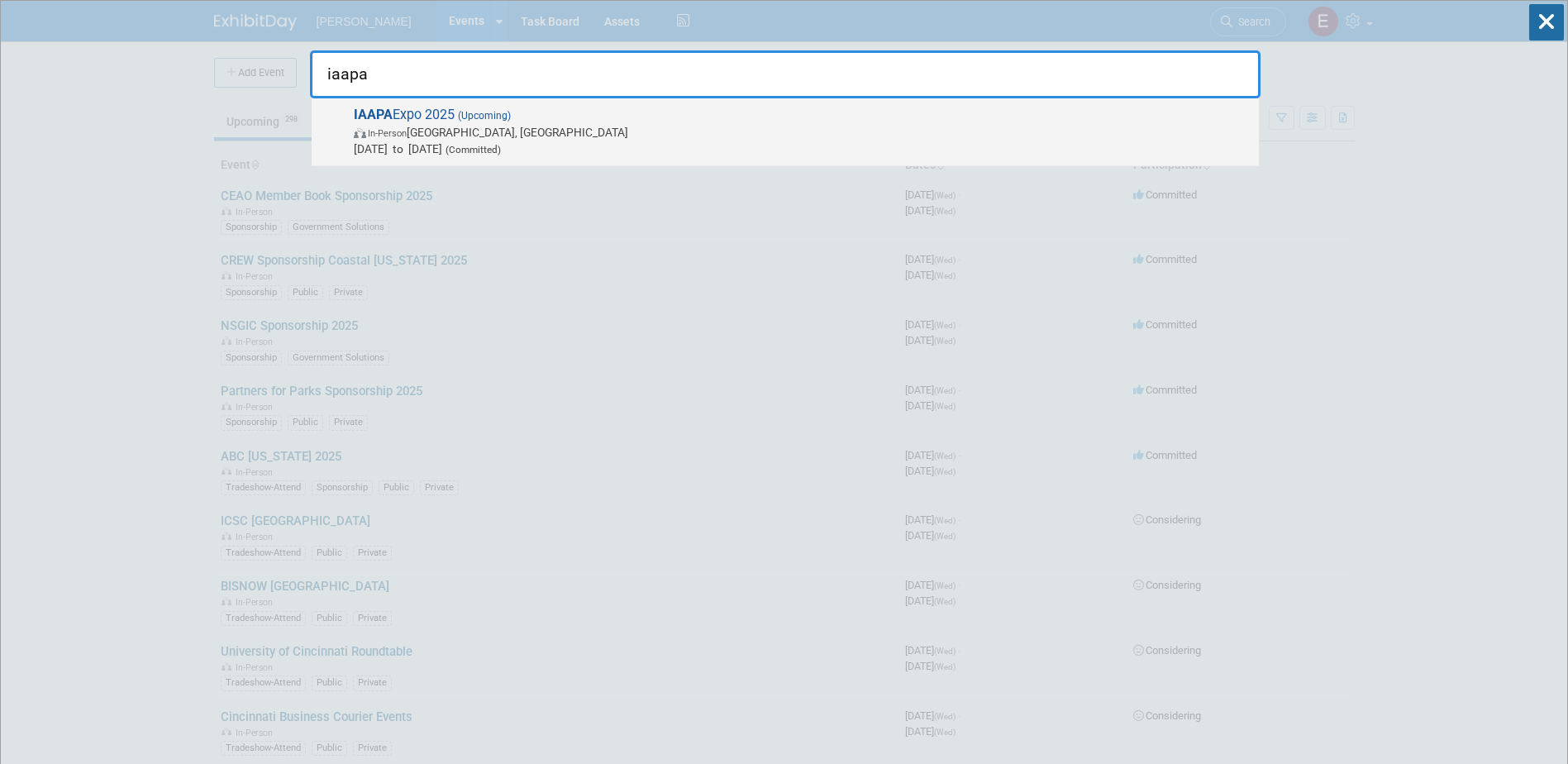
type input "iaapa"
click at [450, 130] on span "In-Person [GEOGRAPHIC_DATA], [GEOGRAPHIC_DATA]" at bounding box center [801, 132] width 897 height 17
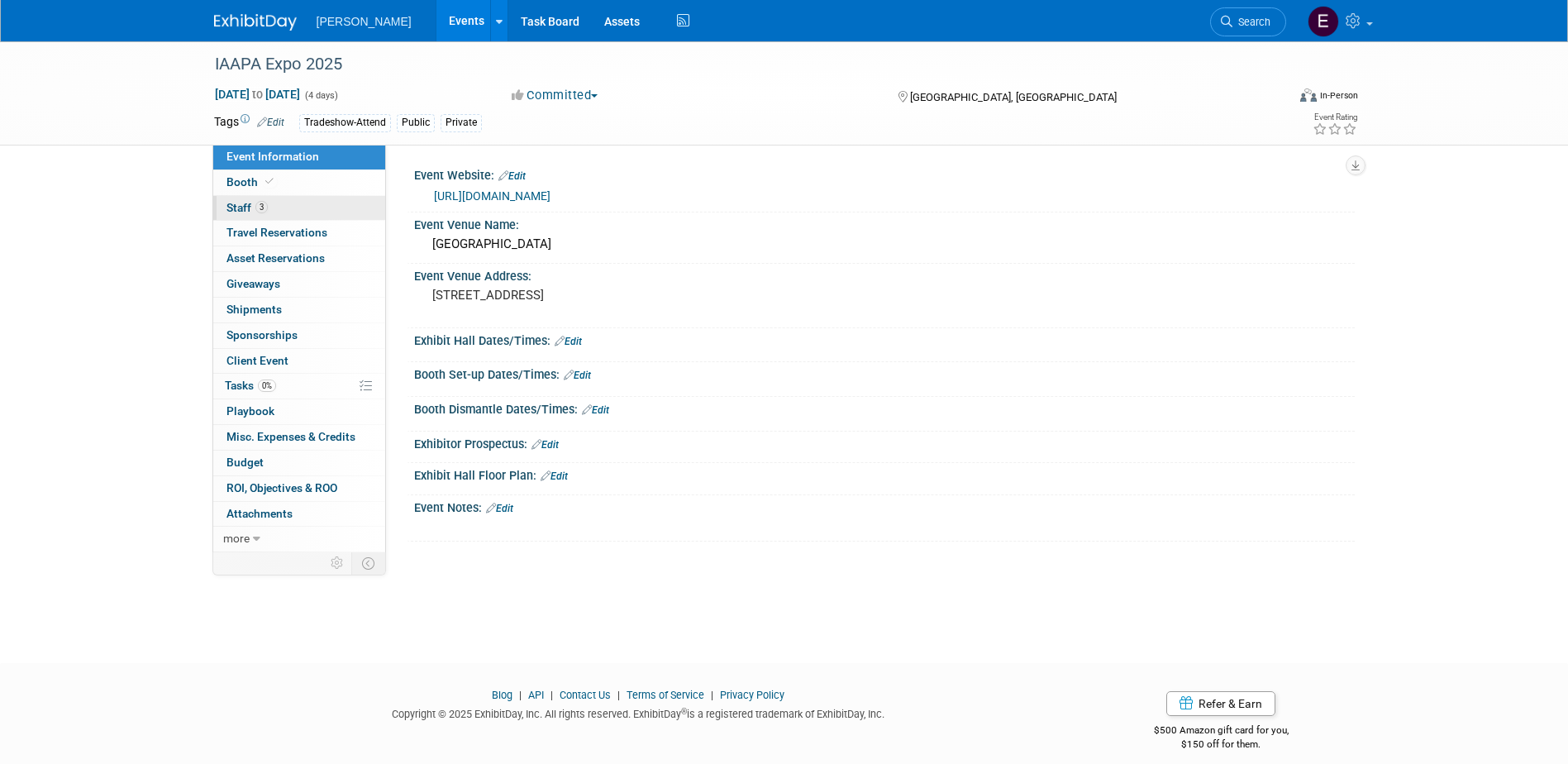
click at [274, 207] on link "3 Staff 3" at bounding box center [299, 208] width 172 height 25
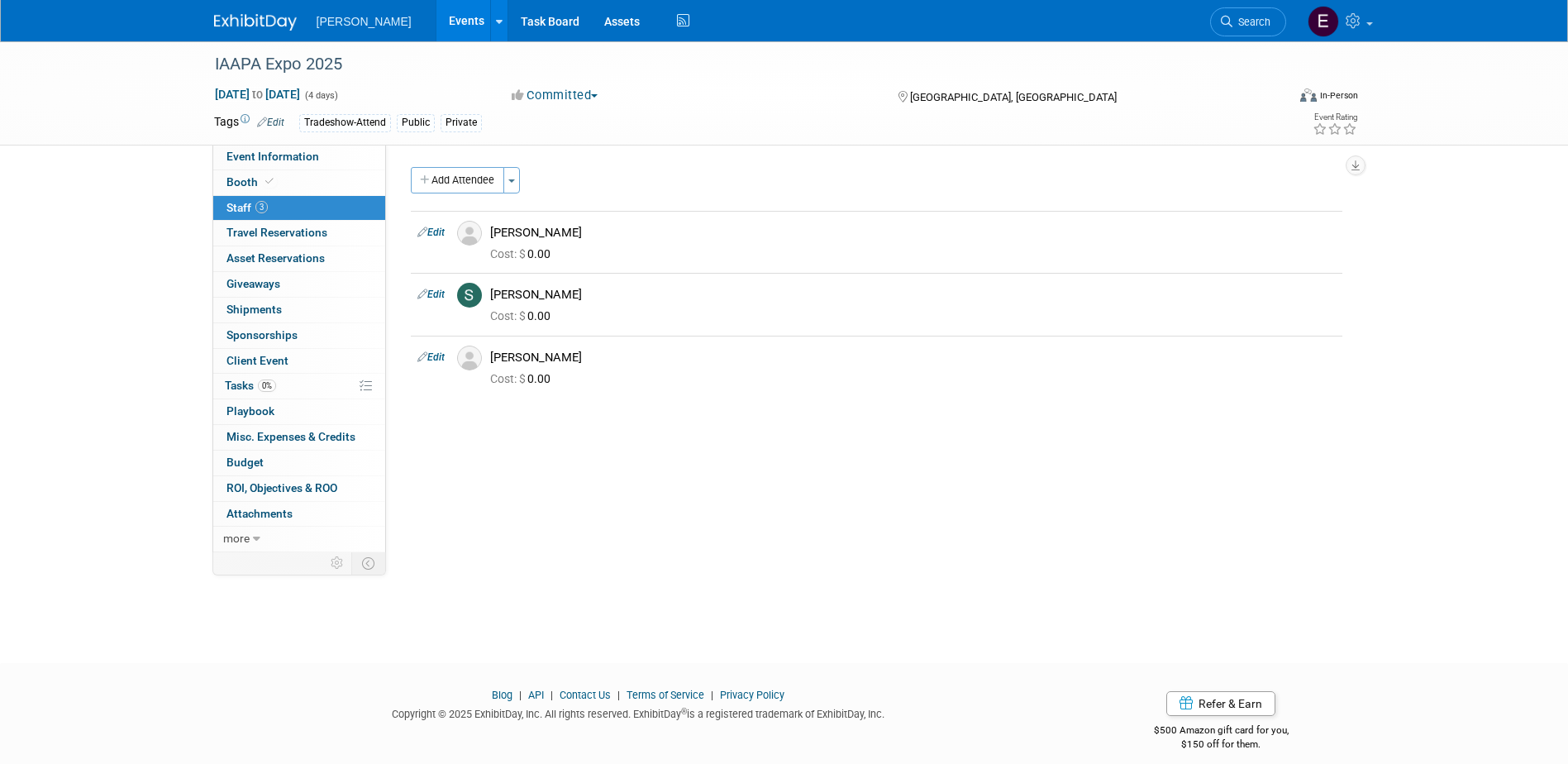
click at [1259, 21] on span "Search" at bounding box center [1251, 22] width 38 height 12
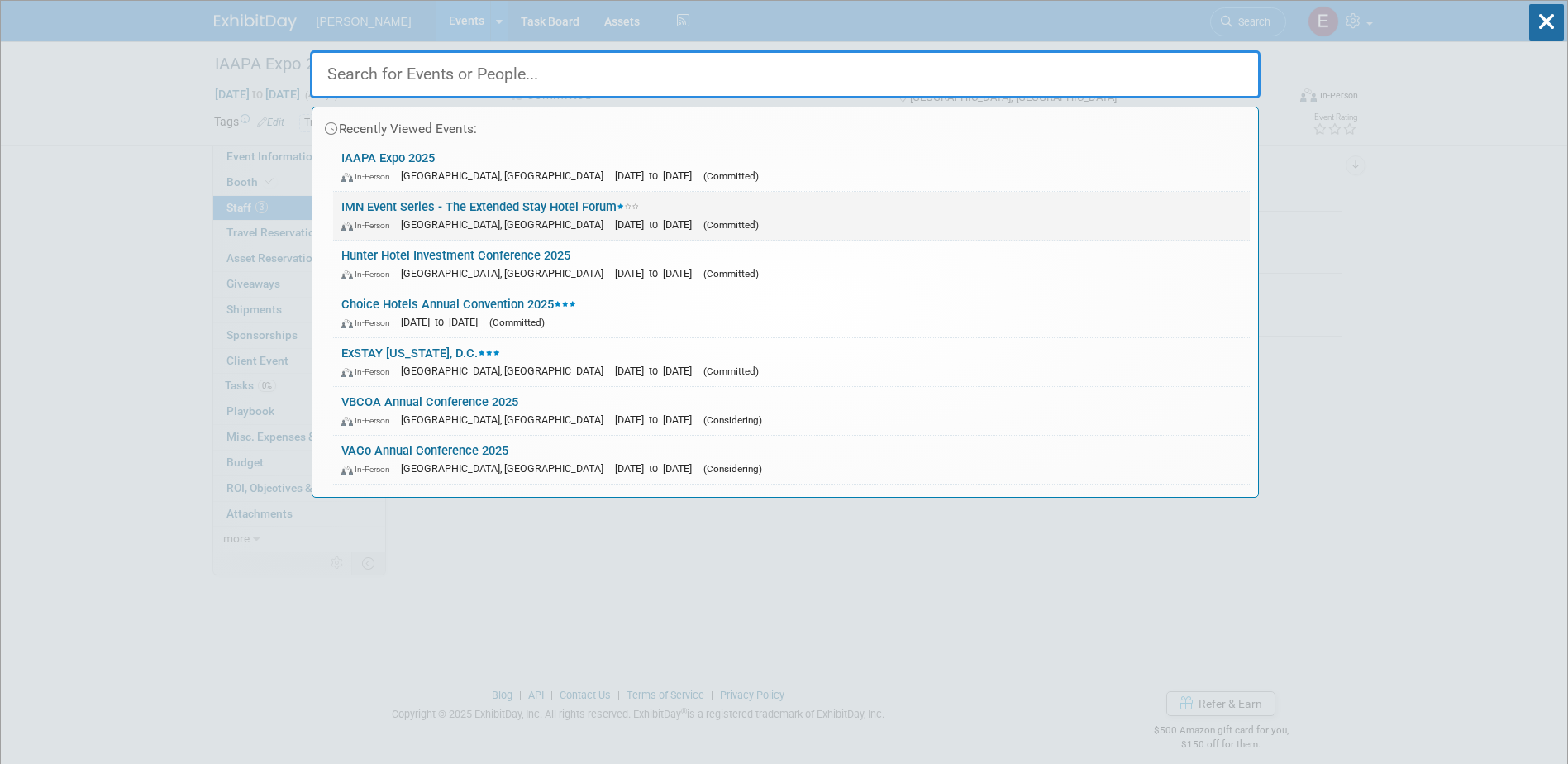
click at [495, 207] on link "IMN Event Series - The Extended Stay Hotel Forum In-Person [GEOGRAPHIC_DATA], […" at bounding box center [791, 216] width 917 height 48
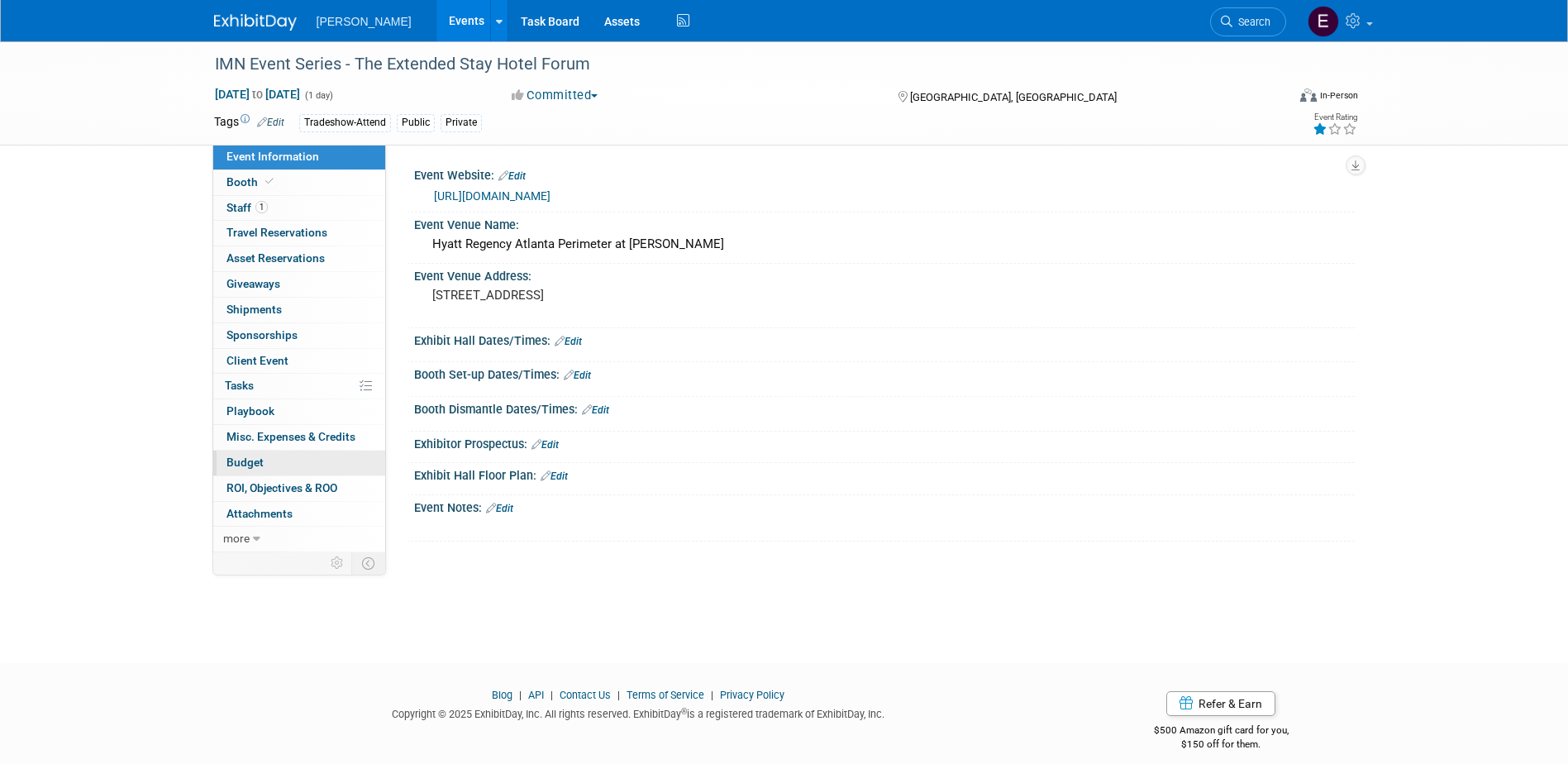
click at [293, 470] on link "Budget" at bounding box center [299, 463] width 172 height 25
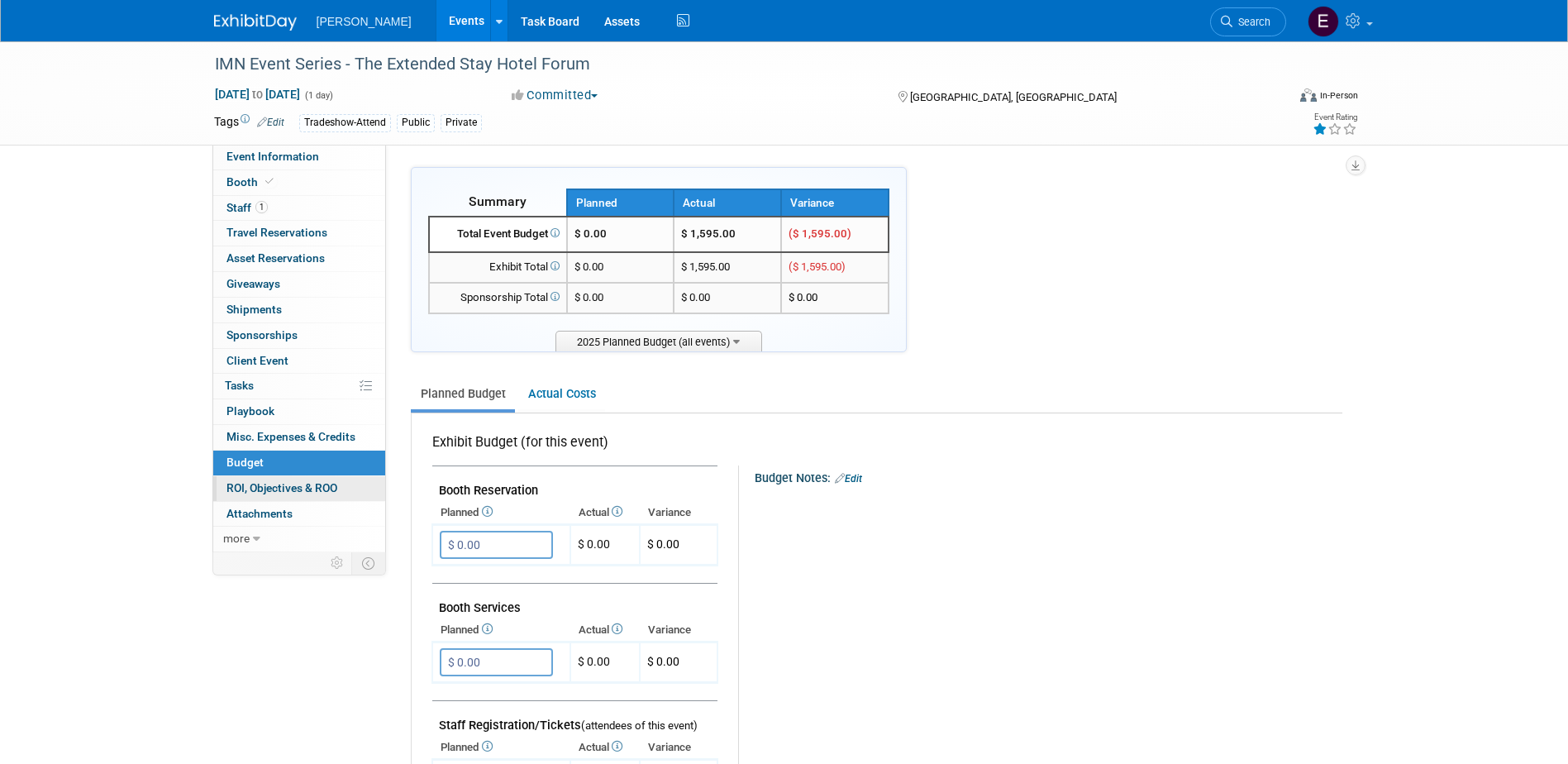
click at [280, 490] on span "ROI, Objectives & ROO 0" at bounding box center [282, 488] width 111 height 13
